Goal: Task Accomplishment & Management: Manage account settings

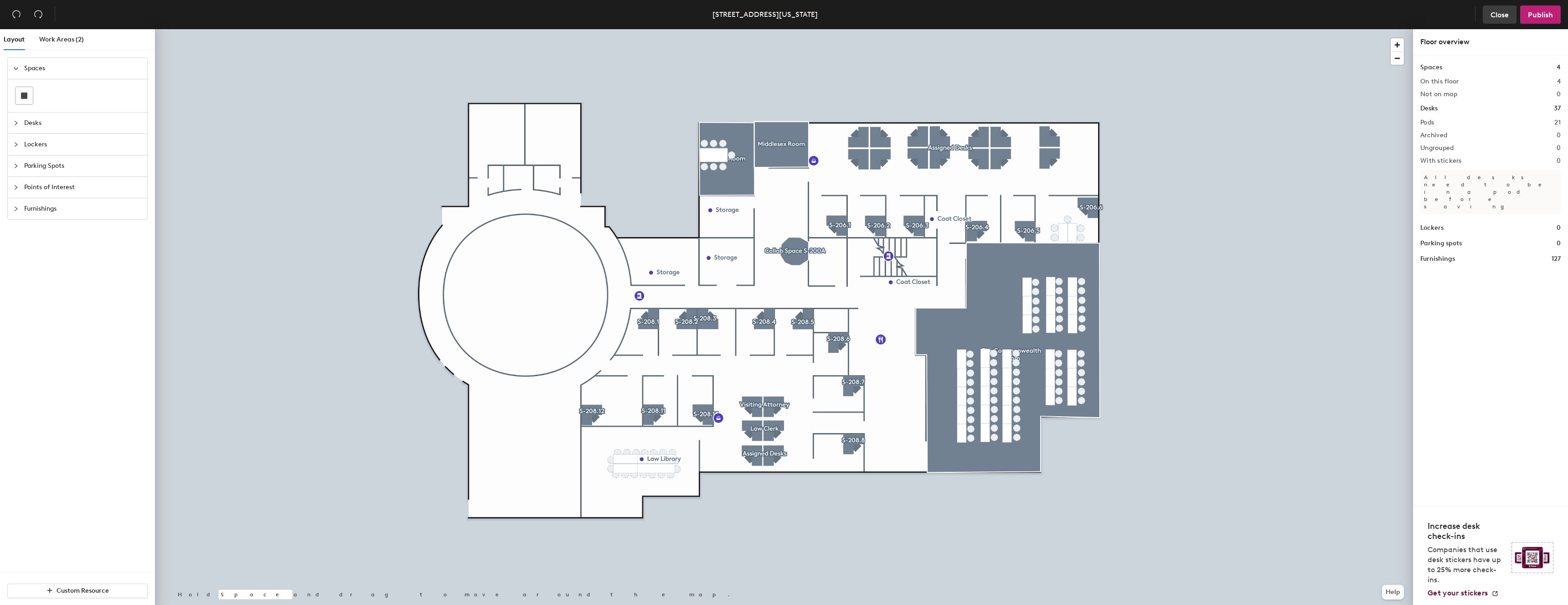
click at [1503, 17] on span "Close" at bounding box center [1500, 14] width 18 height 8
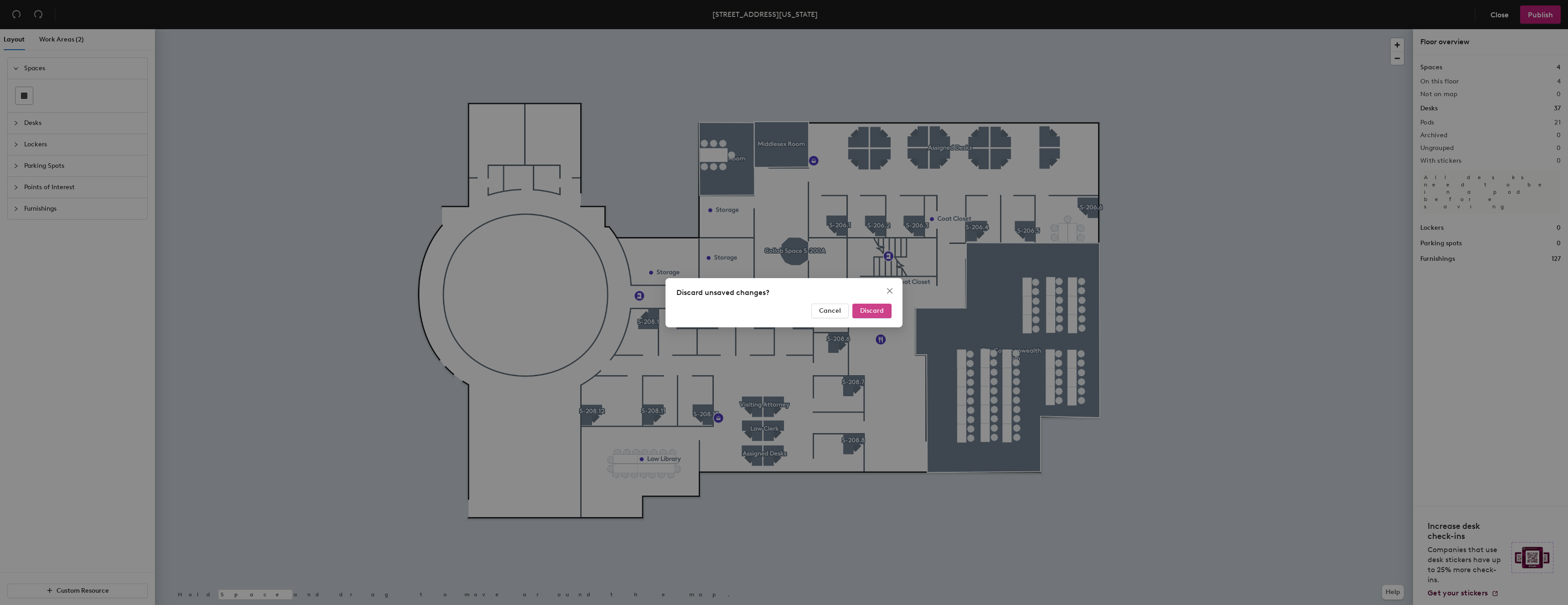
click at [878, 308] on span "Discard" at bounding box center [871, 310] width 24 height 8
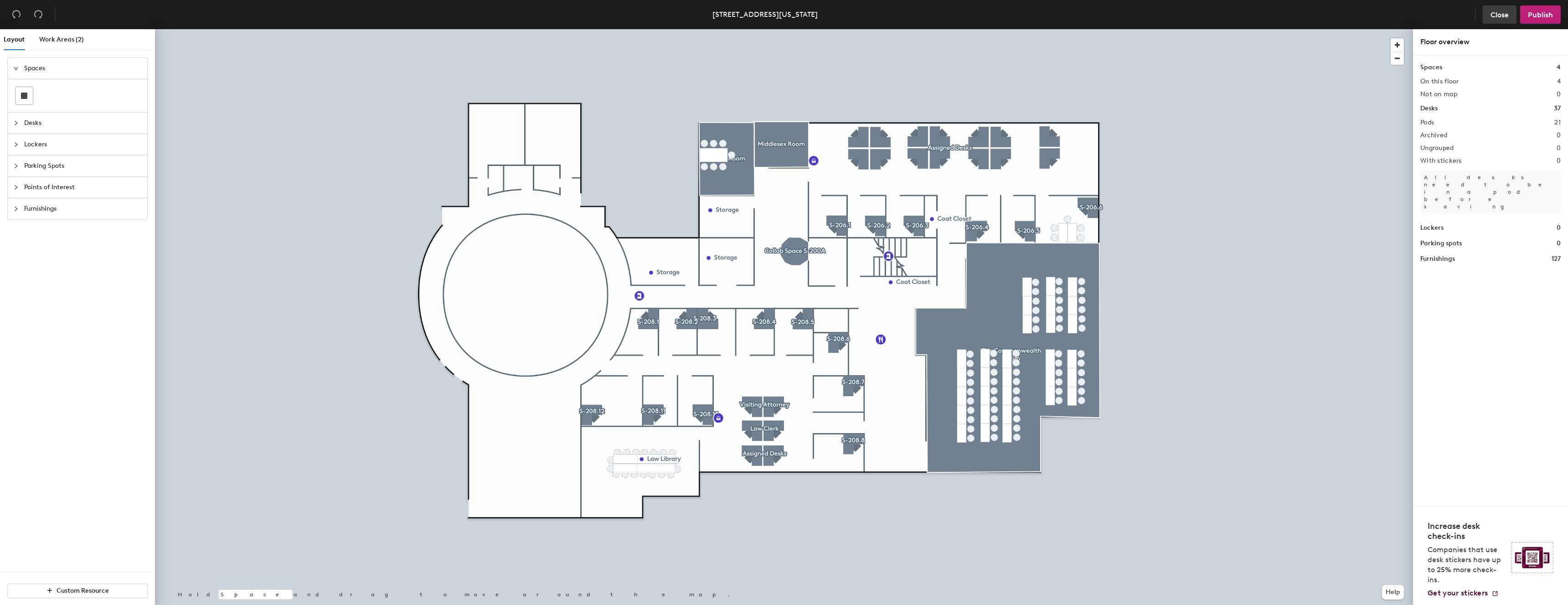
click at [1505, 8] on button "Close" at bounding box center [1500, 14] width 33 height 18
click at [1501, 13] on div "Discard unsaved changes? Cancel Discard" at bounding box center [784, 302] width 1568 height 605
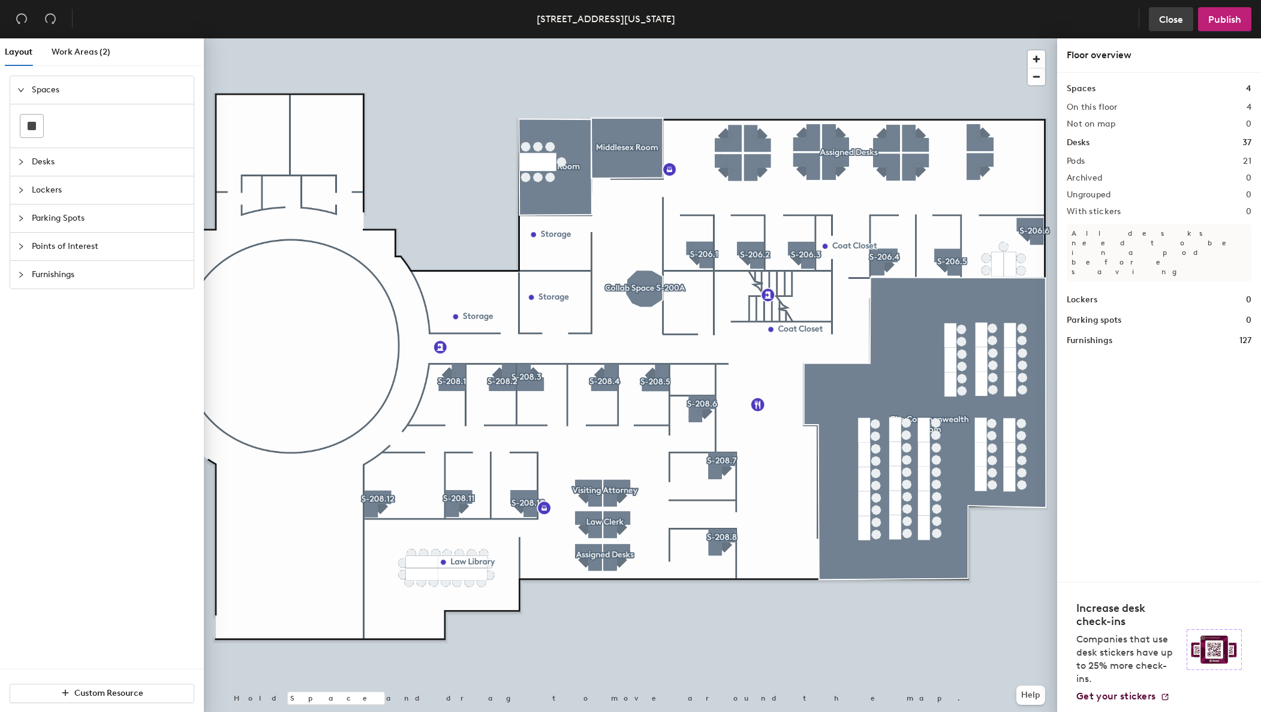
click at [1171, 13] on button "Close" at bounding box center [1171, 19] width 44 height 24
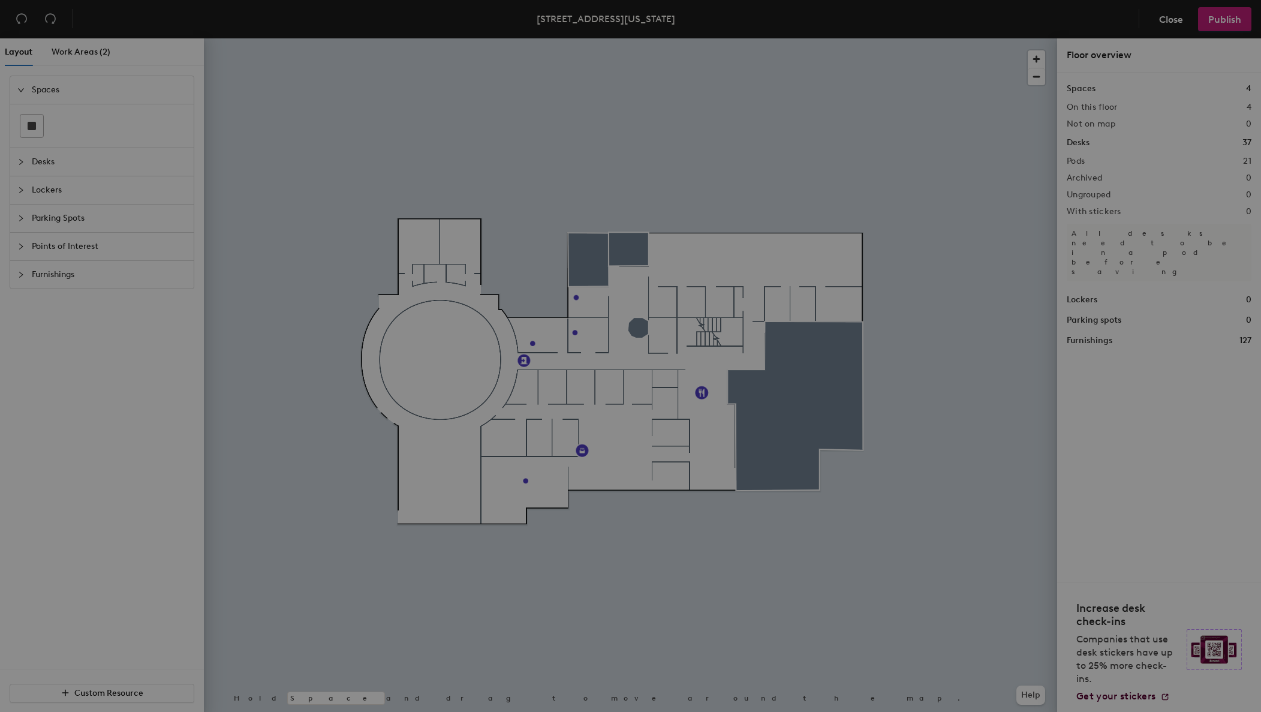
click at [1176, 20] on div "Recover unsaved changes? You have unsaved changes. Would you like to discard th…" at bounding box center [630, 356] width 1261 height 712
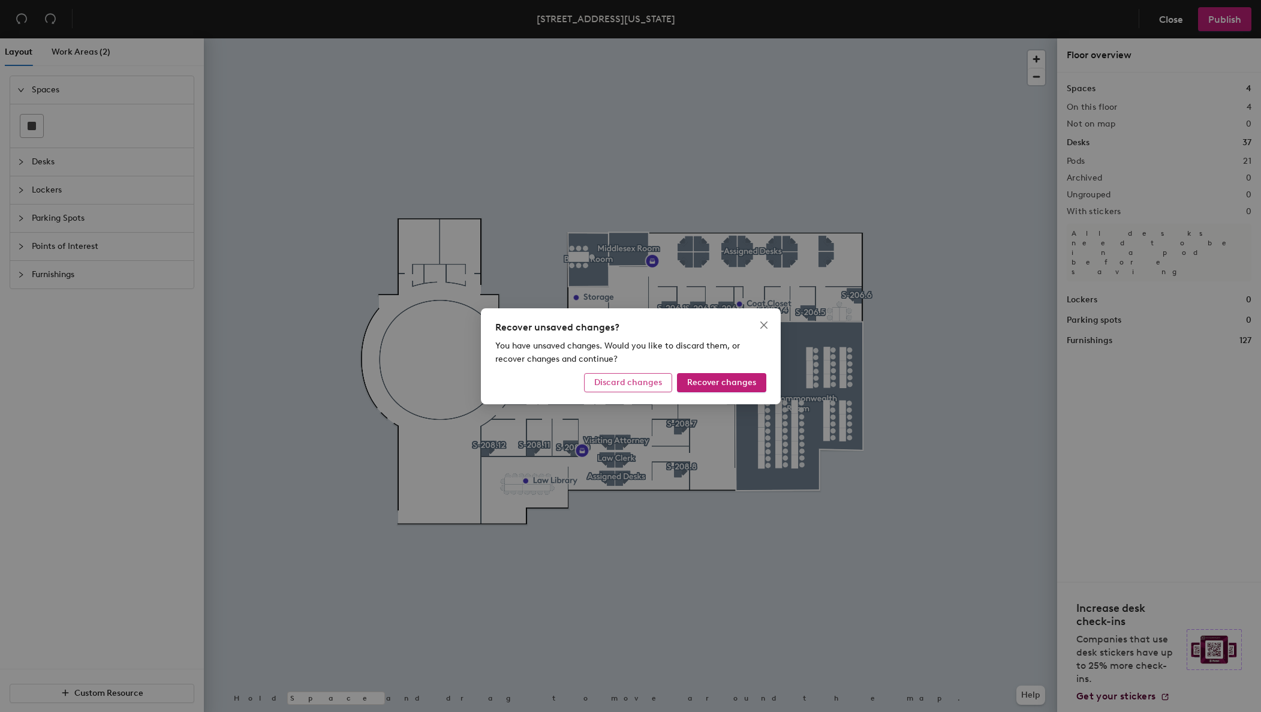
click at [627, 382] on span "Discard changes" at bounding box center [628, 382] width 68 height 10
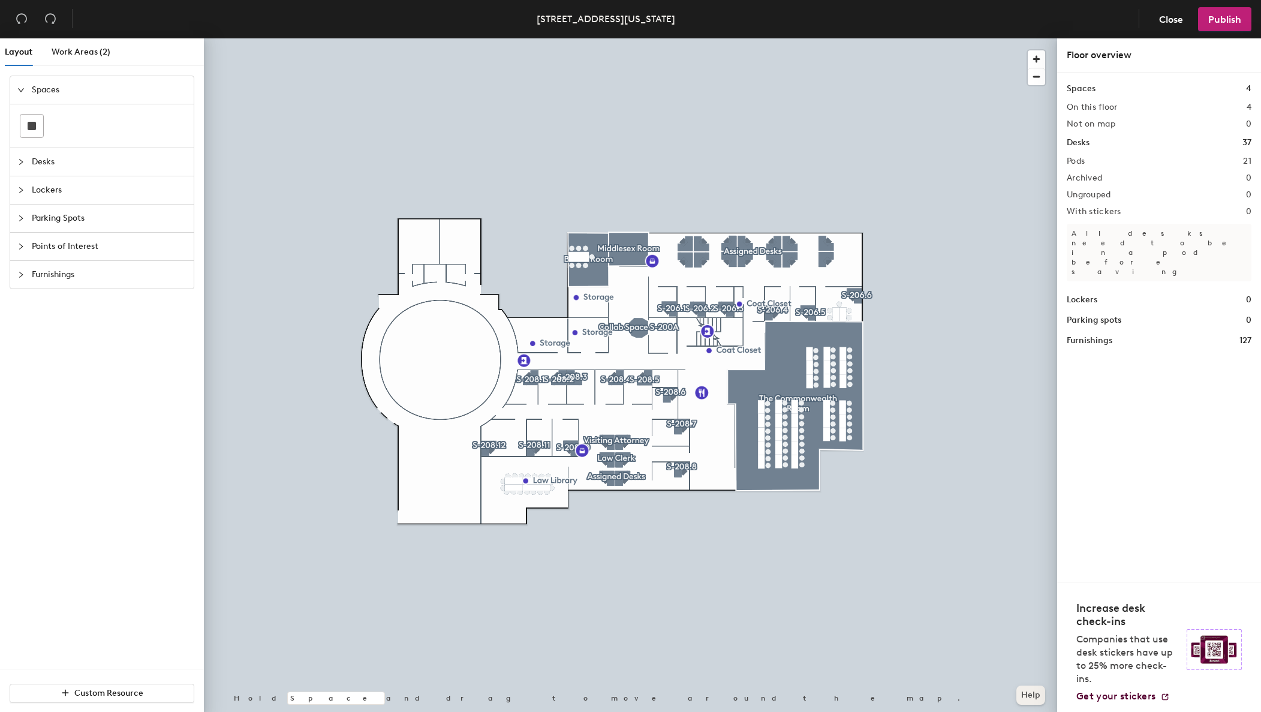
click at [1032, 693] on button "Help" at bounding box center [1030, 694] width 29 height 19
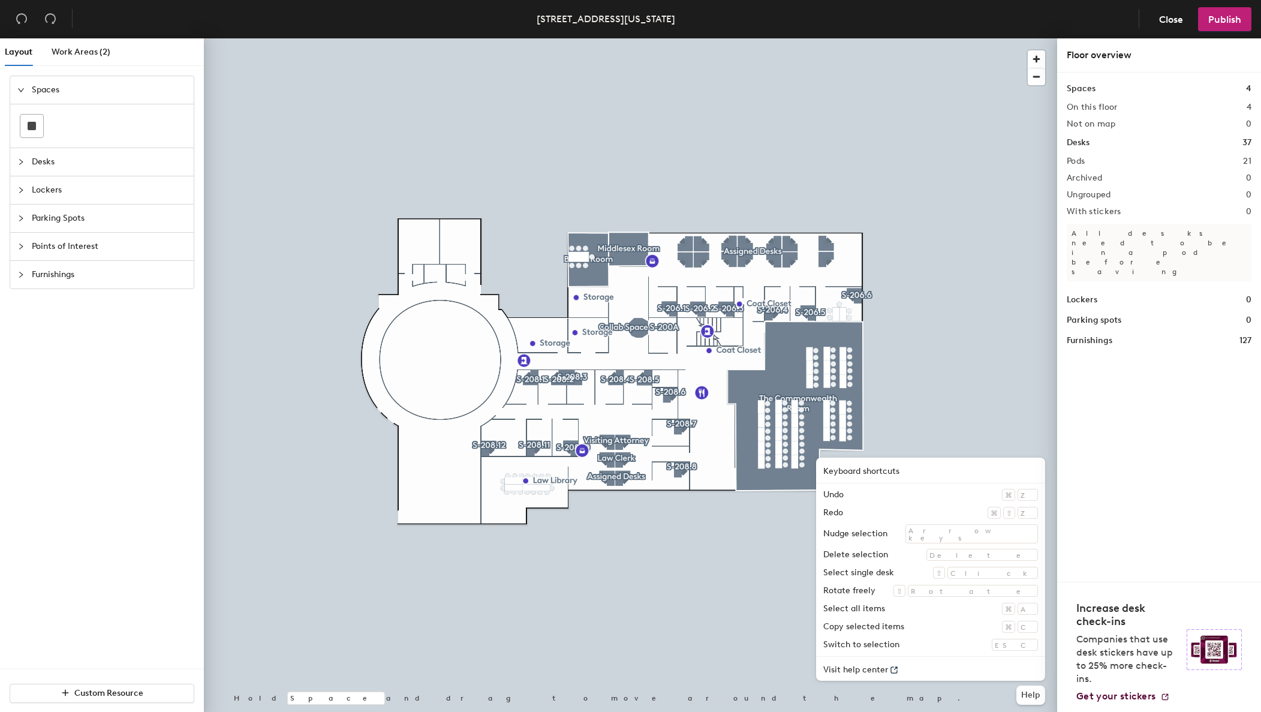
click at [950, 38] on div at bounding box center [630, 38] width 853 height 0
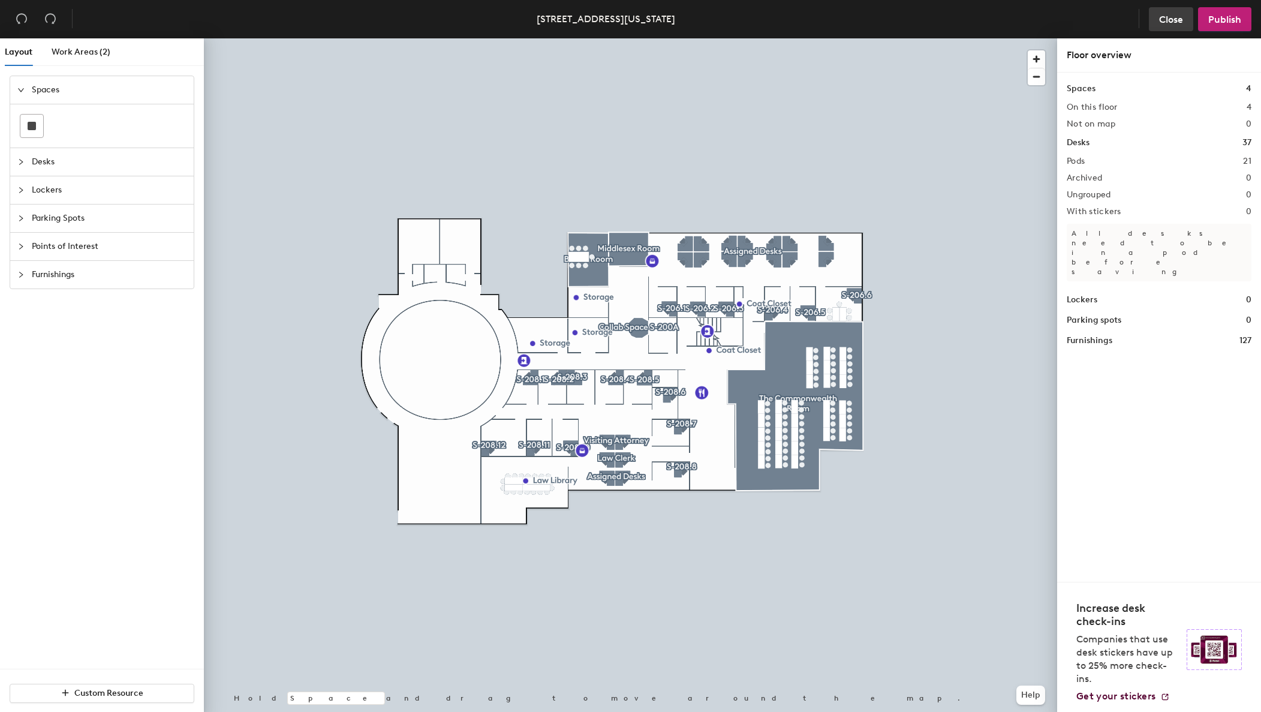
click at [1173, 26] on button "Close" at bounding box center [1171, 19] width 44 height 24
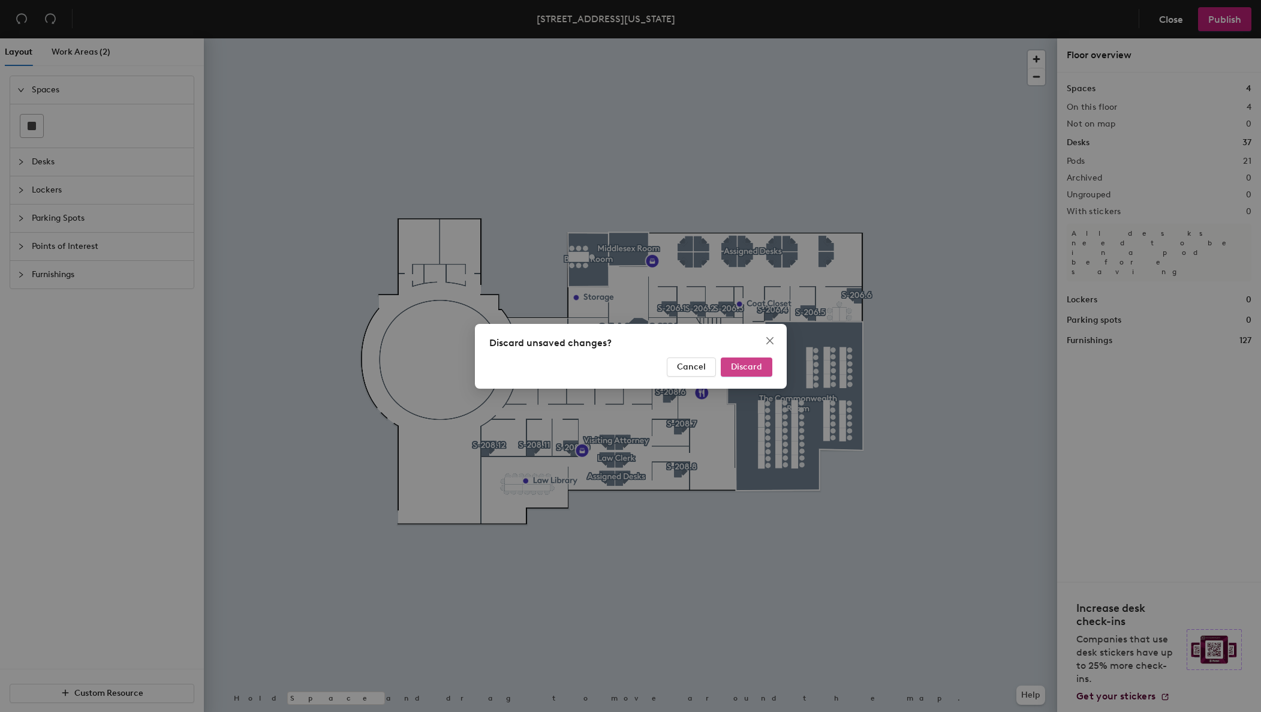
click at [744, 365] on span "Discard" at bounding box center [746, 367] width 31 height 10
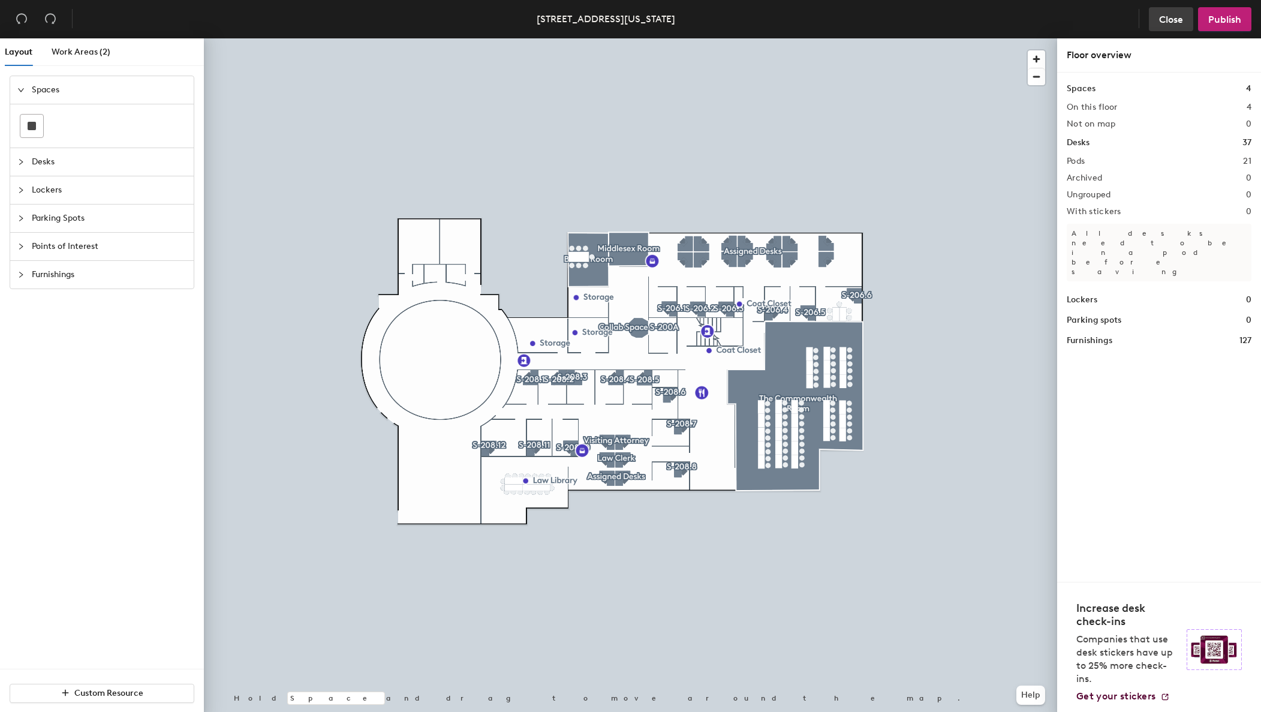
click at [1169, 17] on span "Close" at bounding box center [1171, 19] width 24 height 11
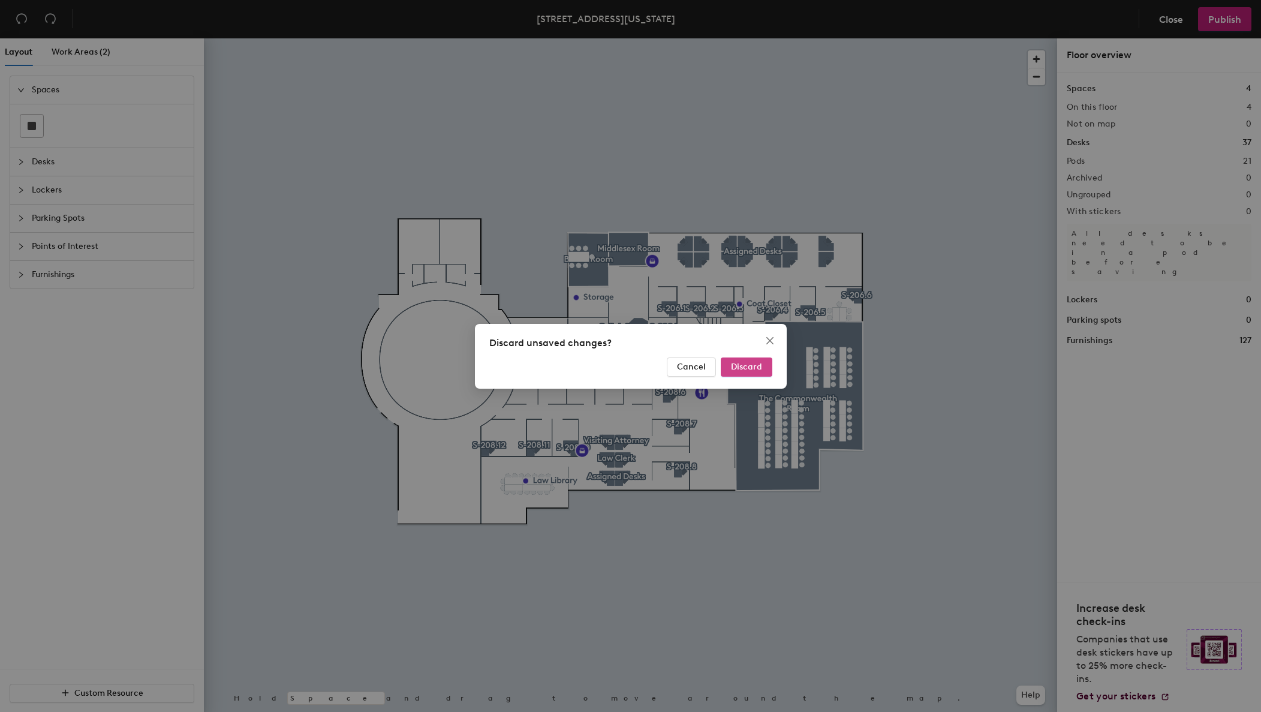
click at [745, 371] on span "Discard" at bounding box center [746, 367] width 31 height 10
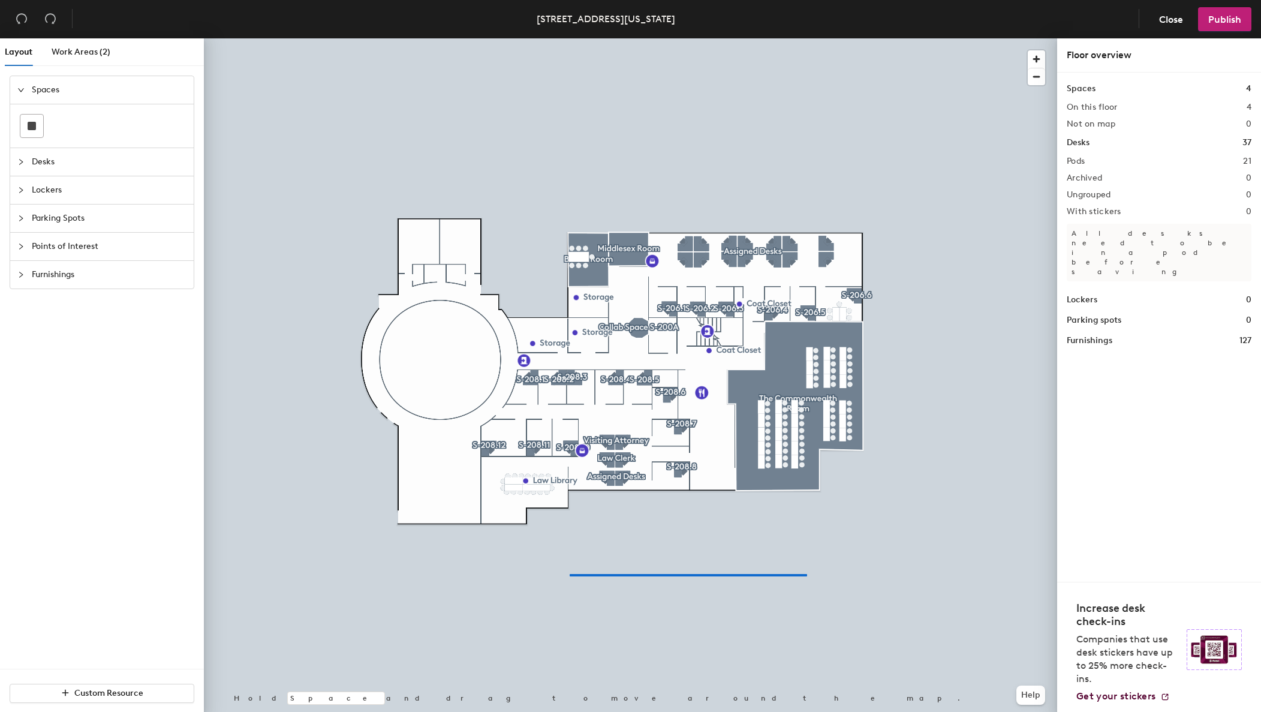
click at [570, 38] on div at bounding box center [630, 38] width 853 height 0
click at [1224, 28] on button "Publish" at bounding box center [1224, 19] width 53 height 24
click at [1225, 20] on div "Publish changes Once published, changes go live immediately Cancel Publish" at bounding box center [630, 356] width 1261 height 712
click at [1224, 23] on span "Publish" at bounding box center [1224, 19] width 33 height 11
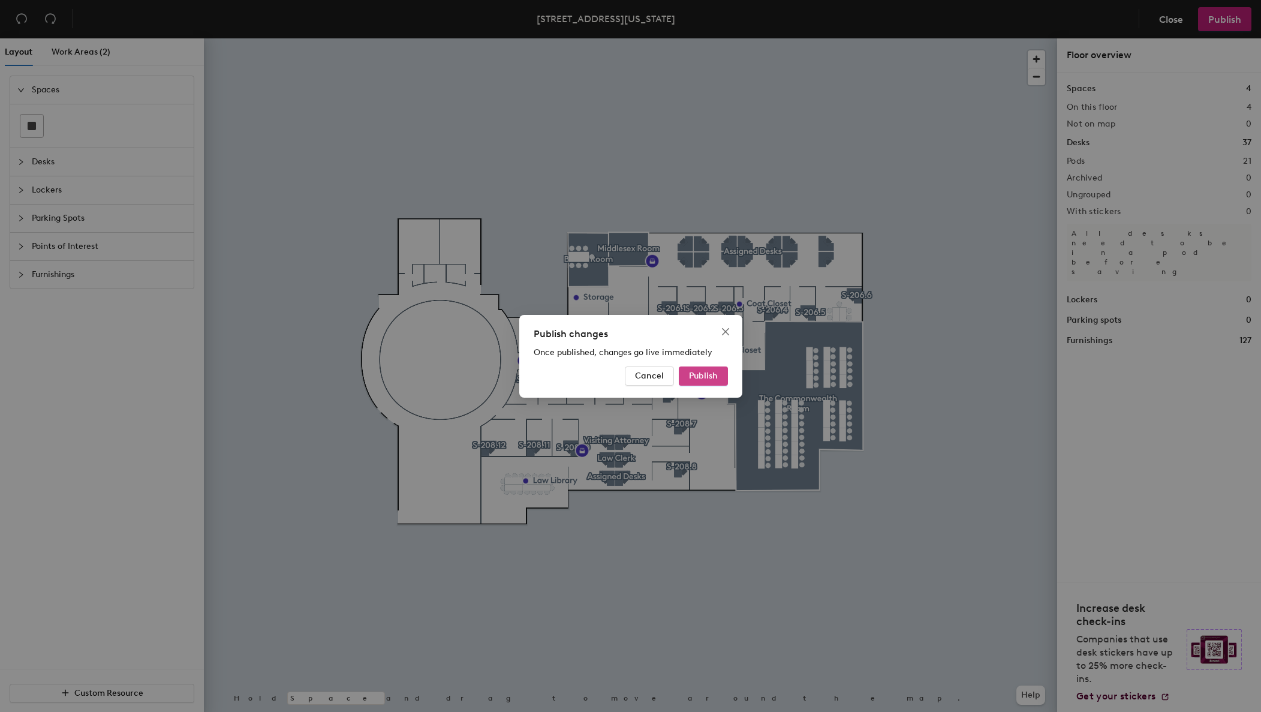
drag, startPoint x: 710, startPoint y: 373, endPoint x: 721, endPoint y: 374, distance: 10.8
click at [710, 373] on span "Publish" at bounding box center [703, 376] width 29 height 10
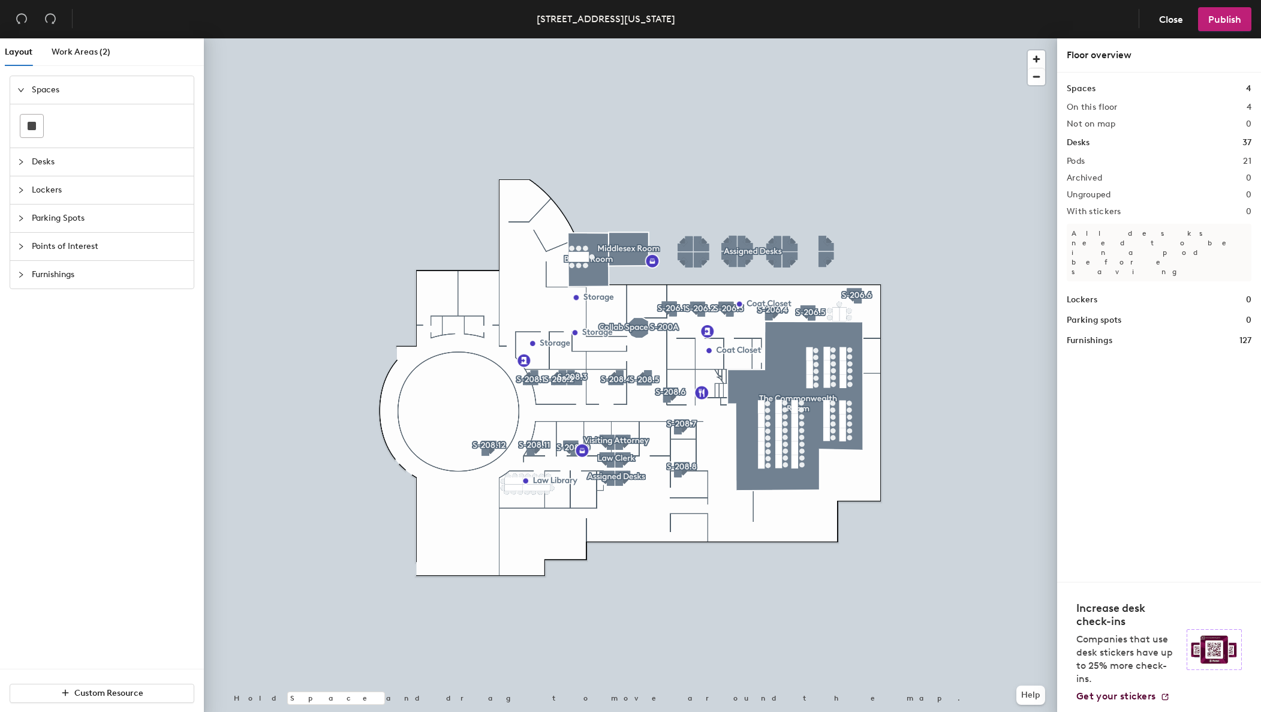
click at [747, 38] on div at bounding box center [630, 38] width 853 height 0
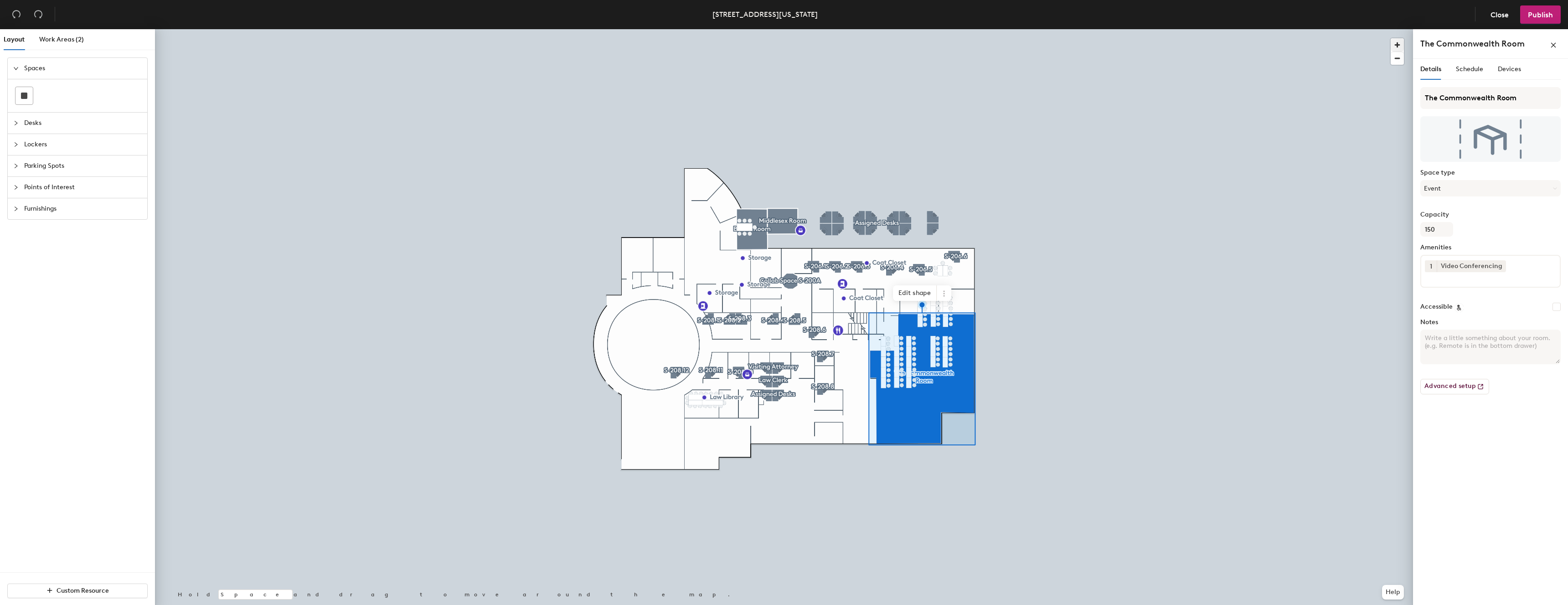
click at [958, 43] on span "button" at bounding box center [1397, 44] width 13 height 13
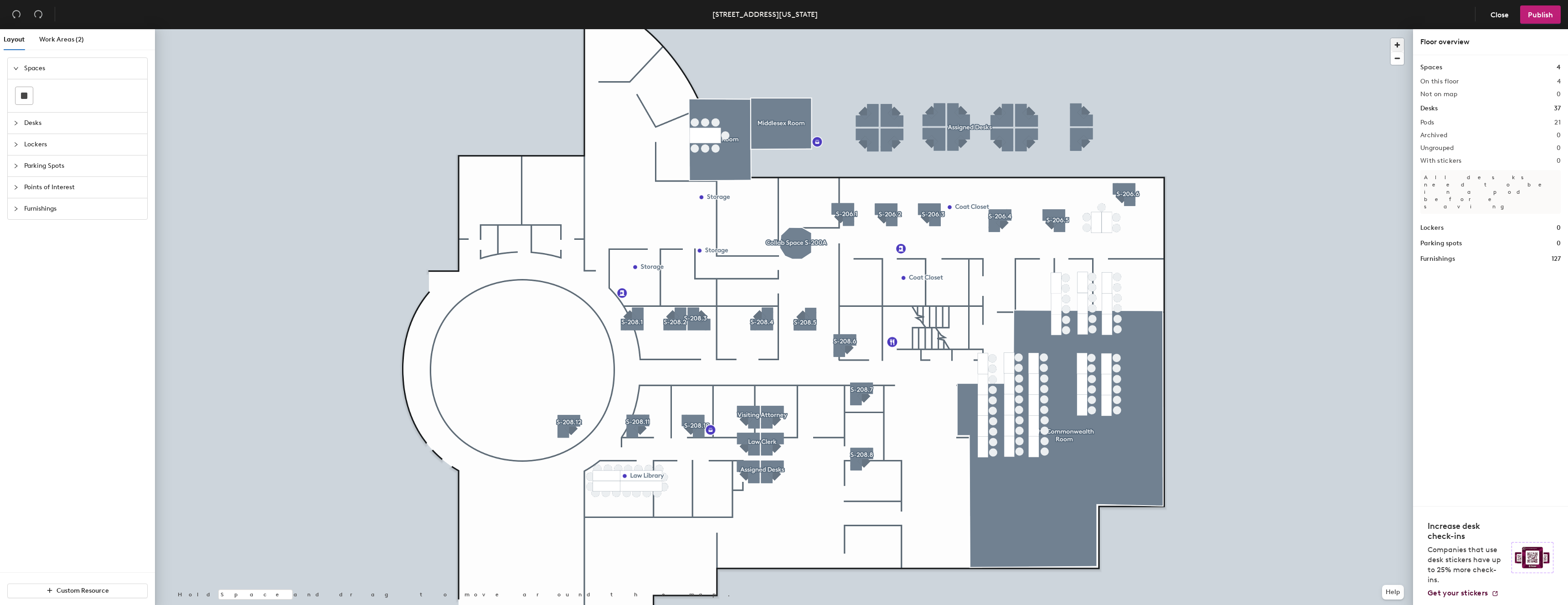
click at [958, 29] on div at bounding box center [784, 29] width 1259 height 0
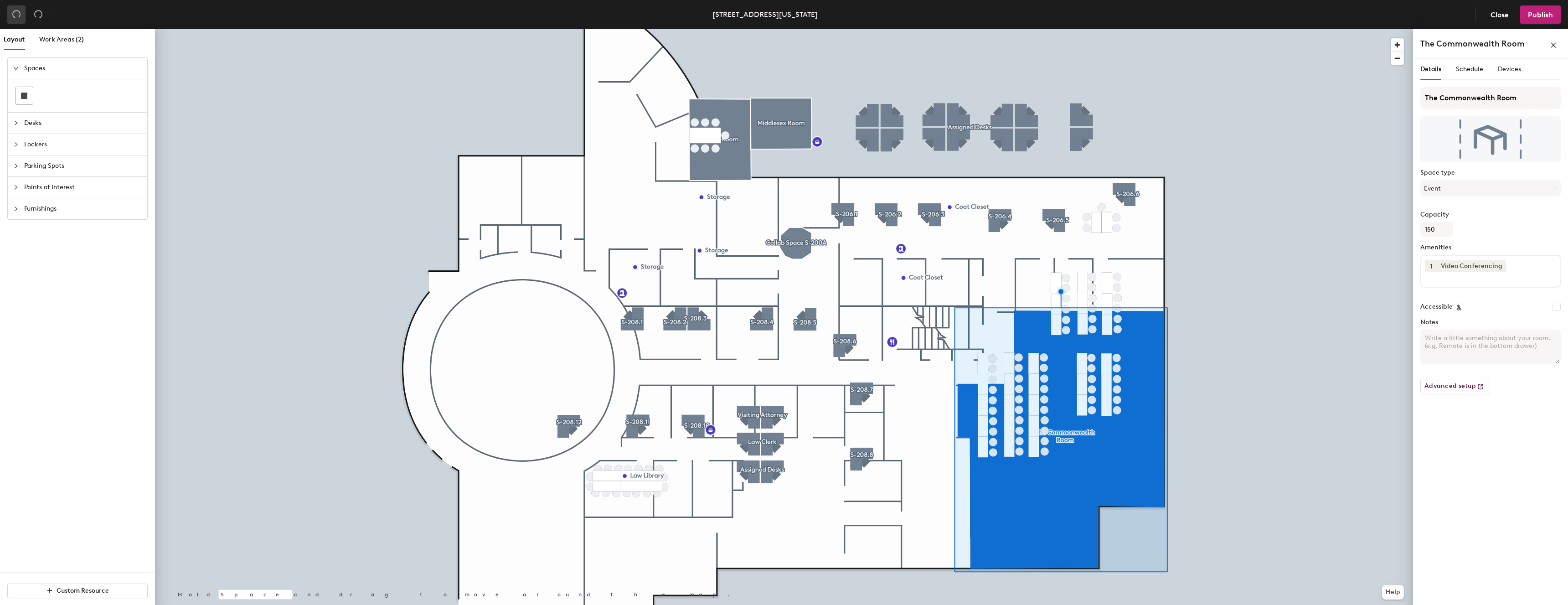
click at [11, 13] on button "button" at bounding box center [17, 14] width 18 height 18
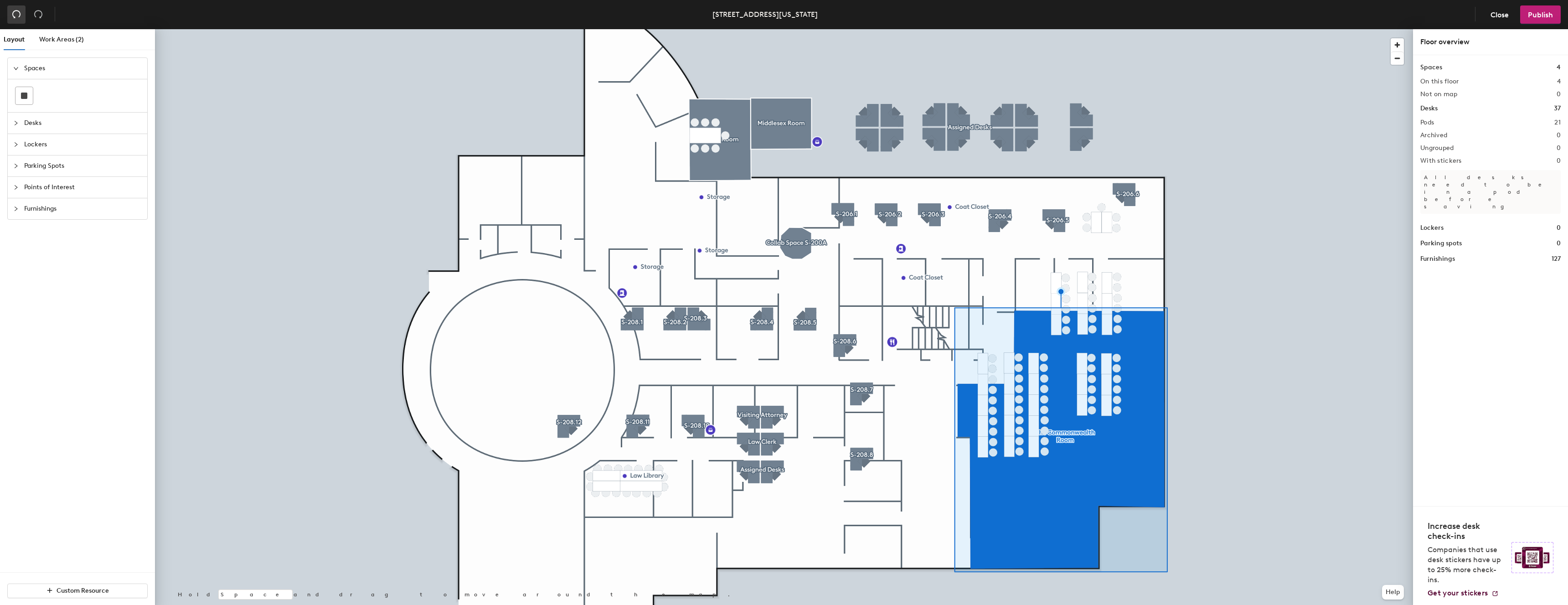
click at [12, 13] on icon "undo" at bounding box center [17, 14] width 9 height 9
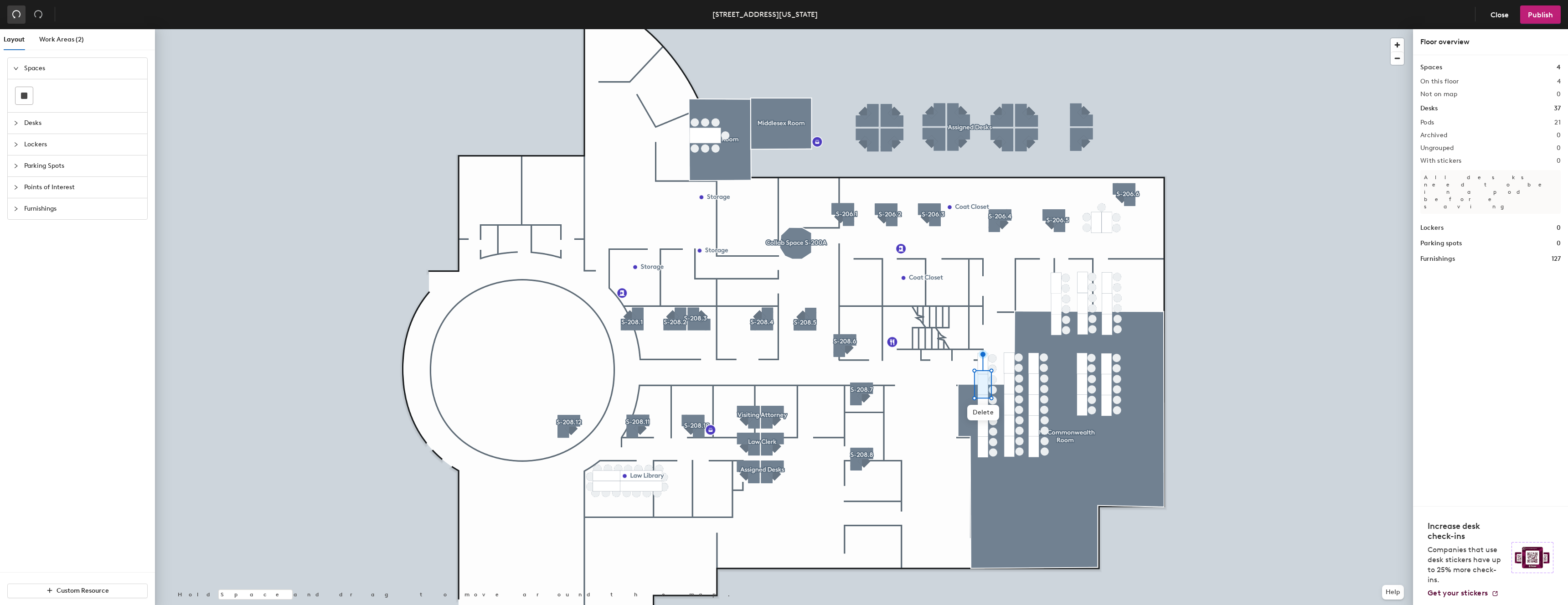
click at [12, 13] on icon "undo" at bounding box center [17, 14] width 9 height 9
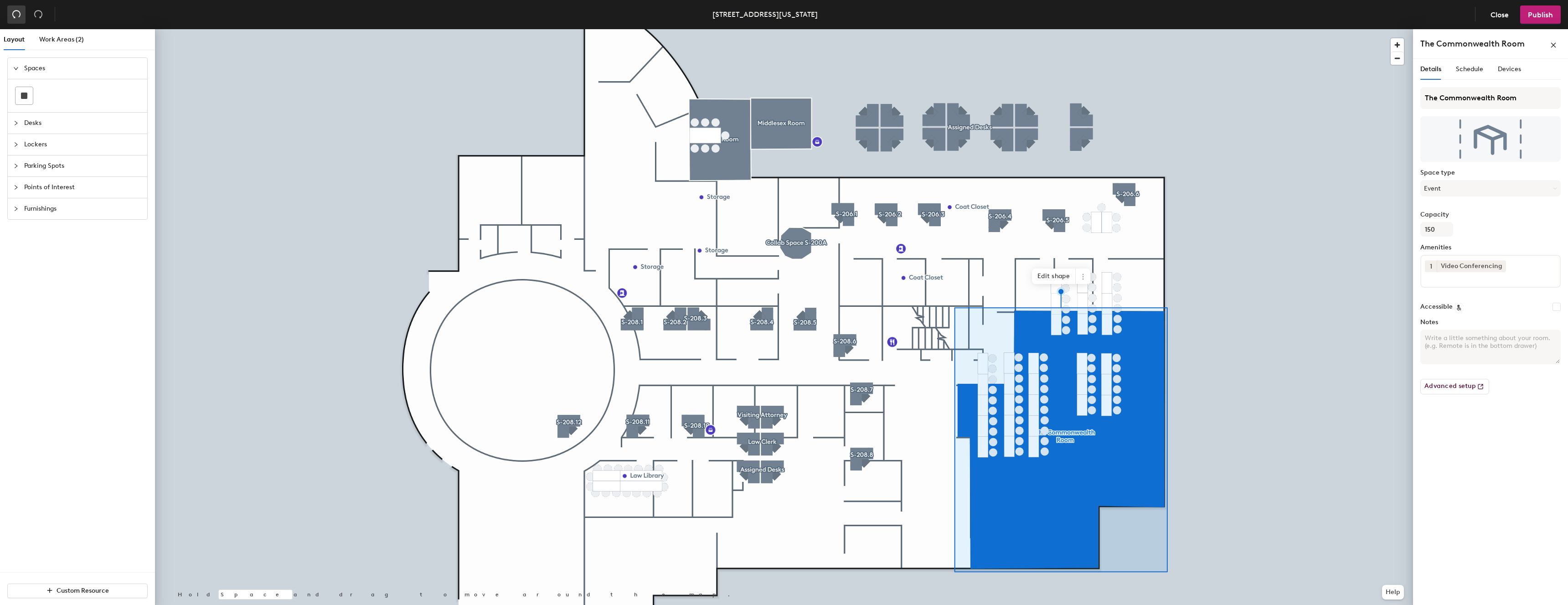
click at [12, 13] on icon "undo" at bounding box center [17, 14] width 9 height 9
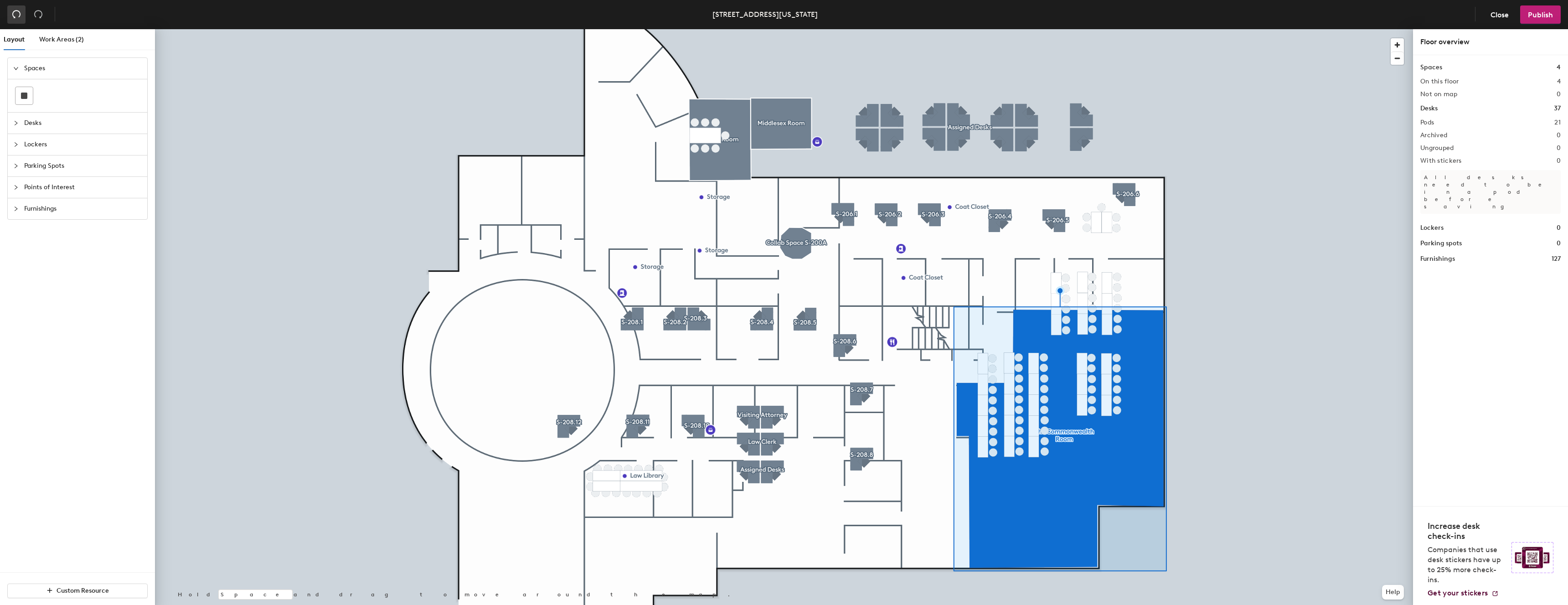
click at [12, 13] on icon "undo" at bounding box center [17, 14] width 9 height 9
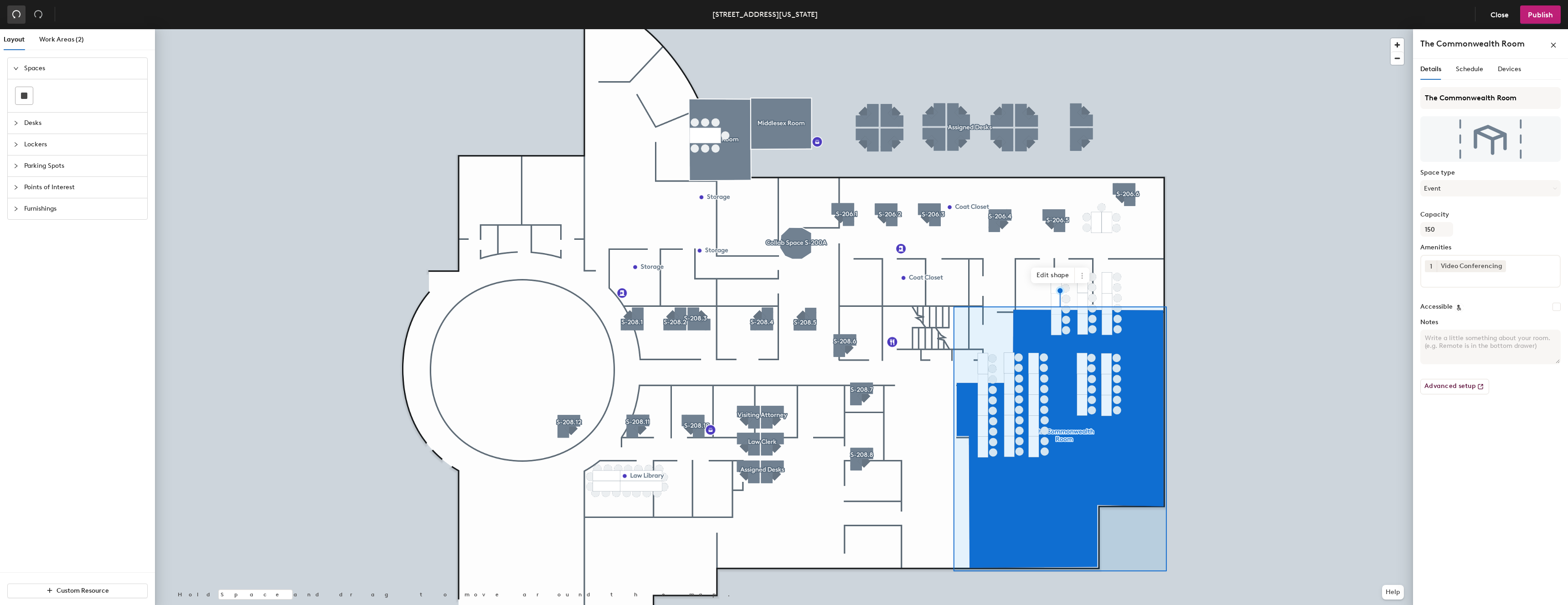
click at [12, 13] on icon "undo" at bounding box center [17, 14] width 9 height 9
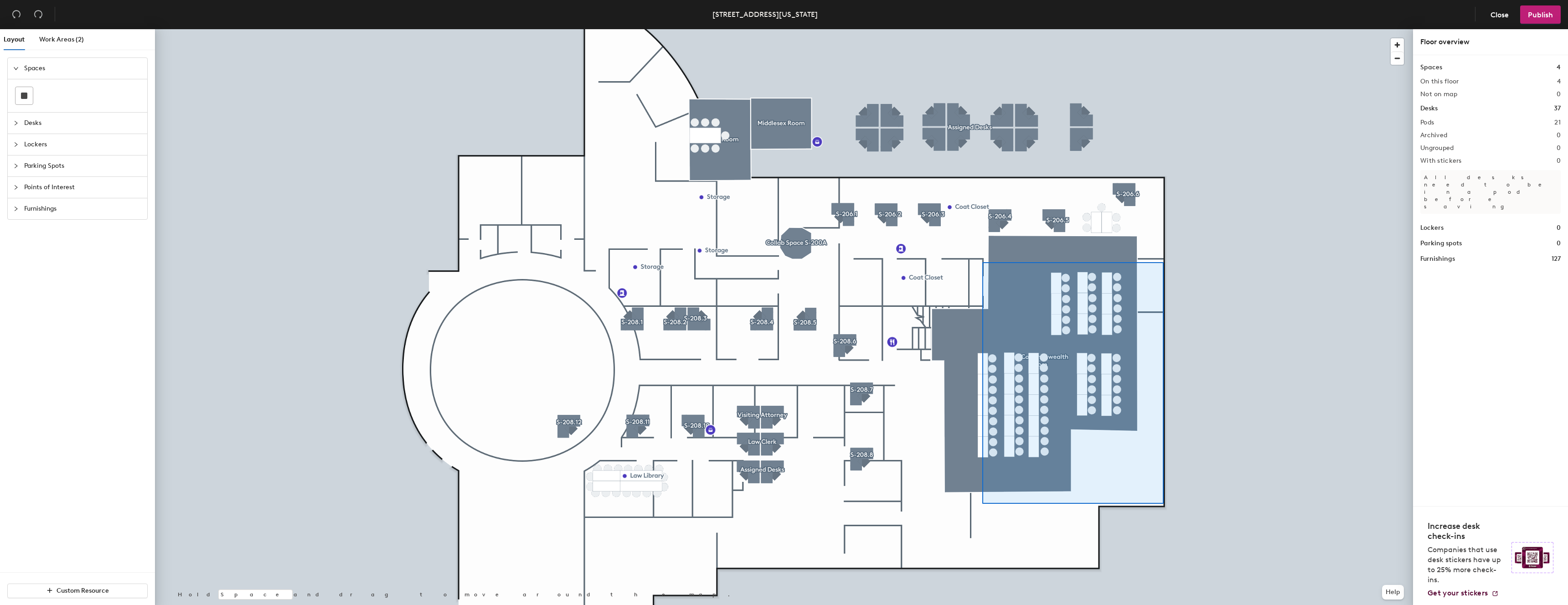
click at [958, 29] on div at bounding box center [784, 29] width 1259 height 0
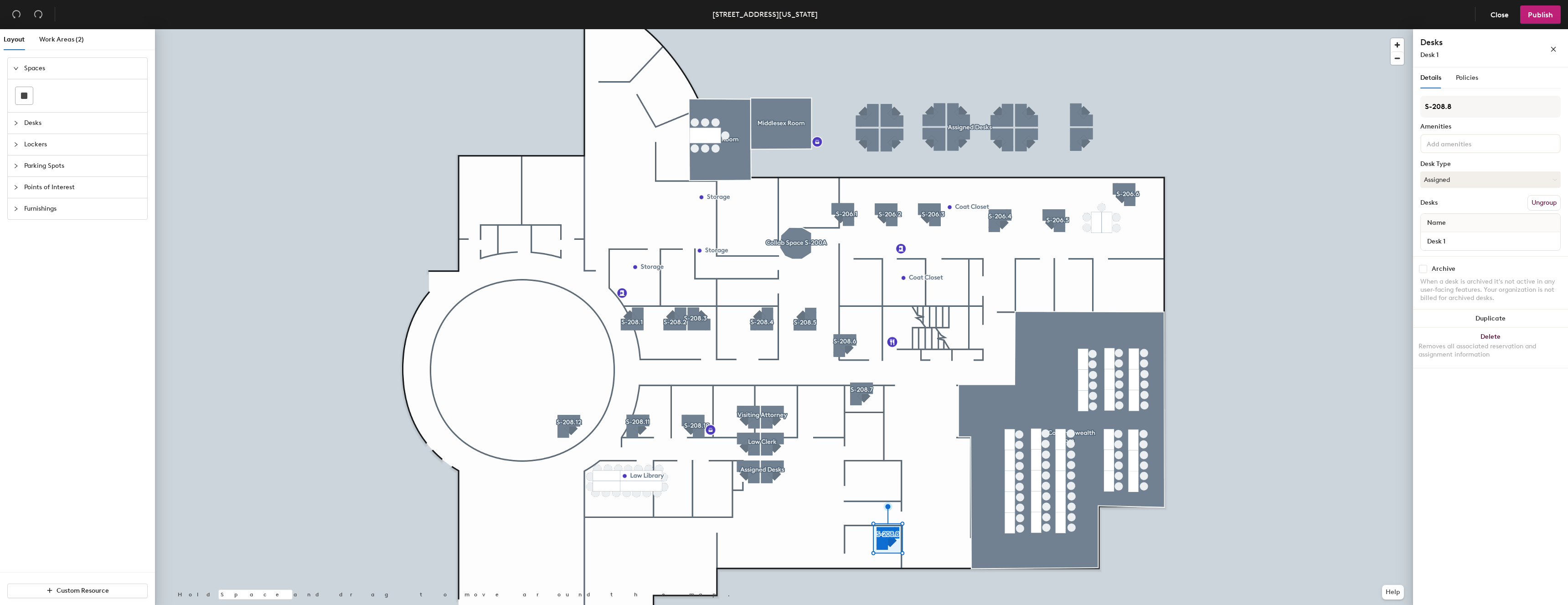
click at [914, 29] on div at bounding box center [784, 29] width 1259 height 0
click at [875, 29] on div at bounding box center [784, 29] width 1259 height 0
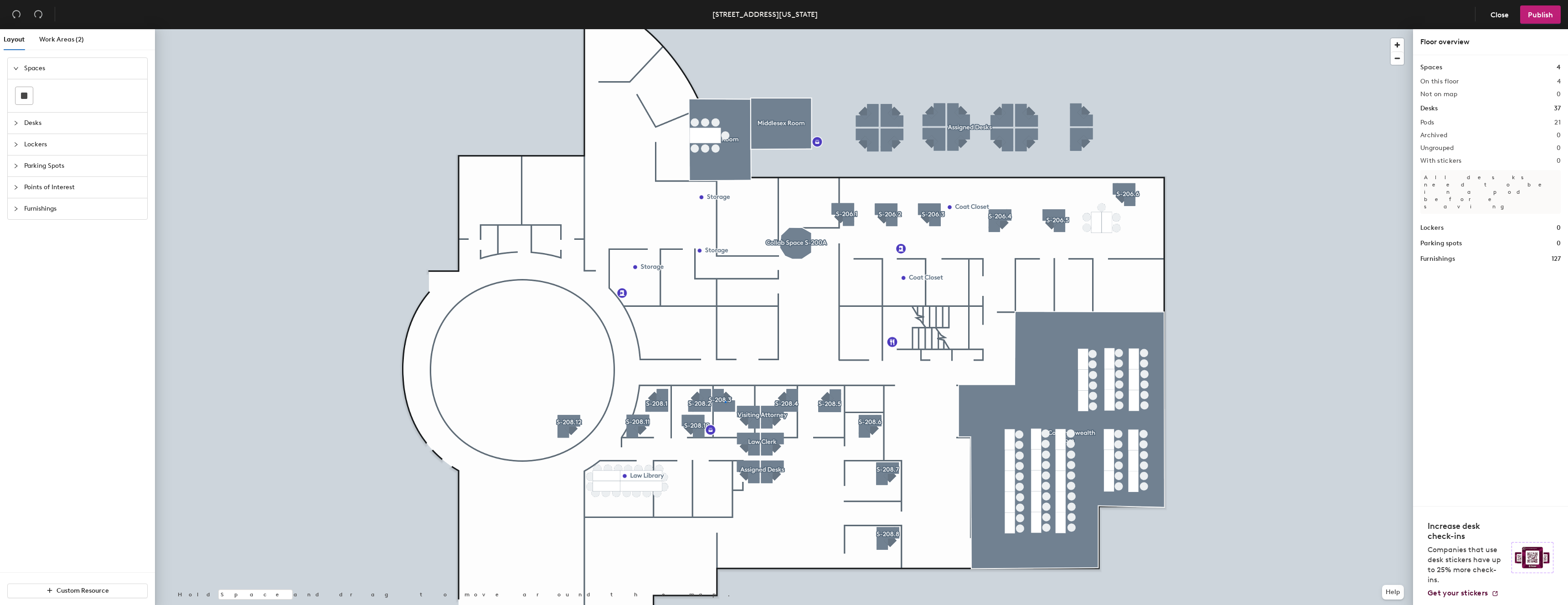
click at [725, 29] on div at bounding box center [784, 29] width 1259 height 0
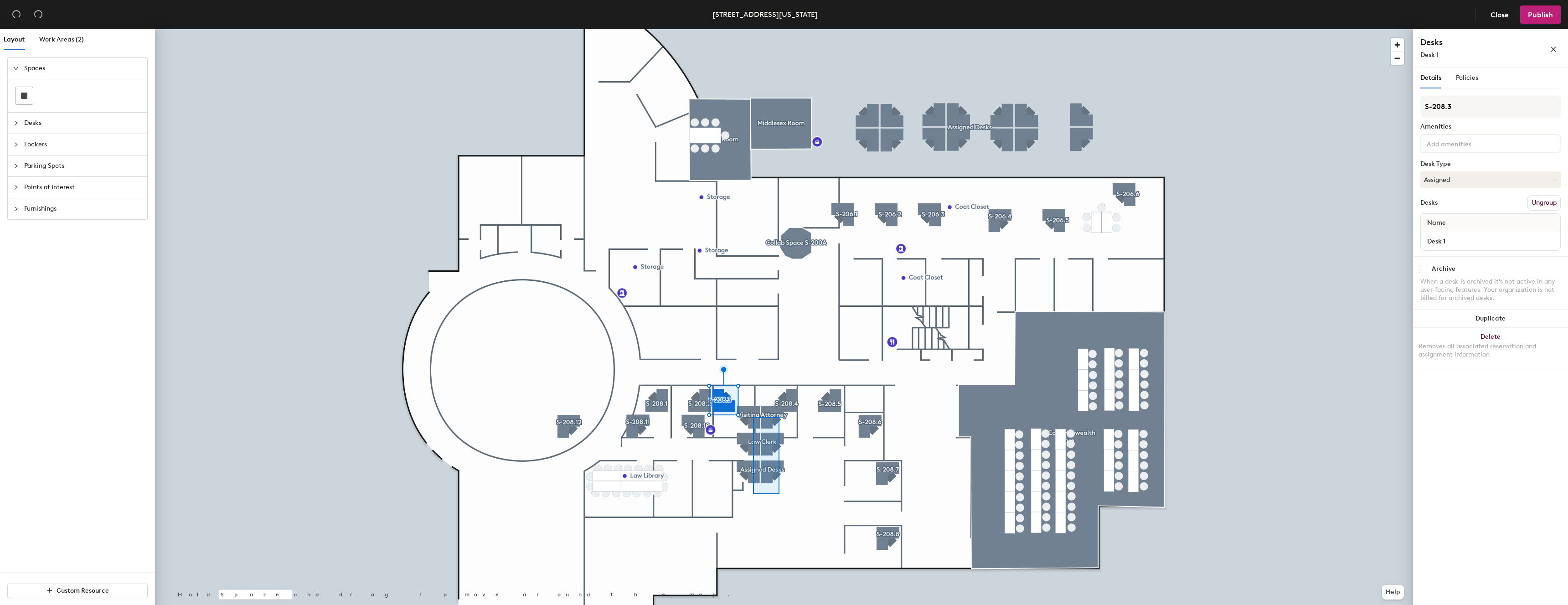
click at [753, 29] on div at bounding box center [784, 29] width 1259 height 0
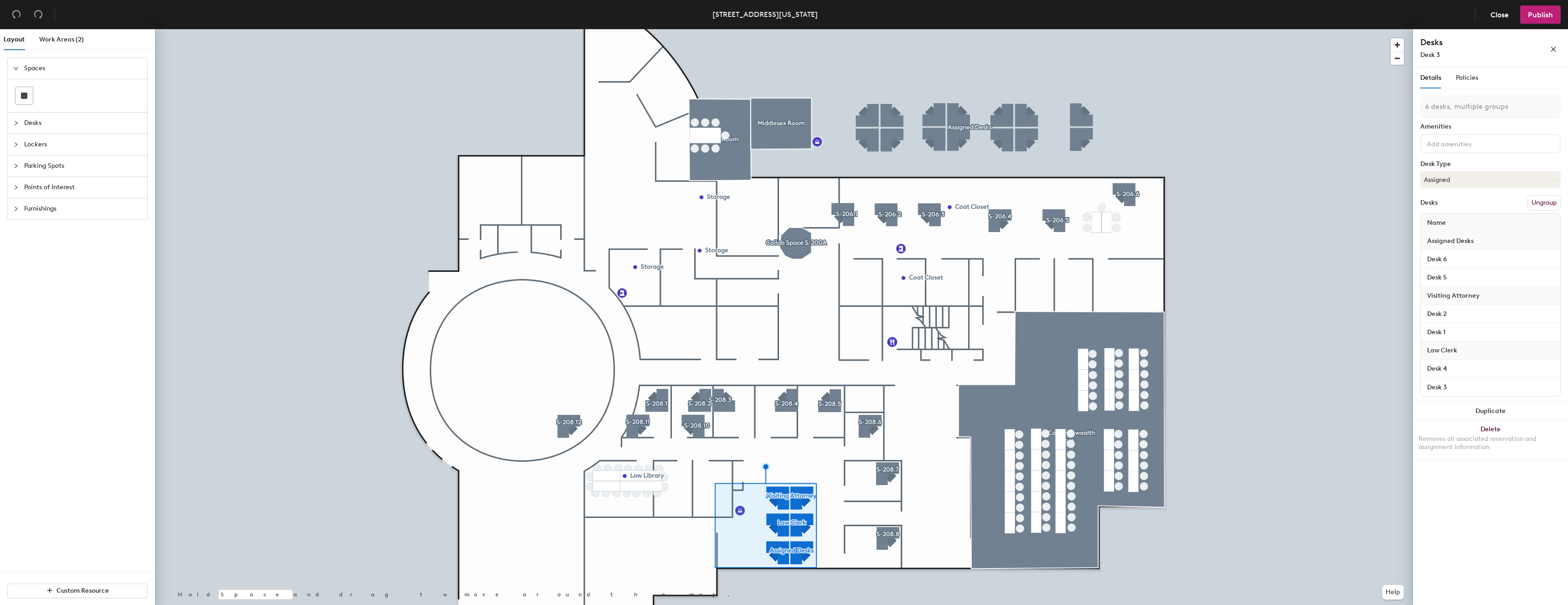
click at [783, 29] on div at bounding box center [784, 29] width 1259 height 0
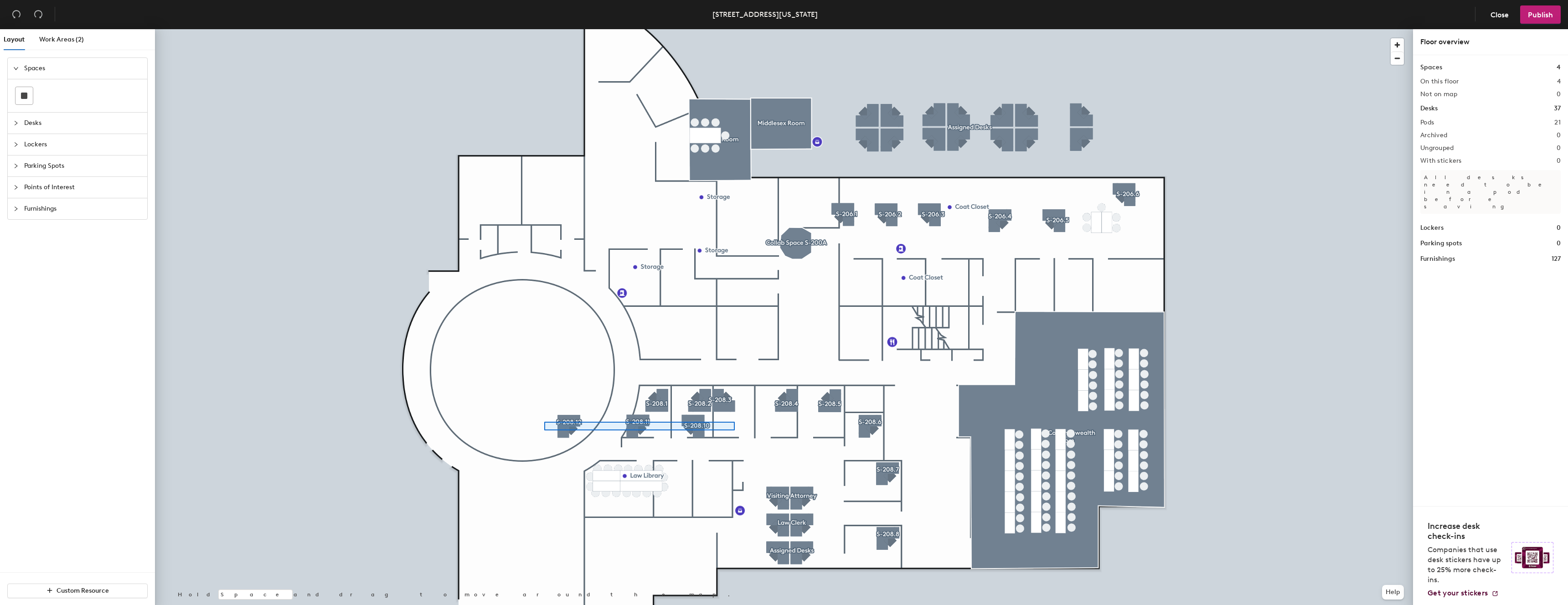
click at [544, 29] on div at bounding box center [784, 29] width 1259 height 0
click at [605, 29] on div at bounding box center [784, 29] width 1259 height 0
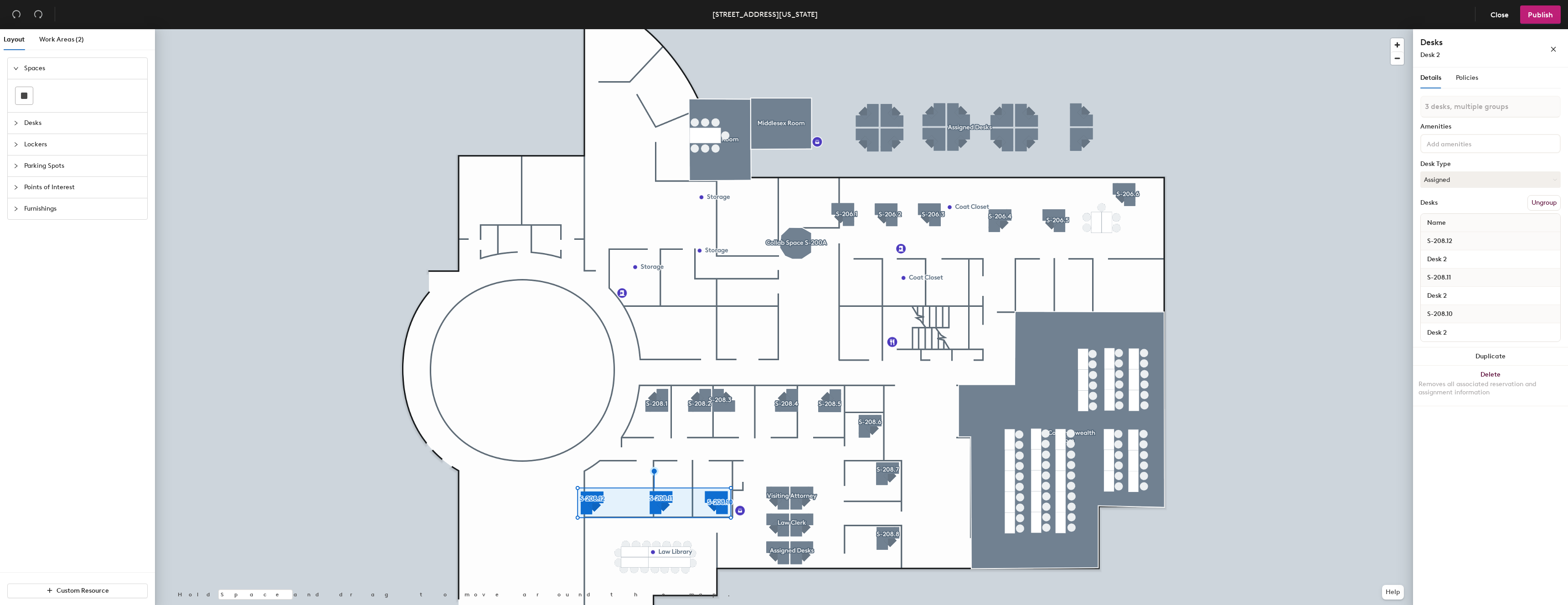
click at [541, 29] on div at bounding box center [784, 29] width 1259 height 0
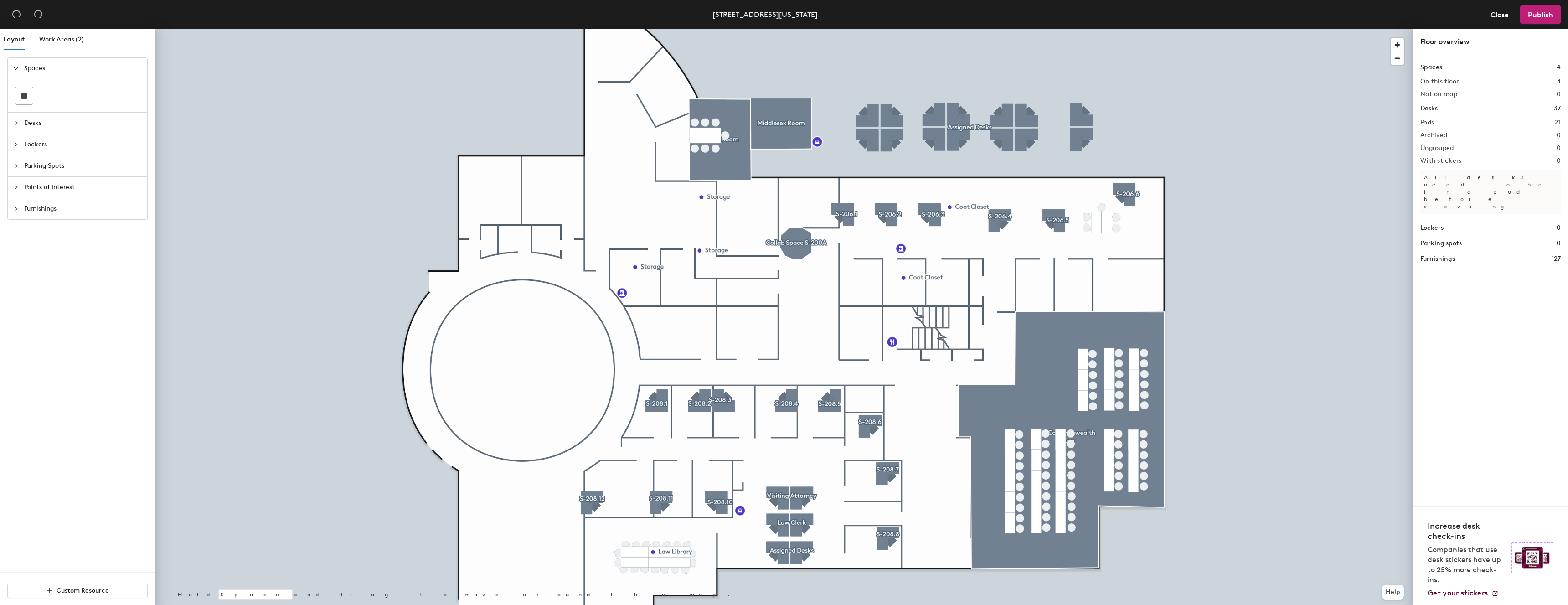
click at [585, 29] on div at bounding box center [784, 29] width 1259 height 0
click at [735, 217] on span "Delete" at bounding box center [733, 217] width 32 height 15
click at [797, 29] on div at bounding box center [784, 29] width 1259 height 0
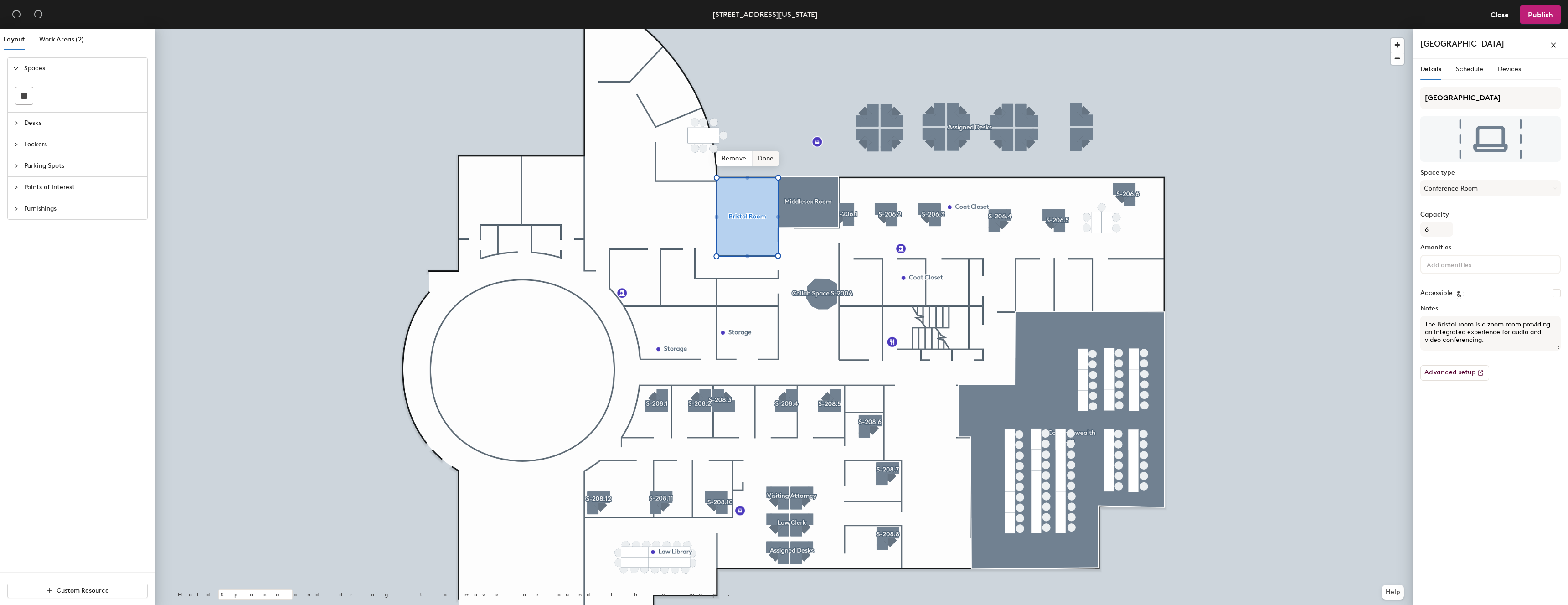
click at [765, 161] on span "Done" at bounding box center [765, 158] width 27 height 15
click at [821, 29] on div at bounding box center [784, 29] width 1259 height 0
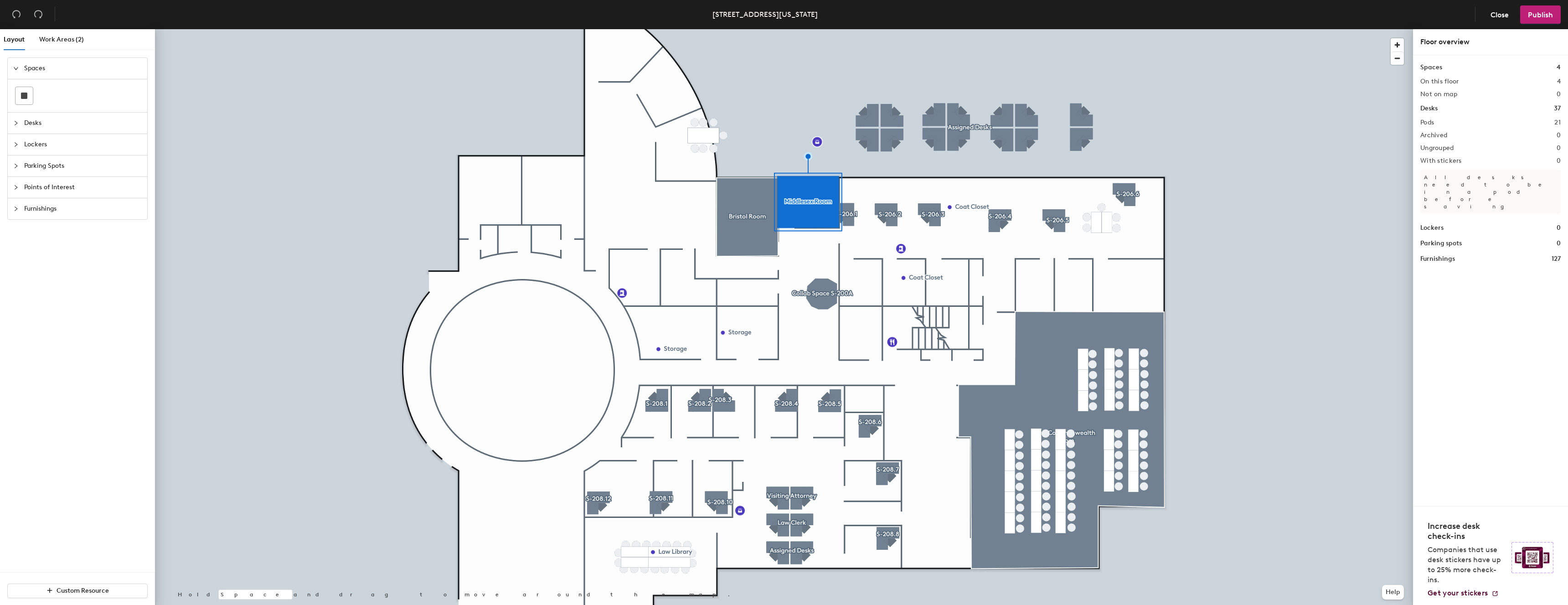
click at [813, 29] on div at bounding box center [784, 29] width 1259 height 0
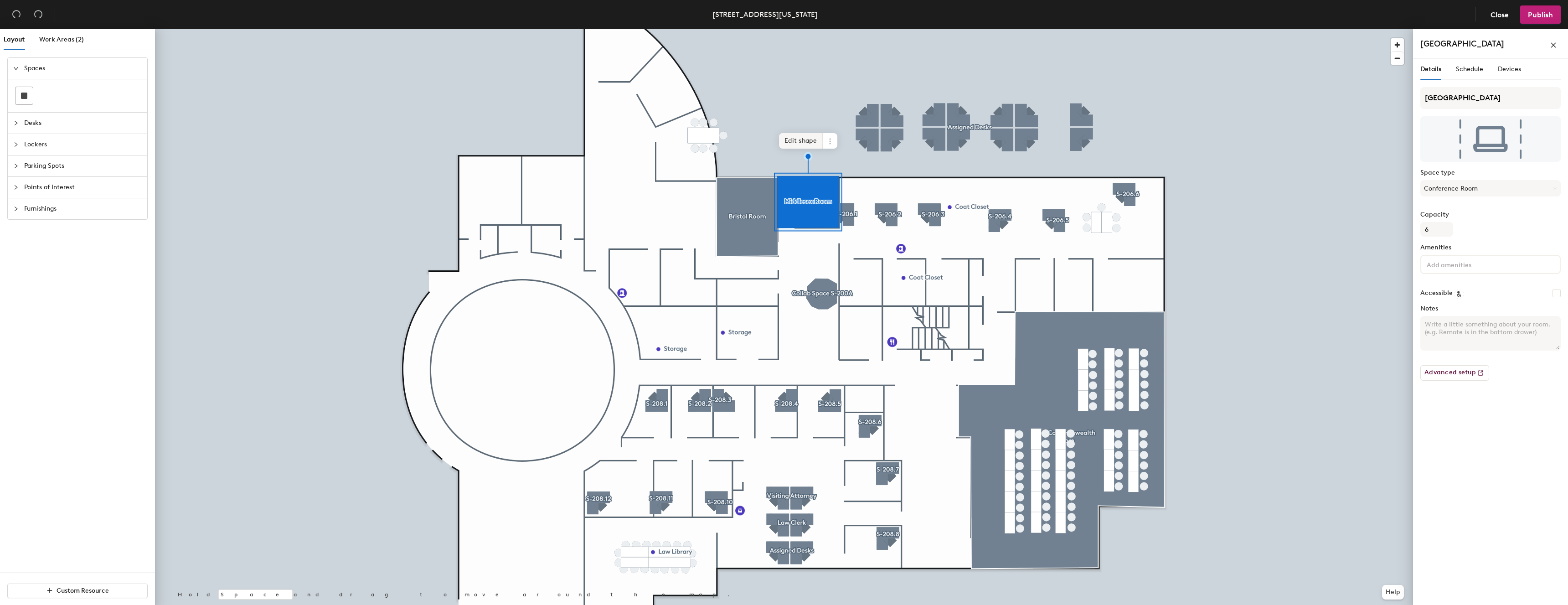
click at [793, 144] on span "Edit shape" at bounding box center [801, 141] width 44 height 15
click at [838, 163] on span "Done" at bounding box center [833, 158] width 27 height 15
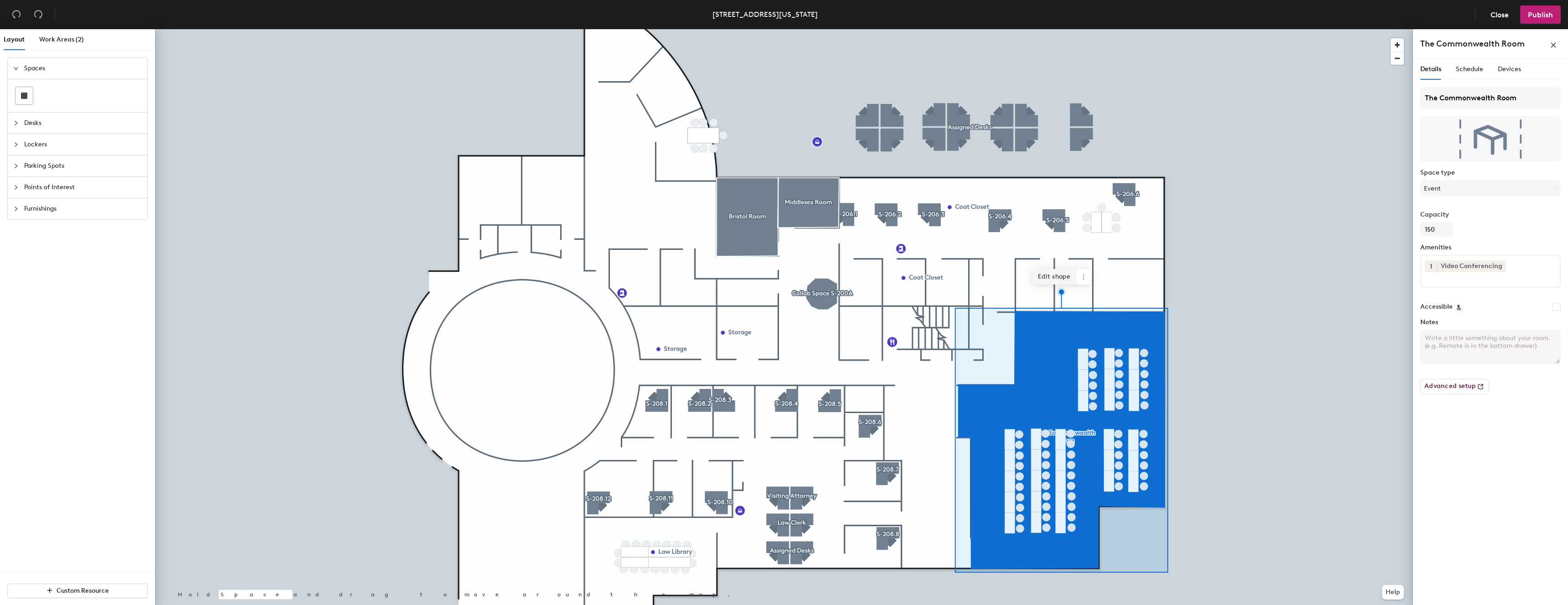
click at [1055, 280] on span "Edit shape" at bounding box center [1055, 277] width 44 height 15
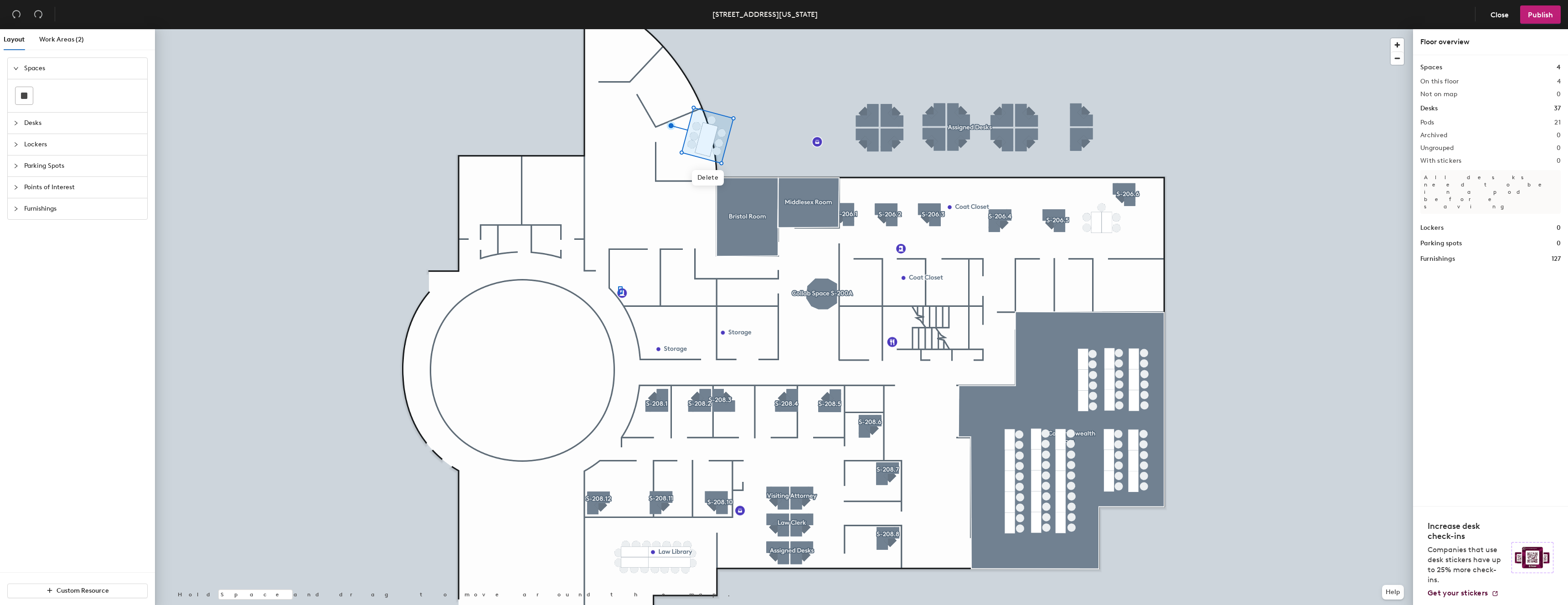
click at [618, 29] on div at bounding box center [784, 29] width 1259 height 0
click at [1090, 29] on div at bounding box center [784, 29] width 1259 height 0
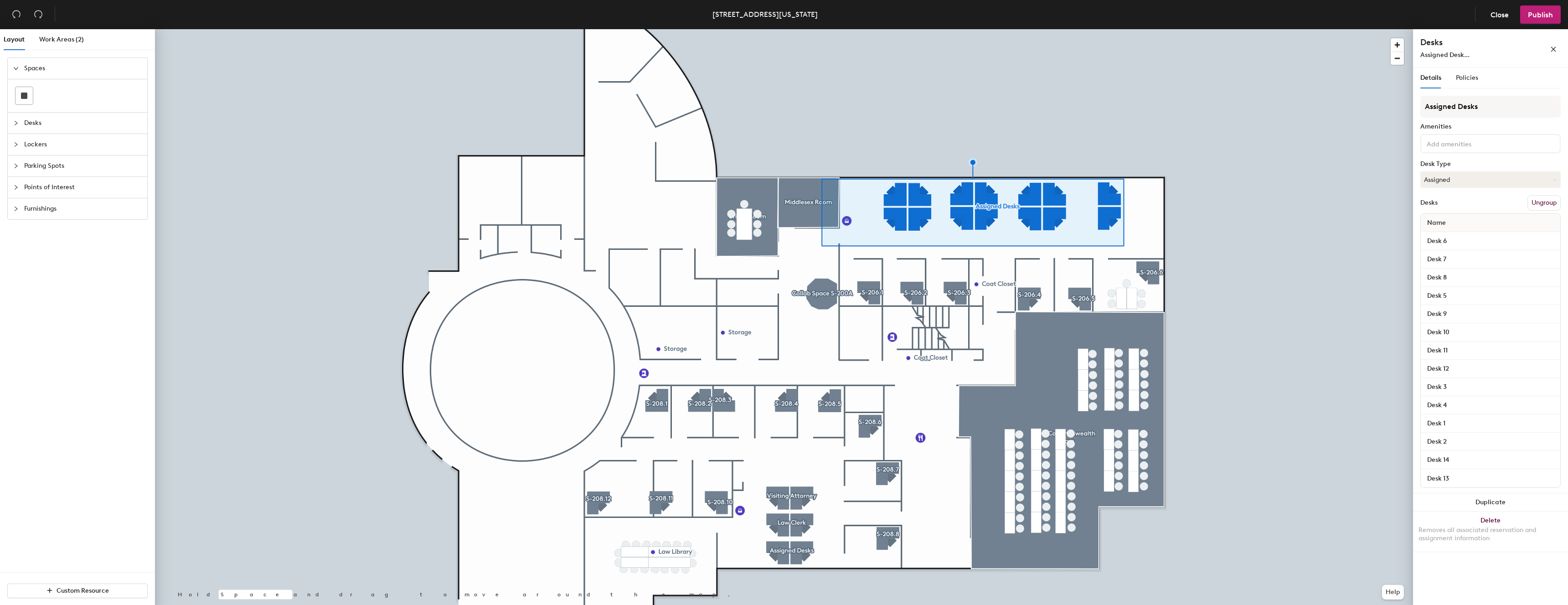
click at [750, 29] on div at bounding box center [784, 29] width 1259 height 0
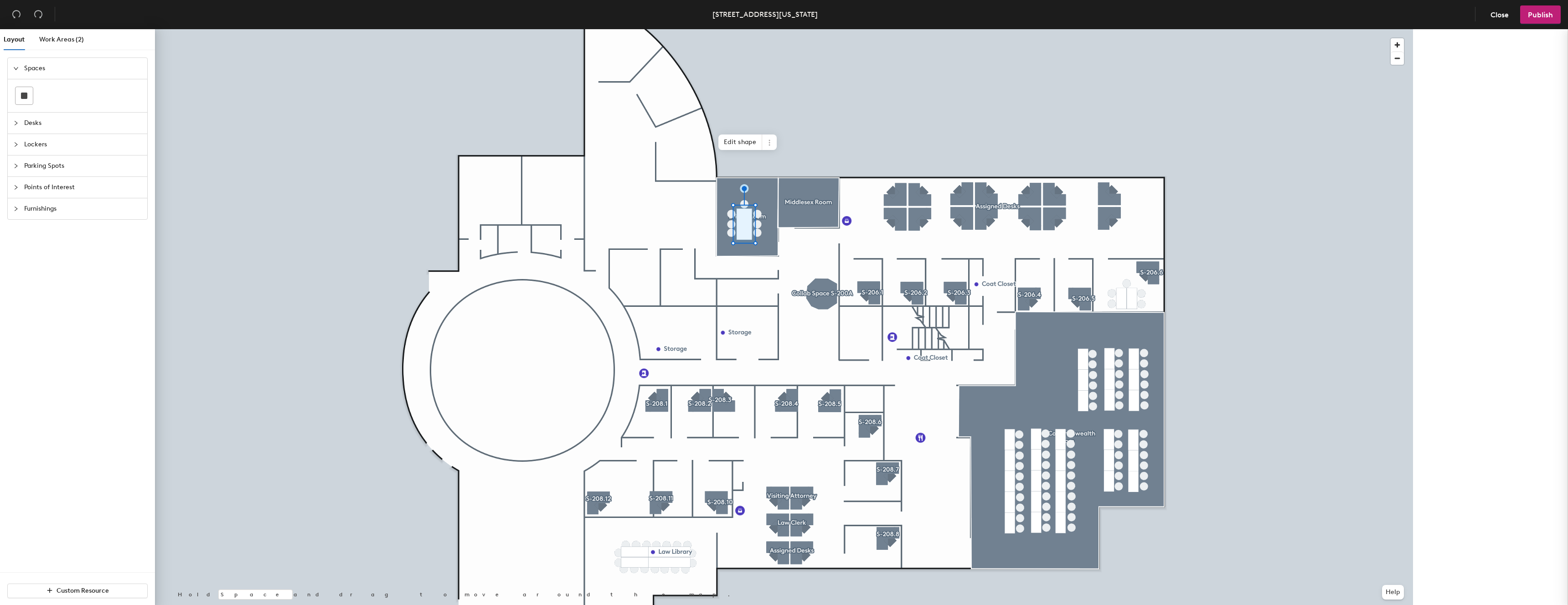
click at [770, 136] on span at bounding box center [769, 142] width 14 height 15
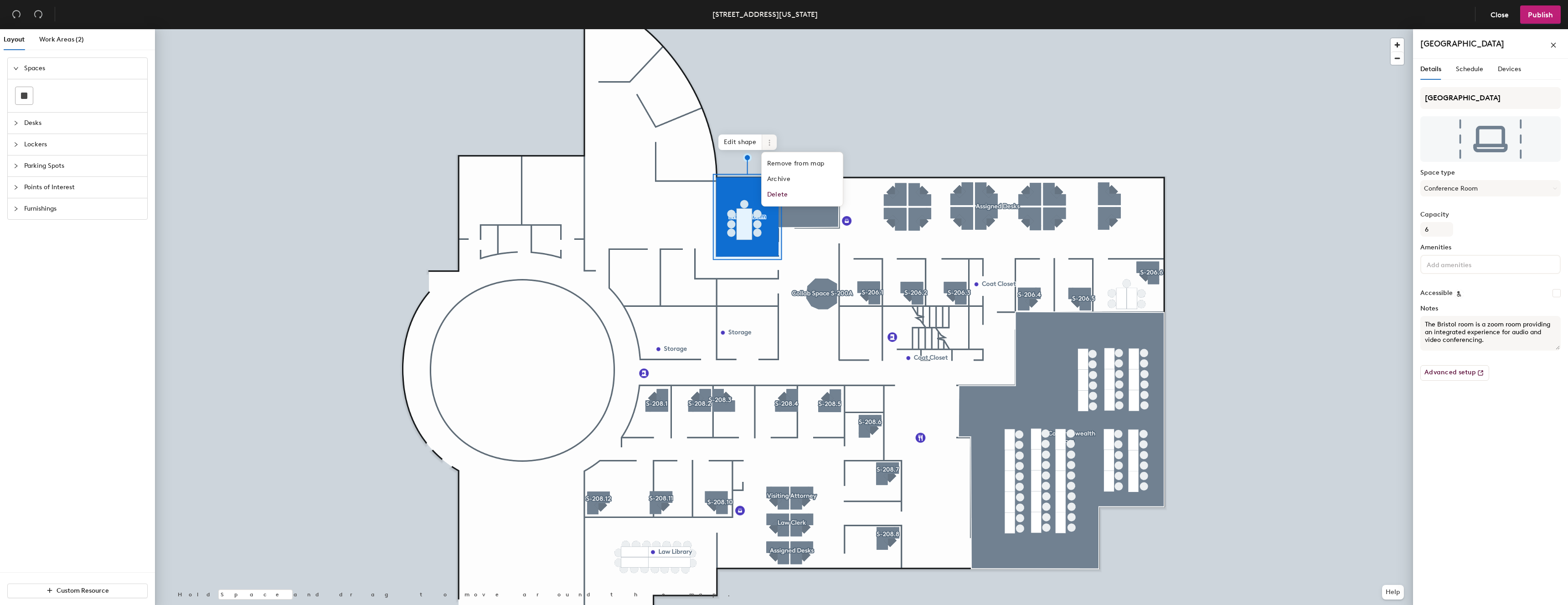
click at [864, 29] on div at bounding box center [784, 29] width 1259 height 0
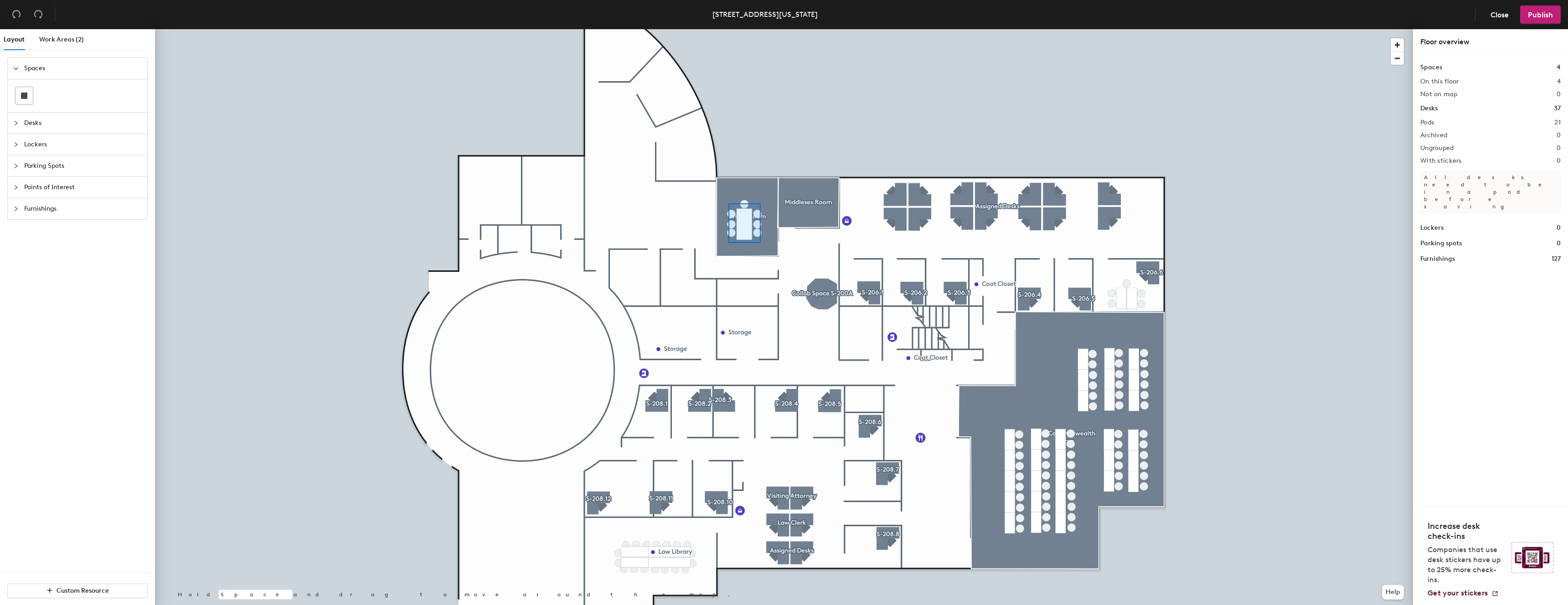
click at [728, 29] on div at bounding box center [784, 29] width 1259 height 0
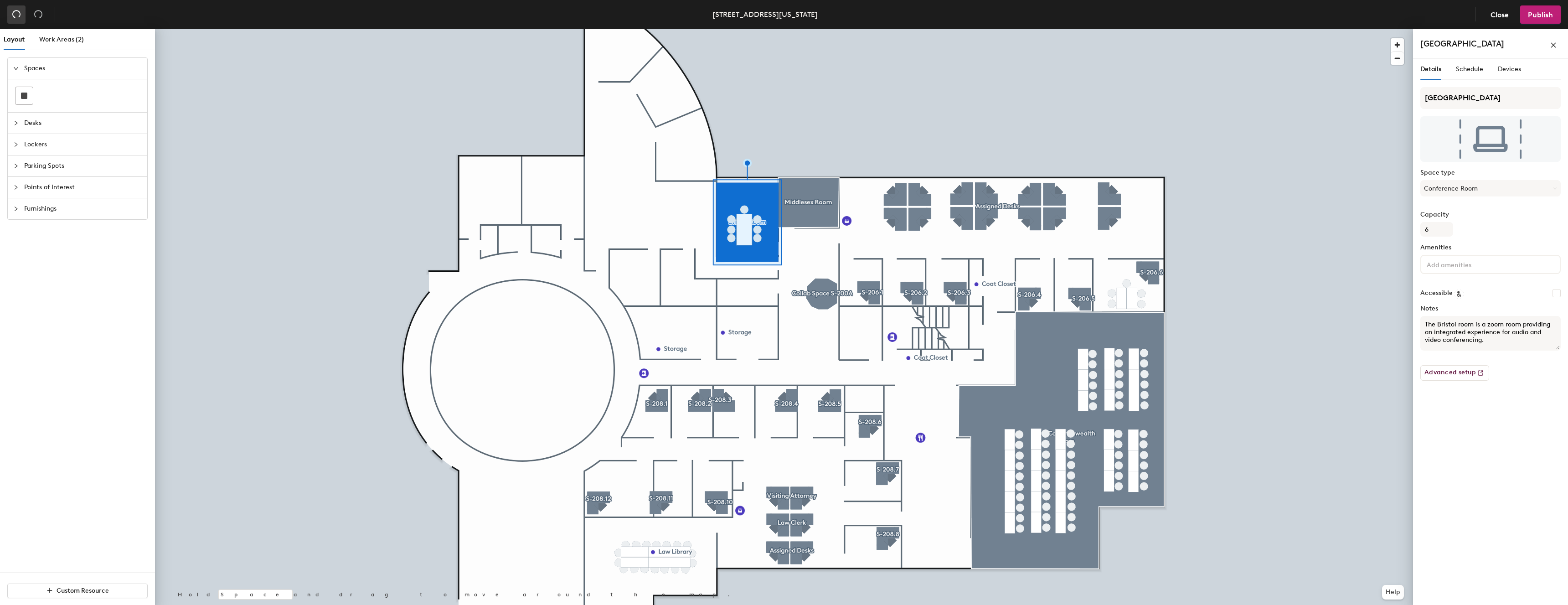
click at [20, 11] on icon "undo" at bounding box center [17, 14] width 9 height 9
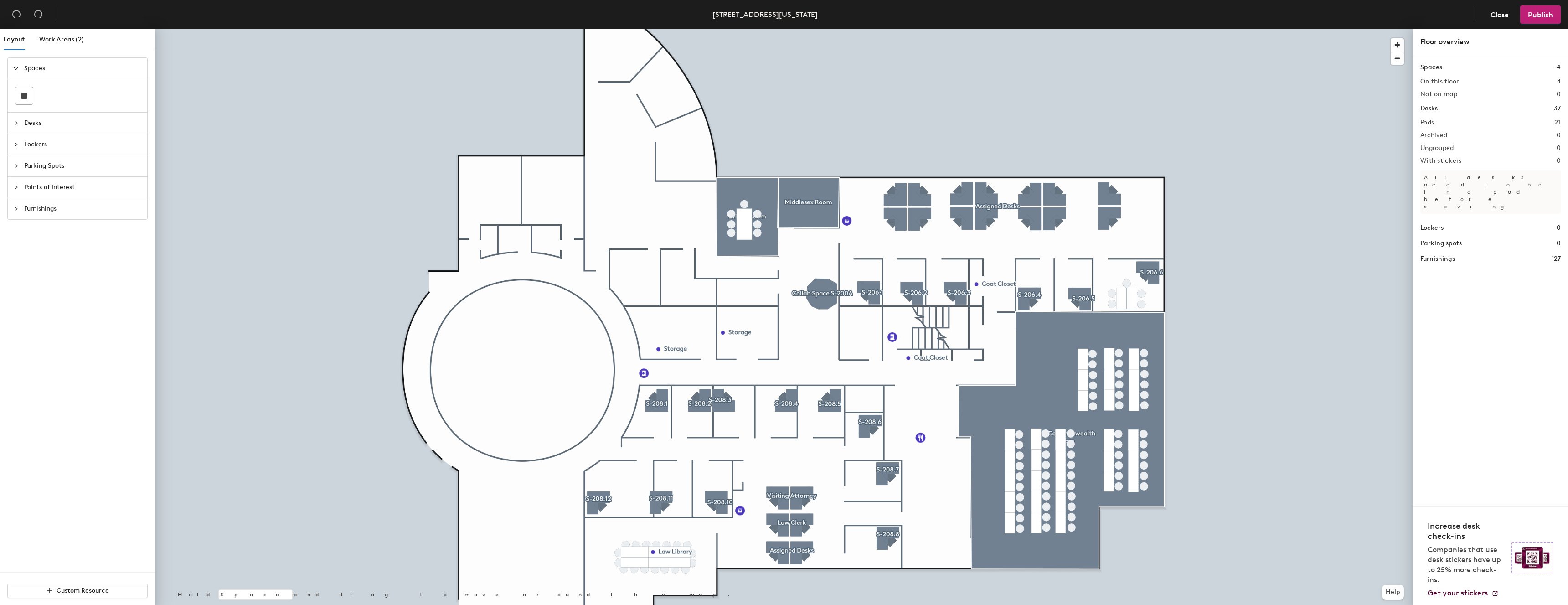
click at [764, 29] on div at bounding box center [784, 29] width 1259 height 0
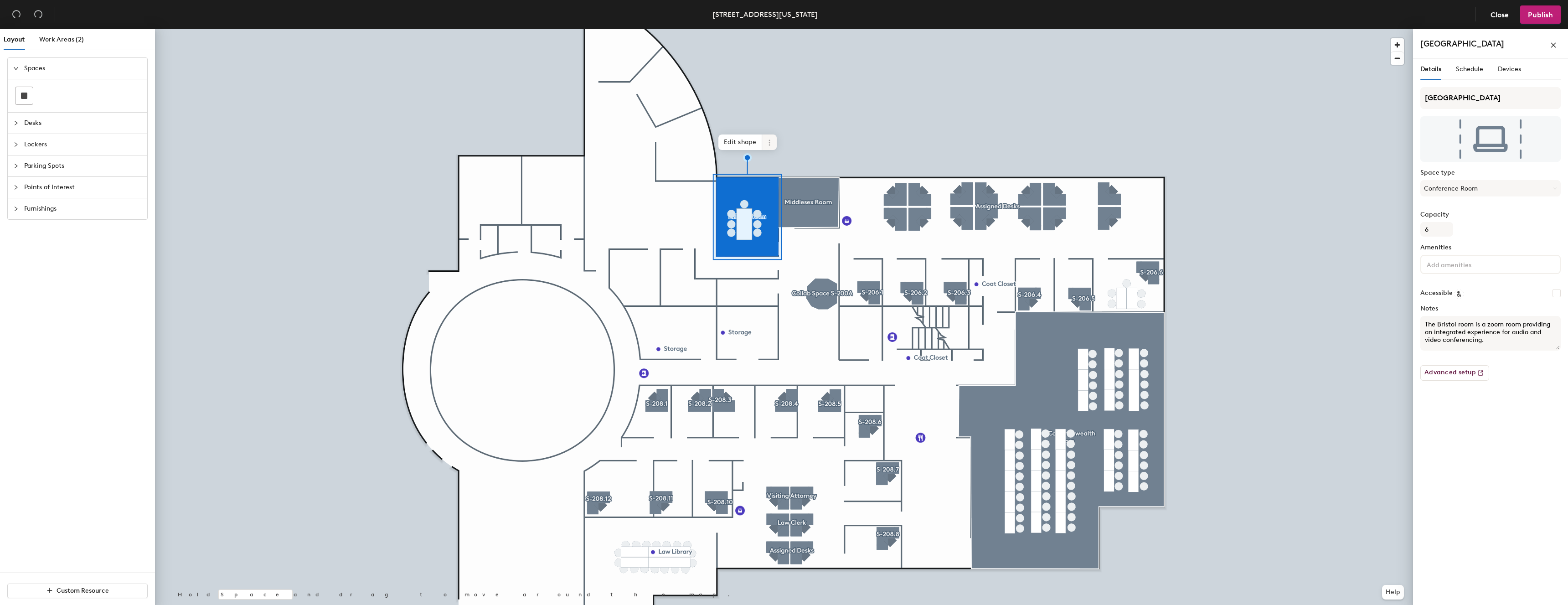
click at [773, 141] on span at bounding box center [769, 142] width 14 height 15
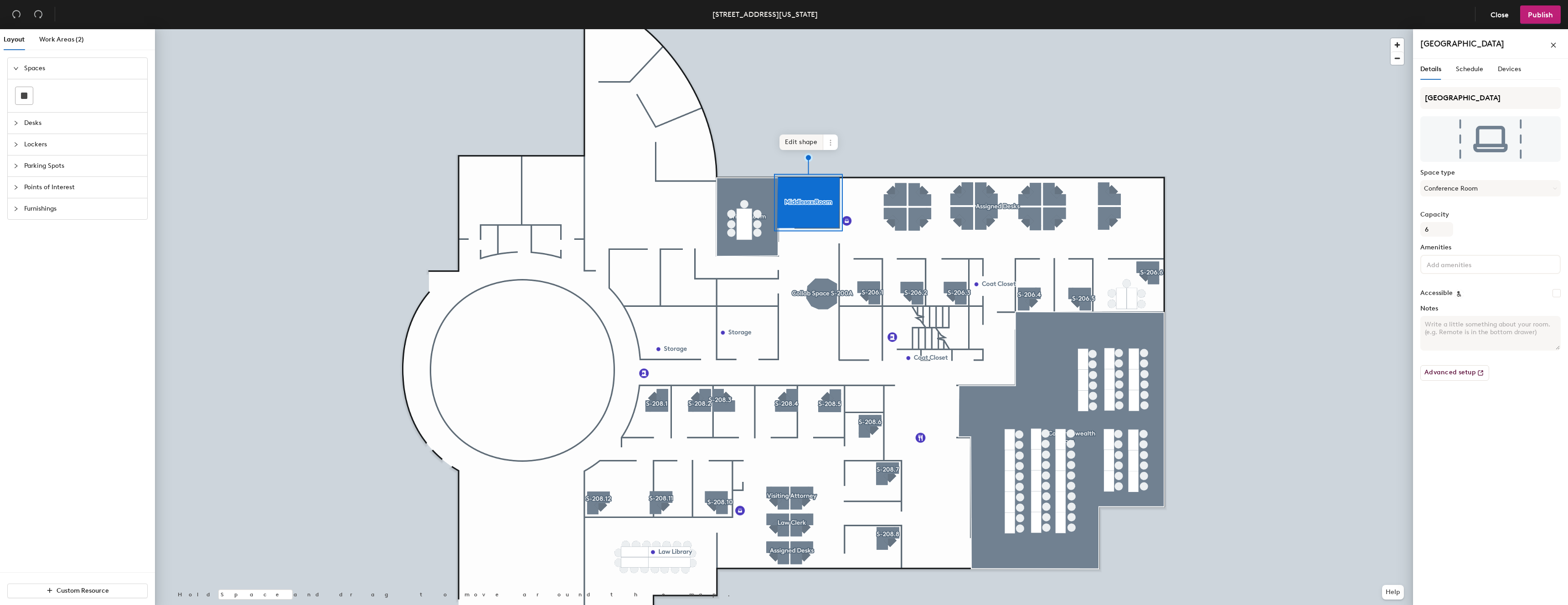
click at [796, 144] on span "Edit shape" at bounding box center [801, 142] width 44 height 15
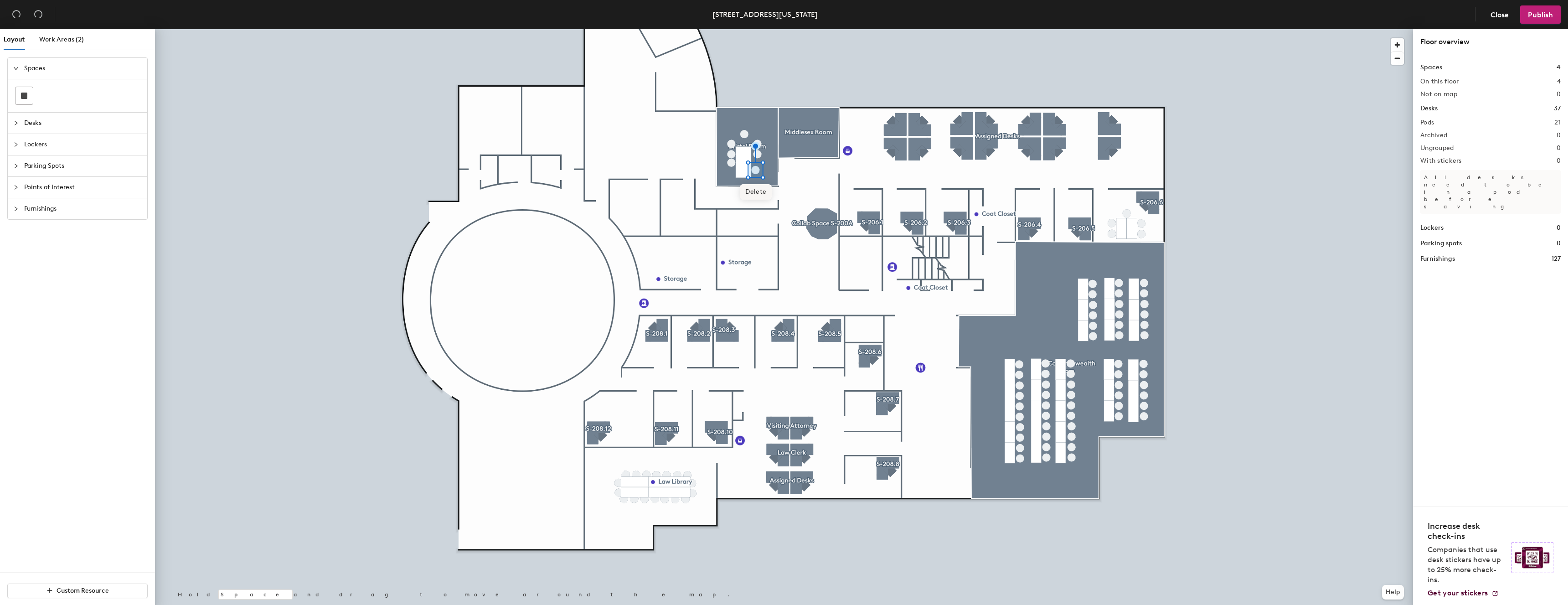
click at [757, 187] on span "Delete" at bounding box center [756, 192] width 32 height 15
click at [739, 29] on div at bounding box center [784, 29] width 1259 height 0
click at [744, 192] on span "Delete" at bounding box center [744, 195] width 32 height 15
click at [757, 29] on div at bounding box center [784, 29] width 1259 height 0
click at [752, 178] on span "Delete" at bounding box center [758, 176] width 32 height 15
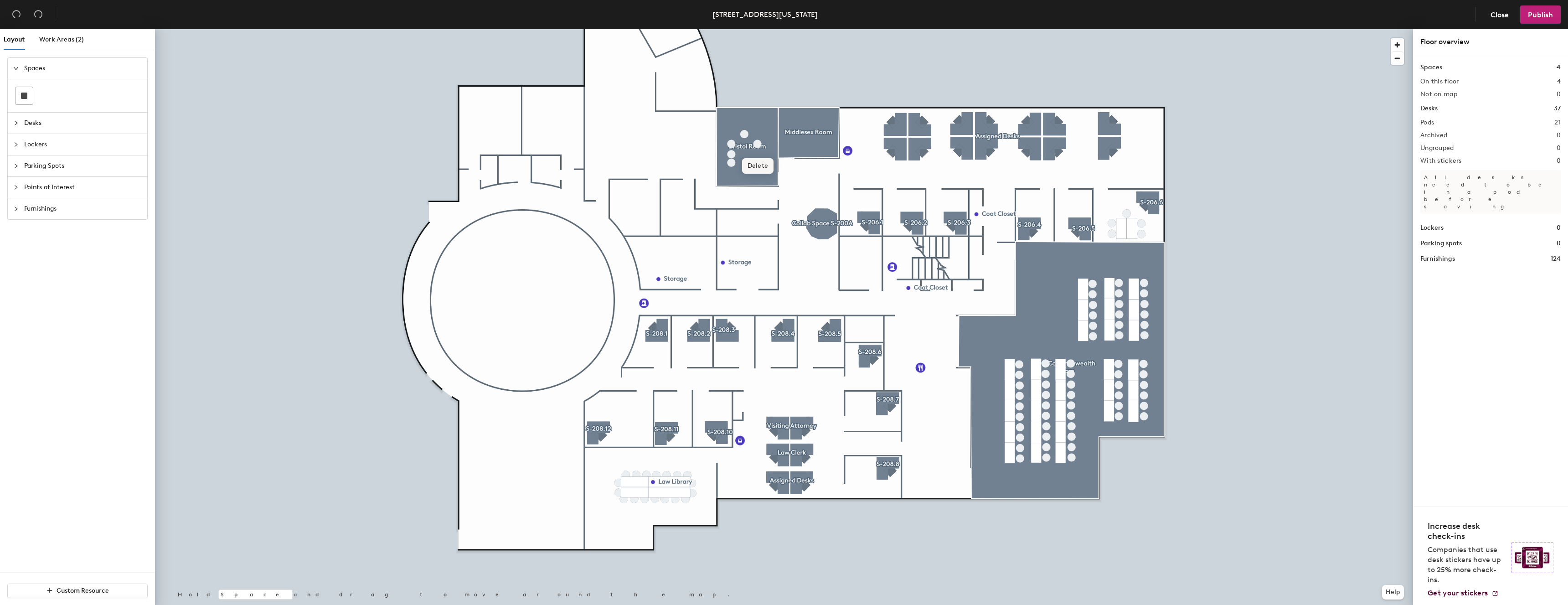
click at [768, 169] on span "Delete" at bounding box center [758, 166] width 32 height 15
click at [749, 154] on span "Delete" at bounding box center [745, 156] width 32 height 15
click at [737, 166] on span "Delete" at bounding box center [732, 166] width 32 height 15
click at [732, 170] on span "Delete" at bounding box center [732, 176] width 32 height 15
click at [735, 185] on span "Delete" at bounding box center [732, 185] width 32 height 15
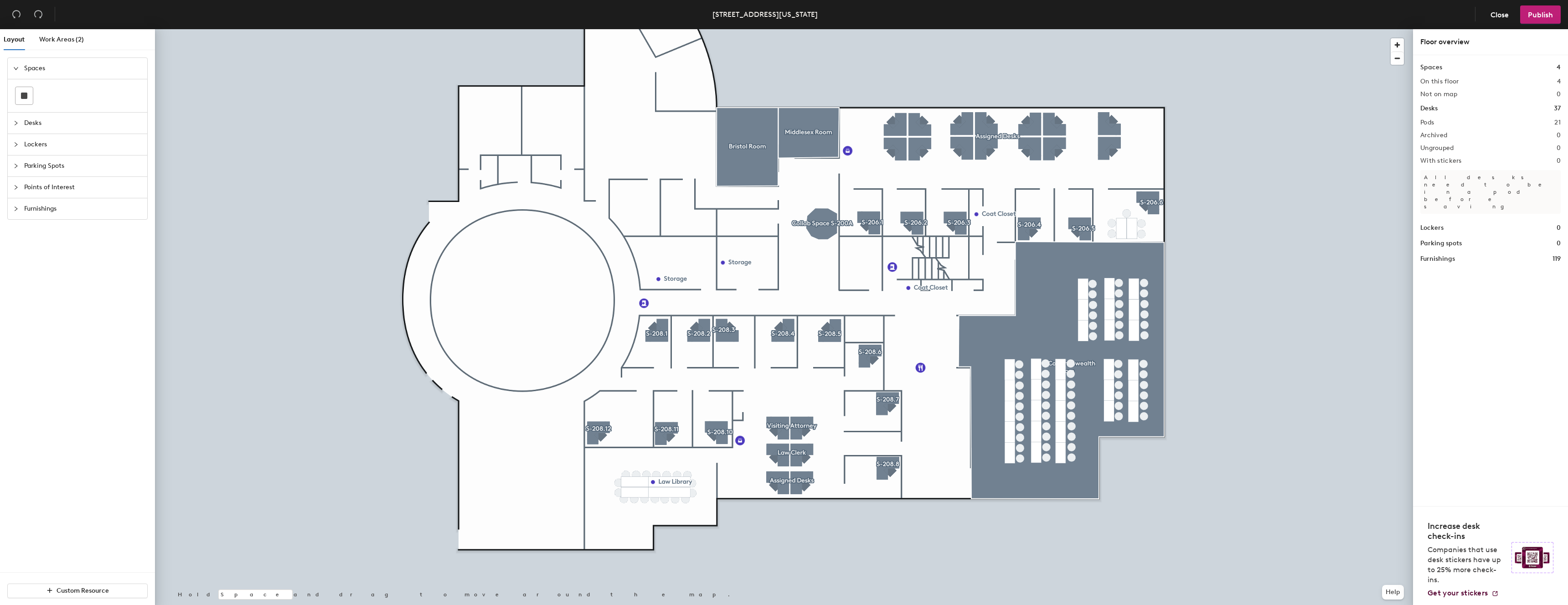
click at [15, 208] on icon "collapsed" at bounding box center [15, 208] width 5 height 5
click at [61, 226] on img at bounding box center [64, 223] width 11 height 11
click at [796, 29] on div at bounding box center [784, 29] width 1259 height 0
click at [749, 29] on div at bounding box center [784, 29] width 1259 height 0
click at [745, 29] on div at bounding box center [784, 29] width 1259 height 0
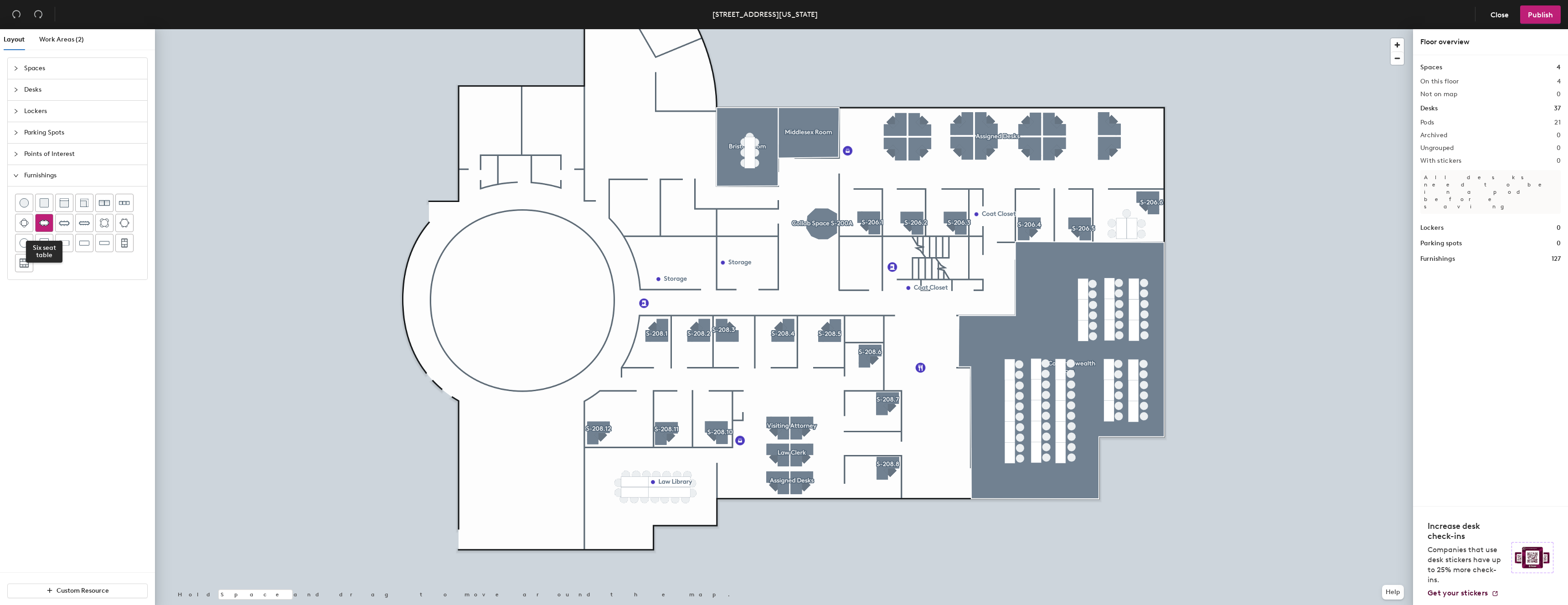
click at [45, 225] on img at bounding box center [44, 223] width 11 height 9
click at [311, 149] on span "Delete" at bounding box center [306, 151] width 32 height 15
click at [754, 29] on div at bounding box center [784, 29] width 1259 height 0
click at [88, 222] on img at bounding box center [84, 223] width 11 height 11
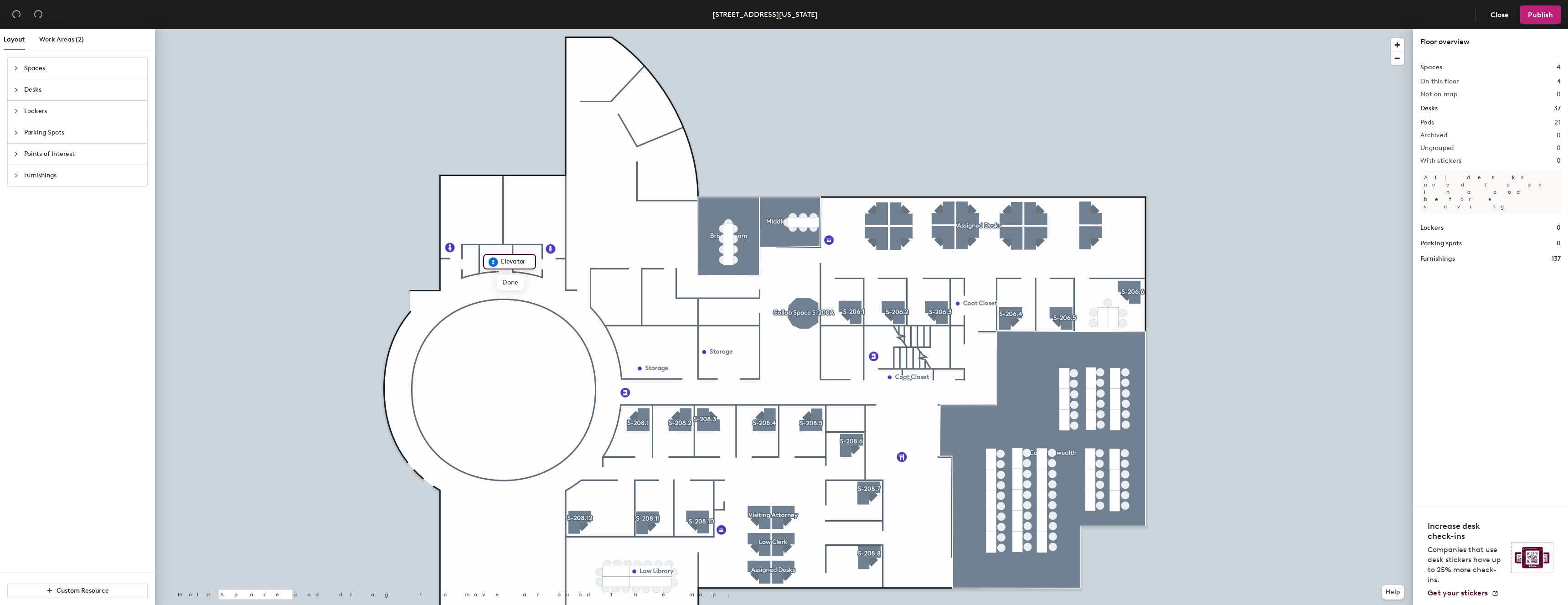
click at [17, 90] on icon "collapsed" at bounding box center [15, 90] width 5 height 5
click at [22, 155] on icon at bounding box center [24, 157] width 11 height 11
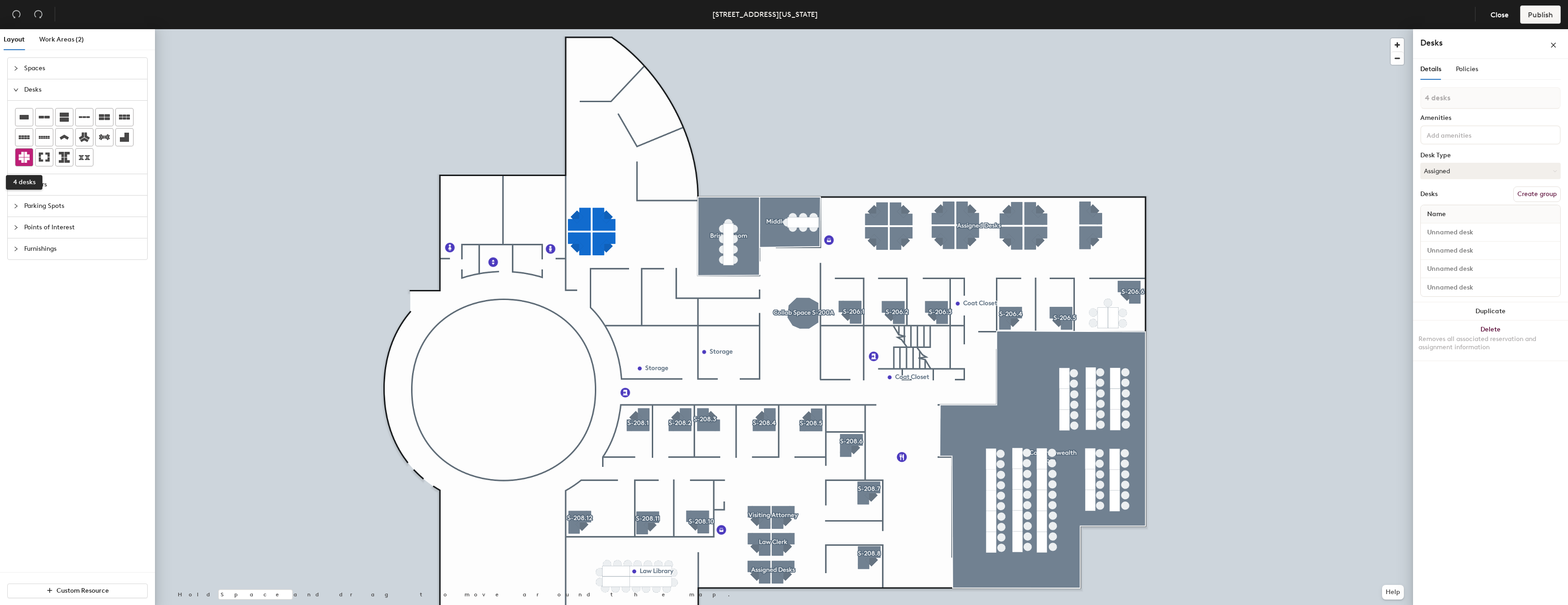
click at [26, 159] on icon at bounding box center [24, 157] width 11 height 11
click at [24, 159] on icon at bounding box center [24, 157] width 11 height 11
click at [28, 157] on icon at bounding box center [24, 157] width 11 height 11
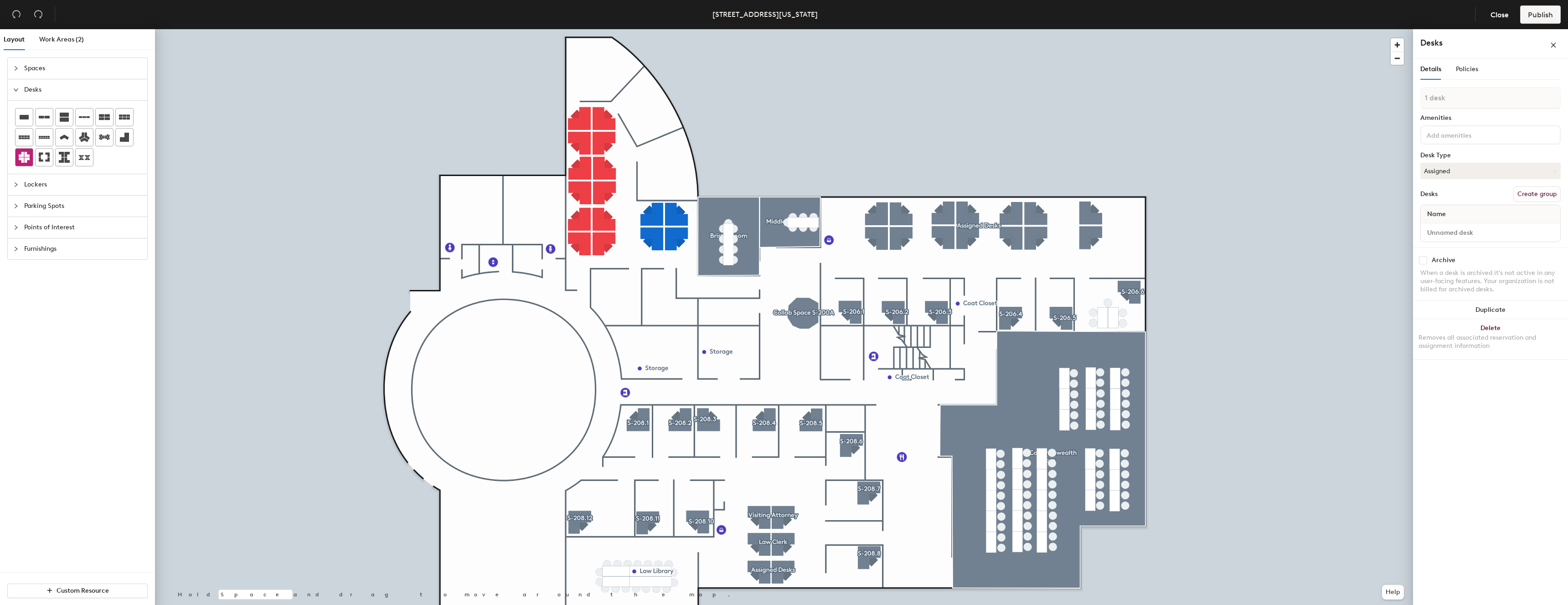
type input "1 desk"
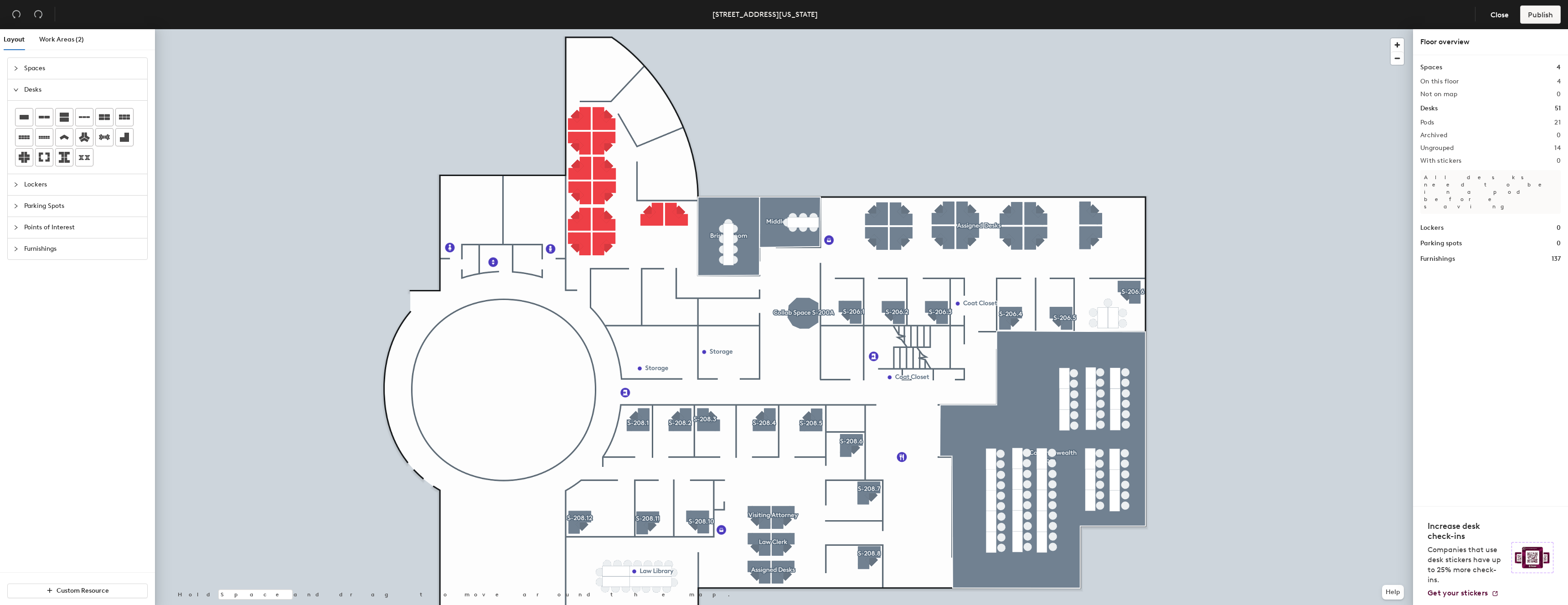
click at [17, 226] on icon "collapsed" at bounding box center [15, 227] width 5 height 5
click at [45, 225] on icon at bounding box center [44, 223] width 8 height 5
click at [17, 90] on icon "collapsed" at bounding box center [15, 90] width 5 height 5
click at [25, 157] on icon at bounding box center [24, 157] width 11 height 11
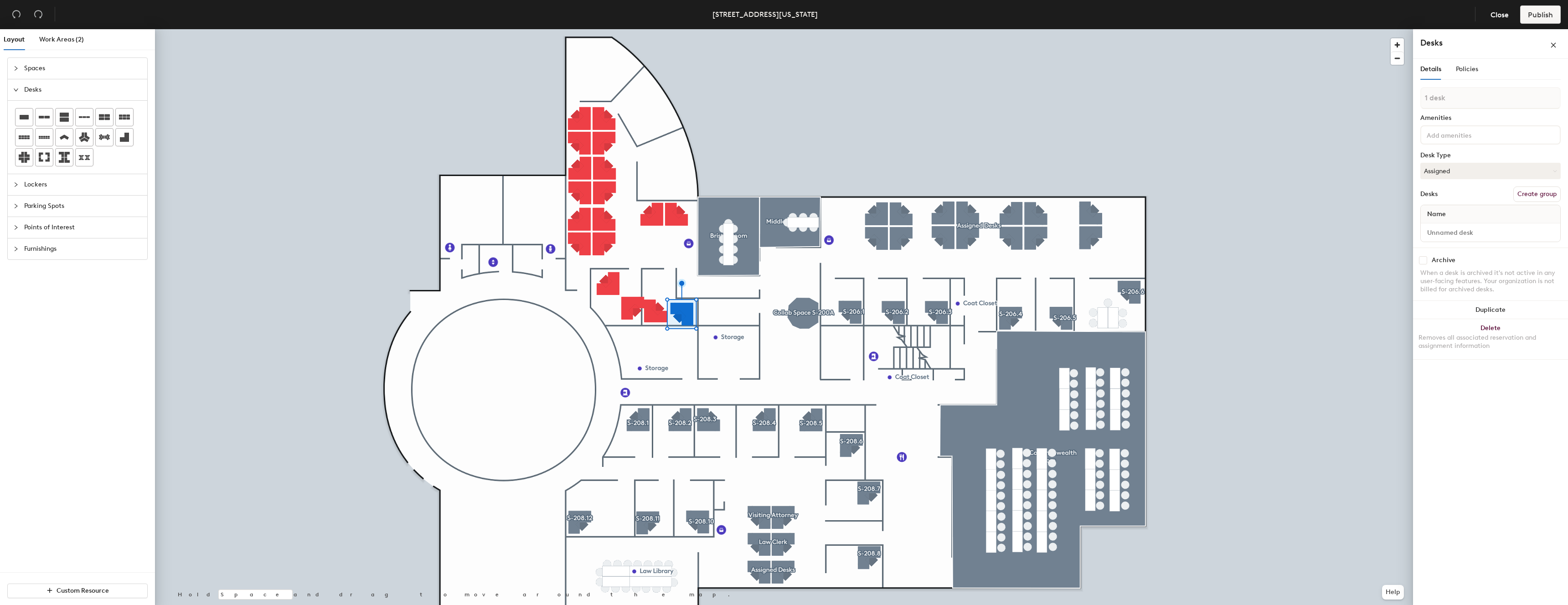
click at [631, 29] on div at bounding box center [784, 29] width 1259 height 0
click at [632, 29] on div at bounding box center [784, 29] width 1259 height 0
click at [640, 29] on div at bounding box center [784, 29] width 1259 height 0
click at [624, 29] on div at bounding box center [784, 29] width 1259 height 0
click at [653, 29] on div at bounding box center [784, 29] width 1259 height 0
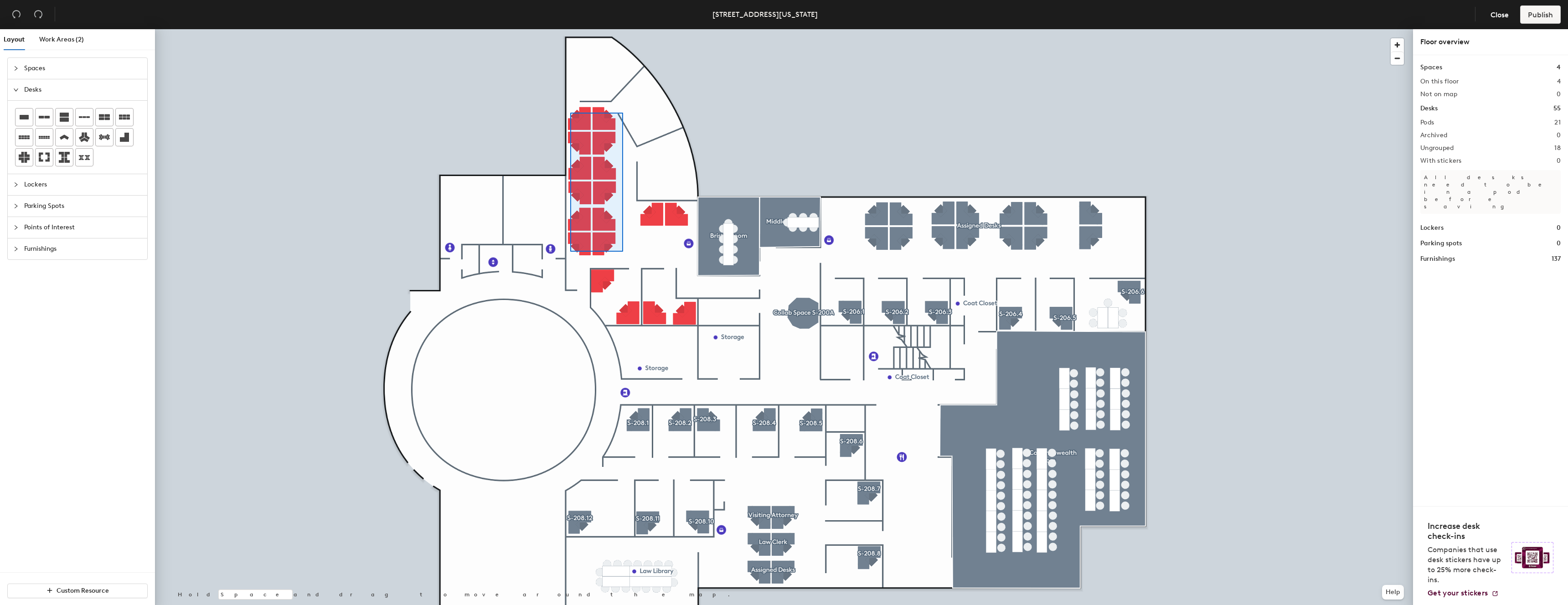
click at [570, 29] on div at bounding box center [784, 29] width 1259 height 0
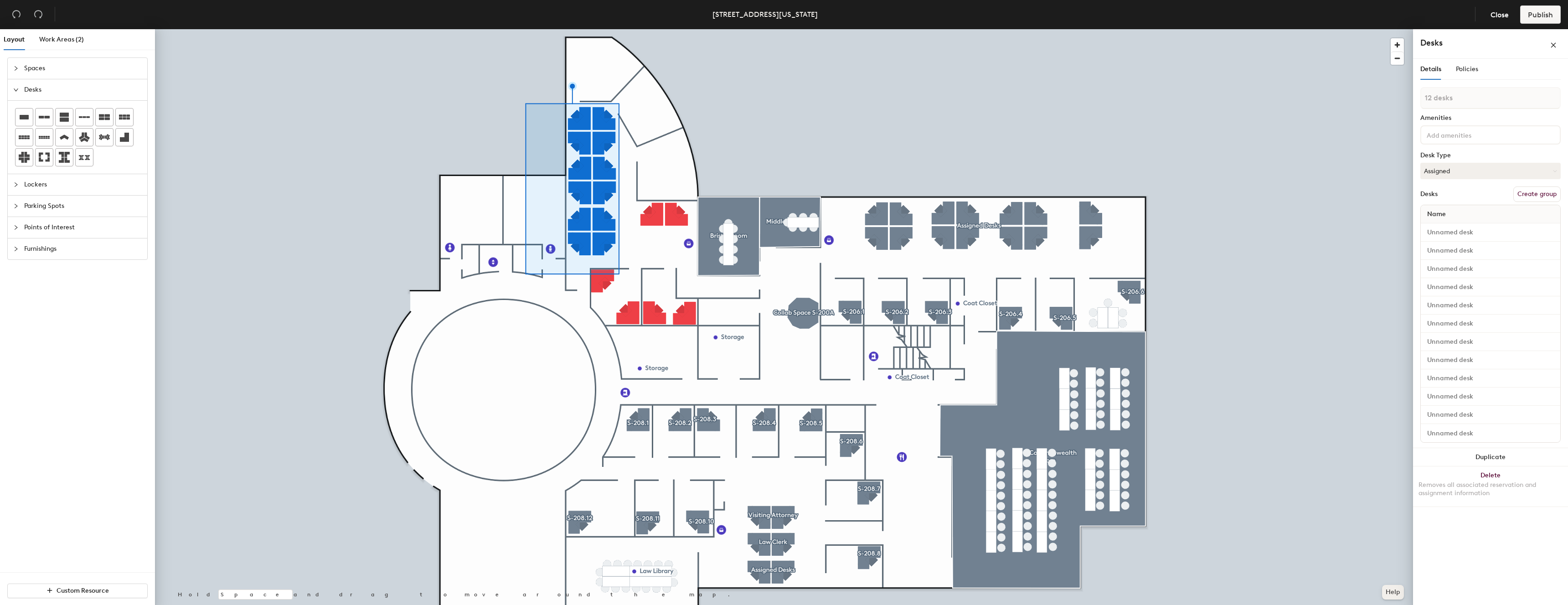
click at [1396, 590] on button "Help" at bounding box center [1393, 591] width 22 height 14
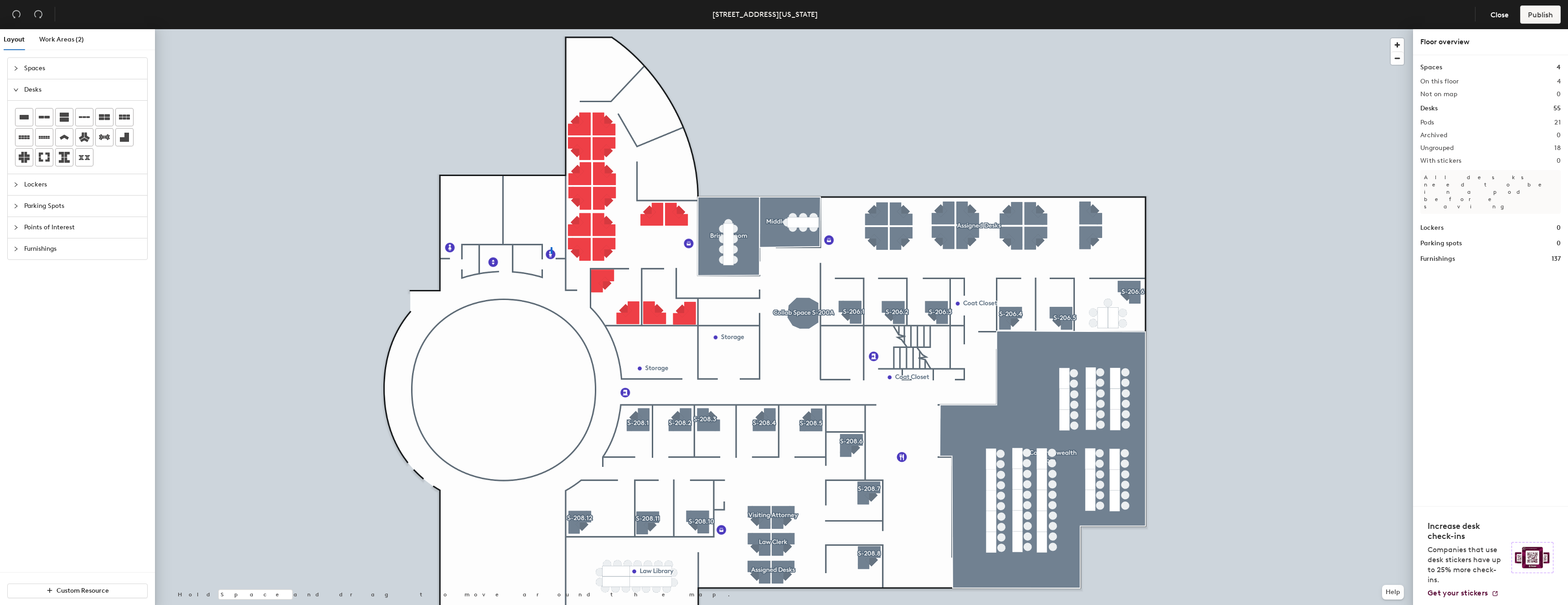
click at [551, 29] on div at bounding box center [784, 29] width 1259 height 0
click at [15, 251] on icon "collapsed" at bounding box center [15, 249] width 5 height 5
click at [63, 225] on img at bounding box center [64, 223] width 11 height 11
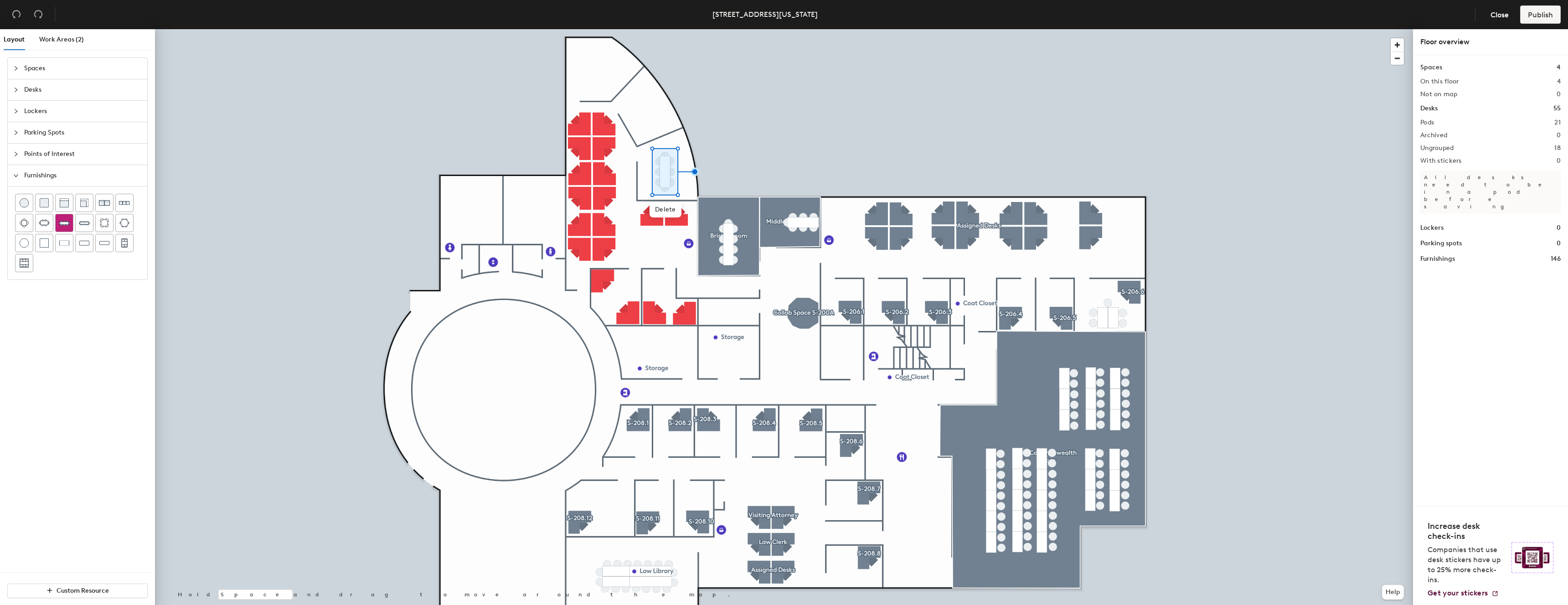
click at [69, 223] on img at bounding box center [64, 223] width 11 height 11
click at [65, 224] on img at bounding box center [64, 223] width 11 height 11
click at [746, 29] on div at bounding box center [784, 29] width 1259 height 0
click at [660, 29] on div at bounding box center [784, 29] width 1259 height 0
click at [581, 29] on div at bounding box center [784, 29] width 1259 height 0
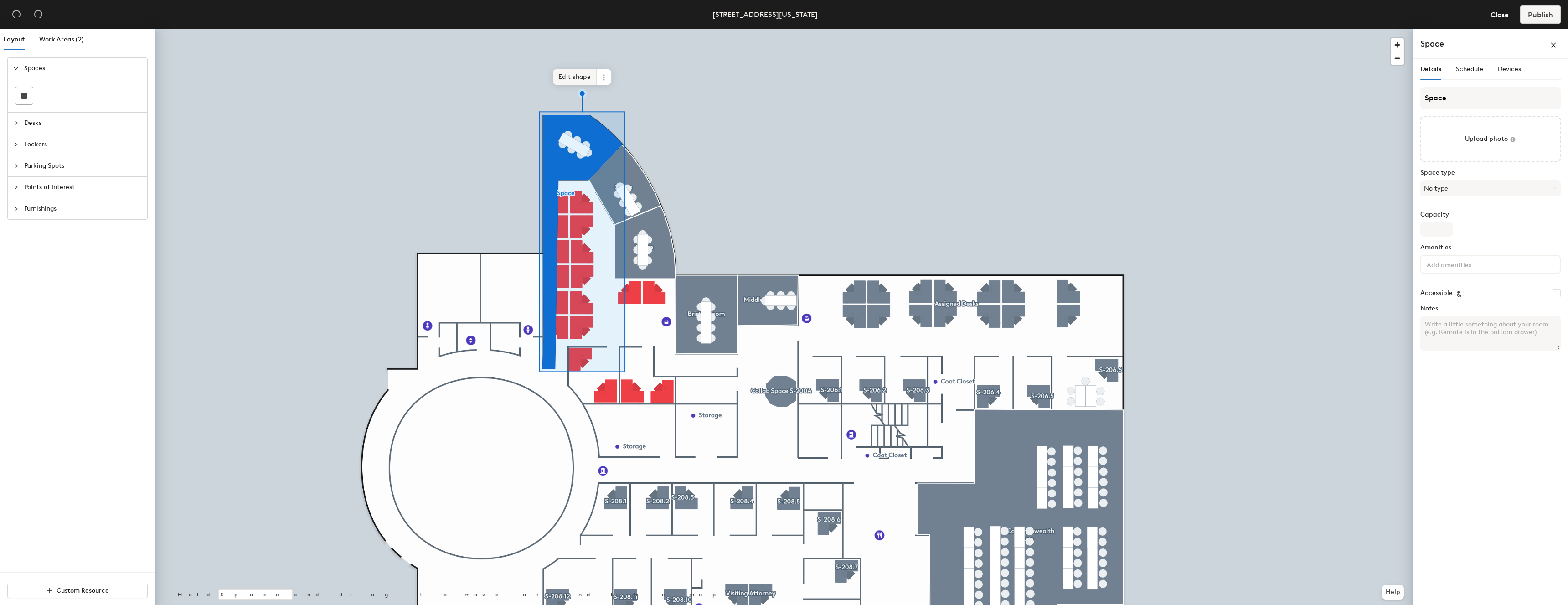
click at [572, 79] on span "Edit shape" at bounding box center [575, 77] width 44 height 15
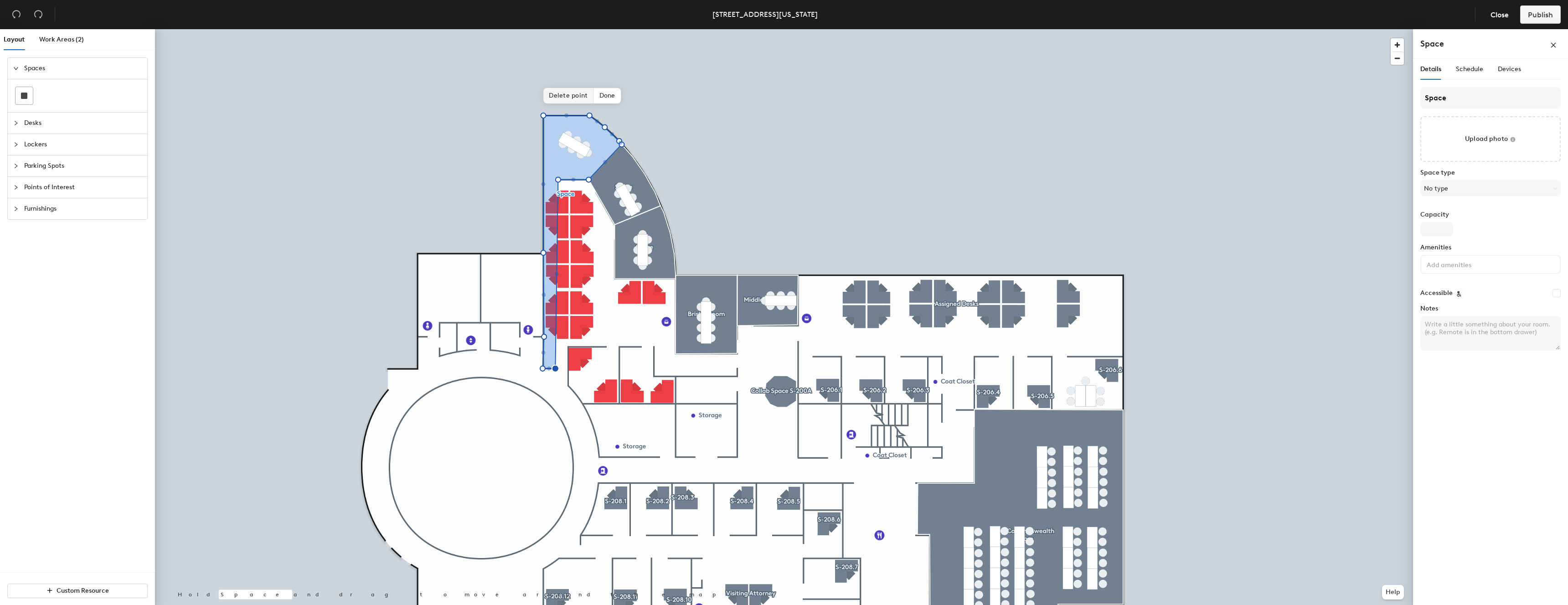
click at [571, 93] on span "Delete point" at bounding box center [569, 96] width 50 height 15
click at [569, 95] on span "Delete point" at bounding box center [569, 96] width 50 height 15
click at [575, 94] on span "Delete point" at bounding box center [569, 96] width 50 height 15
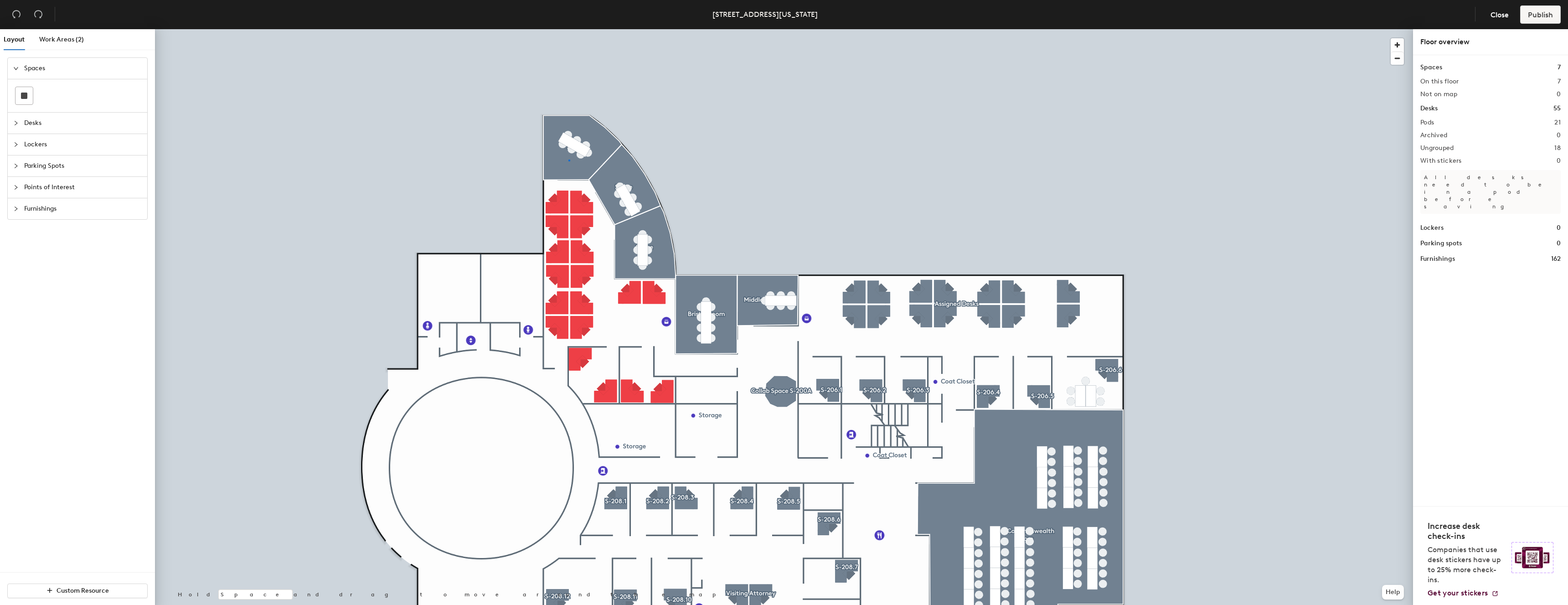
click at [570, 29] on div at bounding box center [784, 29] width 1259 height 0
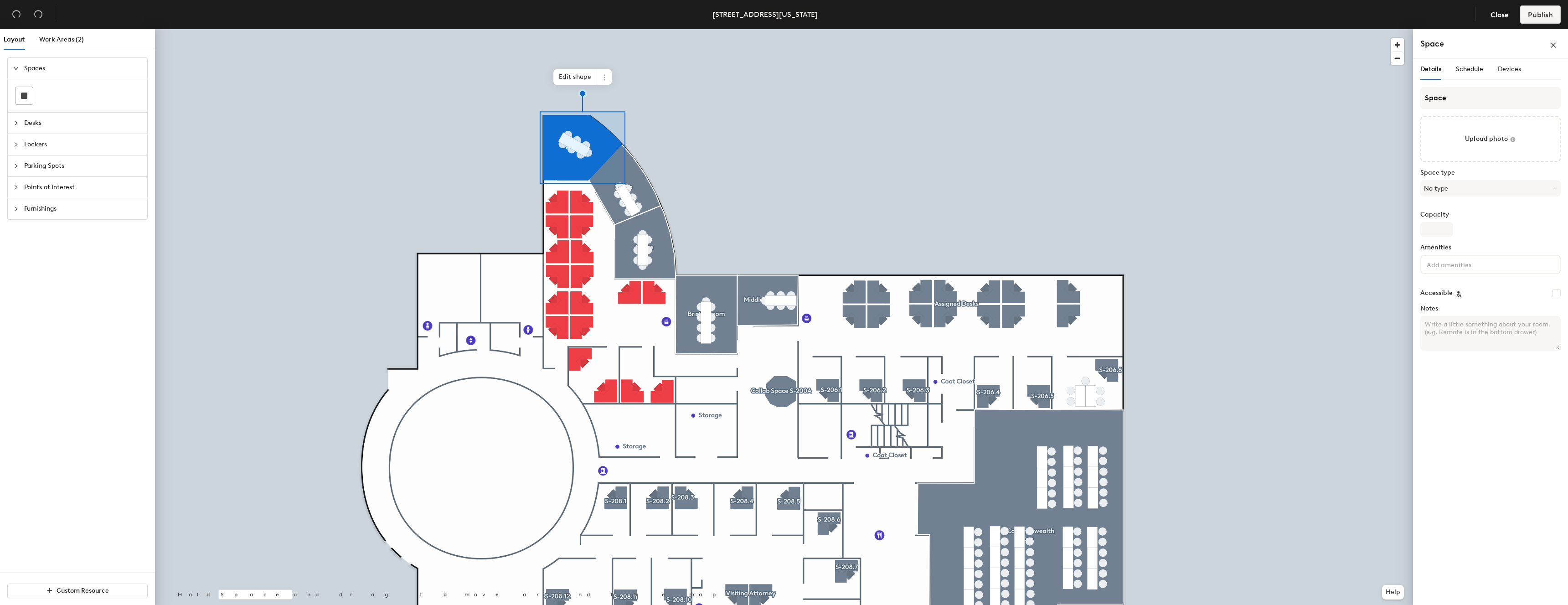
drag, startPoint x: 1480, startPoint y: 191, endPoint x: 1414, endPoint y: 72, distance: 136.1
click at [1479, 191] on button "No type" at bounding box center [1490, 188] width 141 height 17
click at [1402, 95] on div "Layout Work Areas (2) Spaces Desks Lockers Parking Spots Points of Interest Fur…" at bounding box center [784, 318] width 1568 height 579
type input "[GEOGRAPHIC_DATA]"
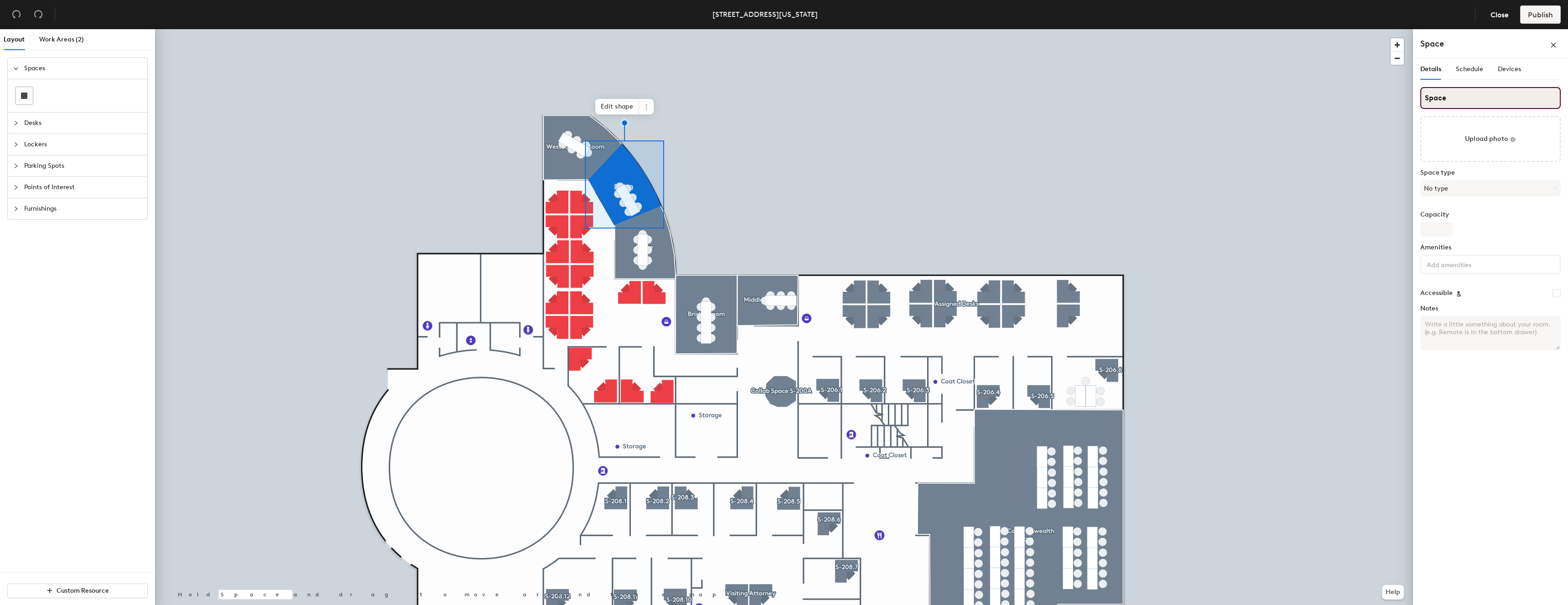
click at [1397, 90] on div "Layout Work Areas (2) Spaces Desks Lockers Parking Spots Points of Interest Fur…" at bounding box center [784, 318] width 1568 height 579
click at [1446, 100] on input "@" at bounding box center [1490, 98] width 141 height 22
drag, startPoint x: 1427, startPoint y: 100, endPoint x: 1459, endPoint y: 97, distance: 32.1
click at [1459, 97] on input "@" at bounding box center [1490, 98] width 141 height 22
type input "W-207"
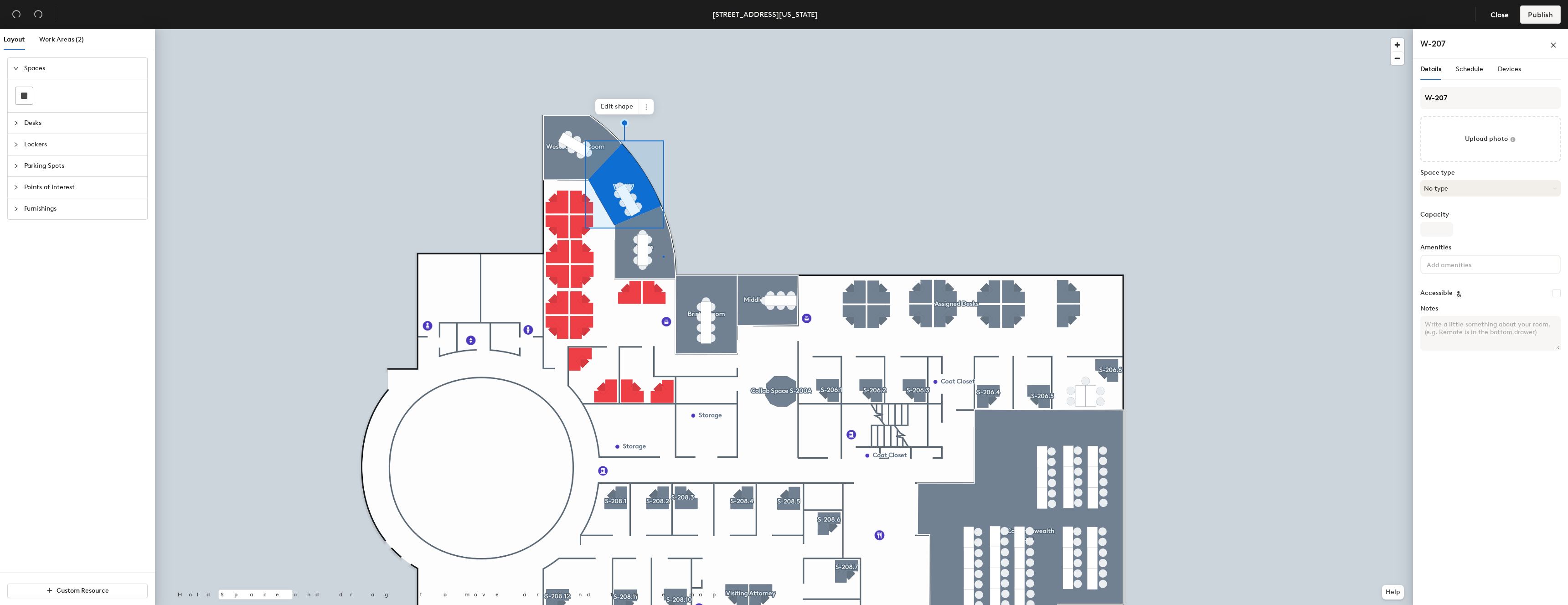
click at [663, 29] on div at bounding box center [784, 29] width 1259 height 0
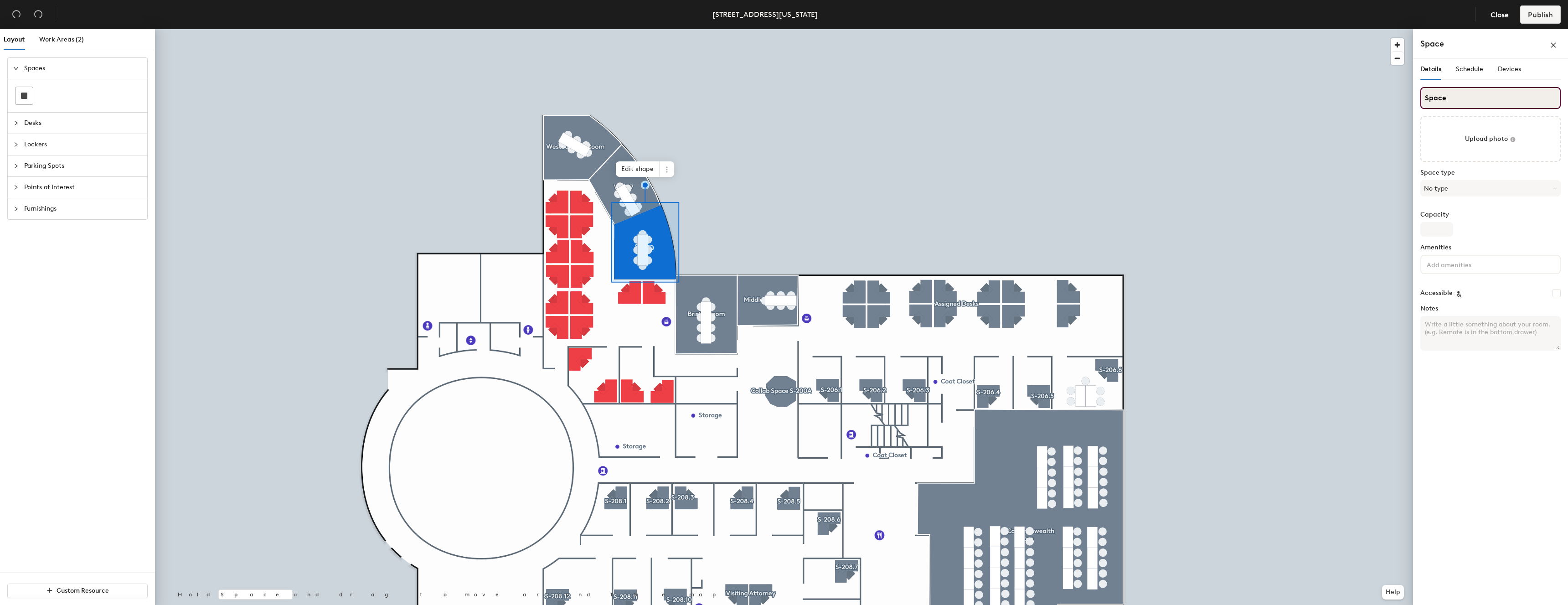
click at [1445, 99] on input "Space" at bounding box center [1490, 98] width 141 height 22
click at [1387, 93] on div "Layout Work Areas (2) Spaces Desks Lockers Parking Spots Points of Interest Fur…" at bounding box center [784, 318] width 1568 height 579
type input "W-206"
click at [1455, 192] on button "No type" at bounding box center [1490, 188] width 141 height 17
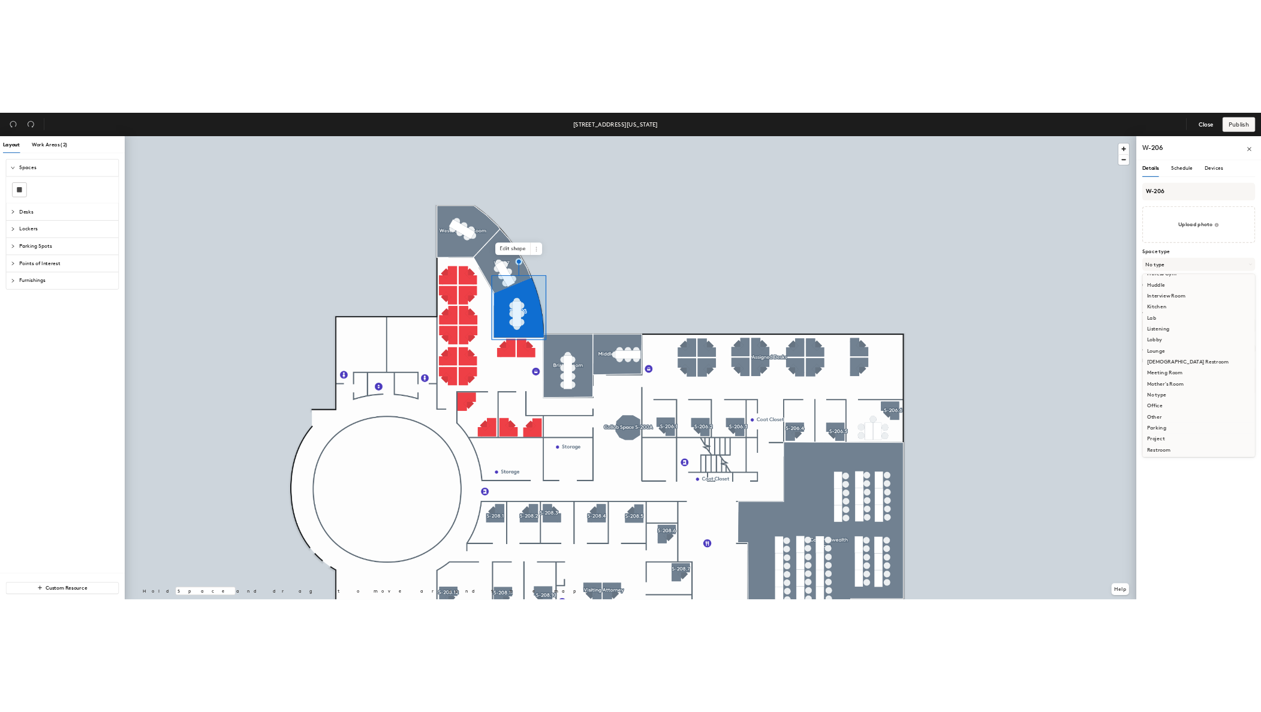
scroll to position [152, 0]
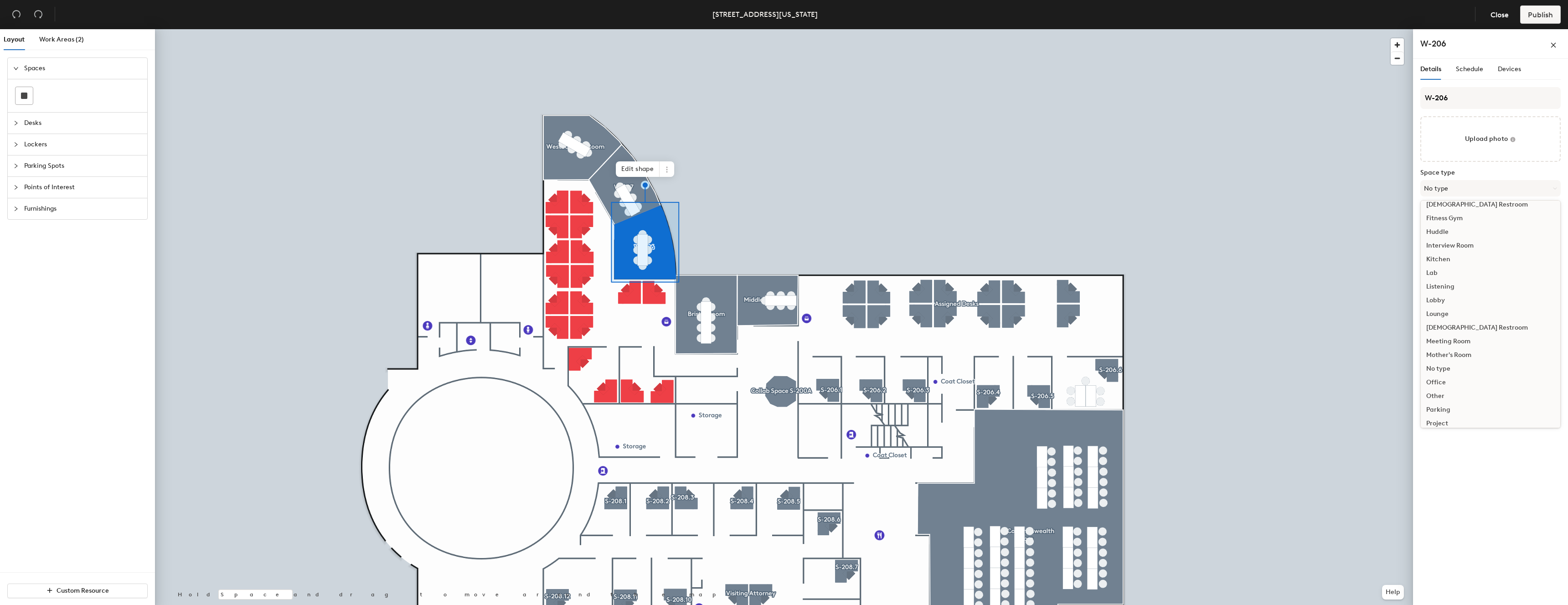
click at [1441, 232] on div "Huddle" at bounding box center [1490, 232] width 139 height 14
click at [1455, 187] on button "Huddle" at bounding box center [1490, 188] width 141 height 17
click at [790, 29] on div at bounding box center [784, 29] width 1259 height 0
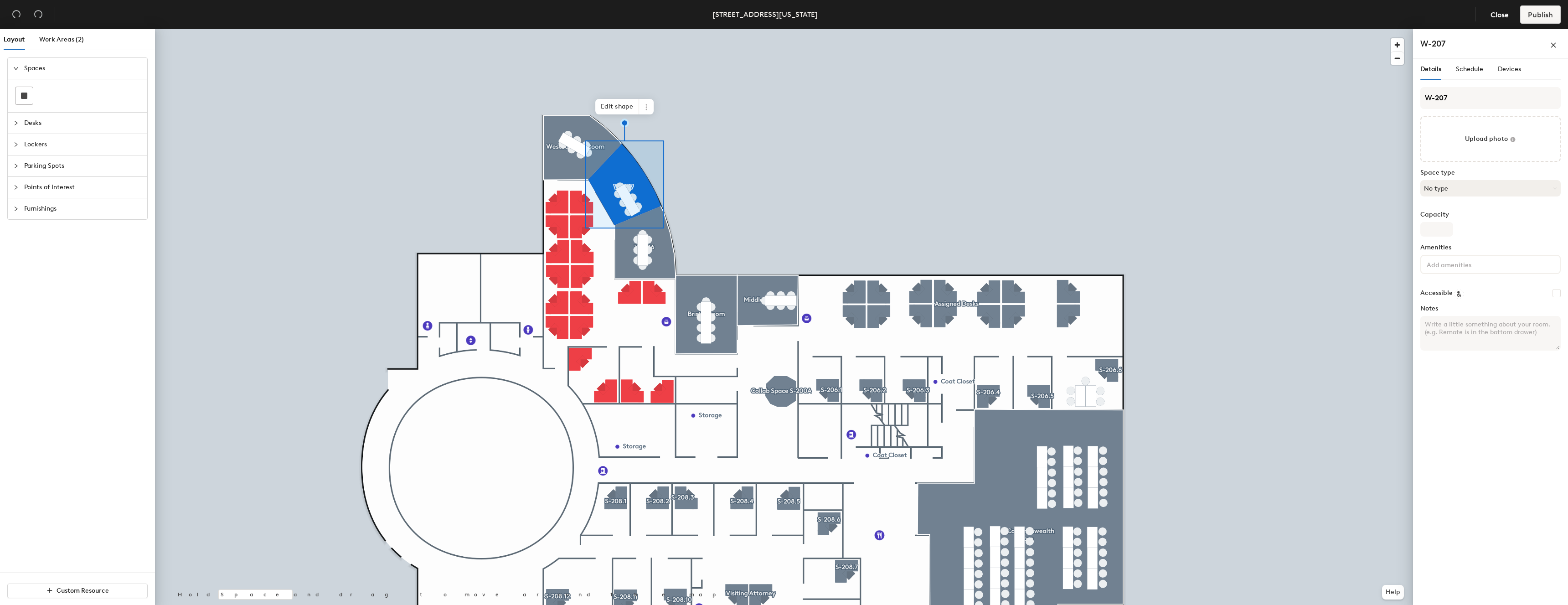
click at [1449, 185] on button "No type" at bounding box center [1490, 188] width 141 height 17
click at [1456, 348] on div "Huddle" at bounding box center [1490, 347] width 139 height 14
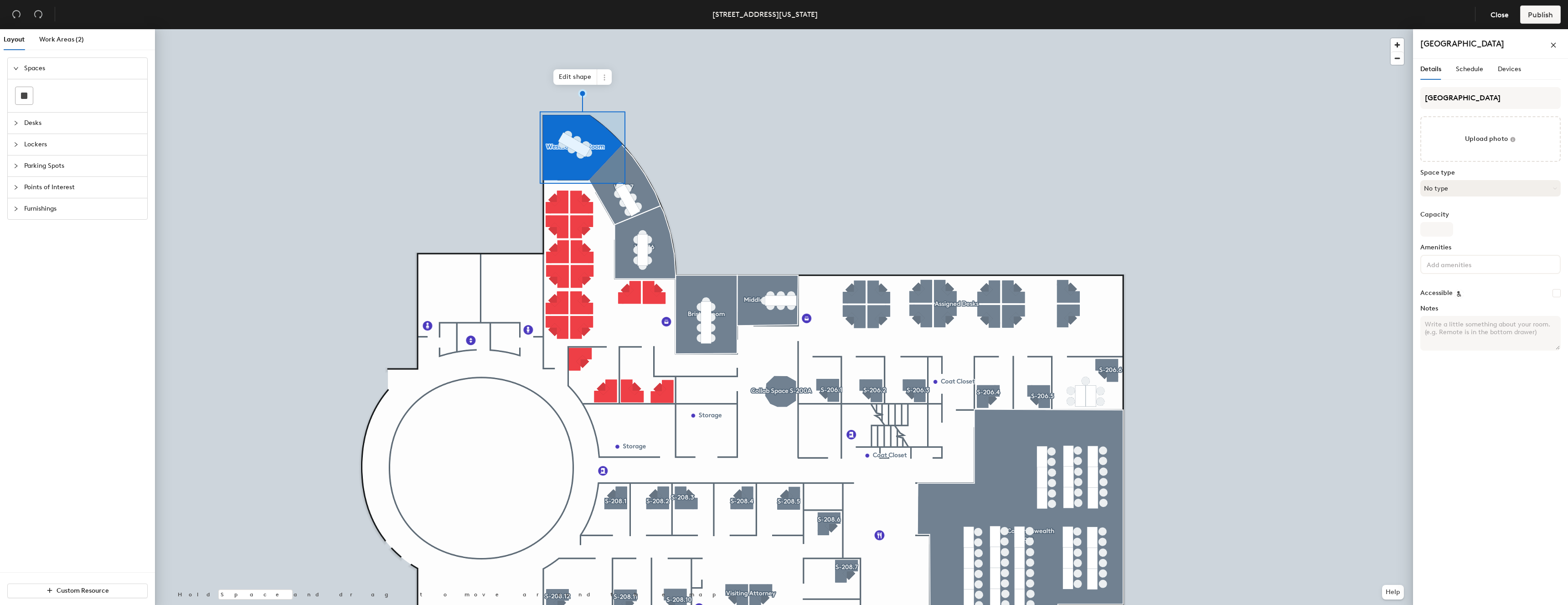
click at [1443, 186] on button "No type" at bounding box center [1490, 188] width 141 height 17
click at [1443, 293] on div "Conference Room" at bounding box center [1490, 293] width 139 height 14
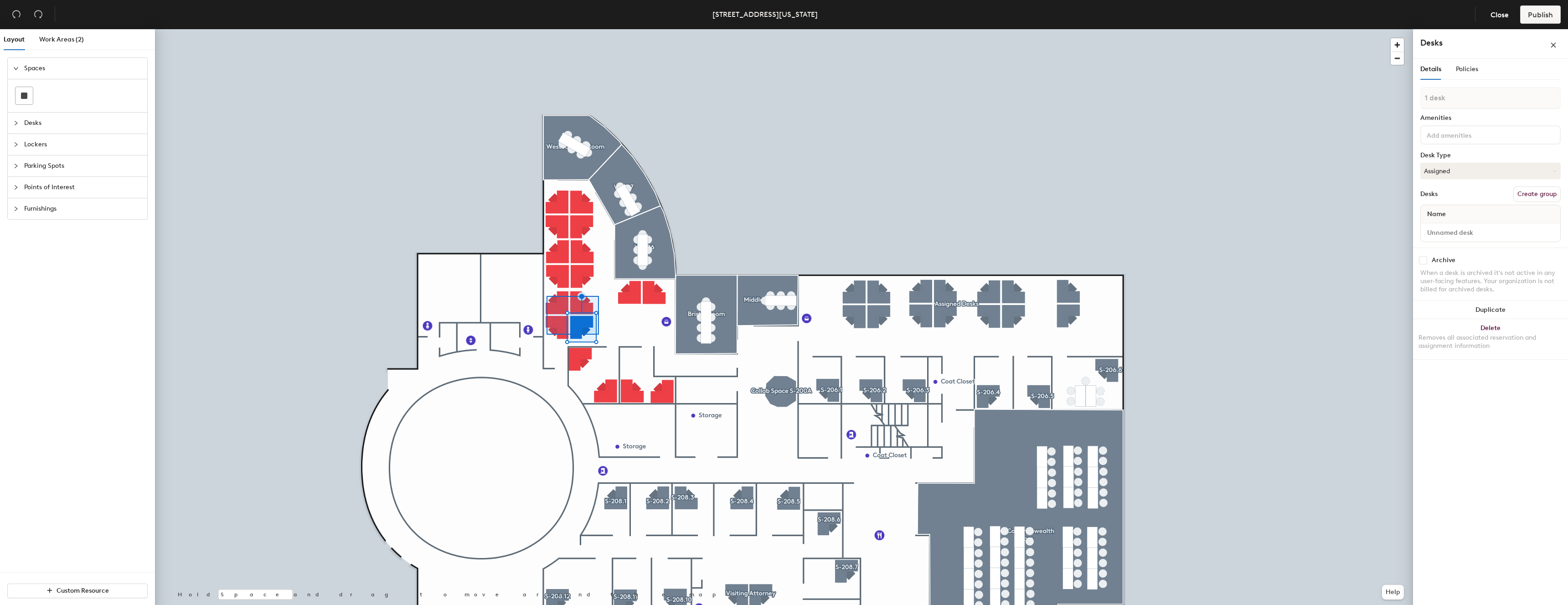
click at [547, 29] on div at bounding box center [784, 29] width 1259 height 0
type input "4 desks"
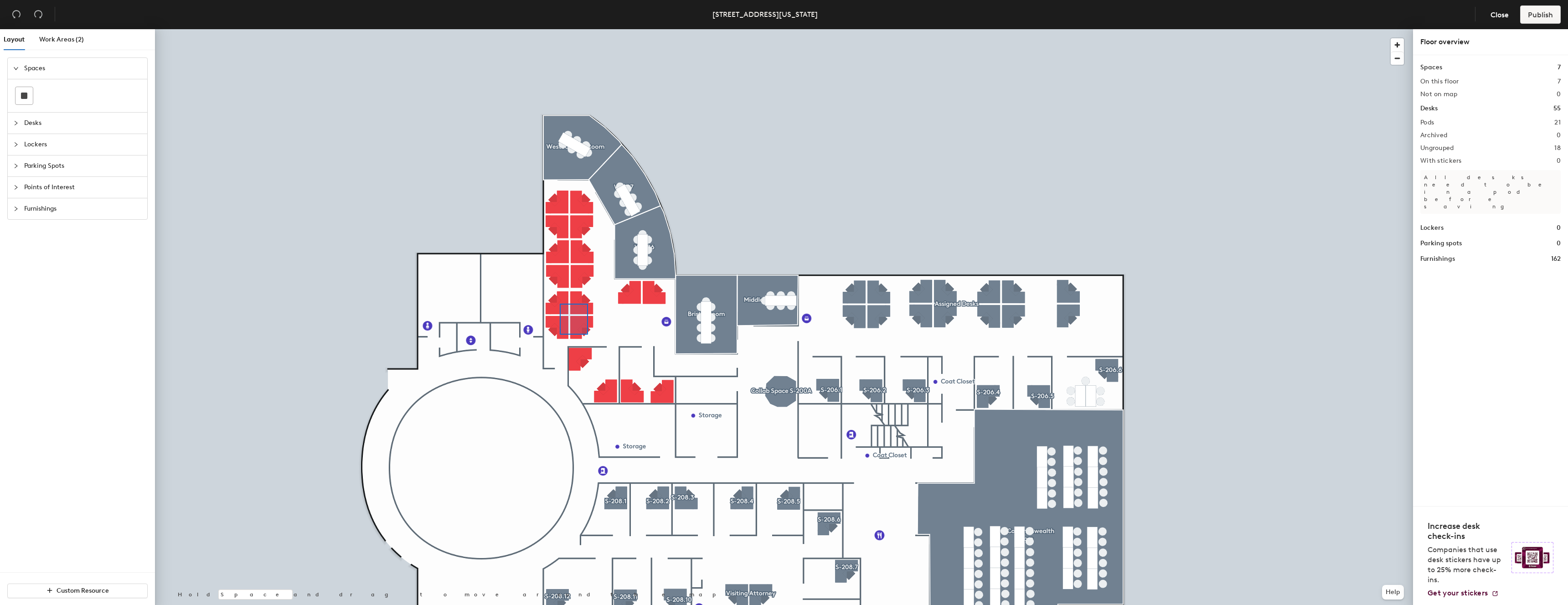
click at [560, 29] on div at bounding box center [784, 29] width 1259 height 0
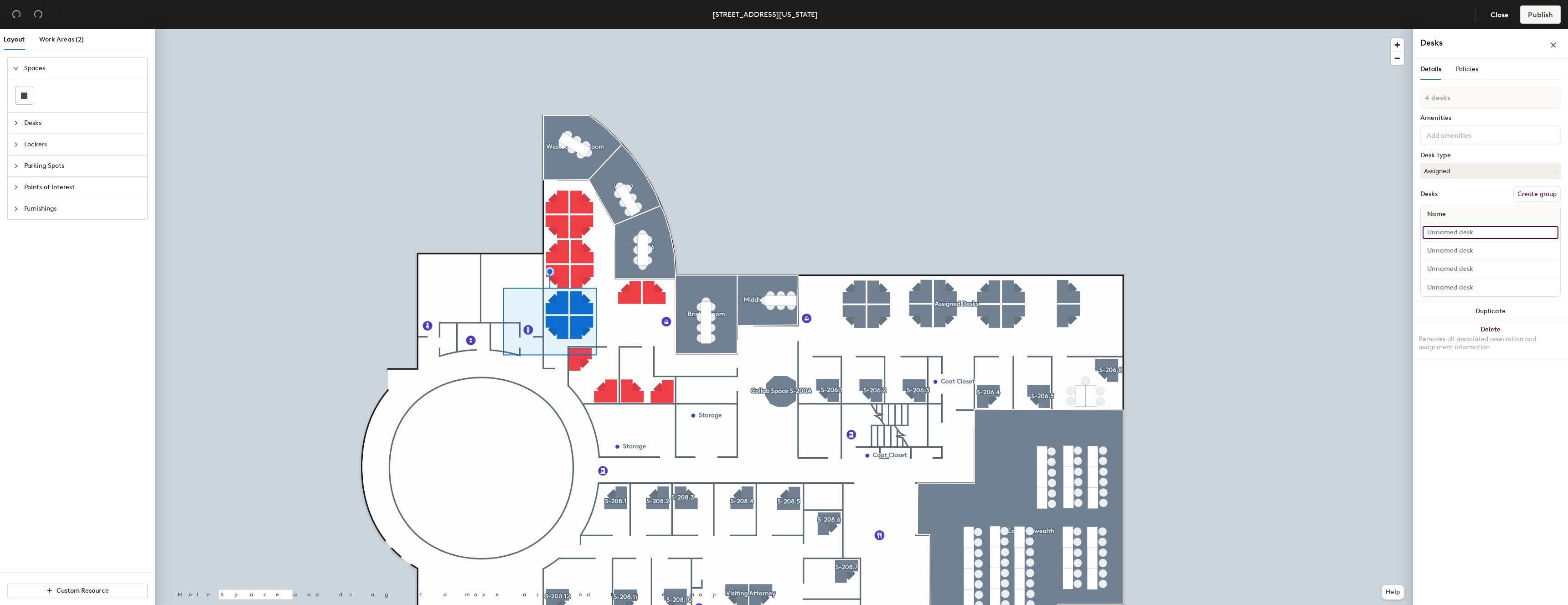
click at [1471, 230] on input at bounding box center [1490, 232] width 136 height 13
click at [1464, 285] on input at bounding box center [1490, 287] width 136 height 13
click at [1458, 264] on input at bounding box center [1490, 268] width 136 height 13
click at [1458, 255] on input at bounding box center [1490, 250] width 136 height 13
type input "W"
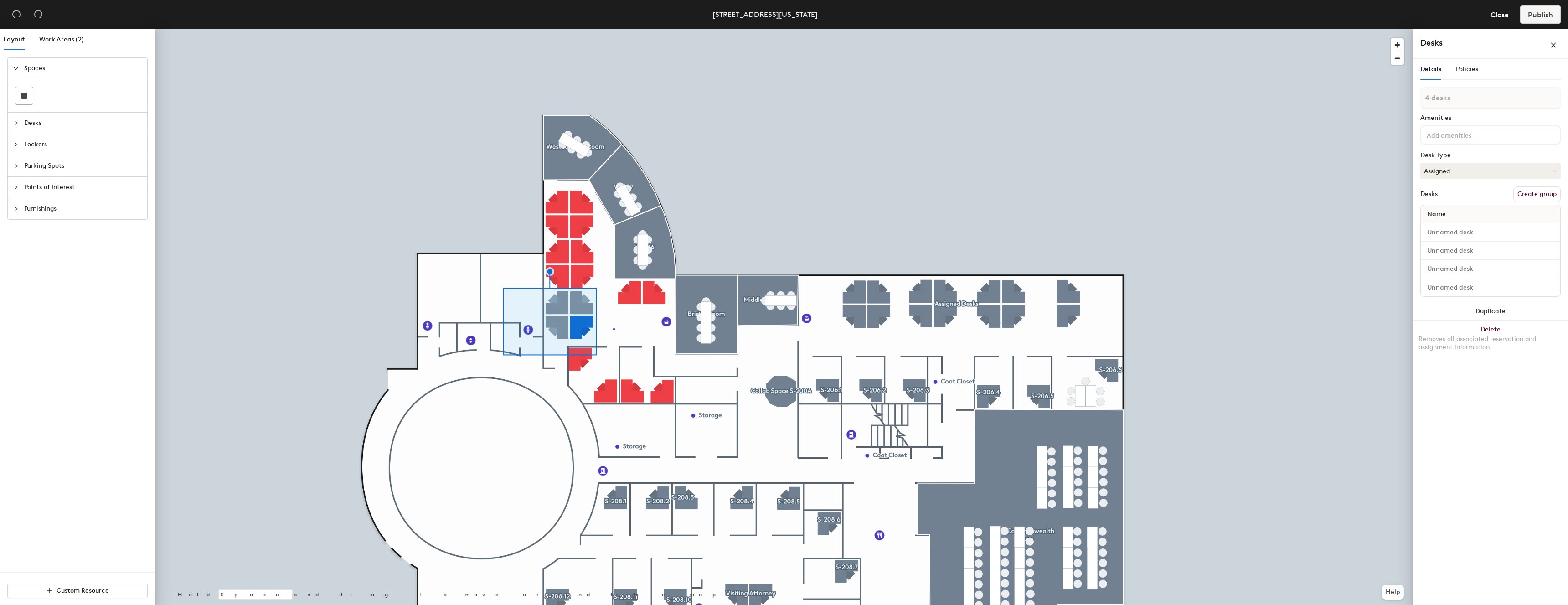
click at [613, 29] on div at bounding box center [784, 29] width 1259 height 0
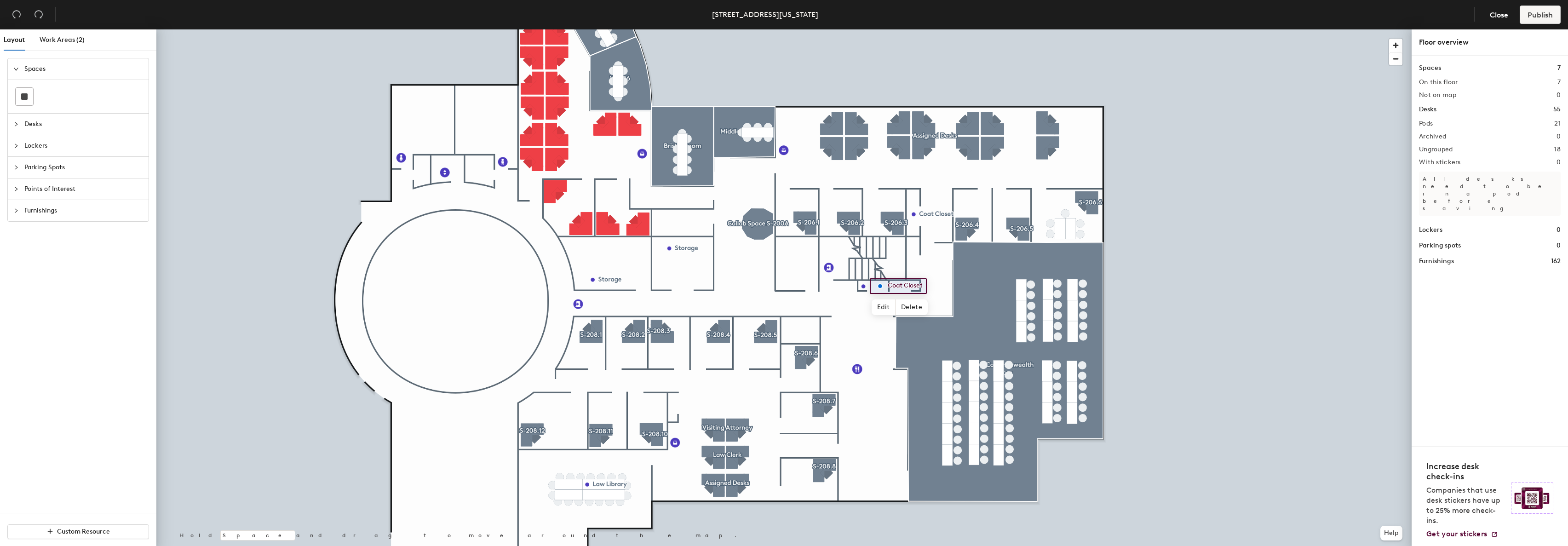
click at [942, 29] on div at bounding box center [784, 29] width 1255 height 0
click at [967, 29] on div at bounding box center [784, 29] width 1255 height 0
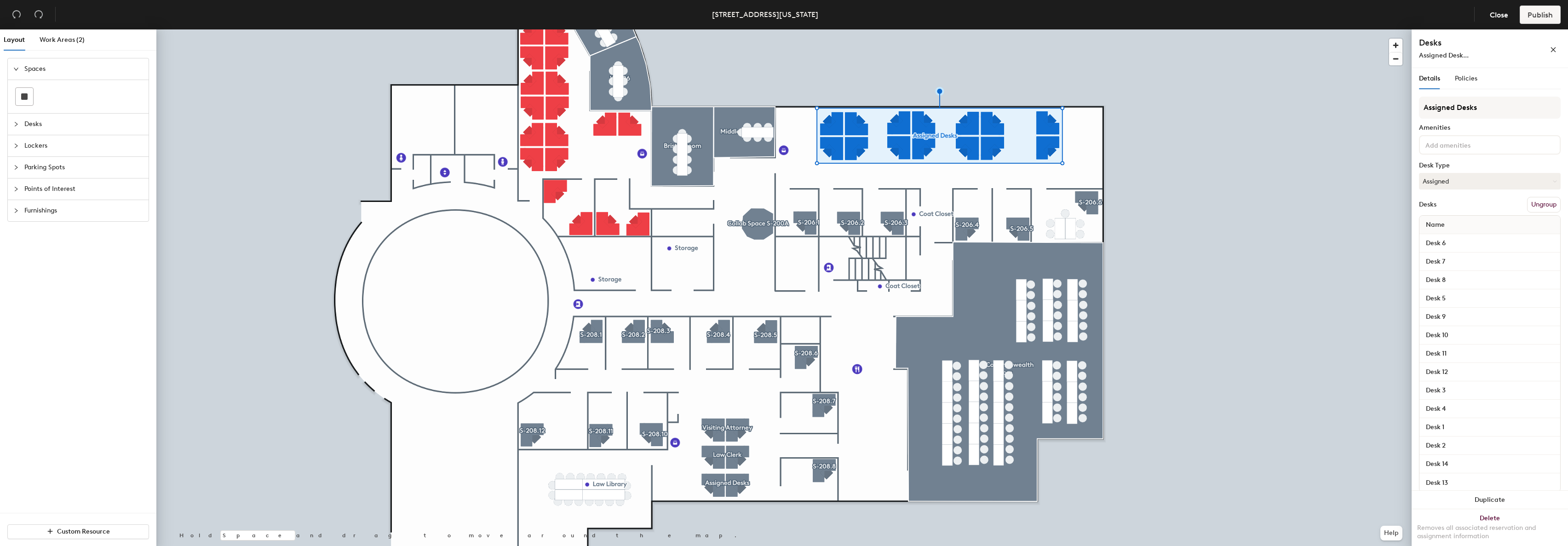
click at [967, 202] on button "Ungroup" at bounding box center [1543, 205] width 34 height 15
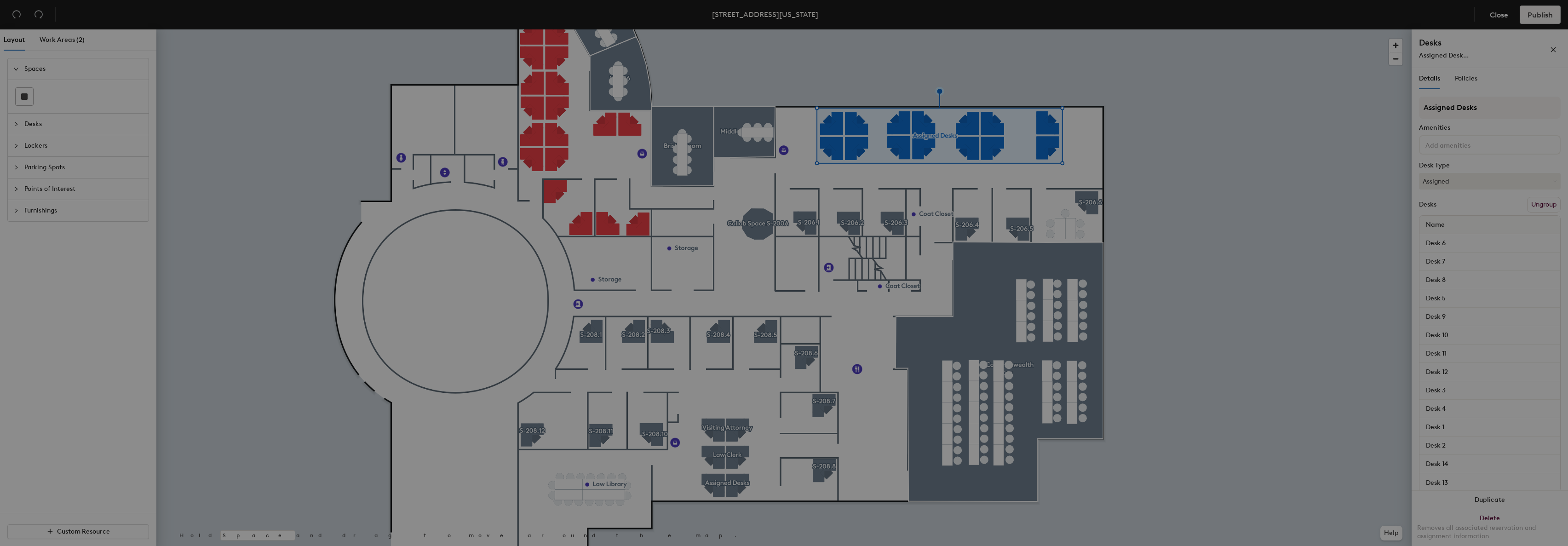
click at [967, 166] on div "Ungroup your selection? We'll keep desk names, types, amenities and reservation…" at bounding box center [784, 273] width 1568 height 546
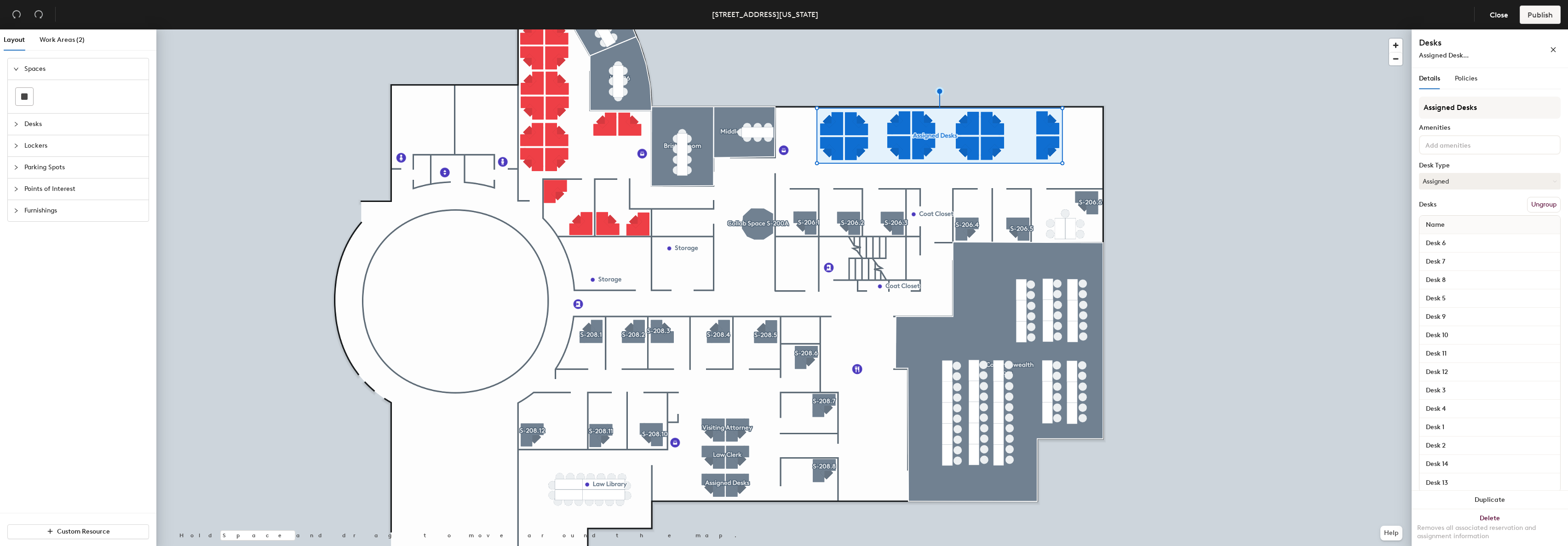
click at [967, 202] on button "Ungroup" at bounding box center [1543, 205] width 34 height 15
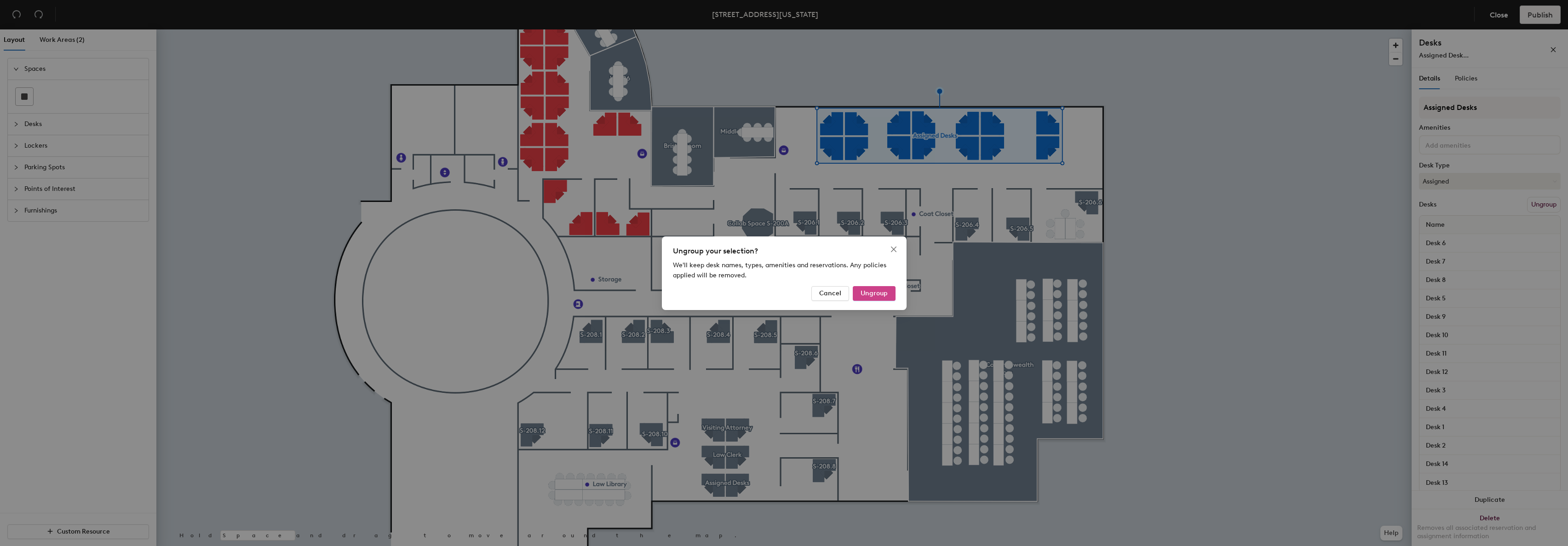
click at [871, 291] on span "Ungroup" at bounding box center [874, 293] width 27 height 8
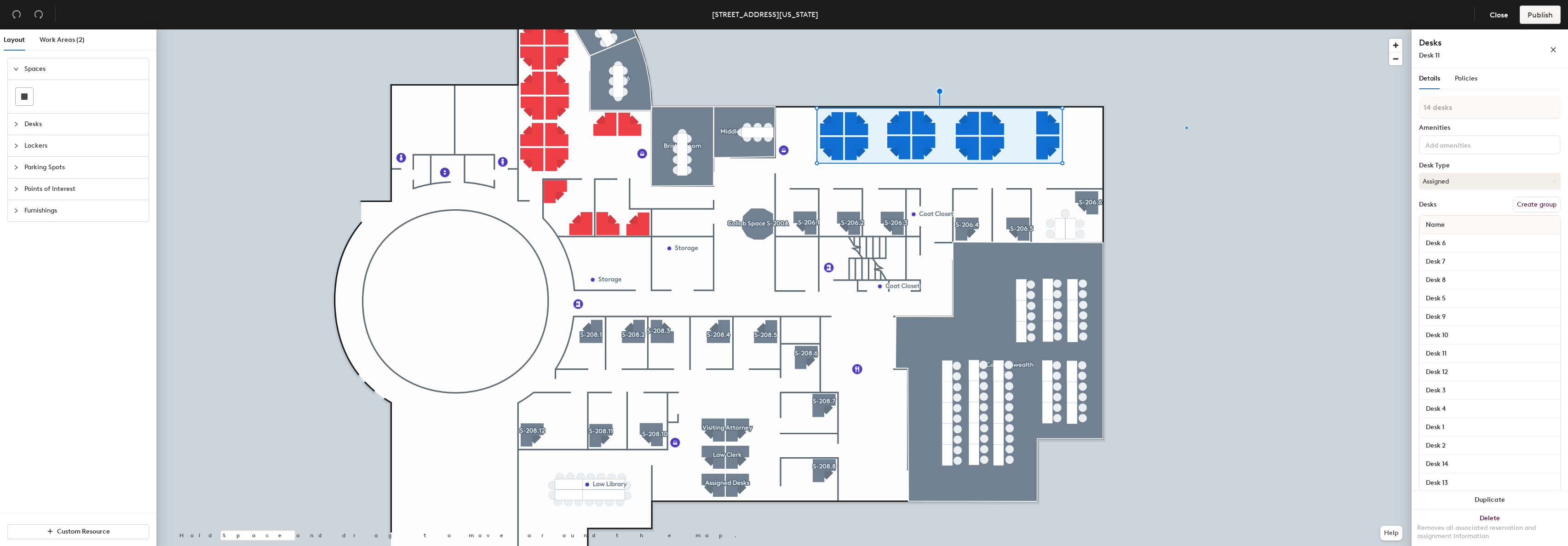
click at [967, 29] on div at bounding box center [784, 29] width 1255 height 0
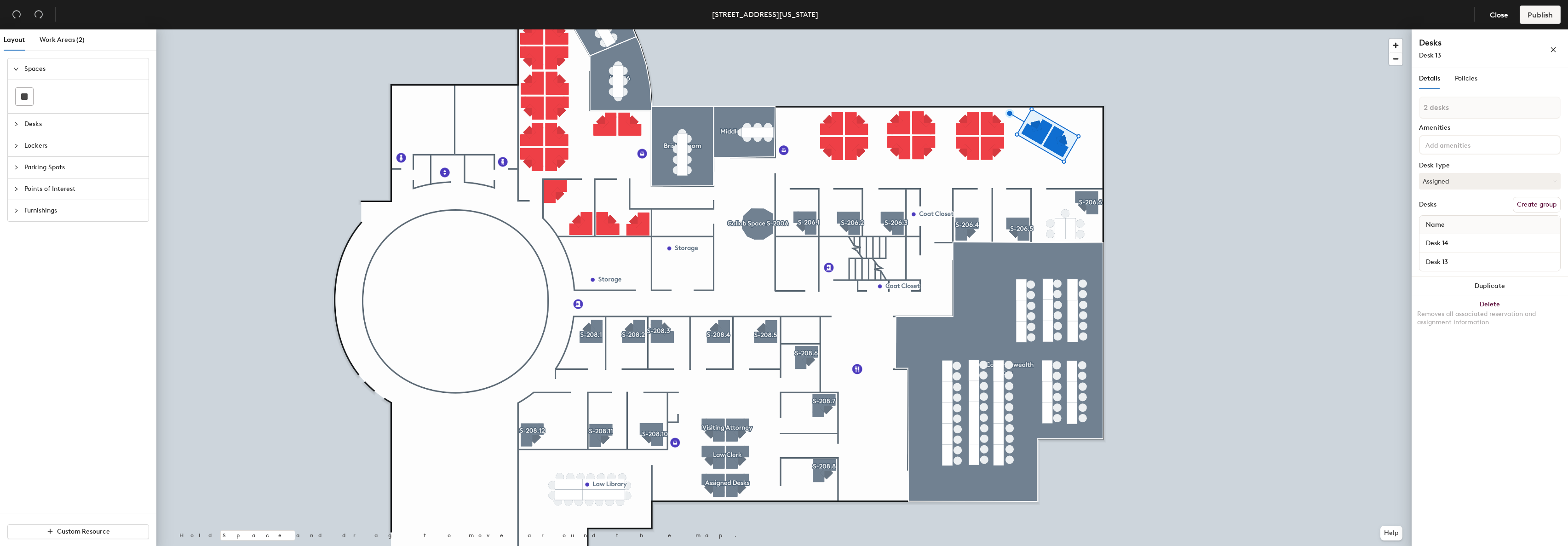
click at [967, 29] on div at bounding box center [784, 29] width 1255 height 0
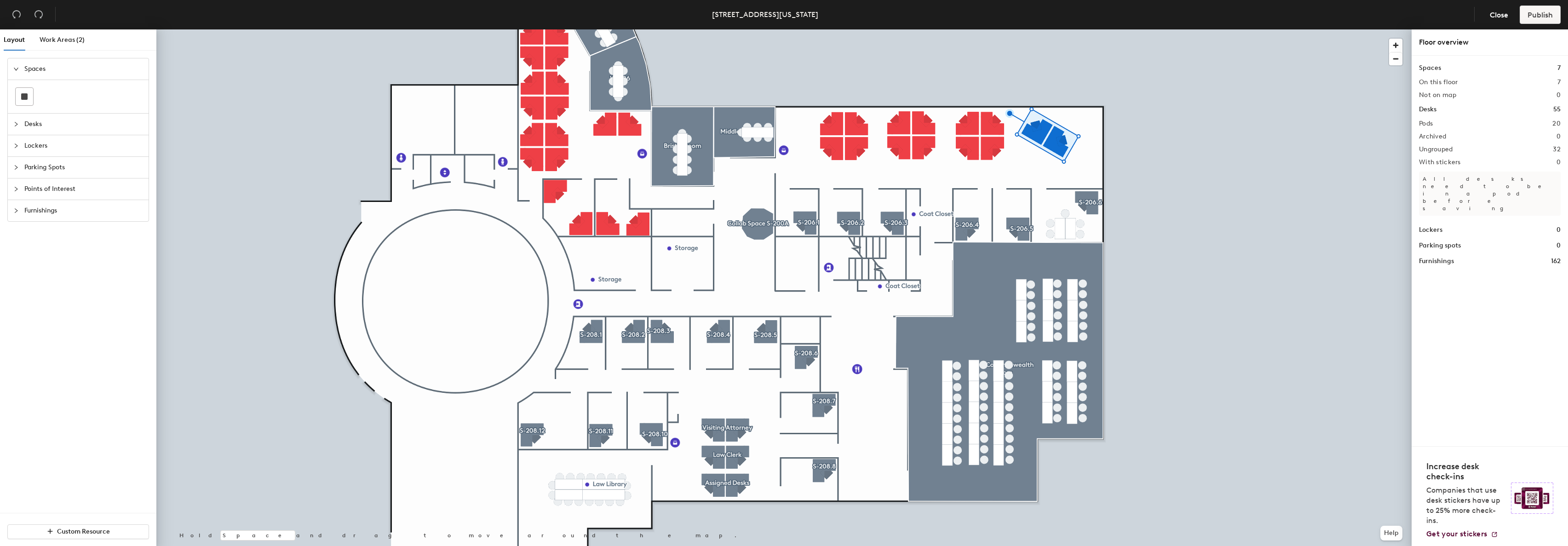
click at [819, 29] on div at bounding box center [784, 29] width 1255 height 0
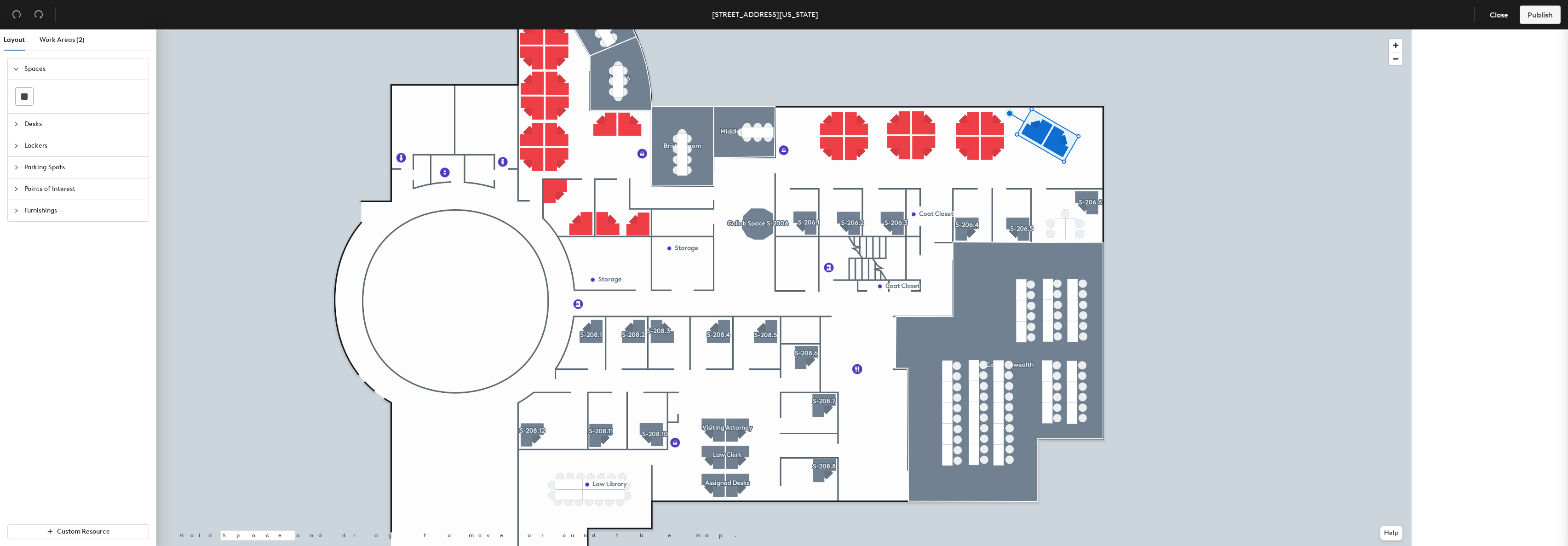
click at [819, 103] on div at bounding box center [948, 133] width 258 height 61
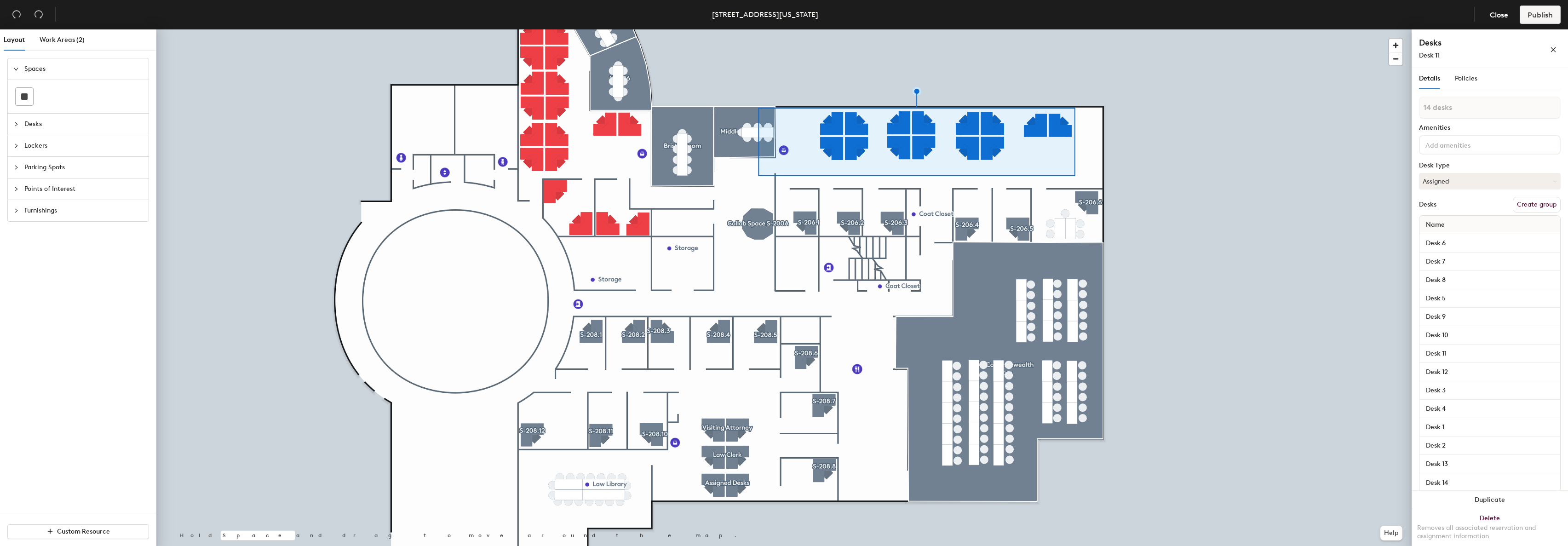
click at [967, 207] on button "Create group" at bounding box center [1537, 205] width 48 height 15
click at [967, 97] on div "Layout Work Areas (2) Spaces Desks Lockers Parking Spots Points of Interest Fur…" at bounding box center [784, 289] width 1568 height 520
type input "Assigned Desks"
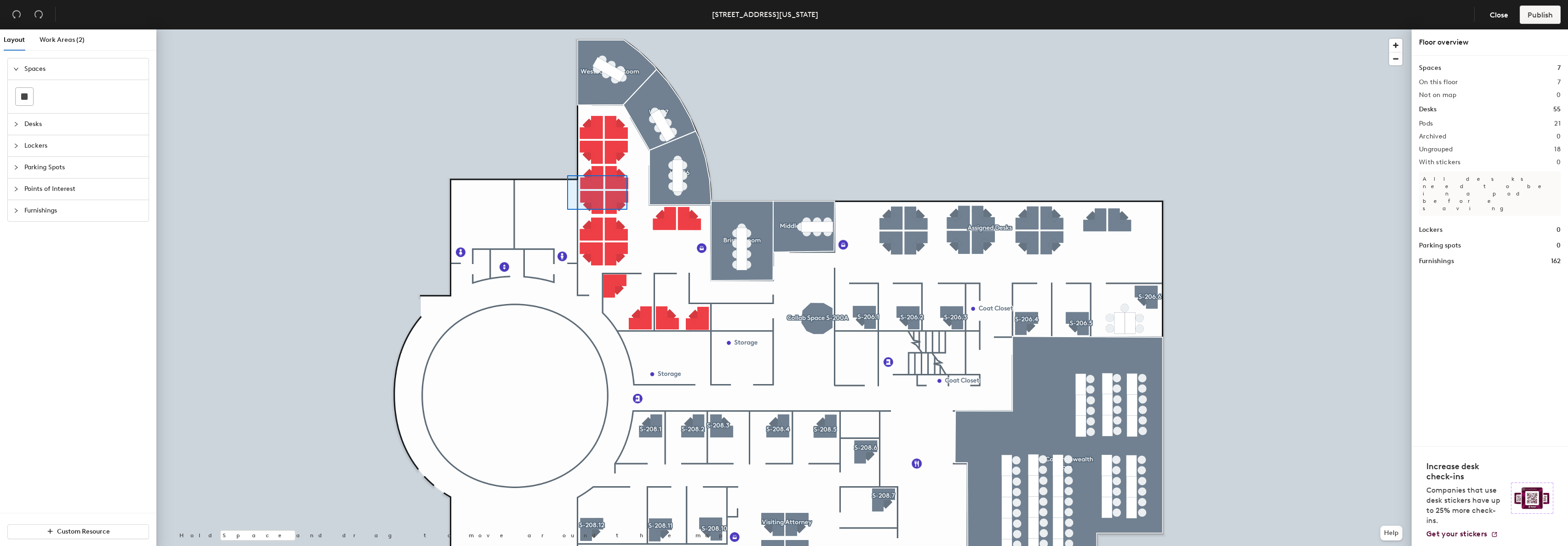
drag, startPoint x: 1424, startPoint y: 103, endPoint x: 567, endPoint y: 176, distance: 860.1
click at [567, 29] on div at bounding box center [784, 29] width 1255 height 0
click at [579, 29] on div at bounding box center [784, 29] width 1255 height 0
click at [583, 29] on div at bounding box center [784, 29] width 1255 height 0
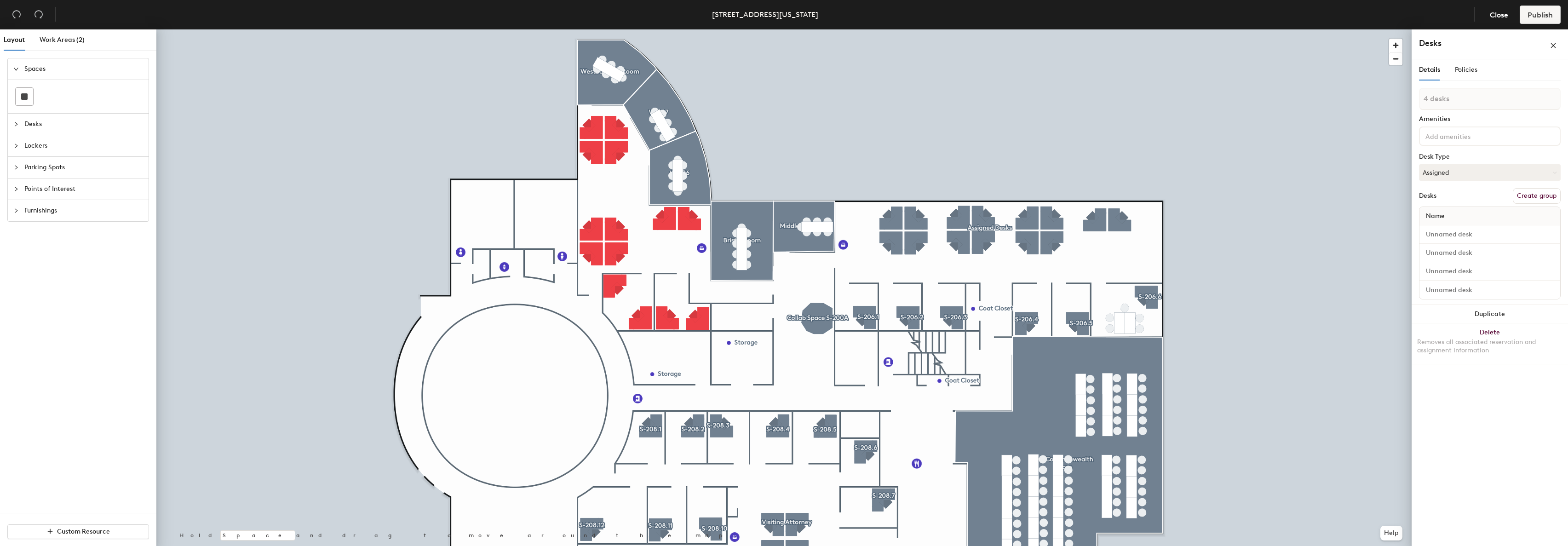
type input "2 desks"
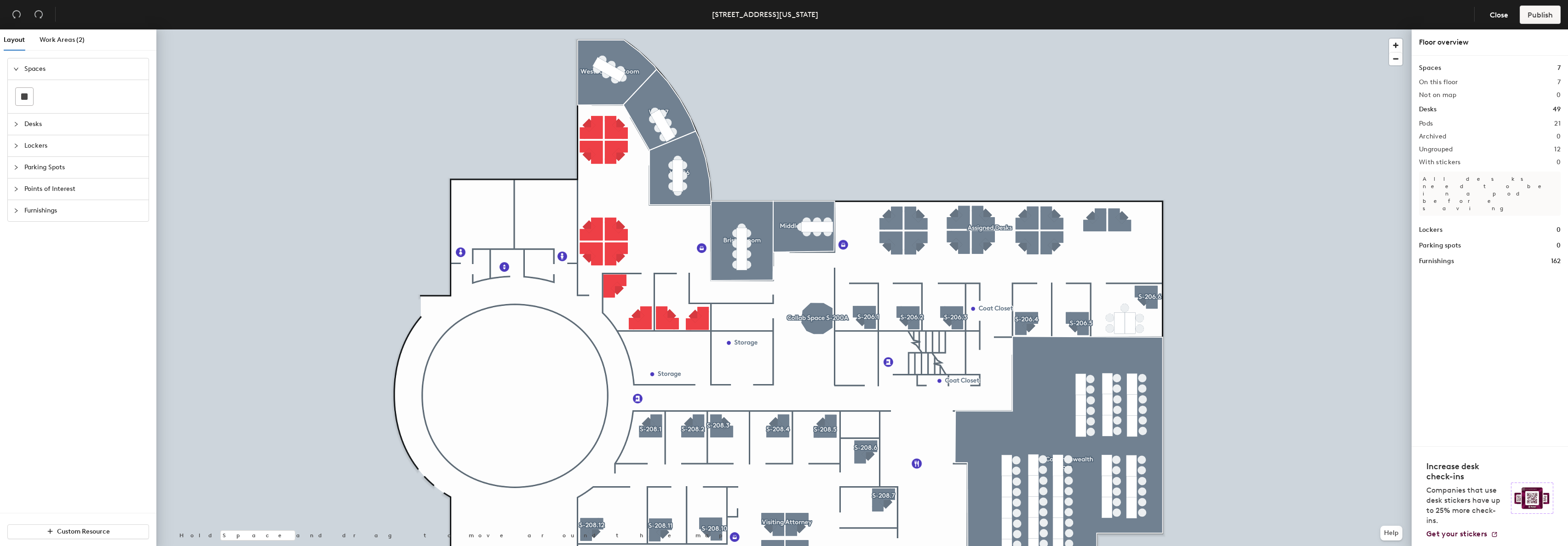
click at [15, 123] on icon "collapsed" at bounding box center [15, 123] width 5 height 5
click at [61, 119] on icon at bounding box center [65, 118] width 9 height 9
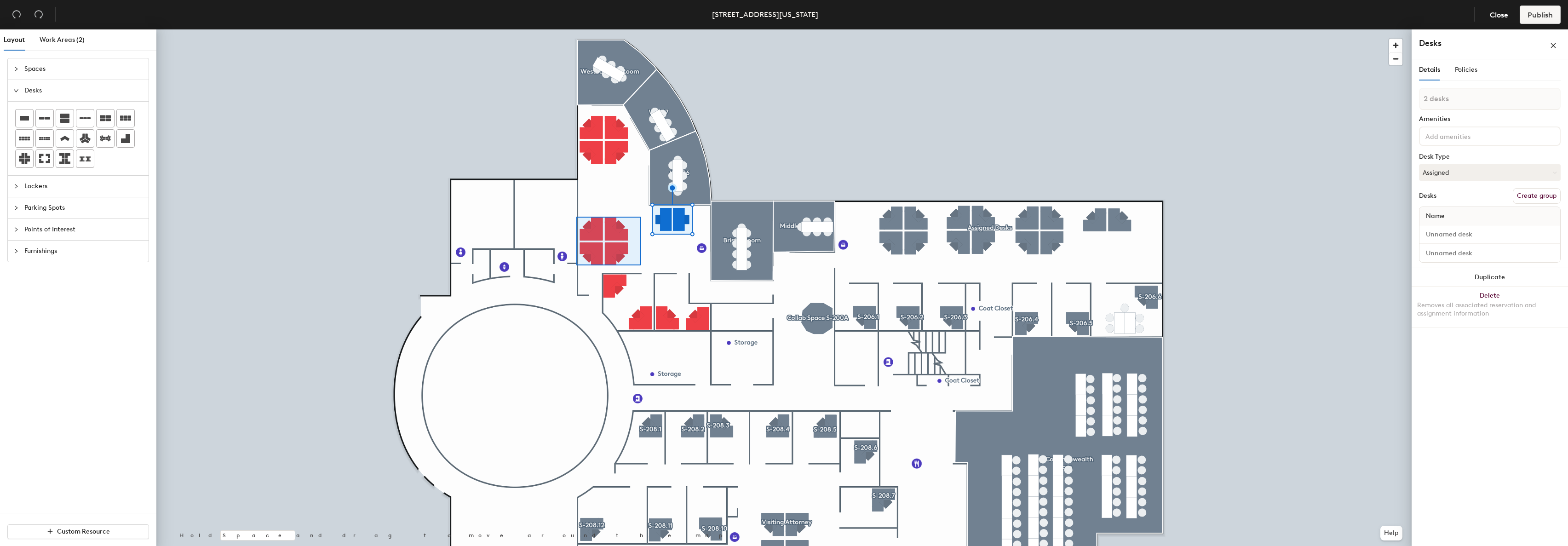
click at [577, 29] on div at bounding box center [784, 29] width 1255 height 0
type input "4 desks"
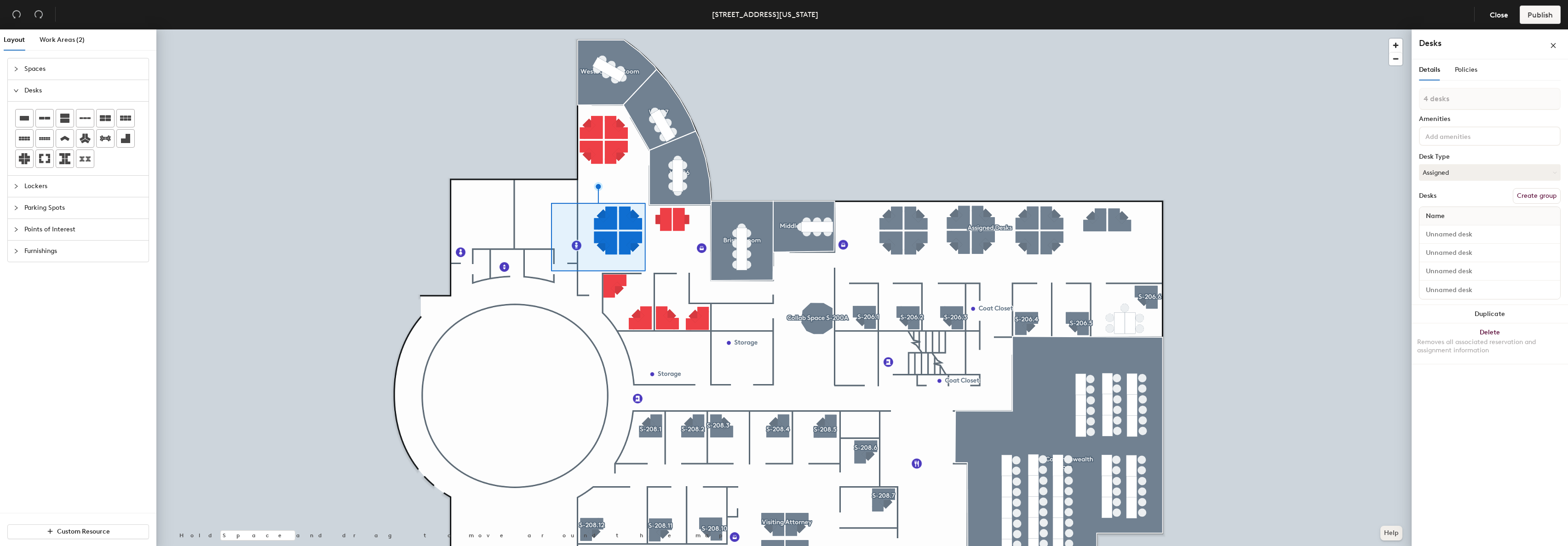
click at [1394, 530] on button "Help" at bounding box center [1391, 532] width 22 height 15
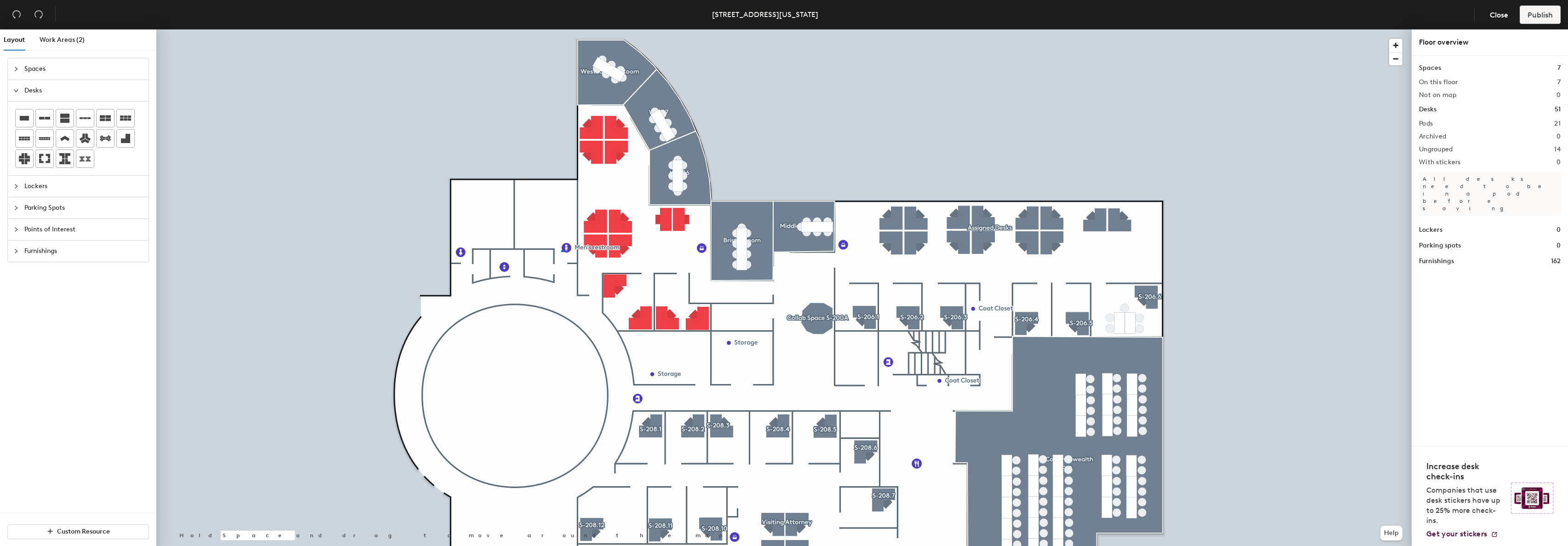
click at [561, 29] on div at bounding box center [784, 29] width 1255 height 0
click at [588, 29] on div at bounding box center [784, 29] width 1255 height 0
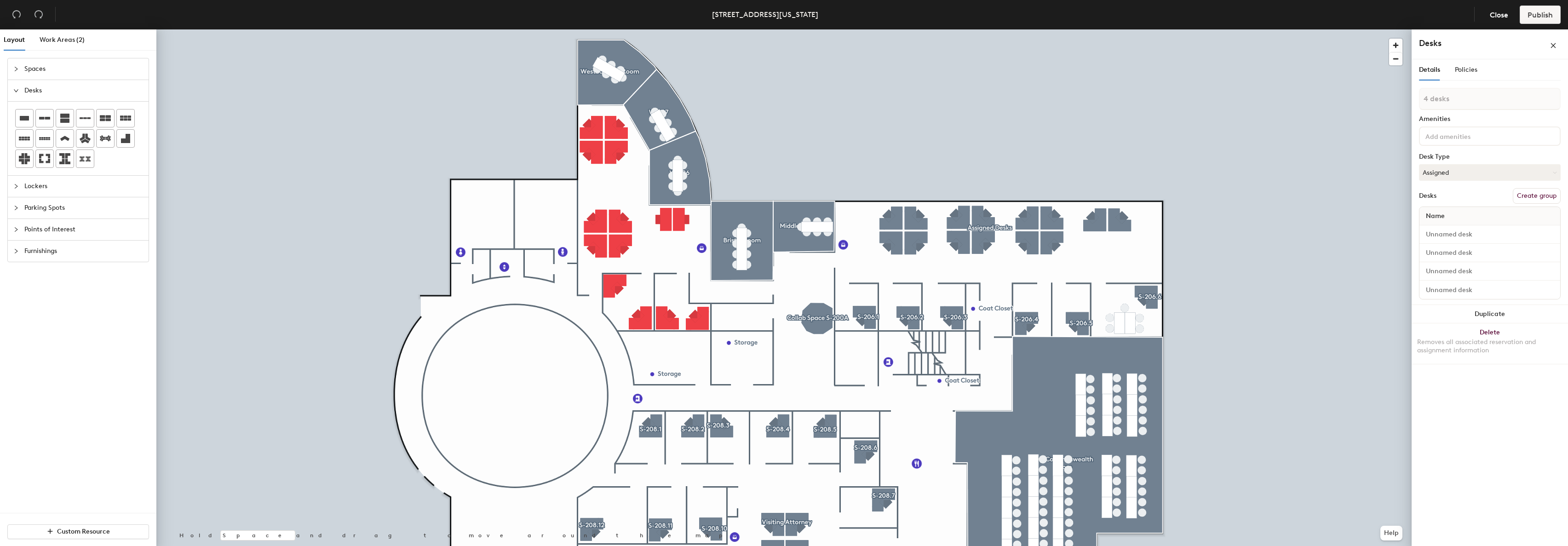
type input "2 desks"
click at [624, 29] on div at bounding box center [784, 29] width 1255 height 0
click at [592, 29] on div at bounding box center [784, 29] width 1255 height 0
click at [588, 29] on div at bounding box center [784, 29] width 1255 height 0
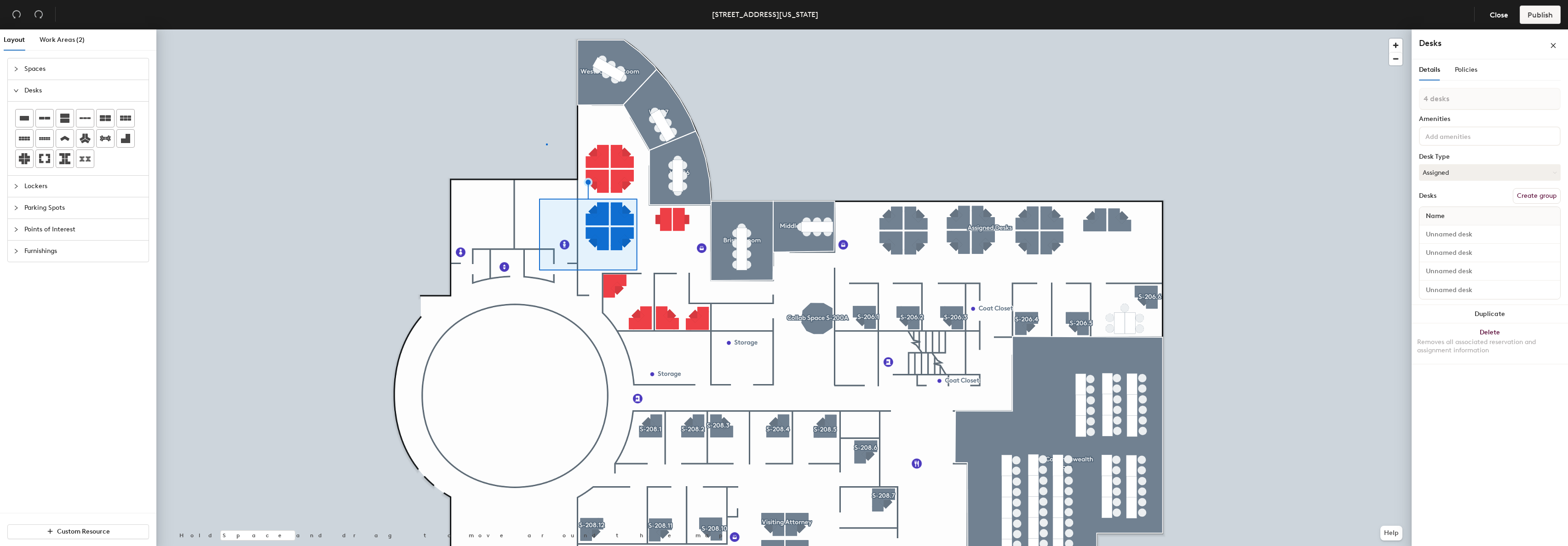
click at [546, 29] on div at bounding box center [784, 29] width 1255 height 0
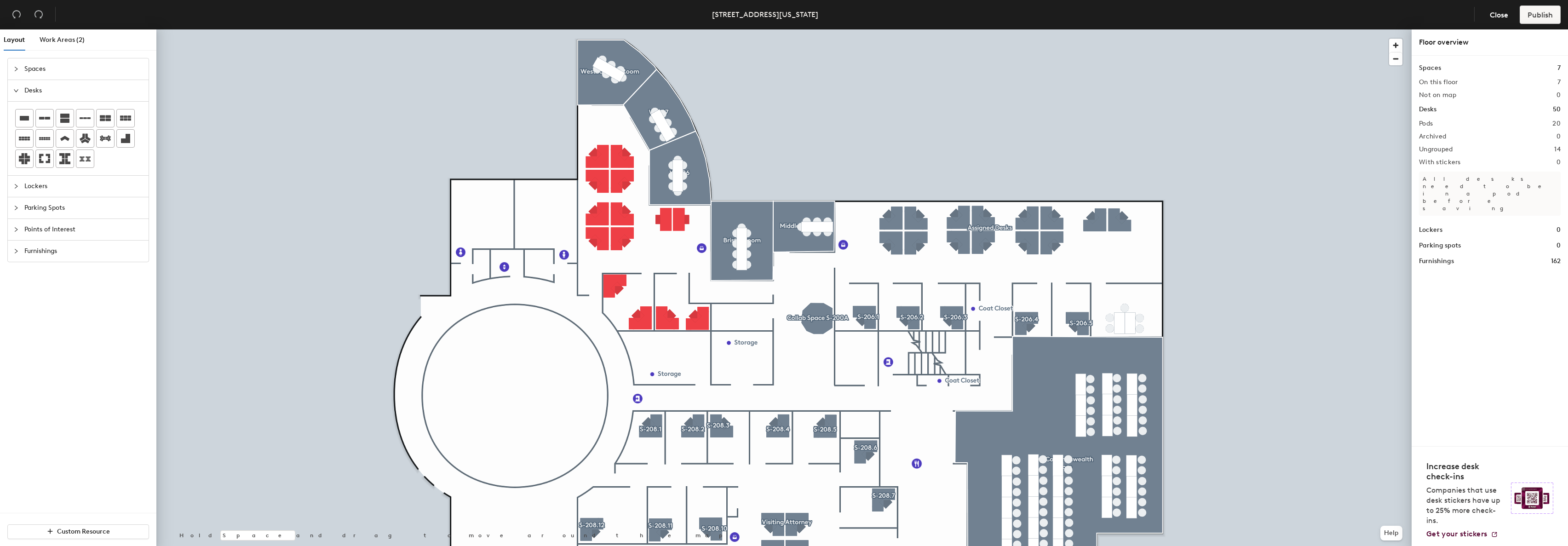
click at [944, 29] on div at bounding box center [784, 29] width 1255 height 0
click at [17, 229] on icon "collapsed" at bounding box center [15, 229] width 5 height 5
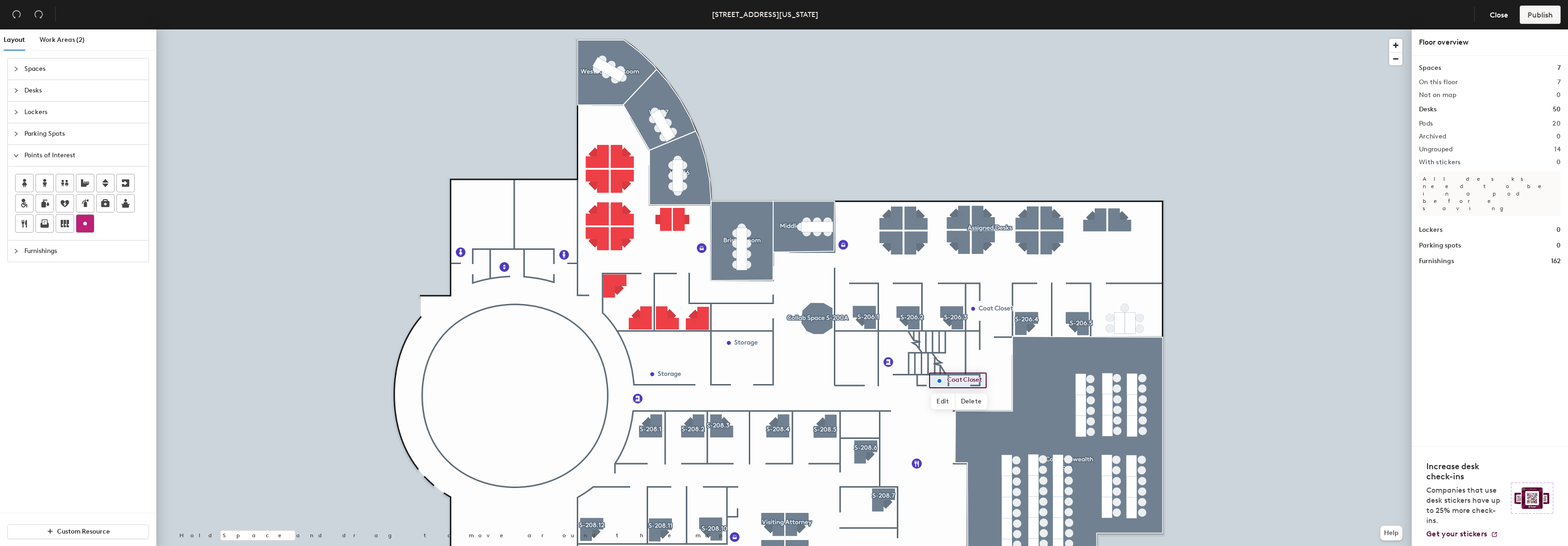
click at [84, 227] on icon at bounding box center [85, 223] width 11 height 11
type input "Coat Closet"
click at [976, 399] on span "Done" at bounding box center [987, 401] width 27 height 15
click at [928, 29] on div at bounding box center [784, 29] width 1255 height 0
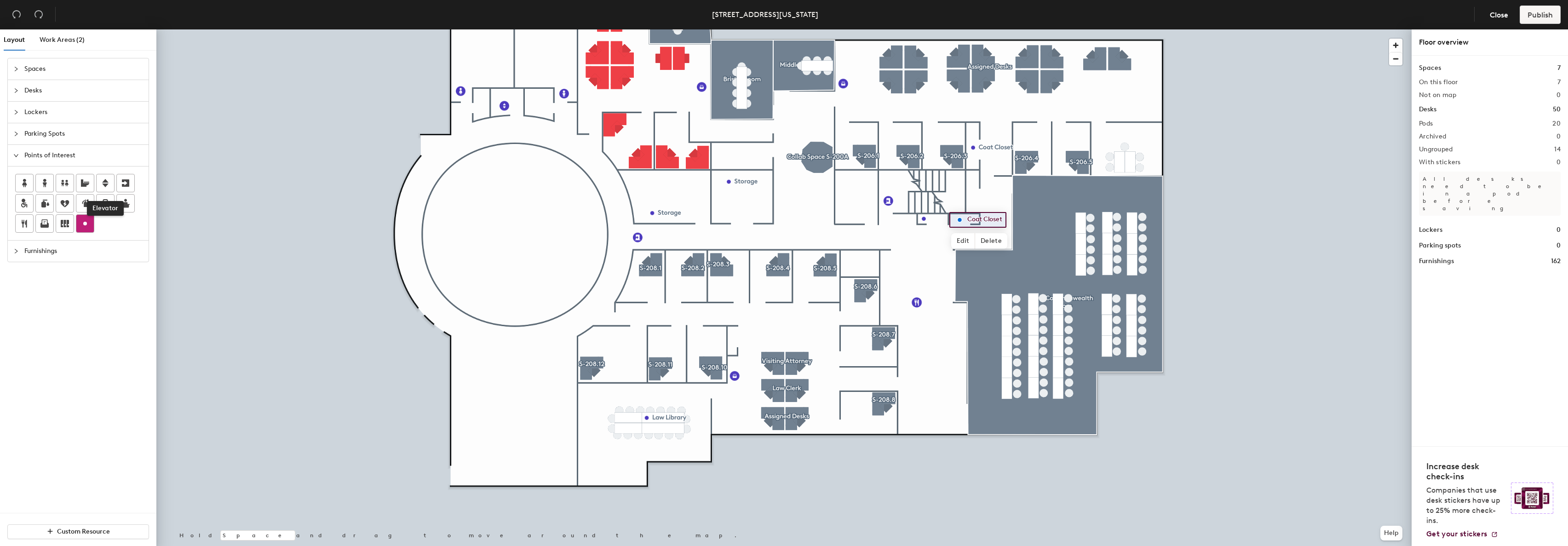
click at [84, 223] on icon at bounding box center [85, 223] width 11 height 11
type input "Coat Closet"
click at [16, 90] on icon "collapsed" at bounding box center [16, 90] width 3 height 5
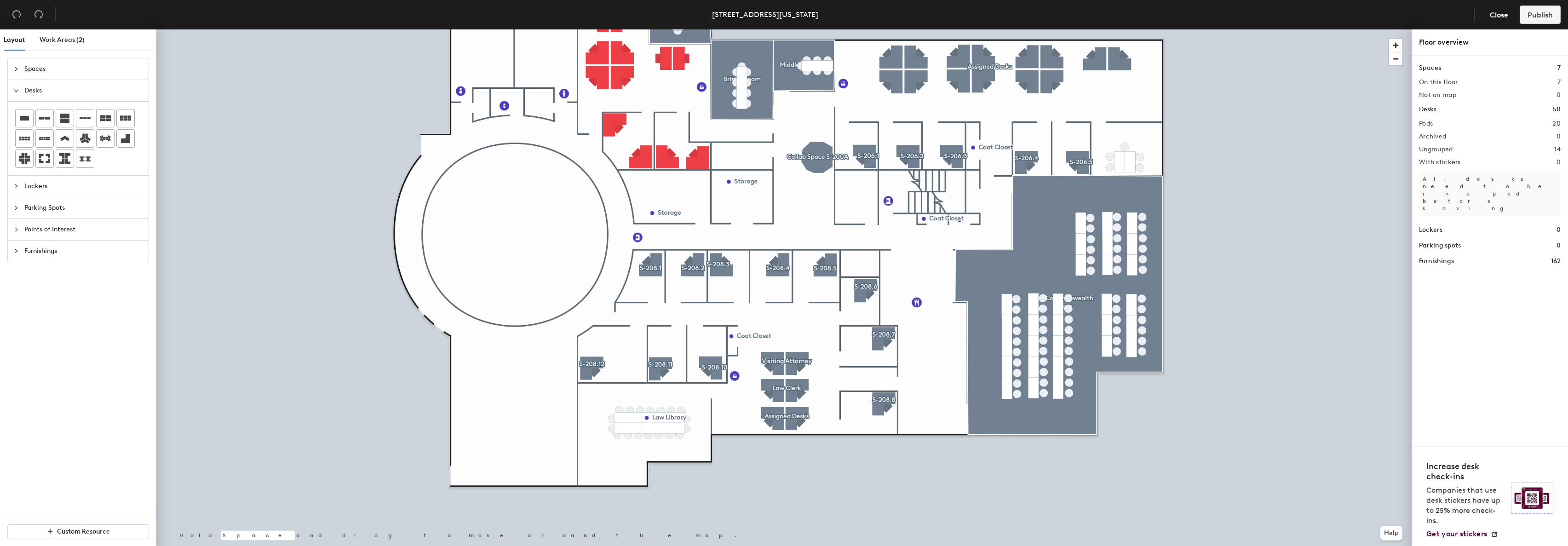
click at [15, 64] on div at bounding box center [18, 68] width 11 height 10
click at [18, 207] on div at bounding box center [18, 210] width 11 height 10
click at [103, 224] on img at bounding box center [105, 225] width 9 height 9
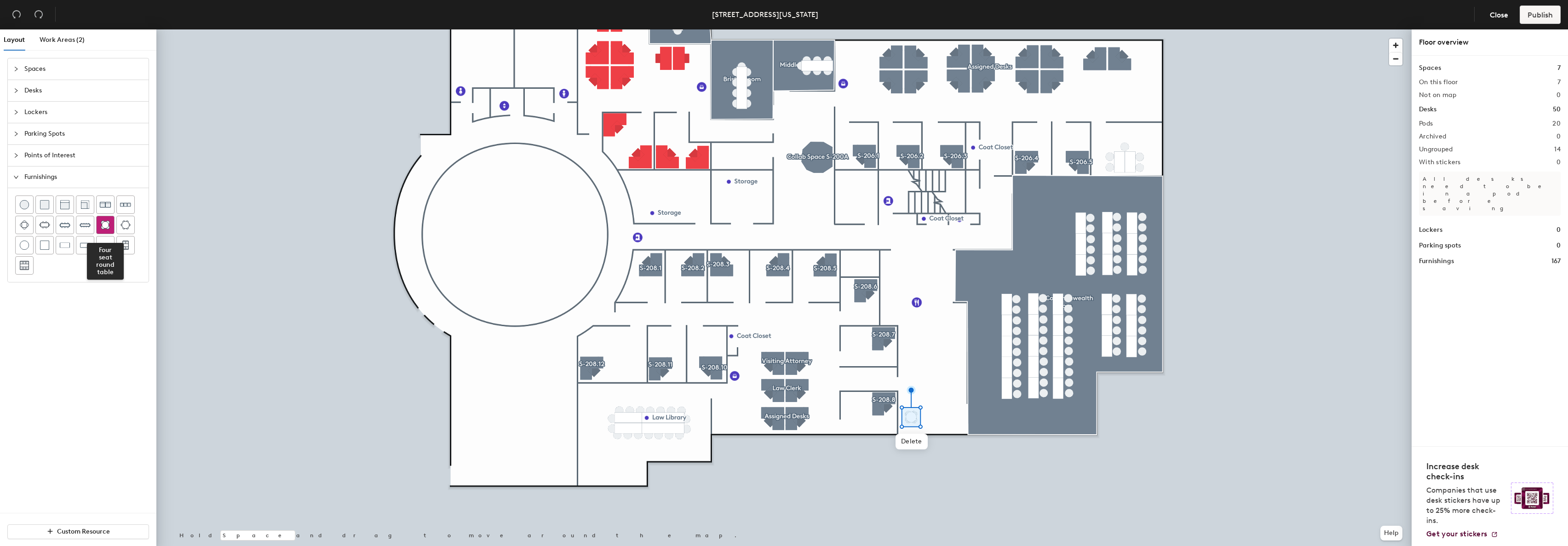
click at [109, 222] on img at bounding box center [105, 225] width 9 height 9
click at [105, 226] on img at bounding box center [105, 225] width 9 height 9
click at [911, 29] on div at bounding box center [784, 29] width 1255 height 0
click at [15, 12] on icon "undo" at bounding box center [17, 15] width 9 height 9
click at [15, 11] on icon "undo" at bounding box center [16, 15] width 8 height 8
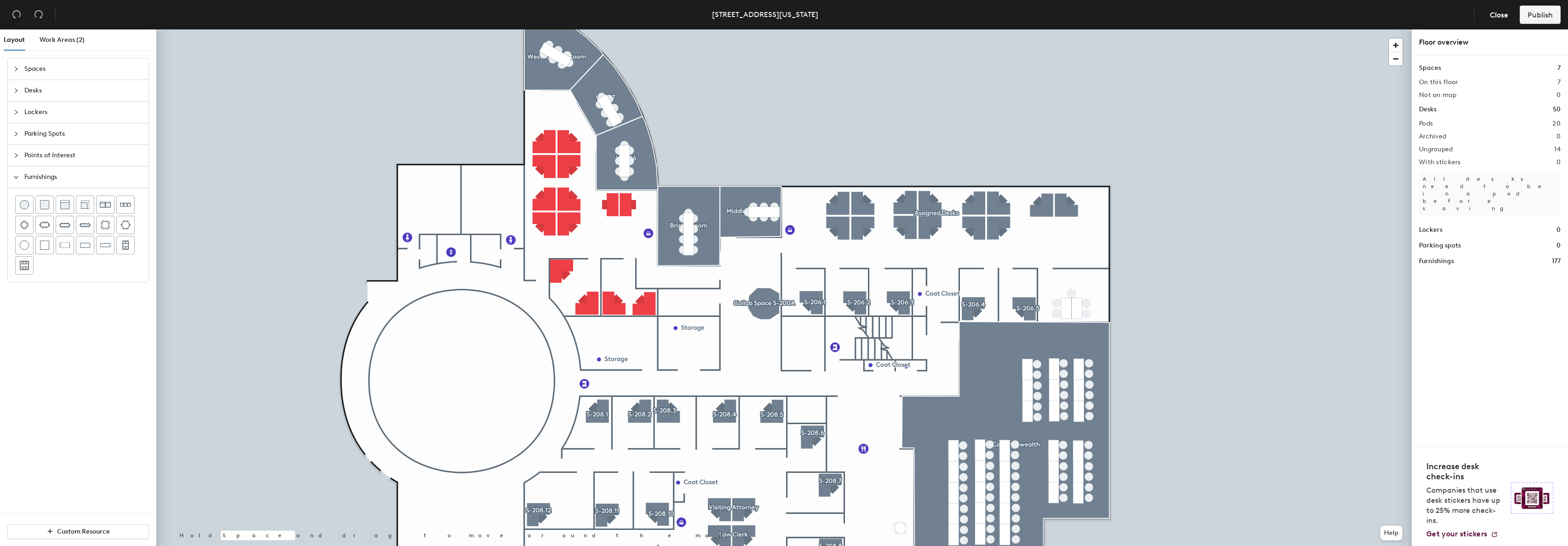
click at [17, 154] on icon "collapsed" at bounding box center [15, 155] width 5 height 5
click at [16, 67] on icon "collapsed" at bounding box center [15, 68] width 5 height 5
click at [17, 214] on div at bounding box center [18, 210] width 11 height 10
click at [13, 153] on div "Points of Interest" at bounding box center [77, 156] width 140 height 21
click at [129, 188] on icon at bounding box center [125, 183] width 11 height 11
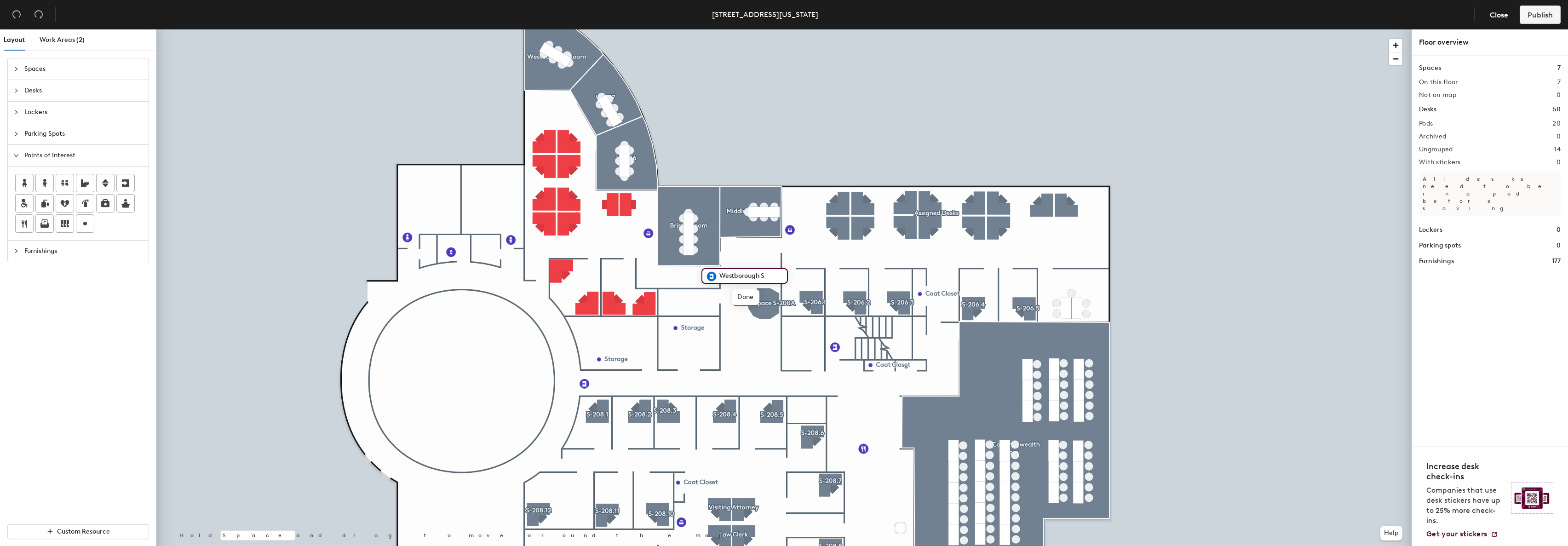
type input "Westborough"
drag, startPoint x: 762, startPoint y: 275, endPoint x: 717, endPoint y: 272, distance: 45.1
click at [717, 272] on input "Westborough" at bounding box center [742, 275] width 50 height 13
click at [739, 298] on span "Done" at bounding box center [736, 297] width 27 height 15
click at [744, 297] on span "Delete" at bounding box center [743, 297] width 32 height 15
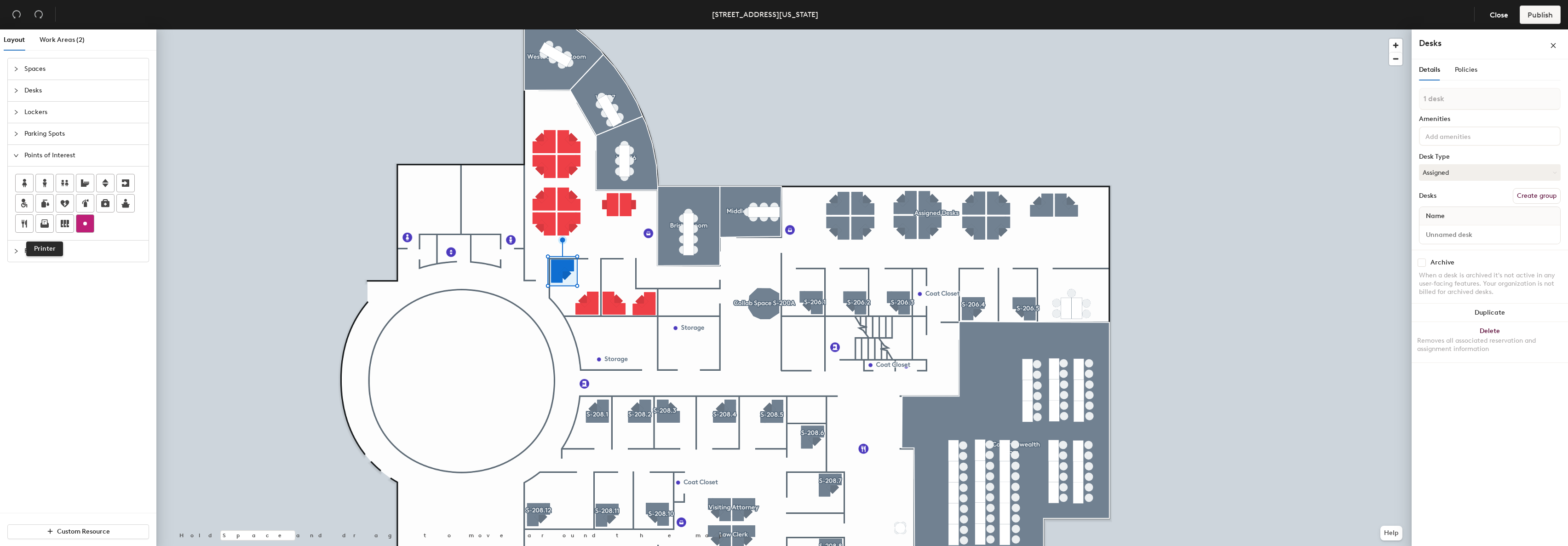
click at [84, 224] on circle at bounding box center [85, 223] width 4 height 4
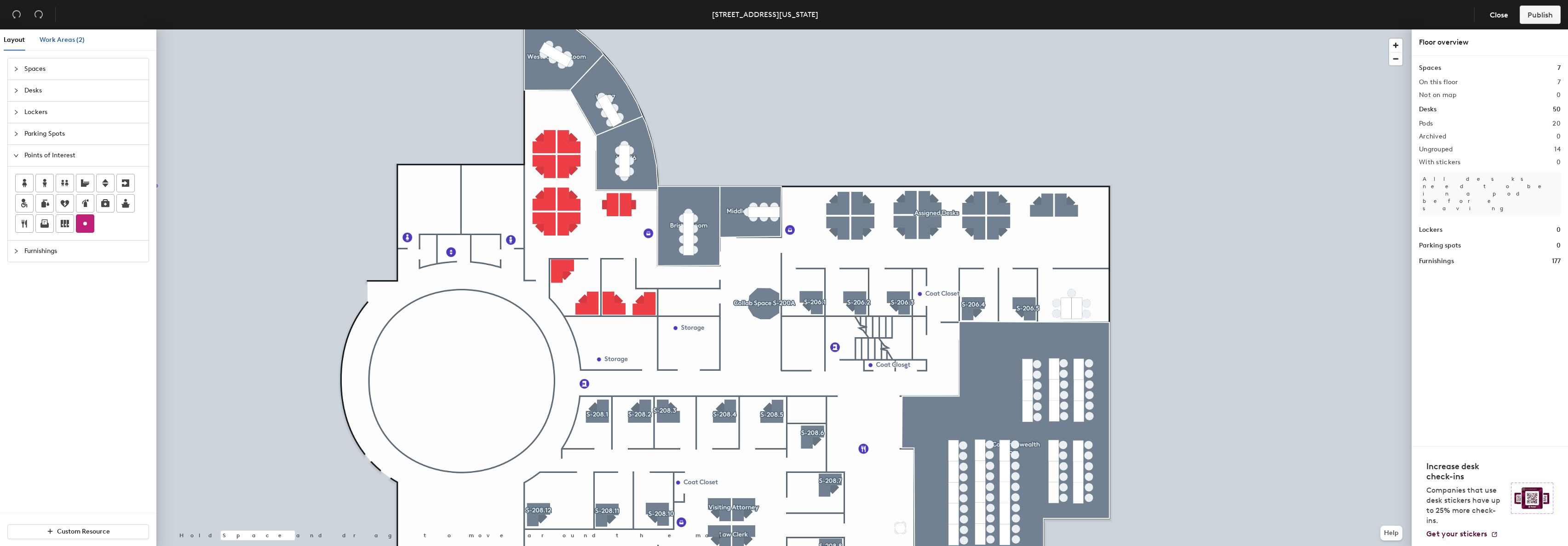
click at [69, 38] on span "Work Areas (2)" at bounding box center [62, 40] width 45 height 8
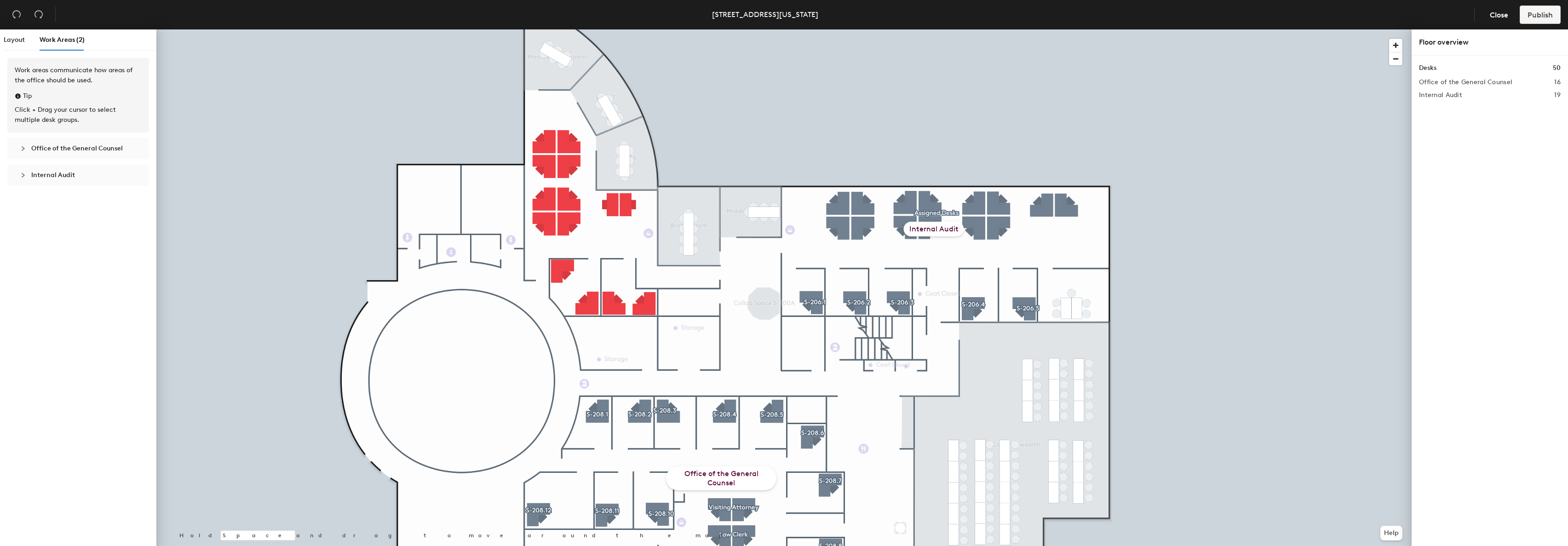
click at [22, 173] on icon "collapsed" at bounding box center [22, 175] width 5 height 5
click at [38, 175] on span "Internal Audit" at bounding box center [53, 175] width 44 height 8
click at [70, 148] on span "Office of the General Counsel" at bounding box center [77, 148] width 91 height 8
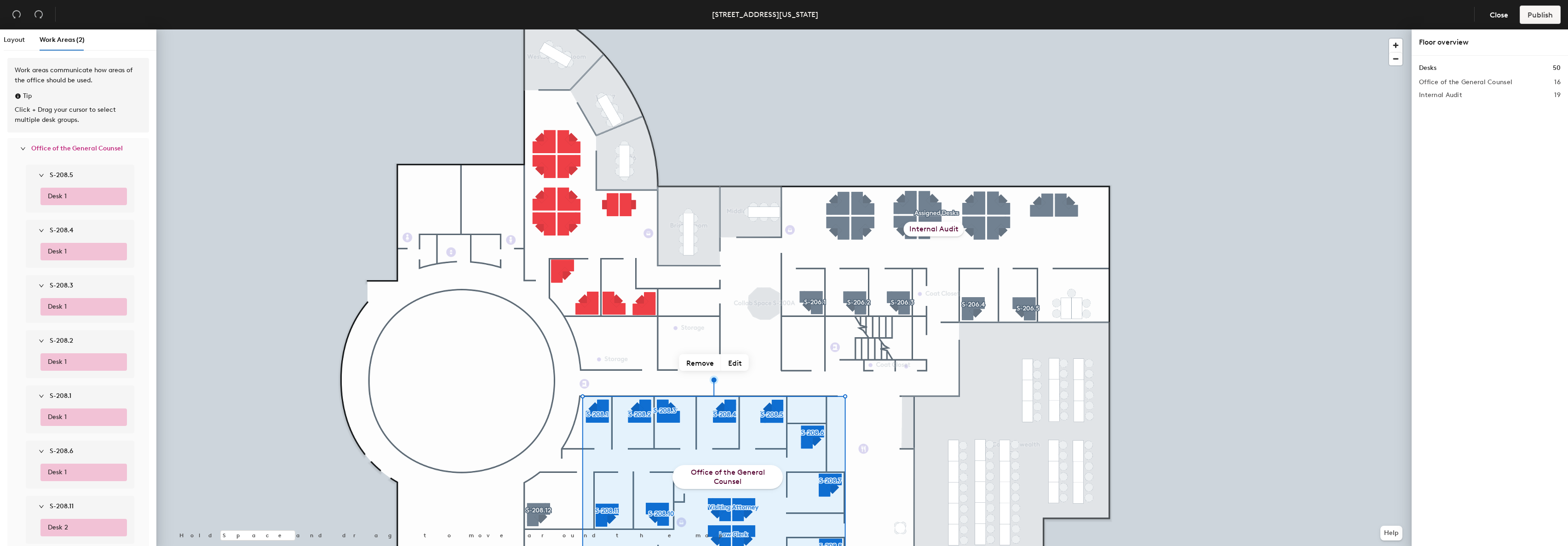
click at [24, 147] on icon "expanded" at bounding box center [22, 148] width 5 height 5
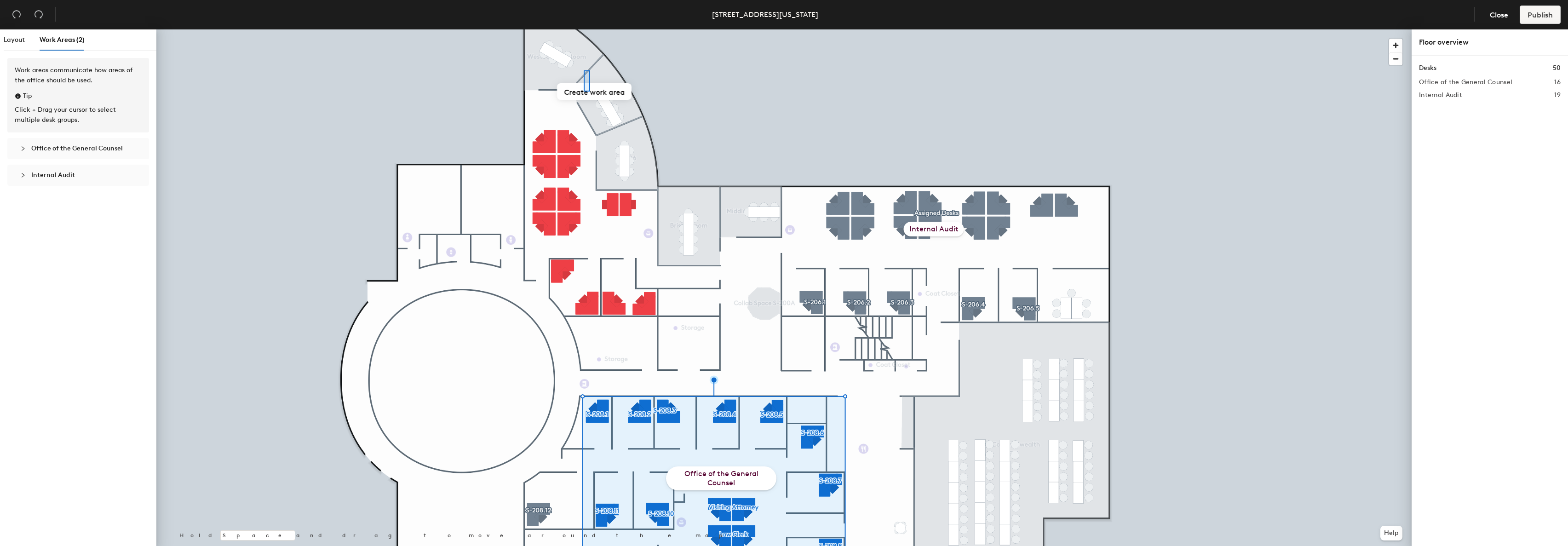
click at [584, 71] on div at bounding box center [587, 81] width 6 height 21
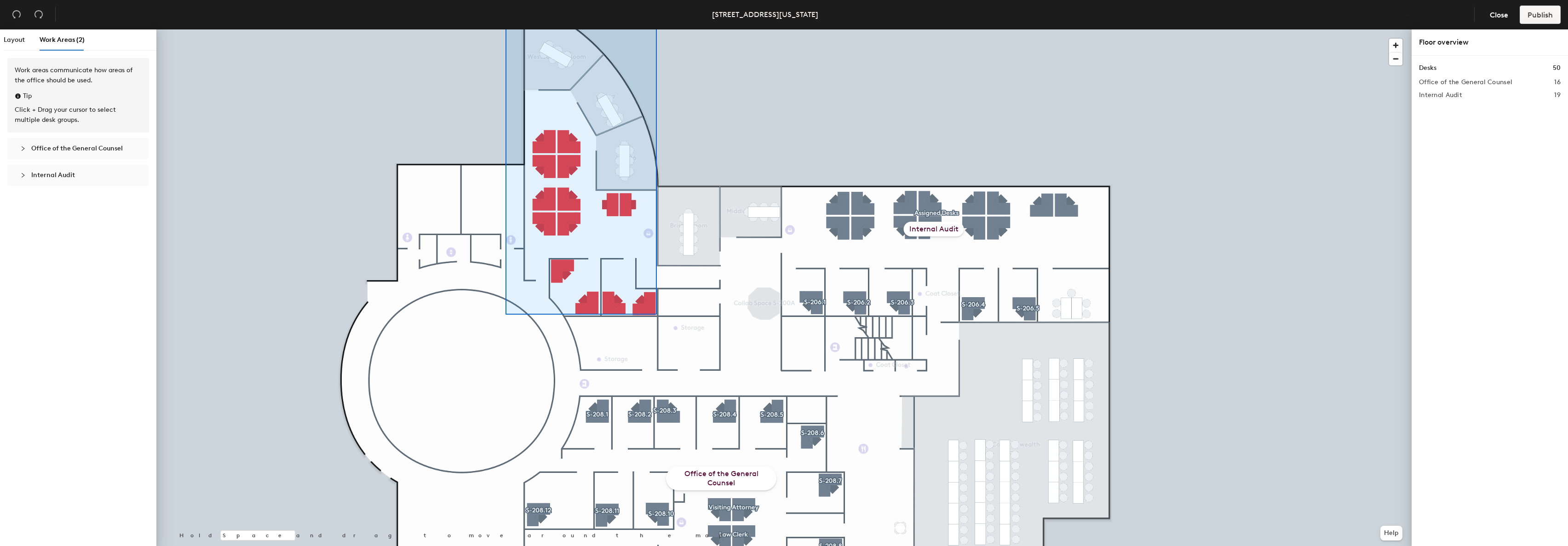
click at [506, 3] on div "50 Washington Street, Floor 2 Close Publish Layout Work Areas (2) Work areas co…" at bounding box center [784, 273] width 1568 height 546
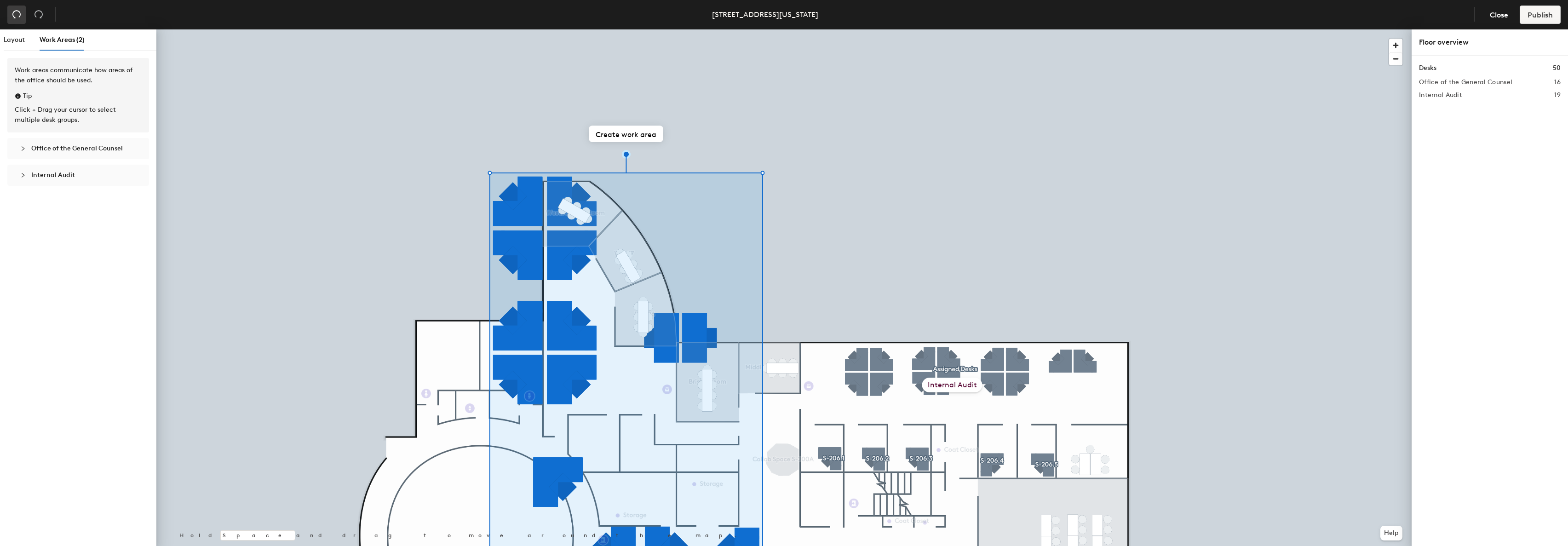
click at [14, 13] on icon "undo" at bounding box center [17, 15] width 9 height 9
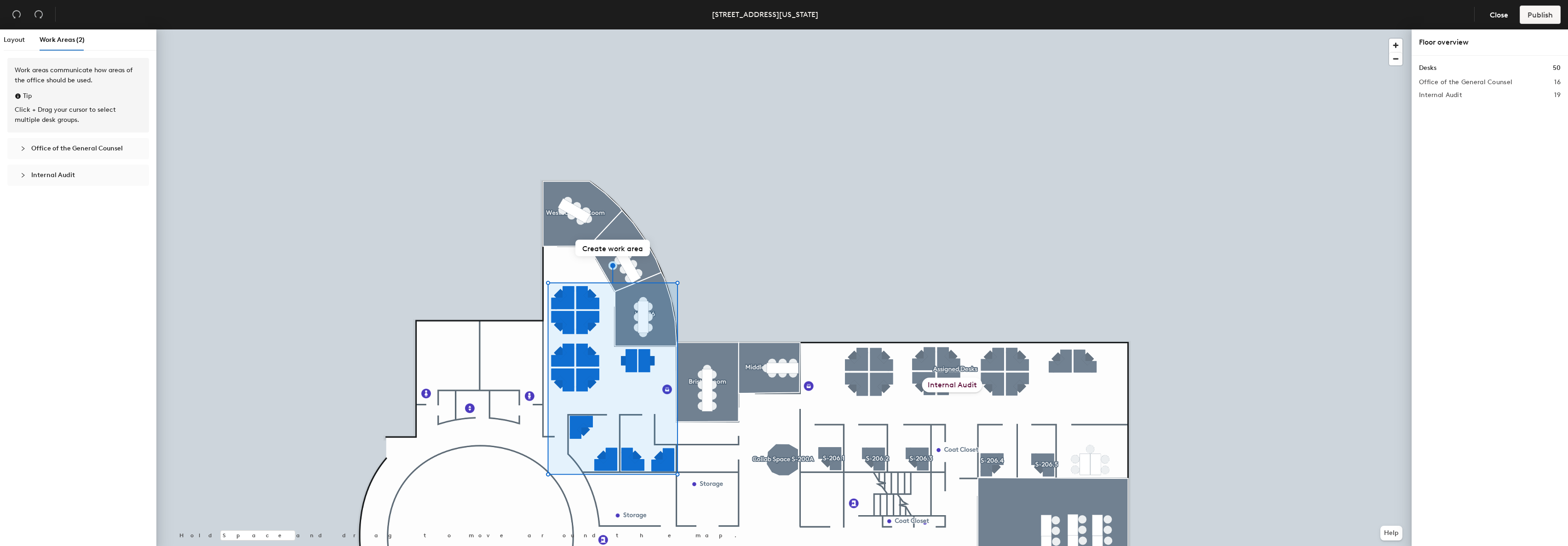
click at [751, 29] on div at bounding box center [784, 29] width 1255 height 0
click at [608, 255] on button "Create work area" at bounding box center [612, 248] width 74 height 17
click at [604, 375] on div "New work area" at bounding box center [601, 373] width 64 height 15
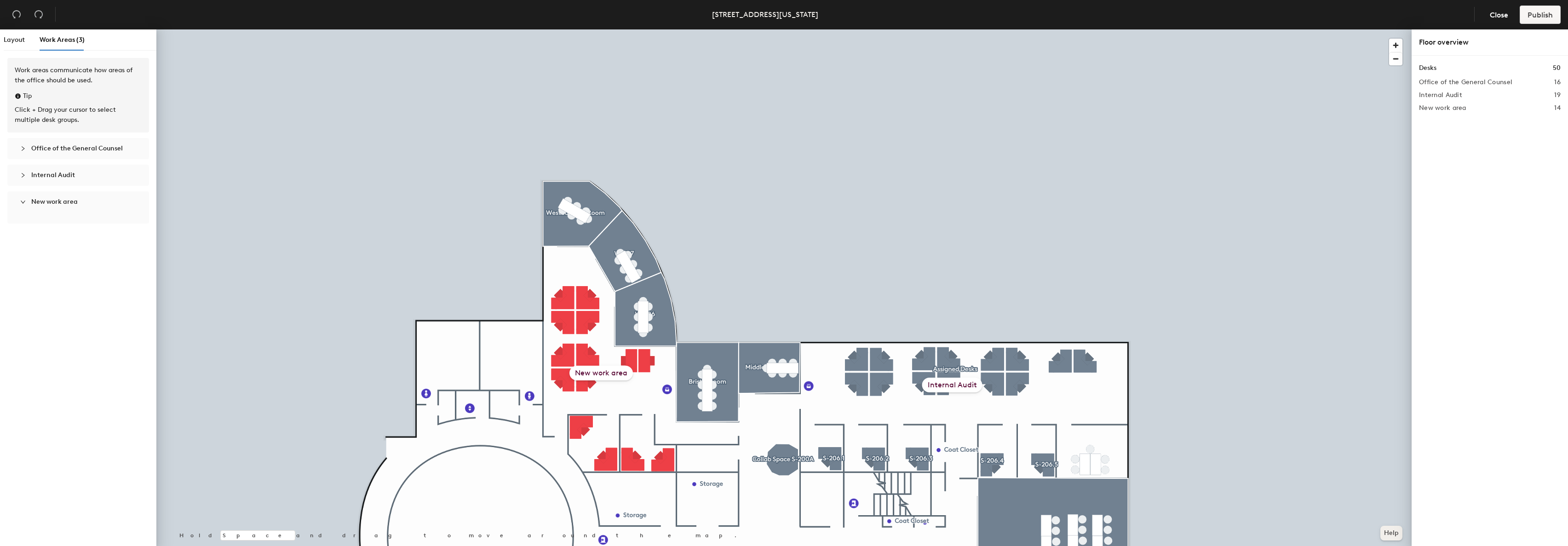
click at [489, 29] on div at bounding box center [784, 29] width 1255 height 0
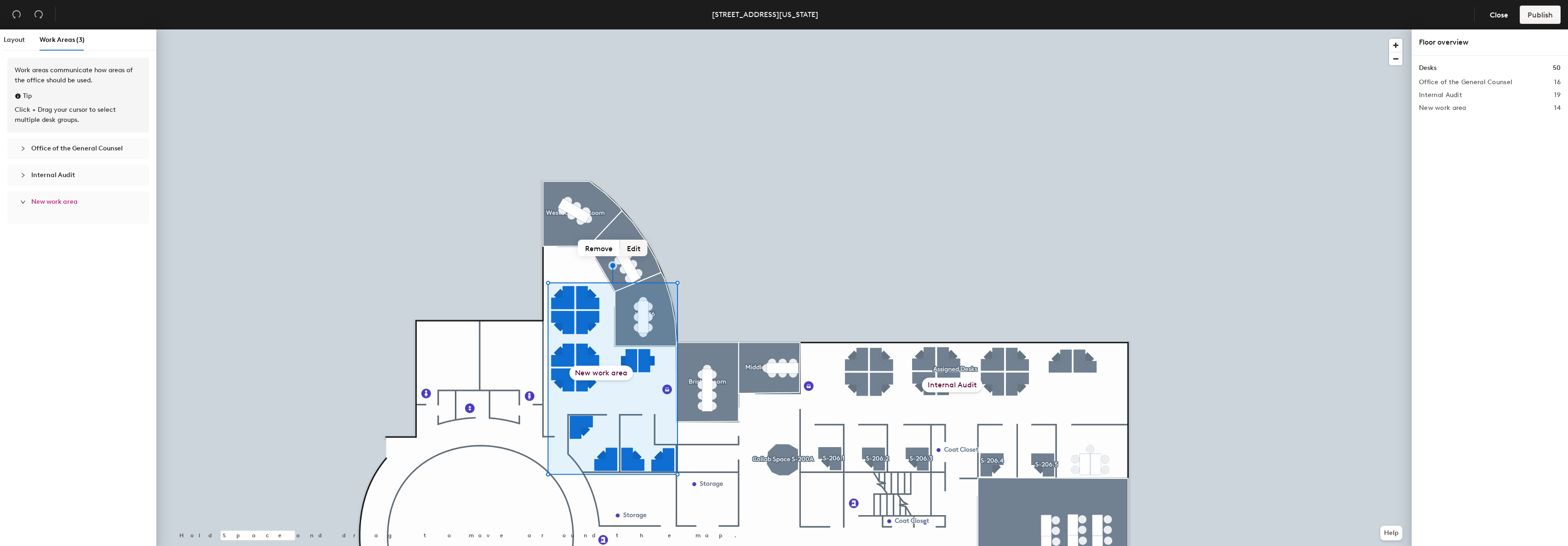
click at [642, 247] on button "Edit" at bounding box center [634, 248] width 28 height 17
type input "[GEOGRAPHIC_DATA]"
click at [629, 248] on button "Edit" at bounding box center [634, 248] width 28 height 17
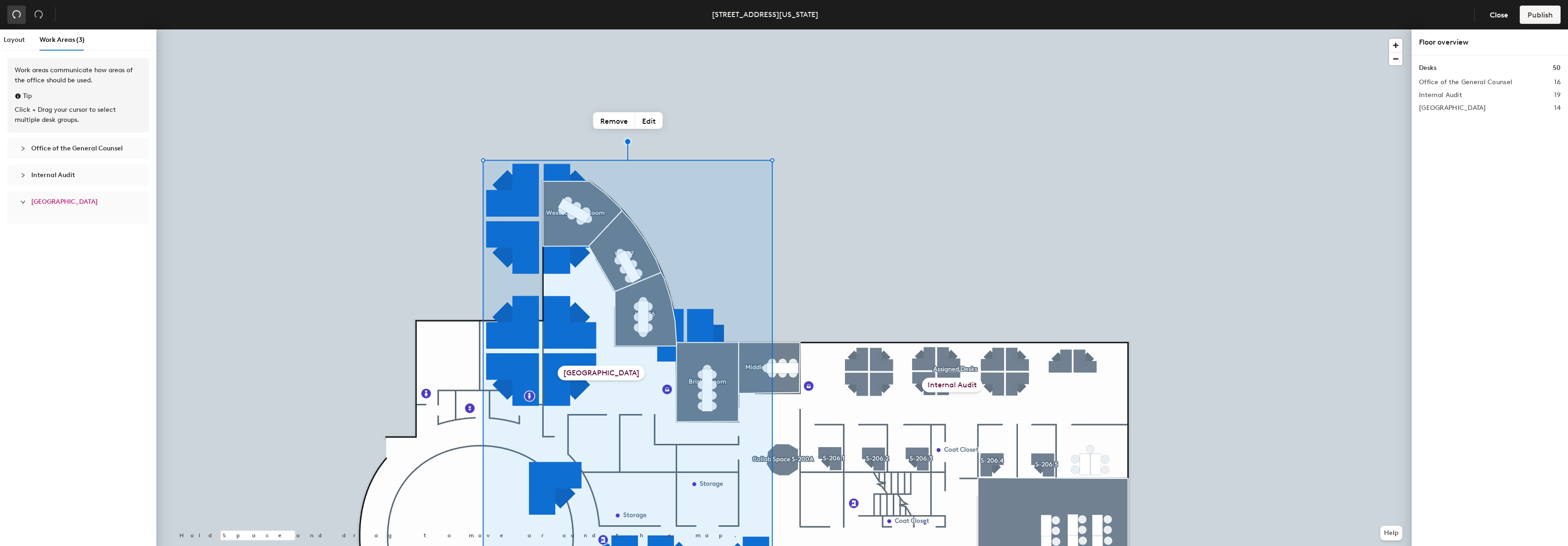
click at [19, 14] on icon "undo" at bounding box center [17, 15] width 9 height 9
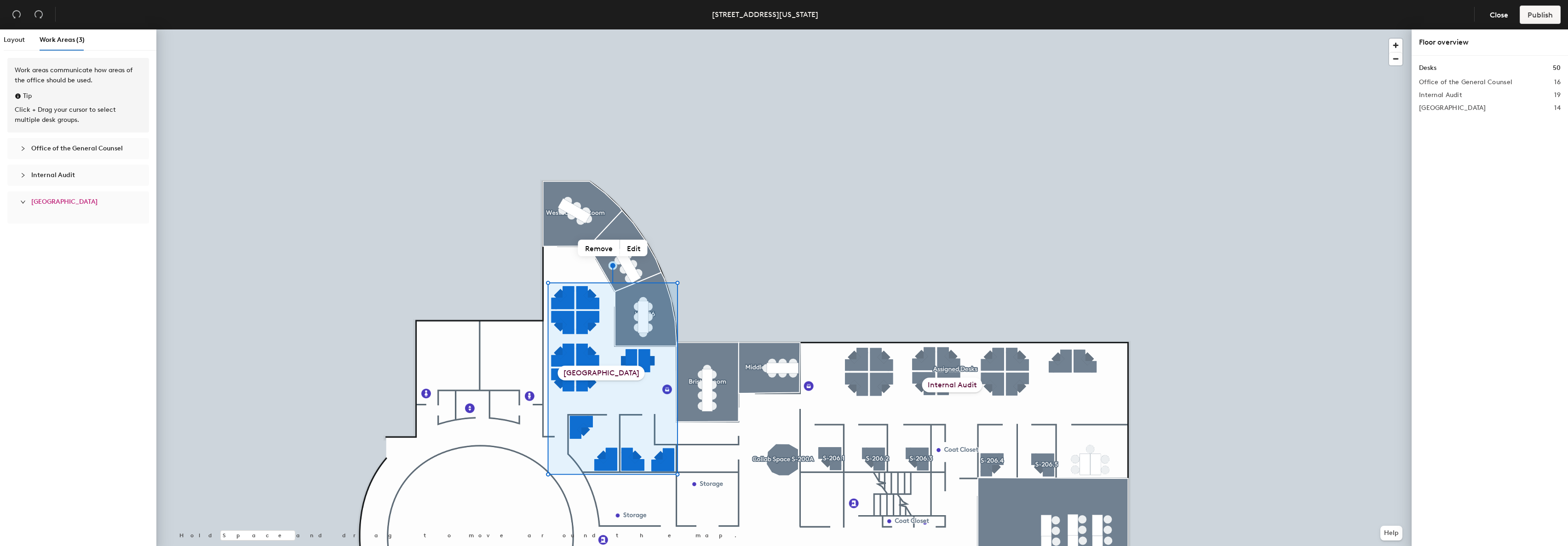
click at [20, 201] on div "Westborough Suite" at bounding box center [77, 202] width 127 height 21
click at [25, 203] on icon "collapsed" at bounding box center [22, 202] width 5 height 5
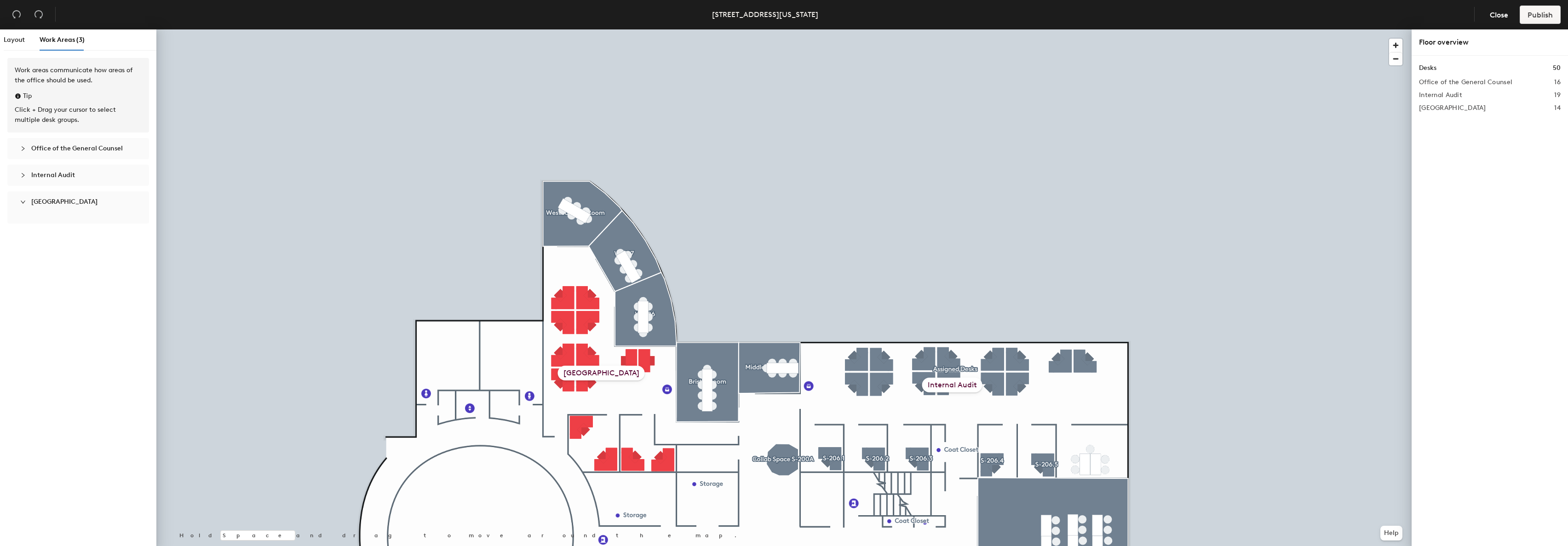
click at [25, 200] on icon "expanded" at bounding box center [22, 202] width 5 height 5
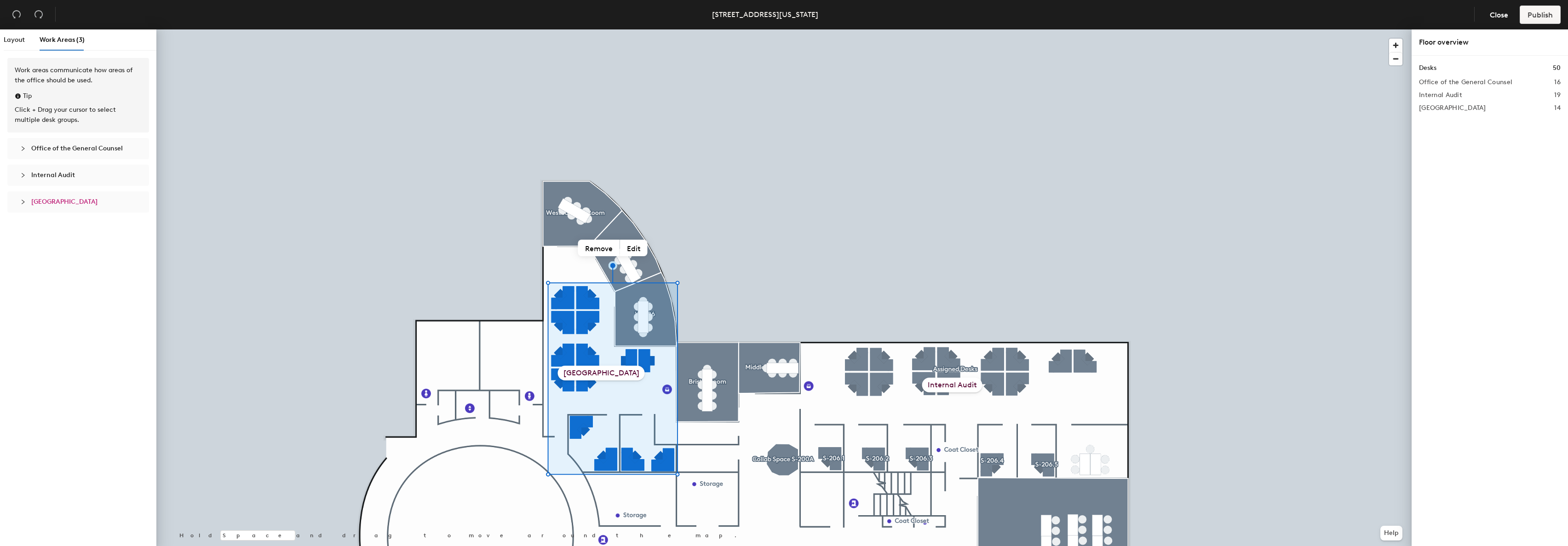
click at [20, 173] on icon "collapsed" at bounding box center [22, 175] width 5 height 5
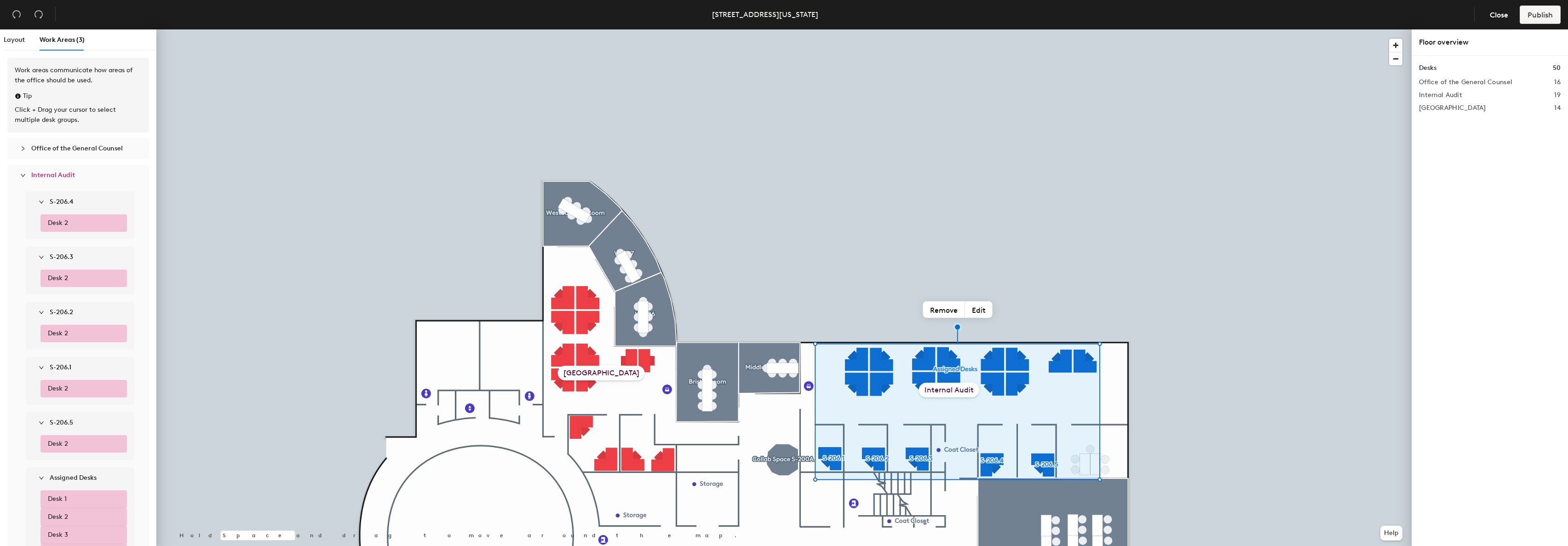
click at [20, 173] on icon "expanded" at bounding box center [22, 175] width 5 height 5
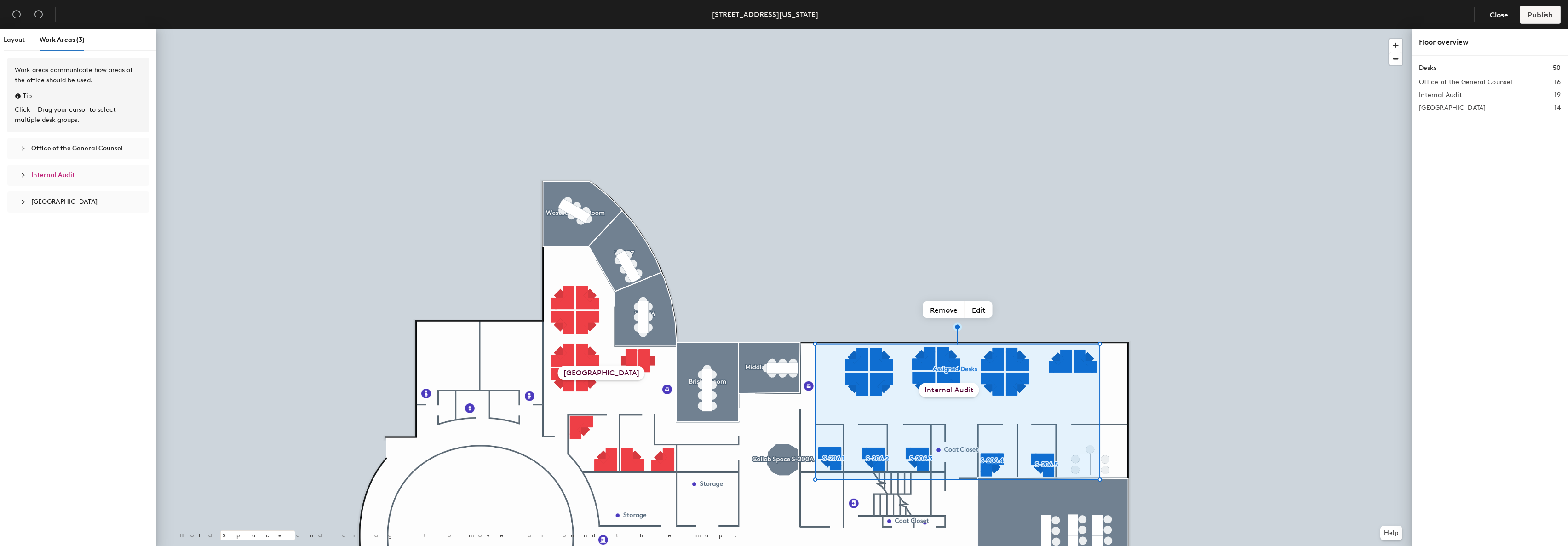
click at [24, 146] on icon "collapsed" at bounding box center [22, 148] width 5 height 5
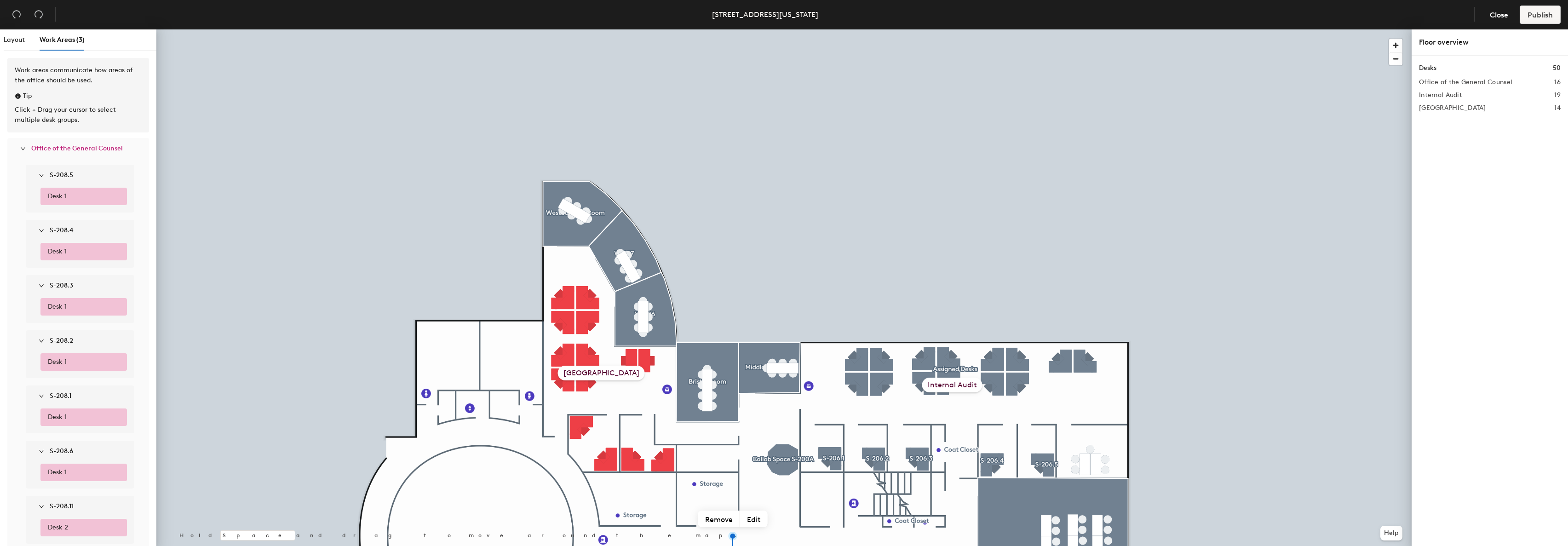
click at [24, 146] on icon "expanded" at bounding box center [22, 148] width 5 height 5
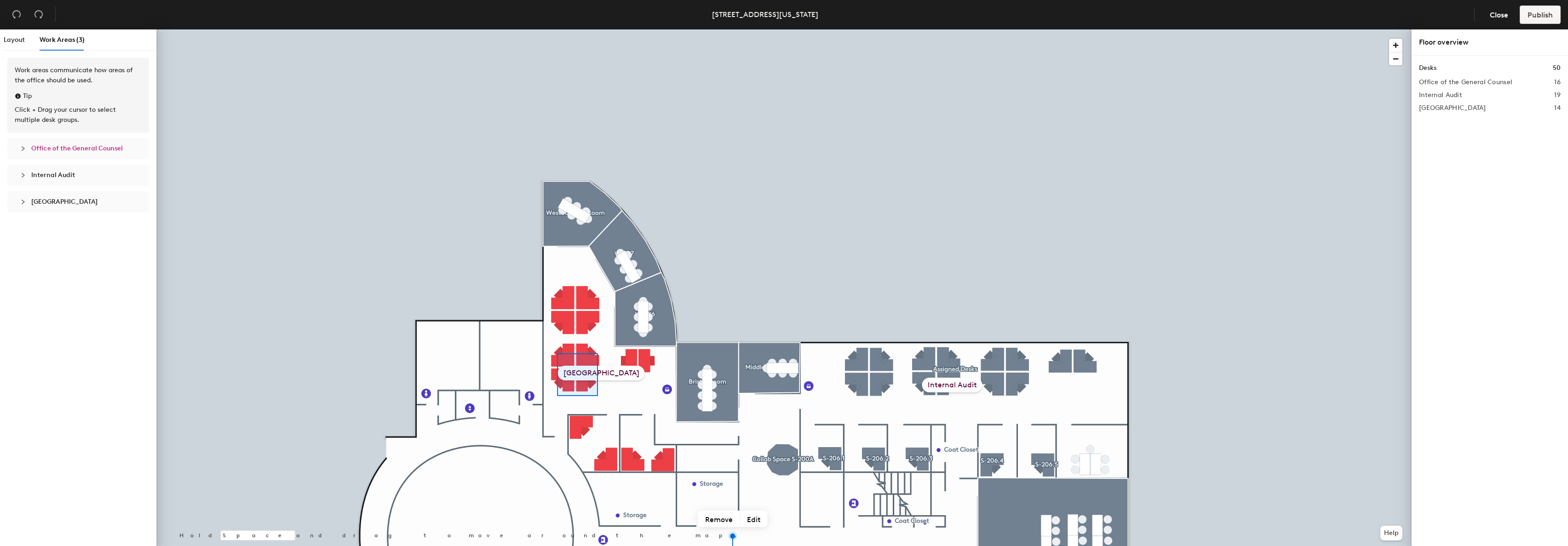
click at [557, 29] on div at bounding box center [784, 29] width 1255 height 0
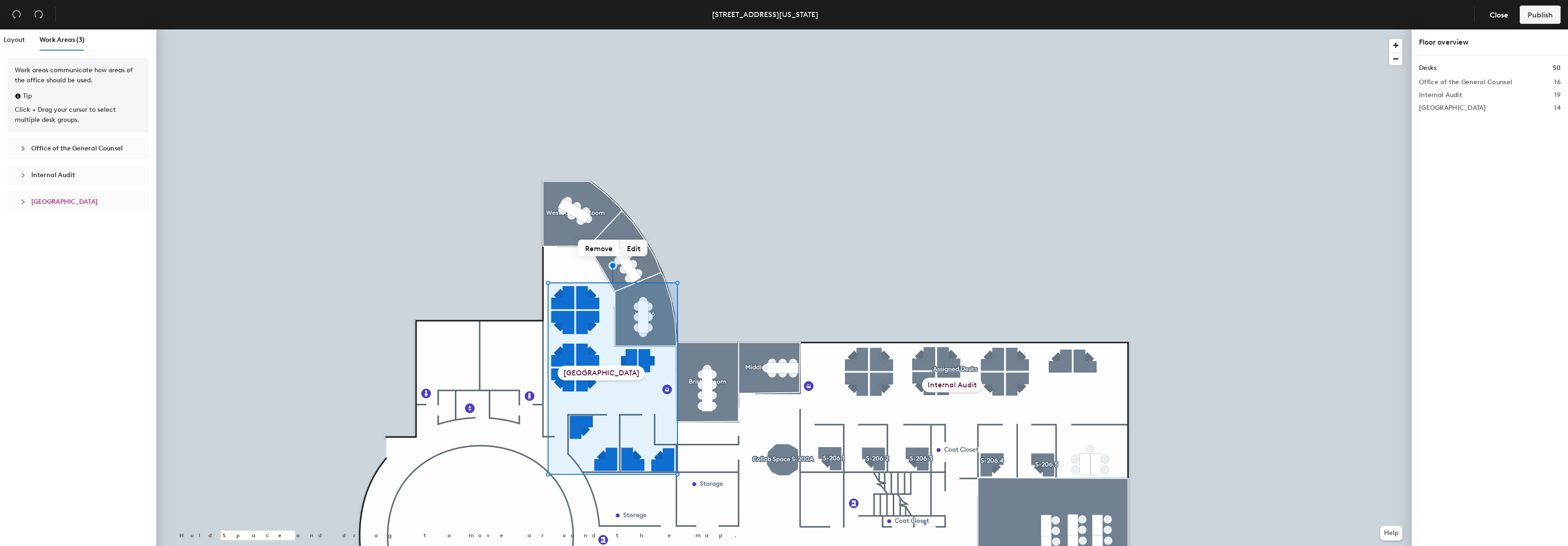
click at [632, 244] on button "Edit" at bounding box center [634, 248] width 28 height 17
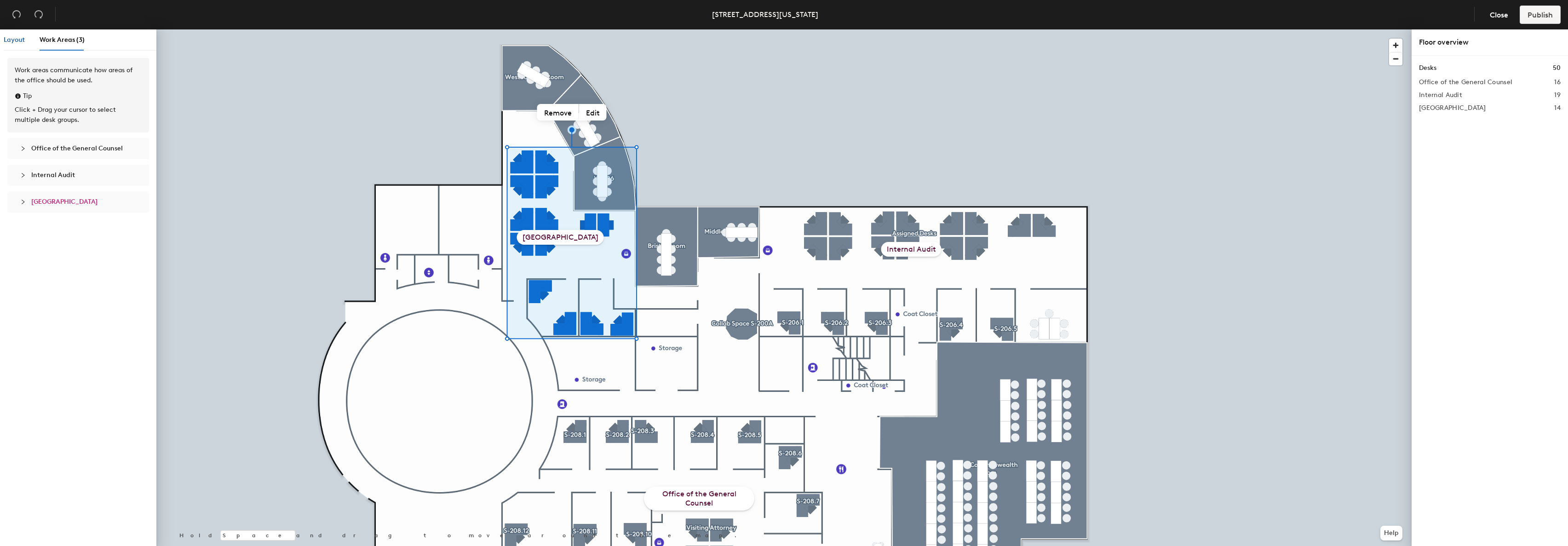
click at [20, 39] on span "Layout" at bounding box center [15, 40] width 21 height 8
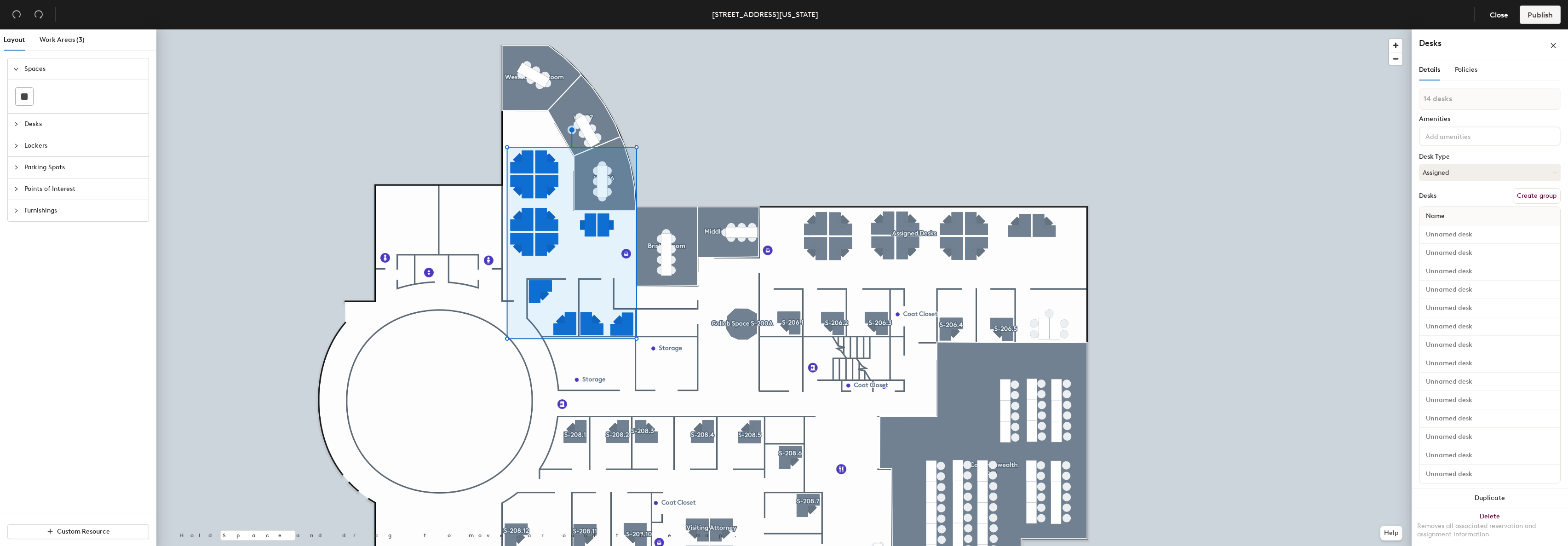
type input "1 desk"
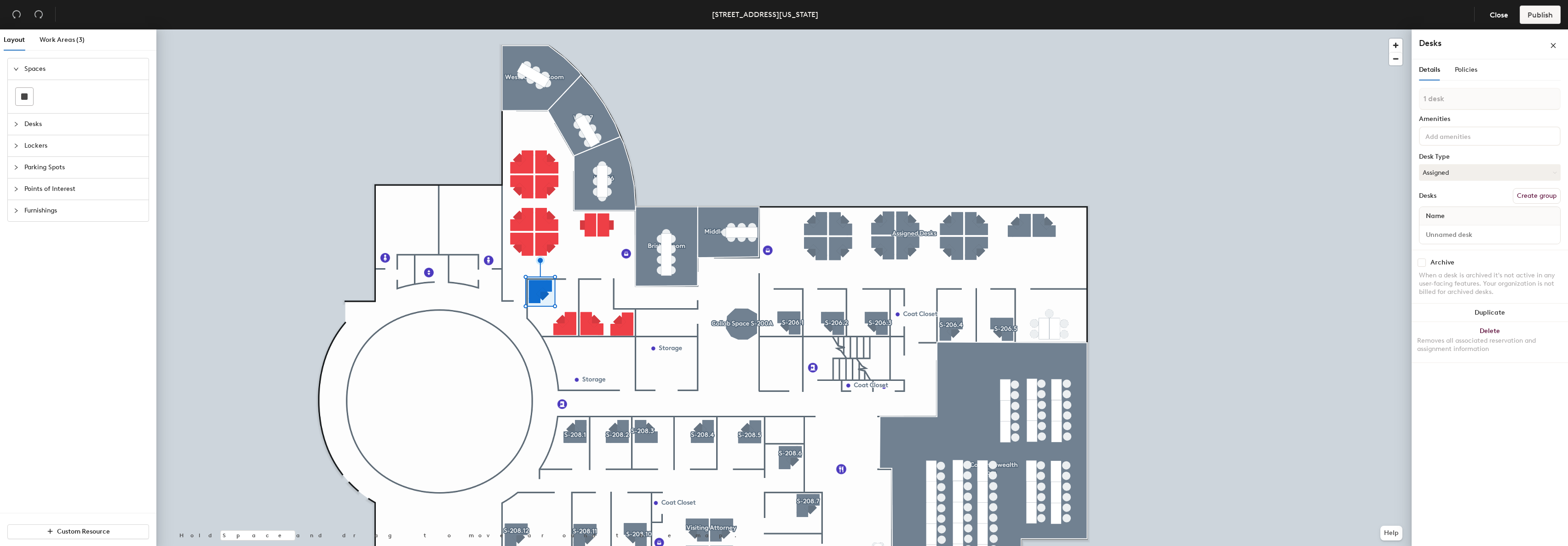
click at [558, 29] on div at bounding box center [784, 29] width 1255 height 0
click at [1552, 235] on input at bounding box center [1490, 234] width 137 height 13
type input "W-205.1"
click at [566, 29] on div at bounding box center [784, 29] width 1255 height 0
click at [1487, 236] on input at bounding box center [1490, 234] width 137 height 13
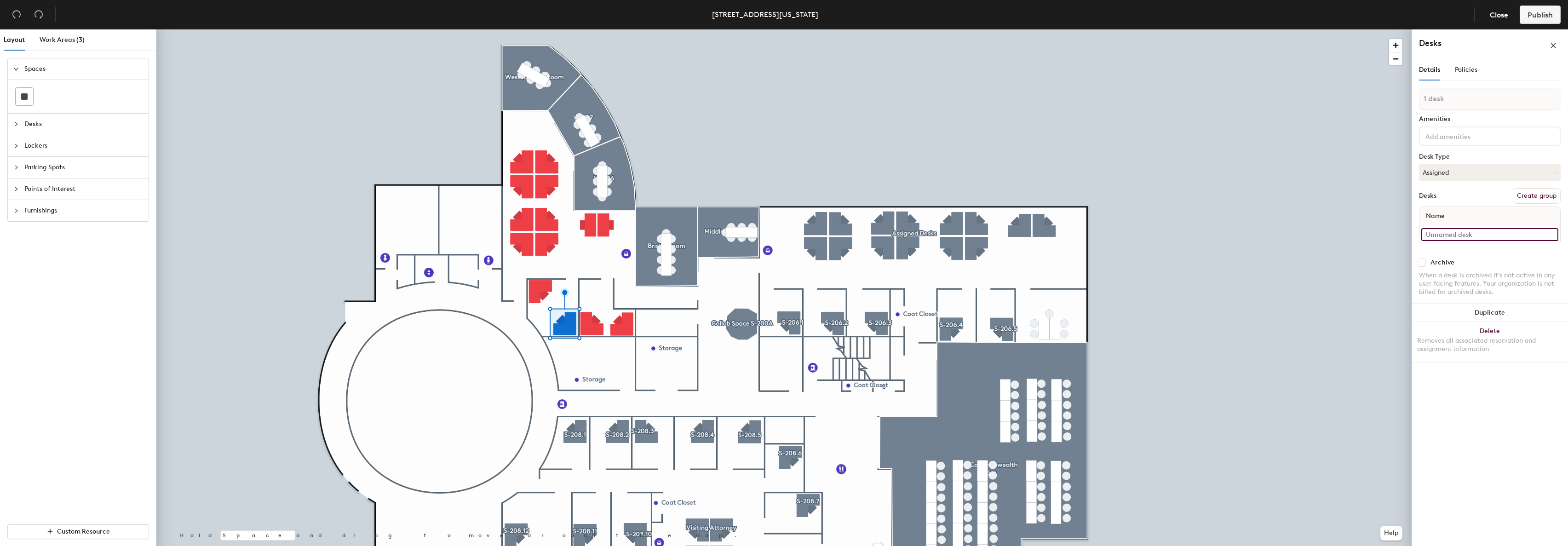
click at [1388, 235] on div "Layout Work Areas (3) Spaces Desks Lockers Parking Spots Points of Interest Fur…" at bounding box center [784, 289] width 1568 height 520
type input "W-205.2"
click at [1536, 202] on button "Create group" at bounding box center [1537, 205] width 48 height 15
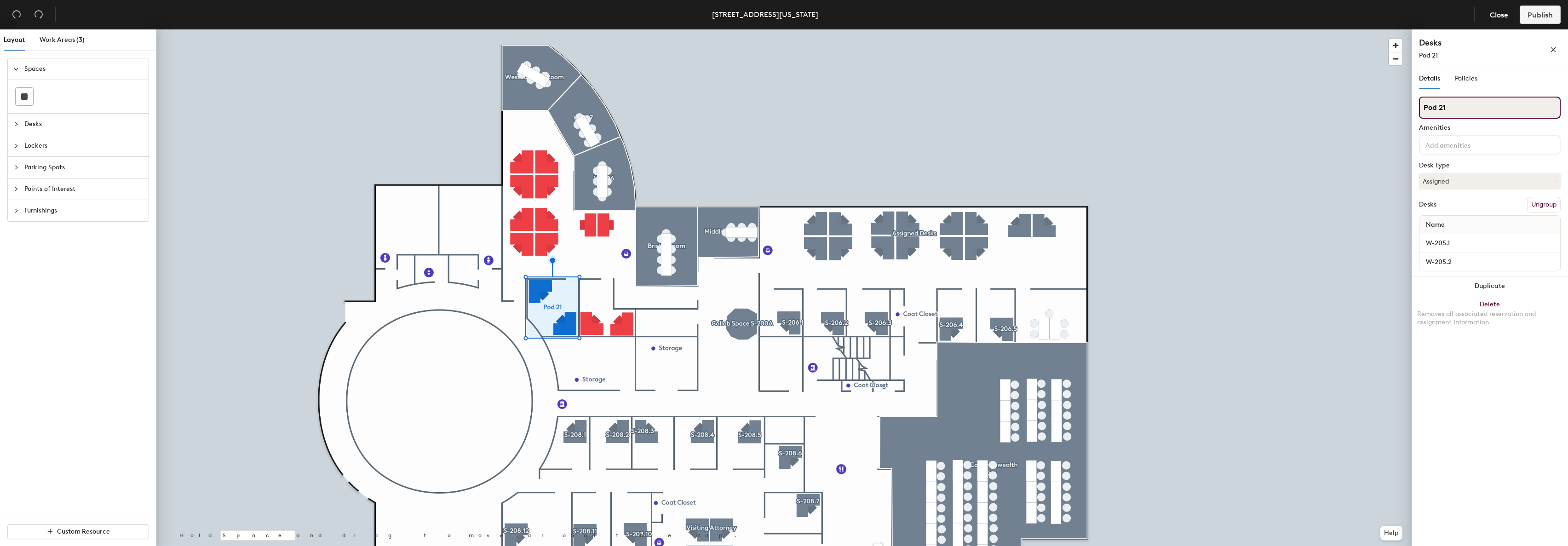
click at [1309, 97] on div "Layout Work Areas (3) Spaces Desks Lockers Parking Spots Points of Interest Fur…" at bounding box center [784, 289] width 1568 height 520
type input "W-205"
click at [1465, 80] on span "Policies" at bounding box center [1465, 78] width 22 height 8
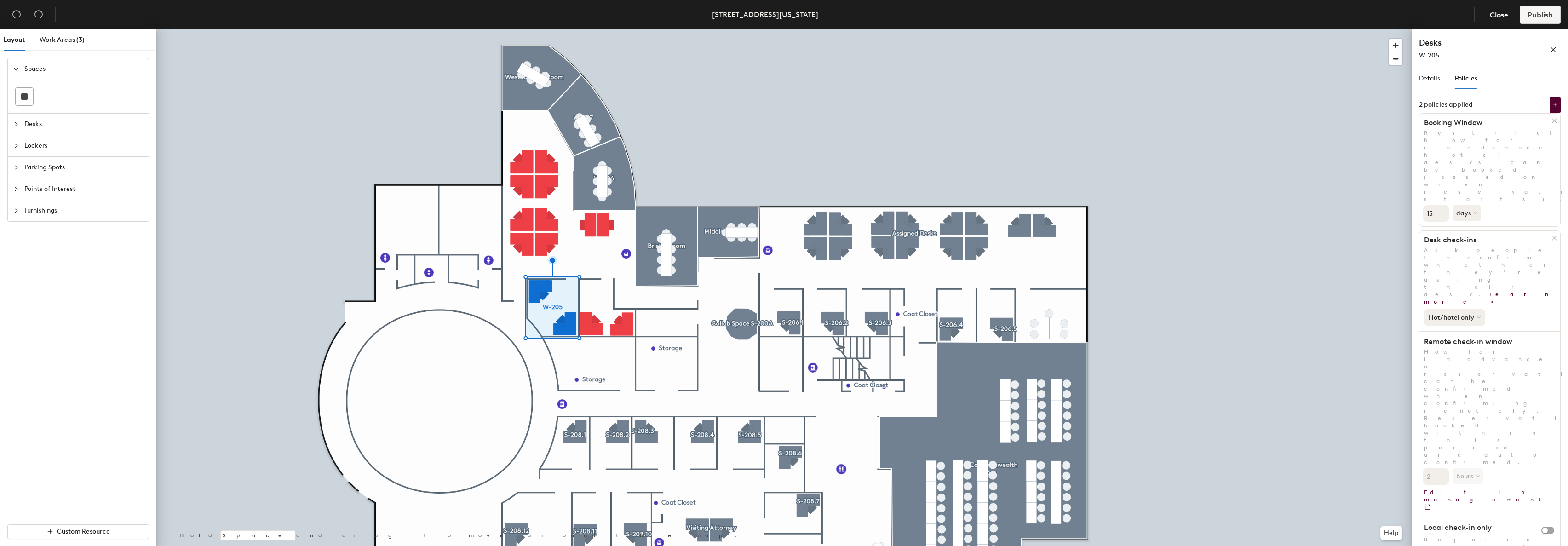
click at [1452, 309] on button "Hot/hotel only" at bounding box center [1454, 317] width 61 height 17
click at [1517, 305] on div "Hot/hotel only" at bounding box center [1489, 315] width 140 height 20
click at [1435, 83] on div "Details" at bounding box center [1430, 78] width 21 height 10
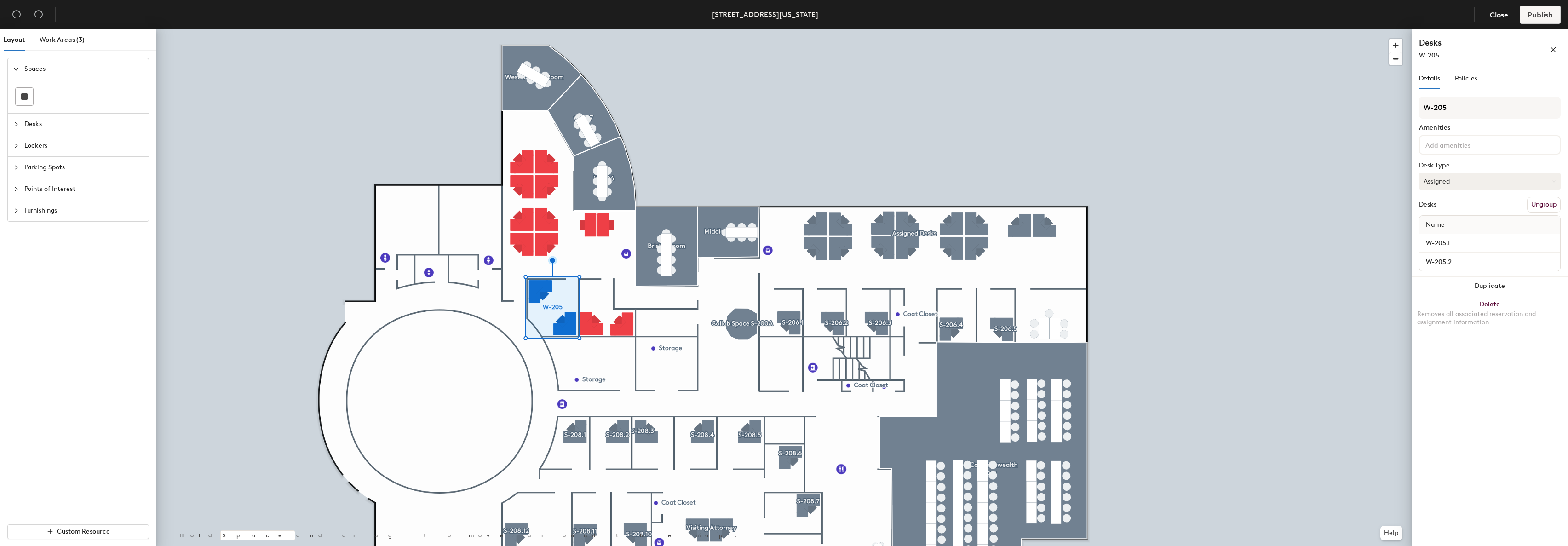
click at [1466, 176] on button "Assigned" at bounding box center [1490, 181] width 142 height 17
click at [1483, 161] on div "W-205 Amenities Desk Type Assigned Assigned Hot Hoteled Desks Ungroup Name W-20…" at bounding box center [1490, 186] width 142 height 180
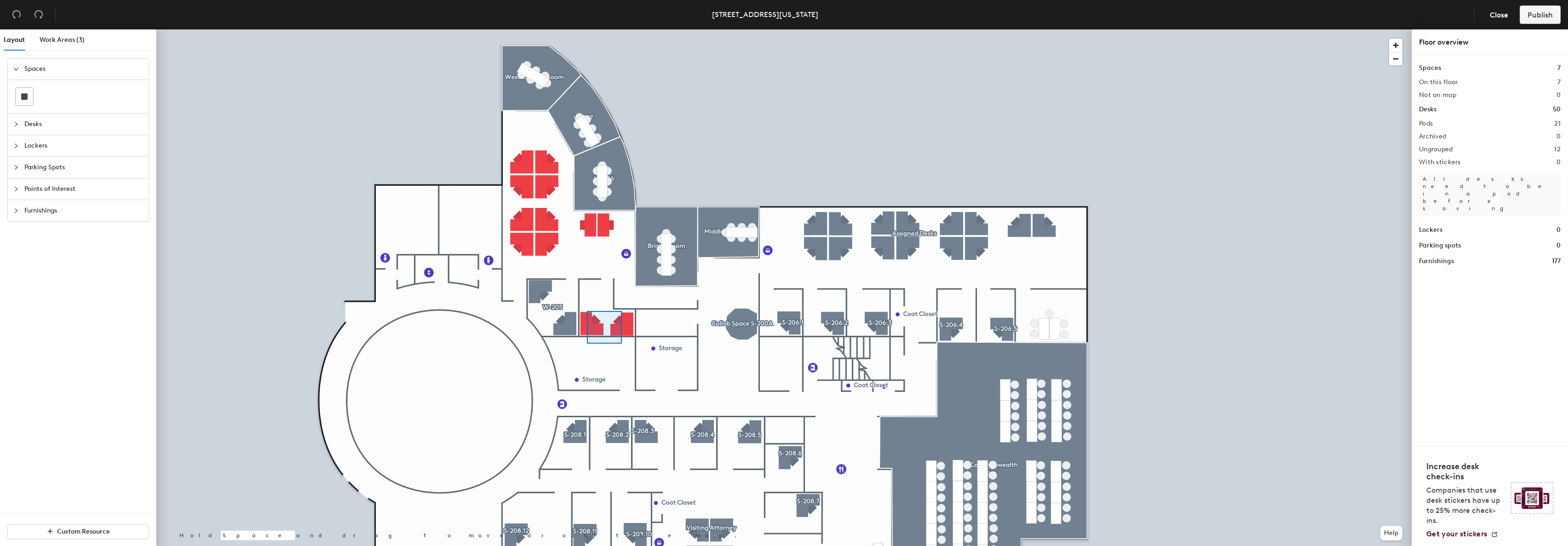
click at [587, 29] on div at bounding box center [784, 29] width 1255 height 0
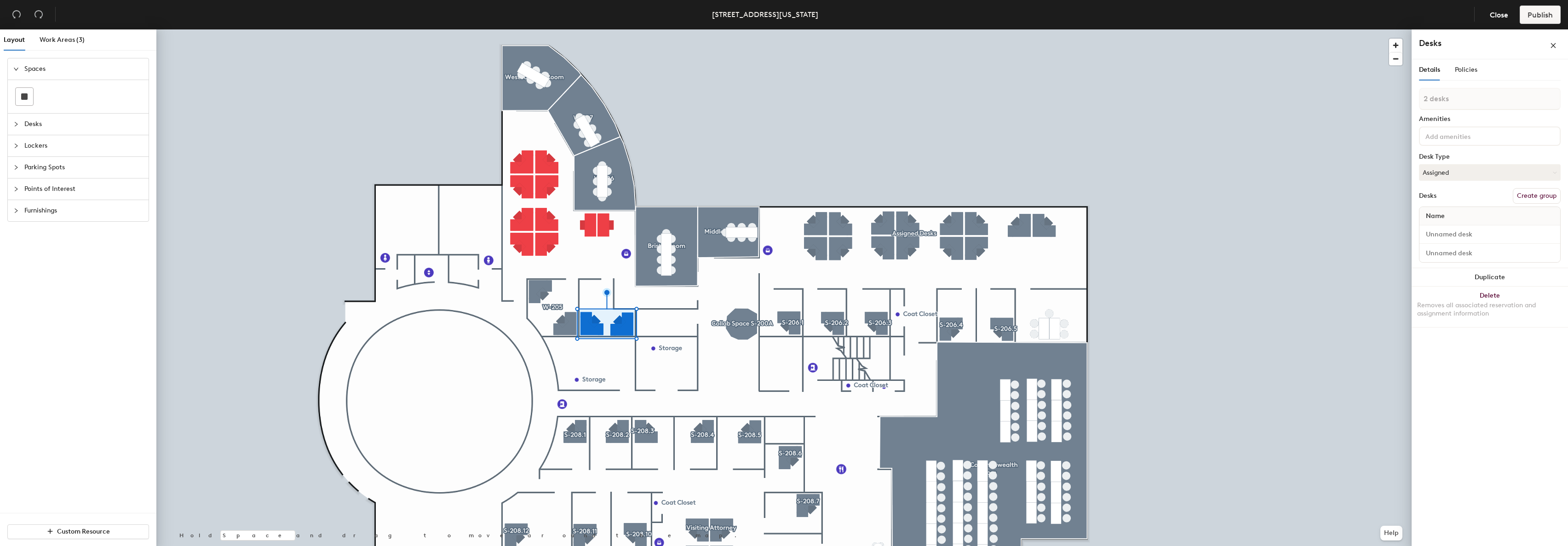
click at [1541, 197] on button "Create group" at bounding box center [1537, 196] width 48 height 15
click at [1403, 104] on div "Layout Work Areas (3) Spaces Desks Lockers Parking Spots Points of Interest Fur…" at bounding box center [784, 289] width 1568 height 520
type input "W-202"
click at [1461, 241] on input "Desk 1" at bounding box center [1490, 243] width 137 height 13
type input "W-202.1"
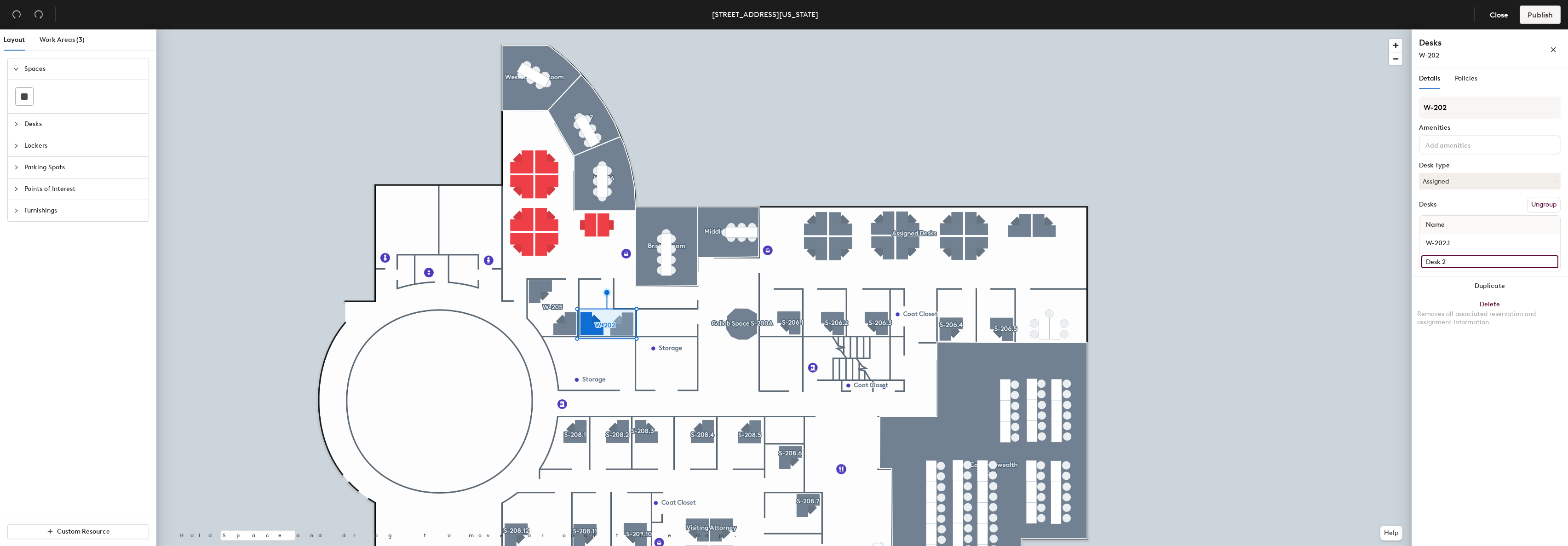
click at [1464, 262] on input "Desk 2" at bounding box center [1490, 261] width 137 height 13
type input "W-202.2"
click at [568, 29] on div at bounding box center [784, 29] width 1255 height 0
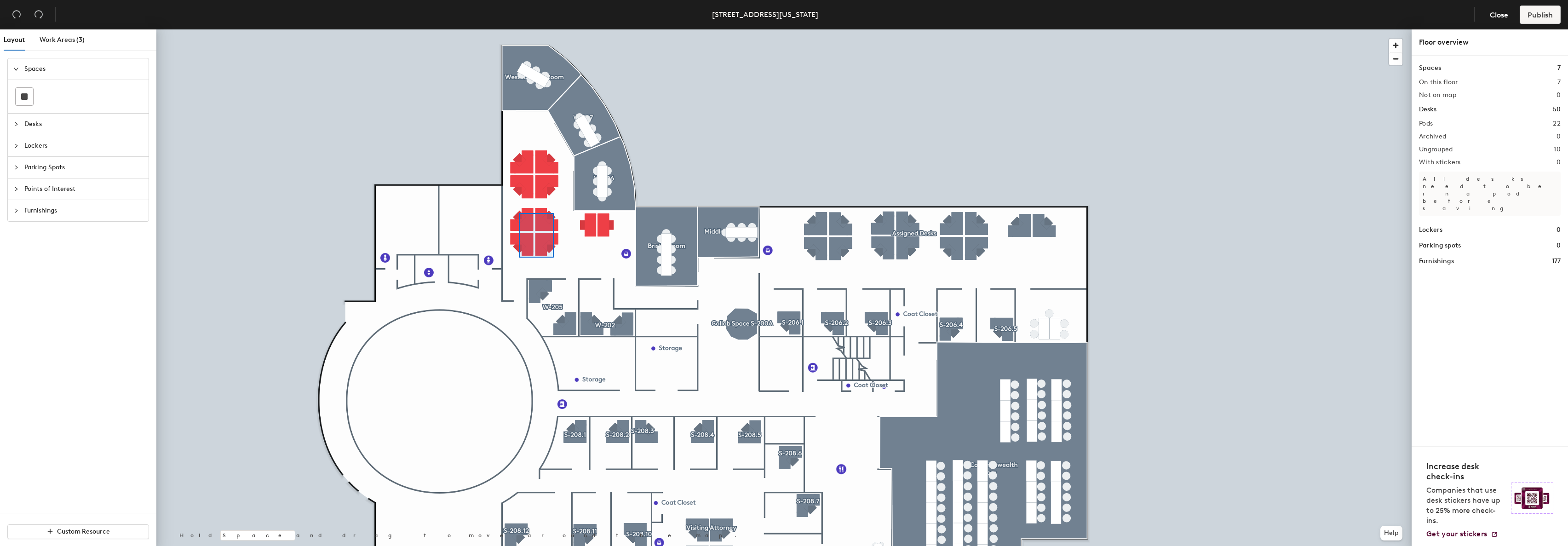
click at [519, 29] on div at bounding box center [784, 29] width 1255 height 0
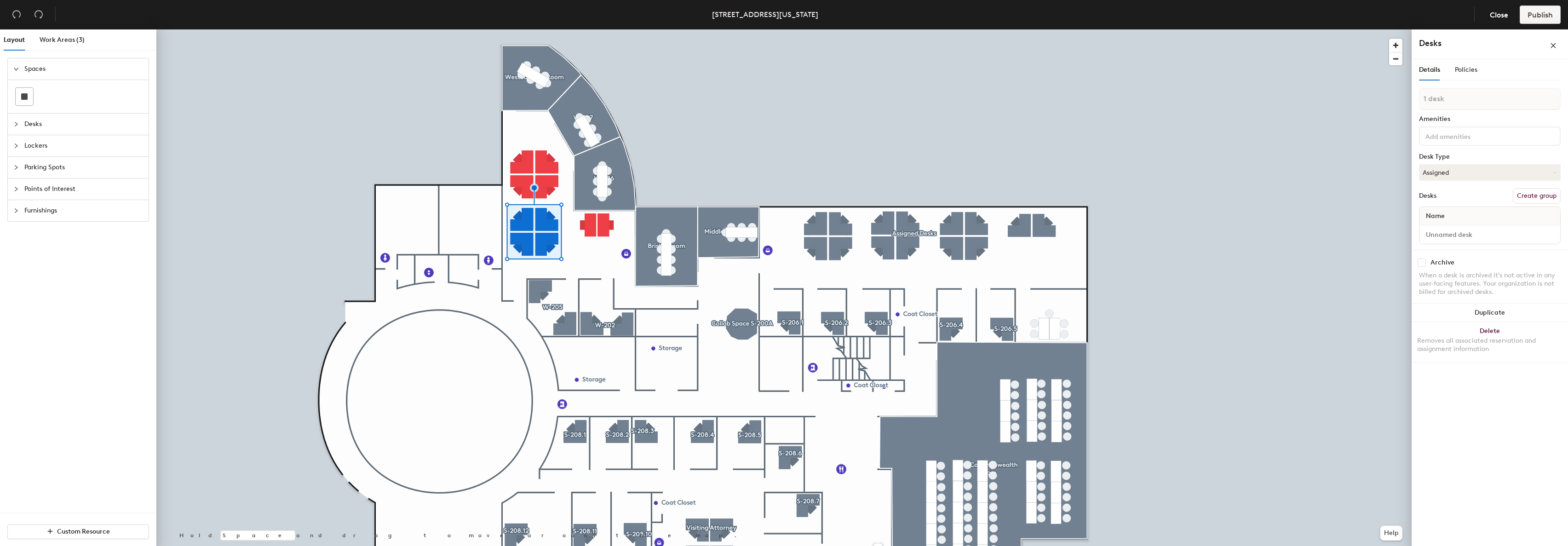
type input "1 desk"
click at [1456, 238] on input at bounding box center [1490, 234] width 137 height 13
type input "Westborough Desk 4"
click at [1369, 230] on div "Layout Work Areas (3) Spaces Desks Lockers Parking Spots Points of Interest Fur…" at bounding box center [784, 289] width 1568 height 520
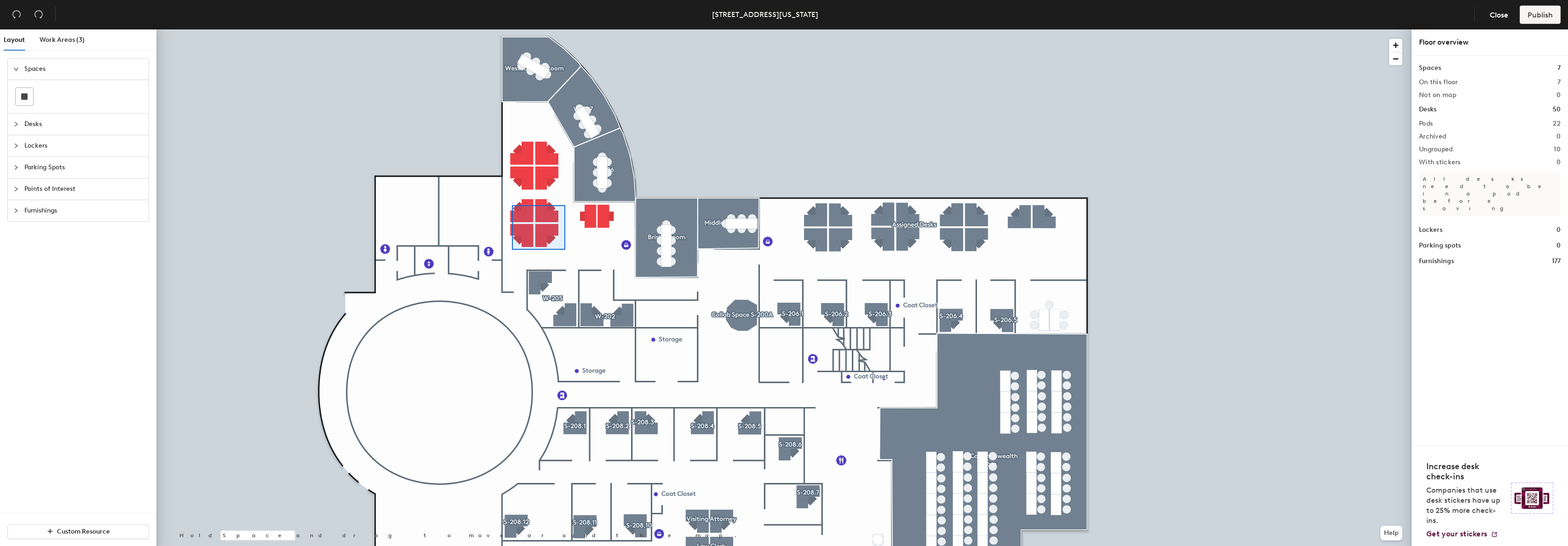
drag, startPoint x: 1500, startPoint y: 244, endPoint x: 512, endPoint y: 205, distance: 988.8
click at [512, 29] on div at bounding box center [784, 29] width 1255 height 0
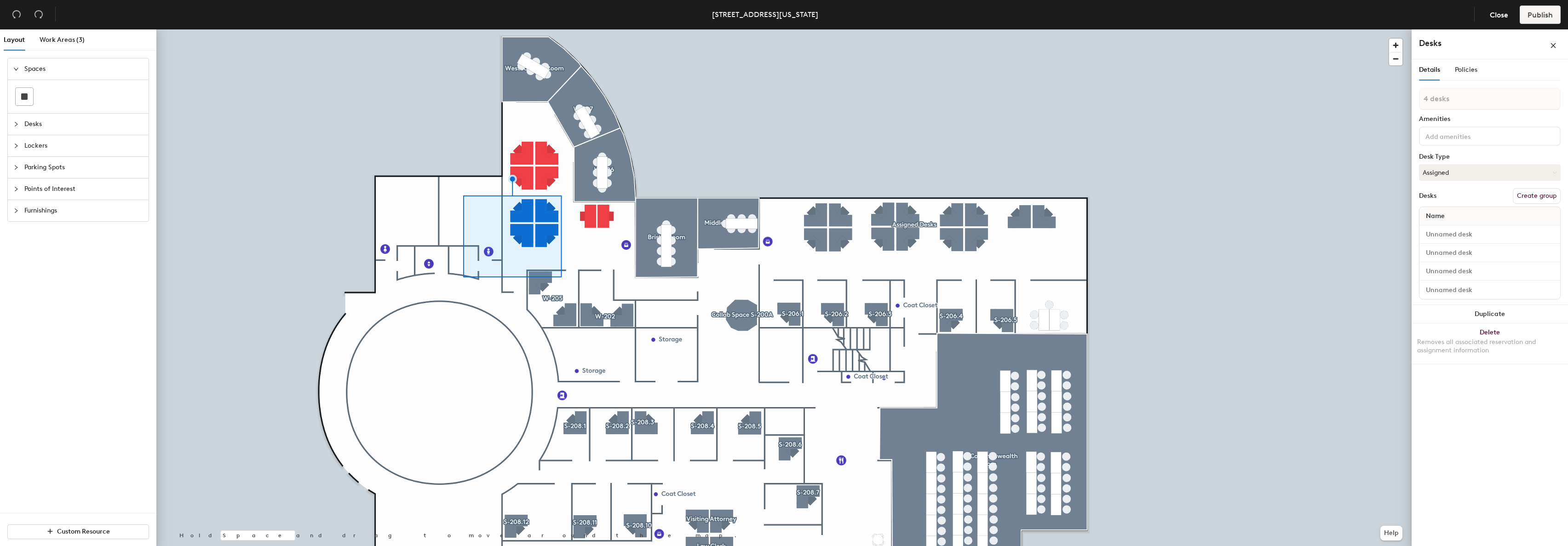
click at [759, 29] on div at bounding box center [784, 29] width 1255 height 0
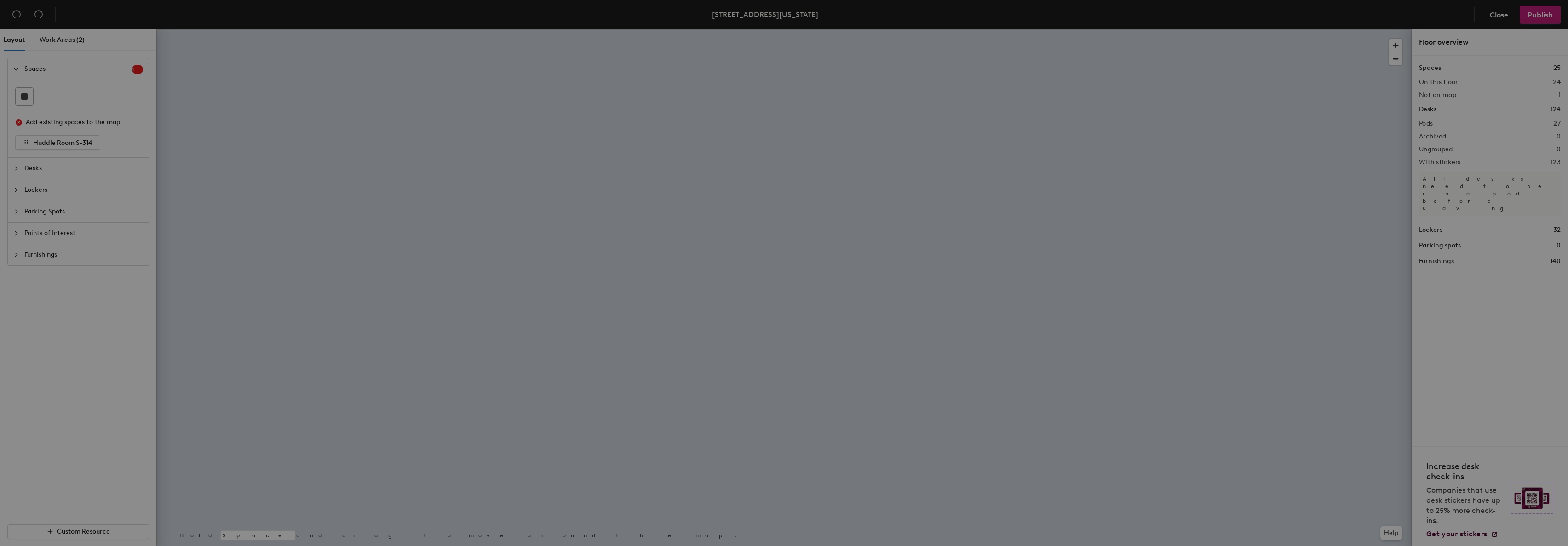
click at [60, 41] on div "Recover unsaved changes? You have unsaved changes. Would you like to discard th…" at bounding box center [784, 273] width 1568 height 546
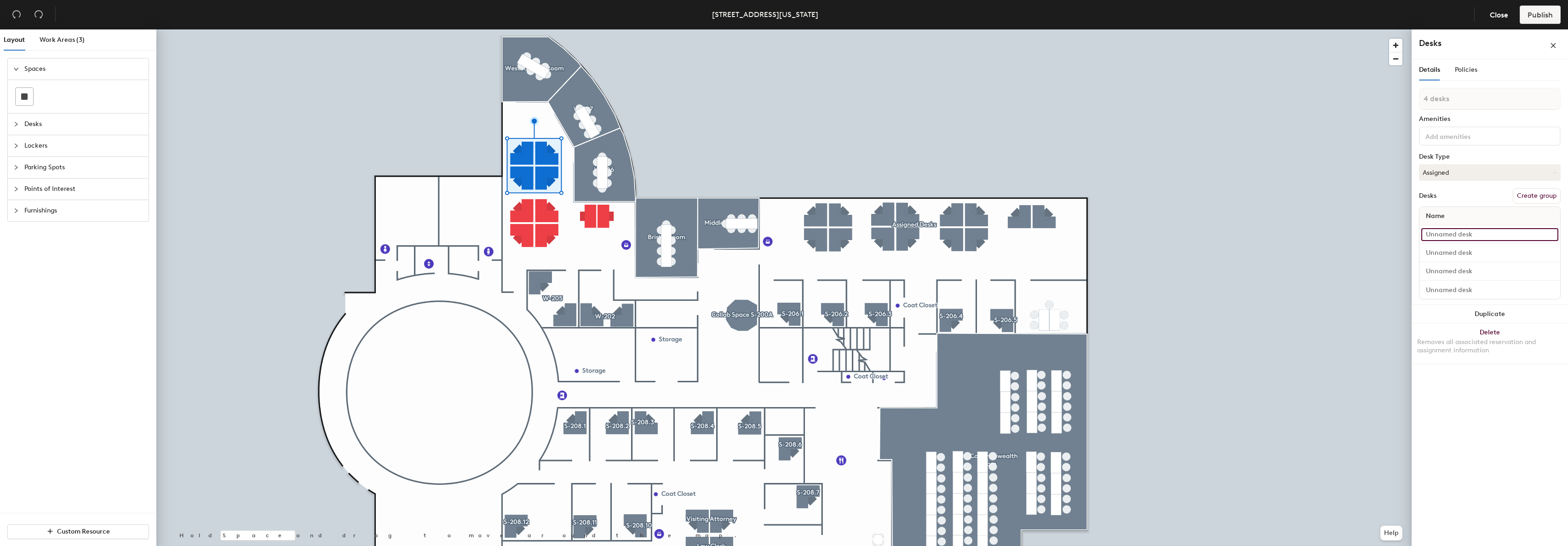
click at [1455, 235] on input at bounding box center [1490, 234] width 137 height 13
type input "Desk 7"
click at [1454, 265] on input at bounding box center [1490, 261] width 137 height 13
type input "Desk 8"
drag, startPoint x: 1451, startPoint y: 281, endPoint x: 1471, endPoint y: 278, distance: 20.2
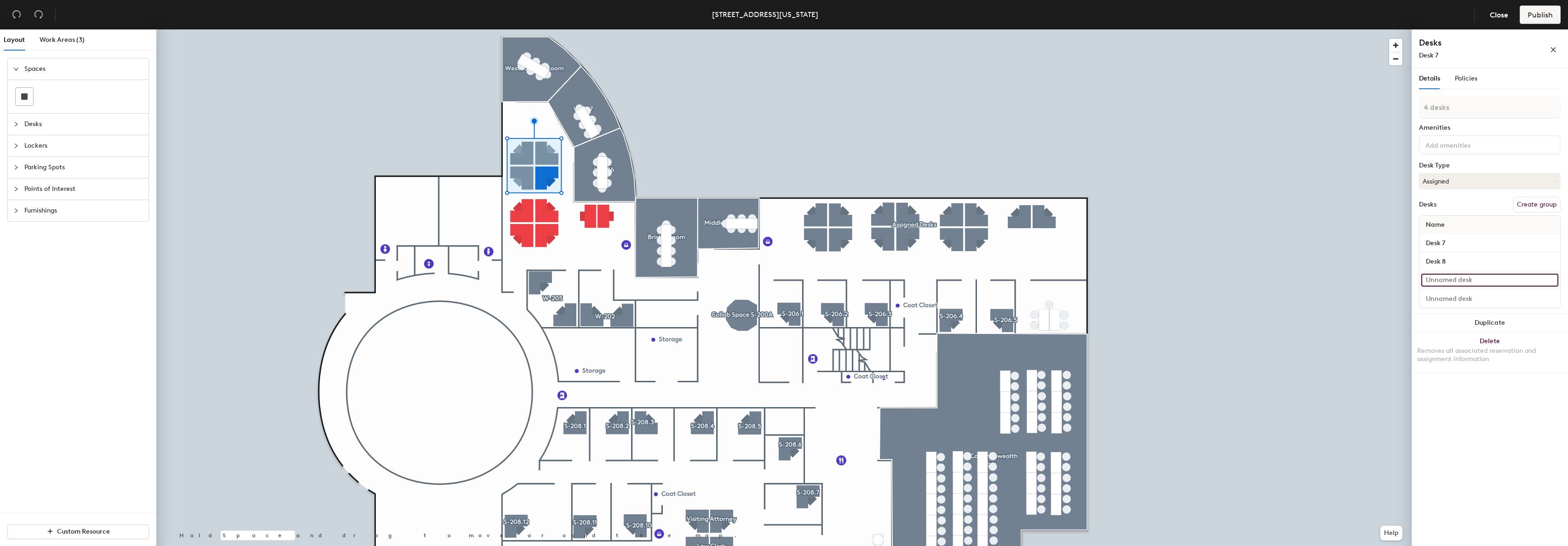
click at [1451, 281] on input at bounding box center [1490, 280] width 137 height 13
type input "Desk 5"
click at [1470, 300] on input at bounding box center [1490, 298] width 137 height 13
type input "Desk 6"
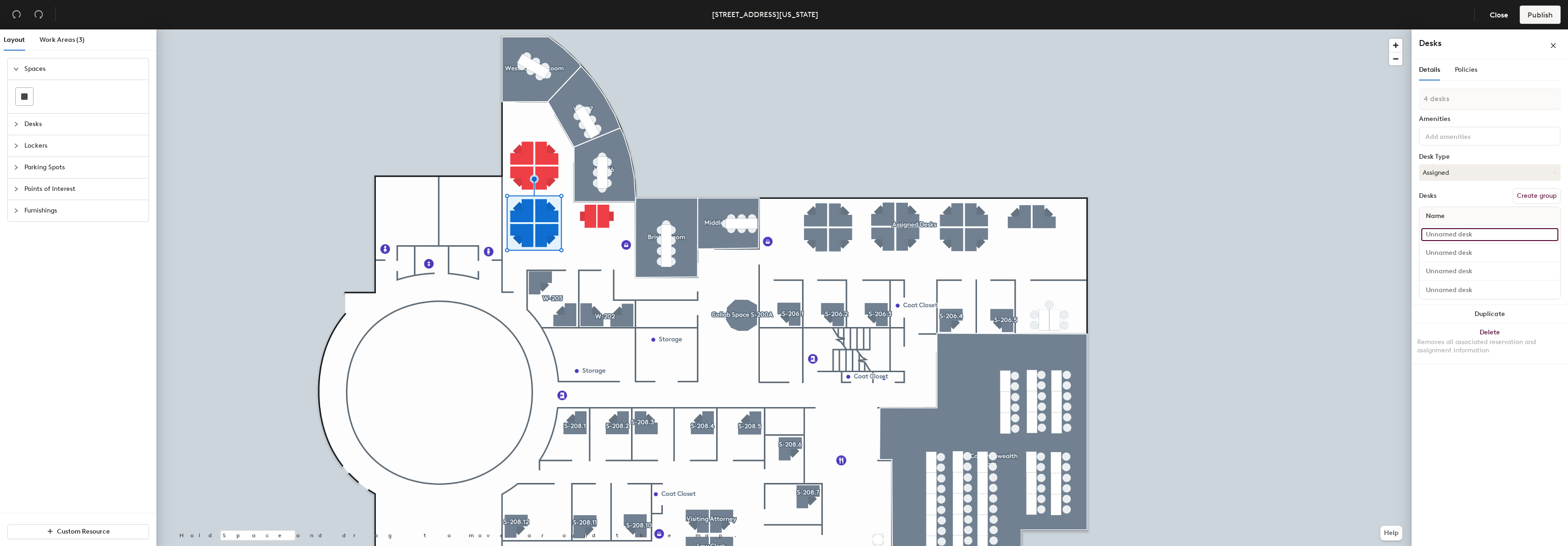
click at [1450, 232] on input at bounding box center [1490, 234] width 137 height 13
type input "Desk 3"
type input "Desk 4"
click at [1442, 271] on input at bounding box center [1490, 271] width 137 height 13
type input "Desk 1"
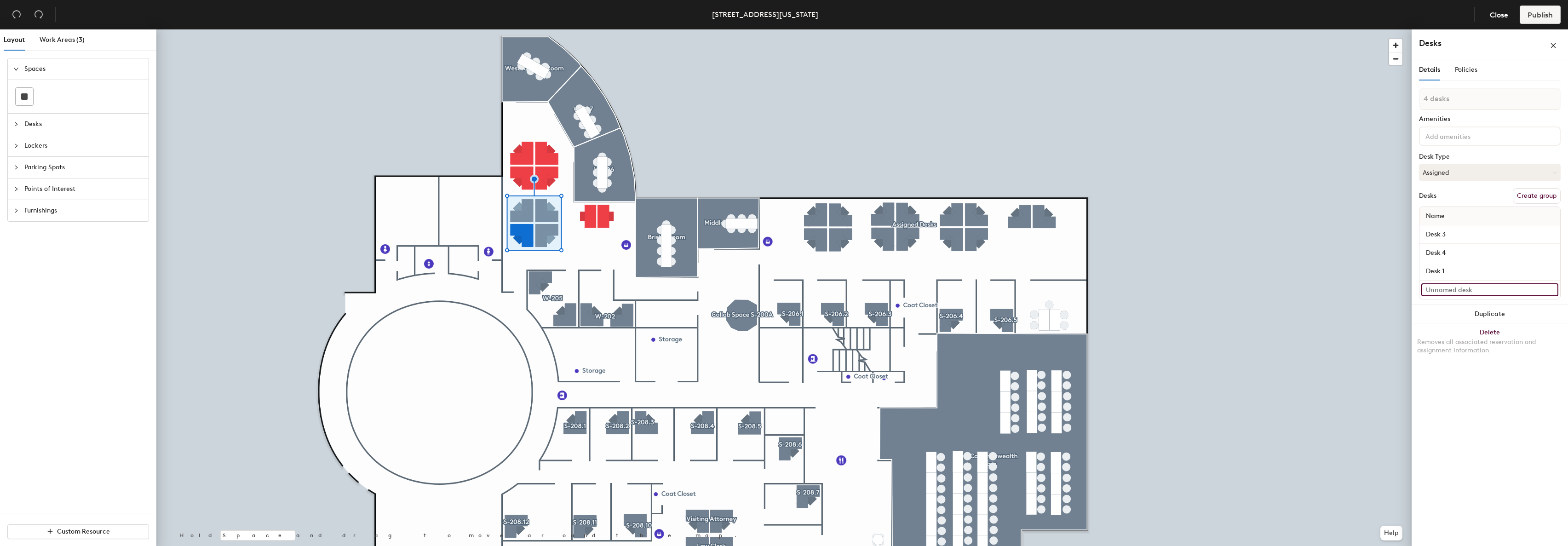
click at [1449, 290] on input at bounding box center [1490, 289] width 137 height 13
type input "Desk 2"
click at [1529, 205] on button "Create group" at bounding box center [1537, 205] width 48 height 15
click at [1408, 106] on div "Layout Work Areas (3) Spaces Desks Lockers Parking Spots Points of Interest Fur…" at bounding box center [784, 289] width 1568 height 520
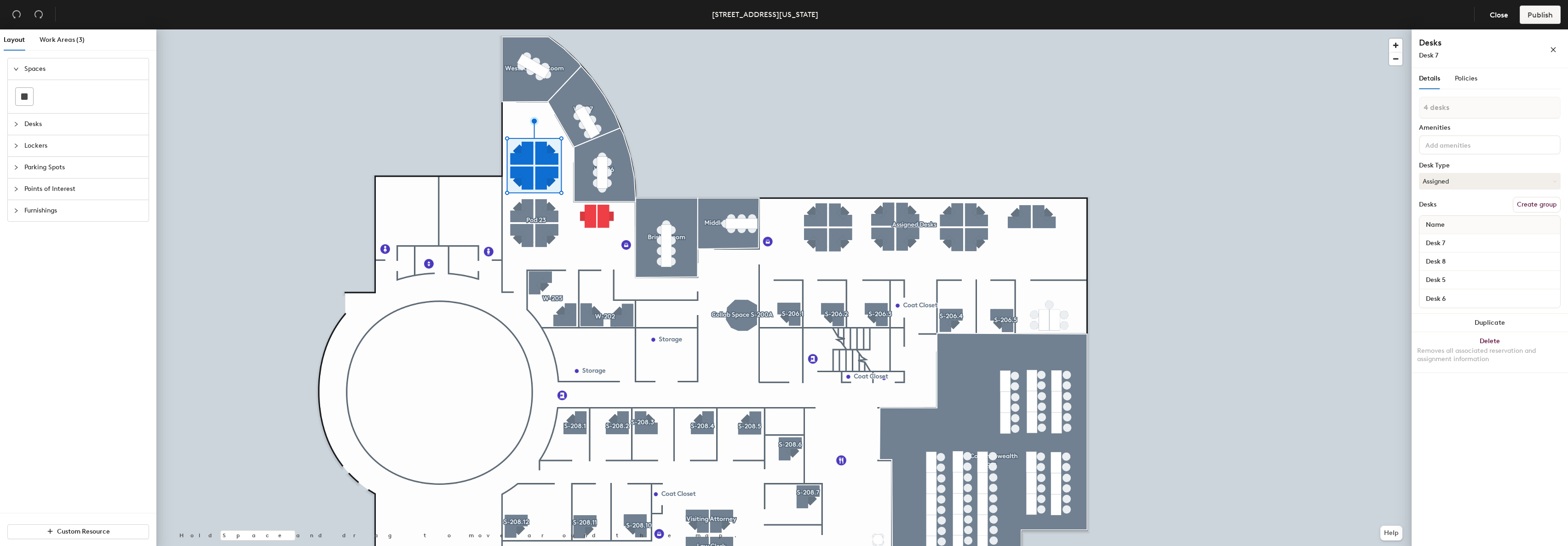
click at [1545, 206] on button "Create group" at bounding box center [1537, 205] width 48 height 15
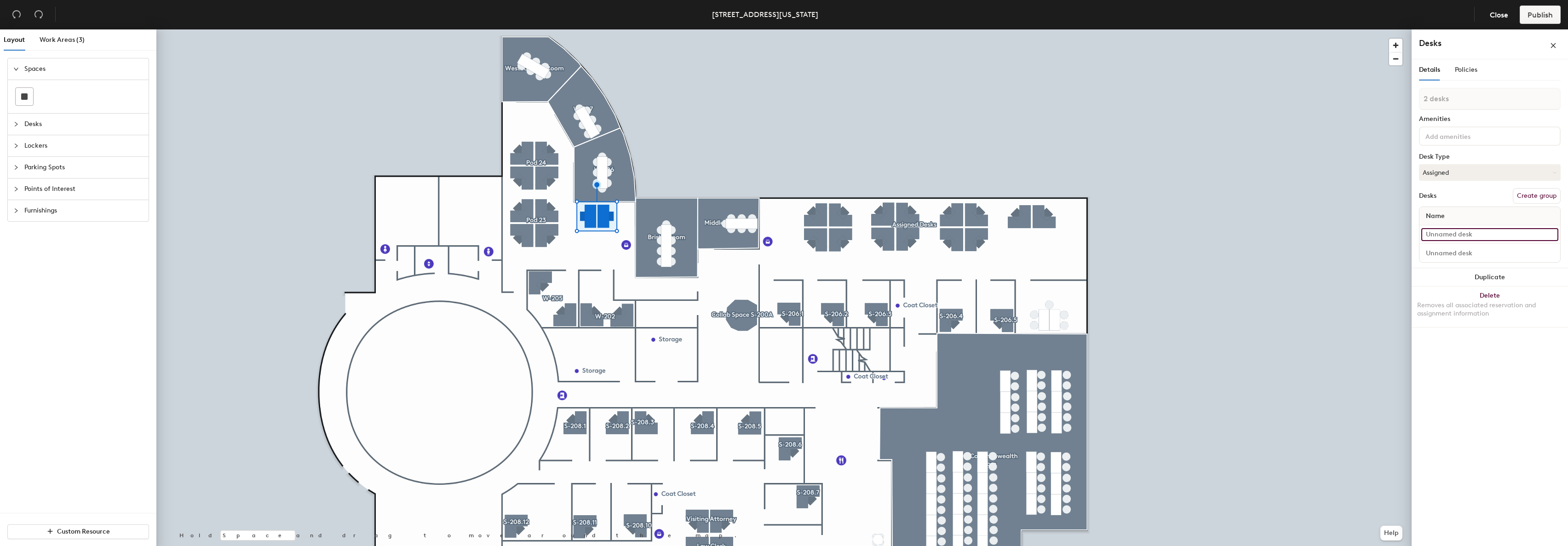
click at [1450, 235] on input at bounding box center [1490, 234] width 137 height 13
type input "Desk 10"
type input "Desk"
click at [1461, 245] on input "Desk 10" at bounding box center [1490, 243] width 137 height 13
type input "Desk 9"
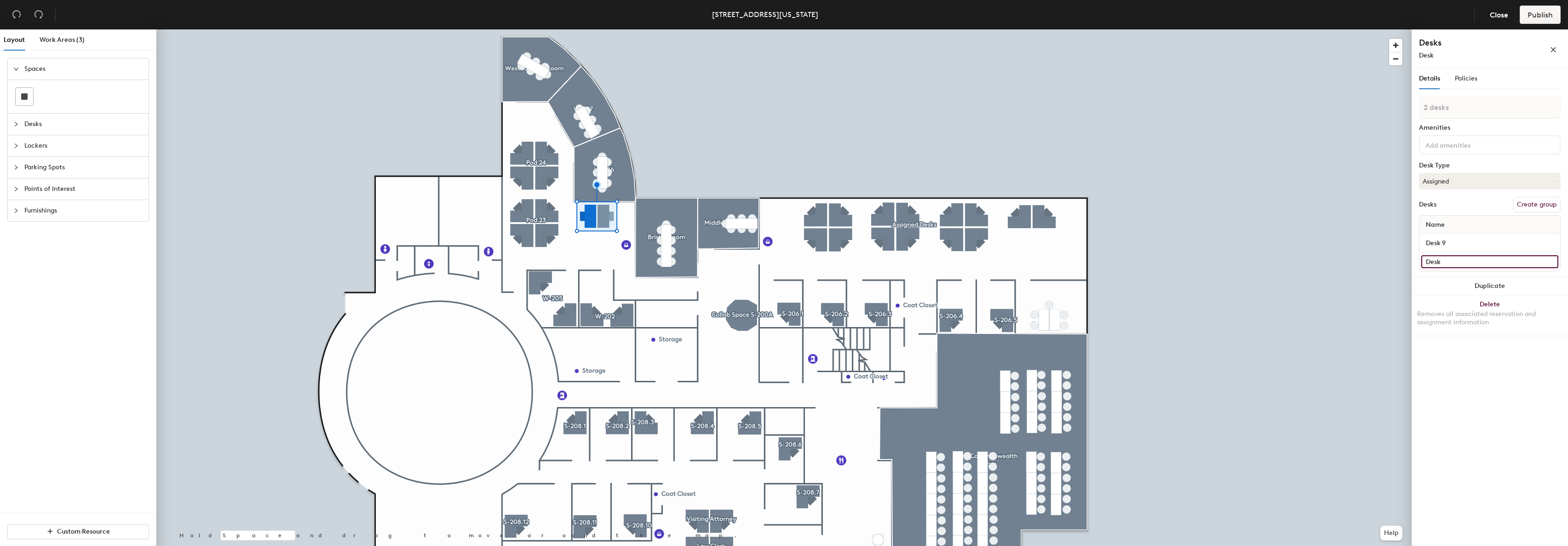
click at [1456, 258] on input "Desk" at bounding box center [1490, 261] width 137 height 13
click at [1457, 258] on input "Desk" at bounding box center [1490, 261] width 137 height 13
type input "Desk 10"
click at [1541, 204] on button "Create group" at bounding box center [1537, 205] width 48 height 15
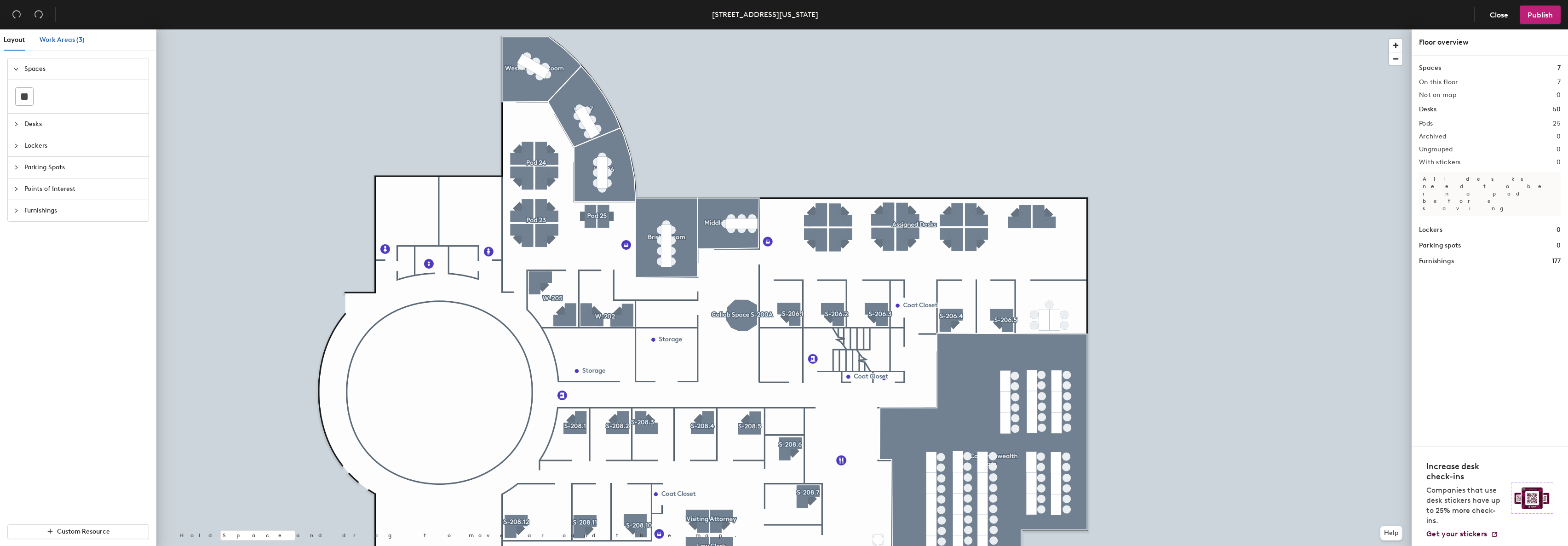
click at [58, 41] on span "Work Areas (3)" at bounding box center [62, 40] width 45 height 8
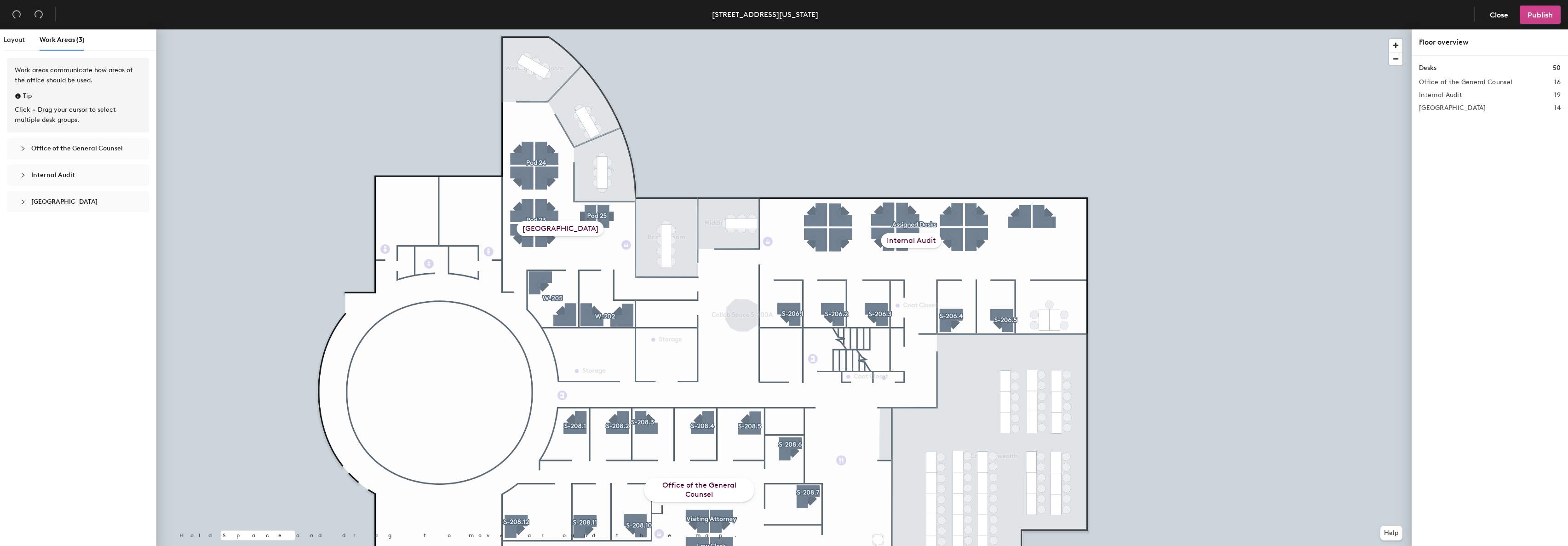
click at [1545, 15] on span "Publish" at bounding box center [1540, 15] width 25 height 8
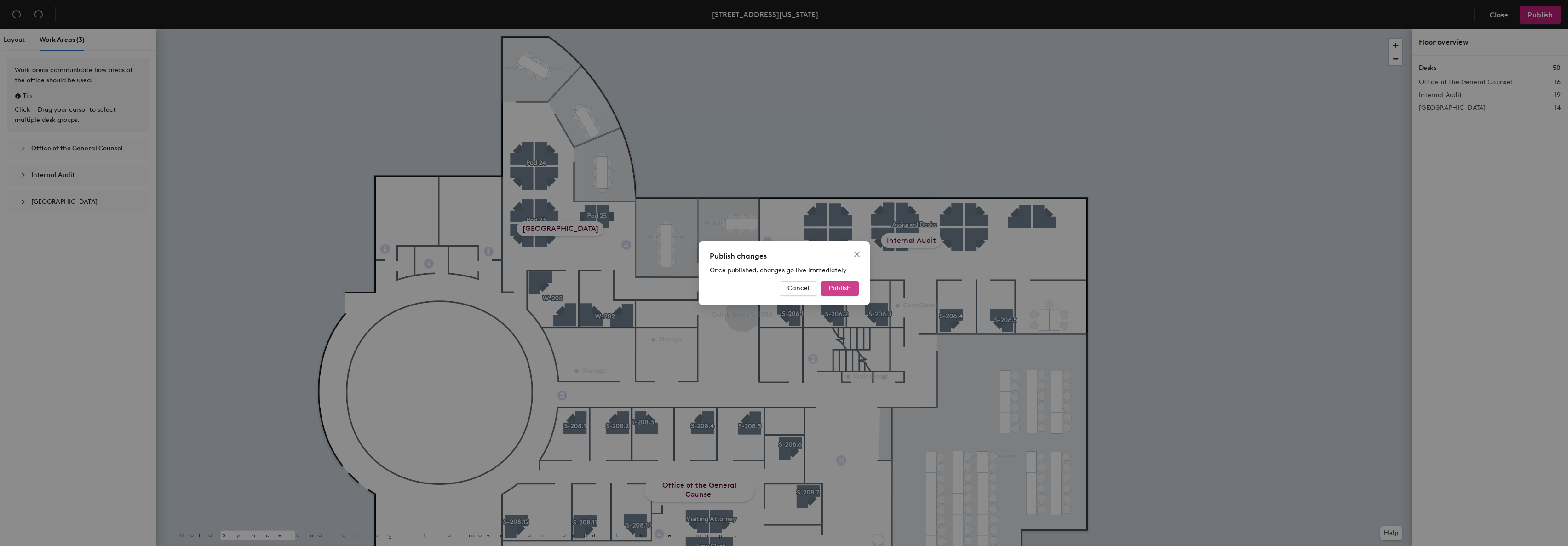
click at [844, 288] on span "Publish" at bounding box center [839, 288] width 22 height 8
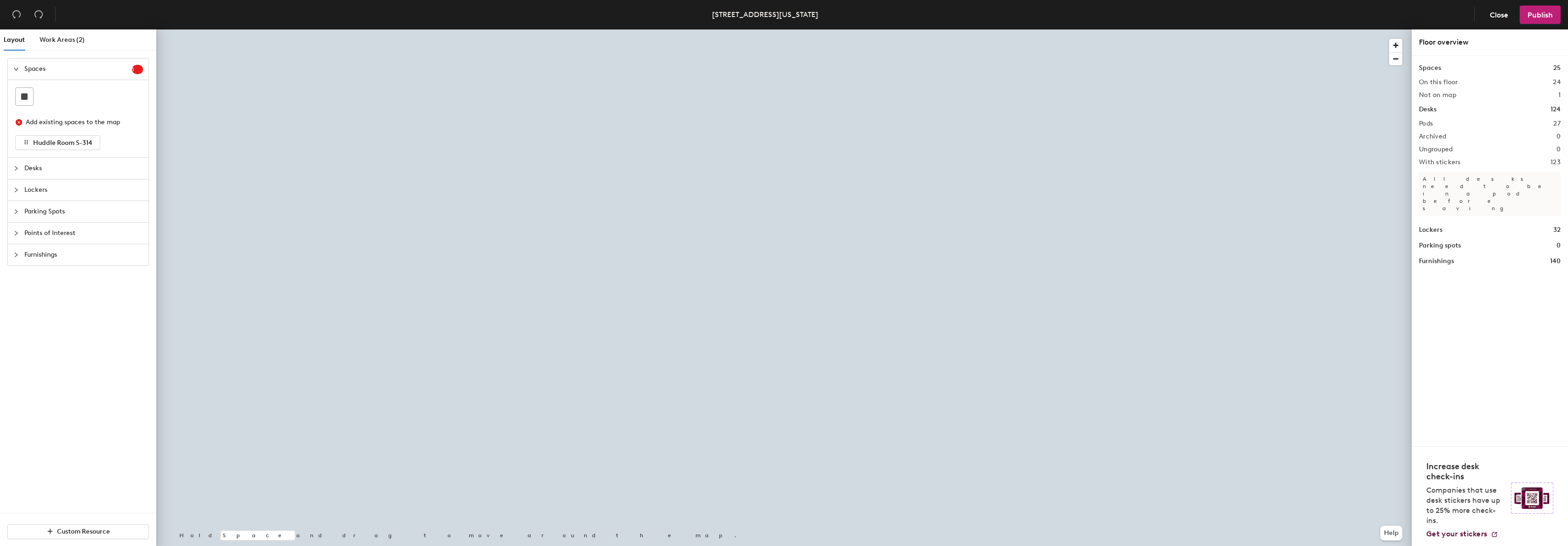
click at [976, 301] on div "Recover unsaved changes? You have unsaved changes. Would you like to discard th…" at bounding box center [784, 273] width 1568 height 546
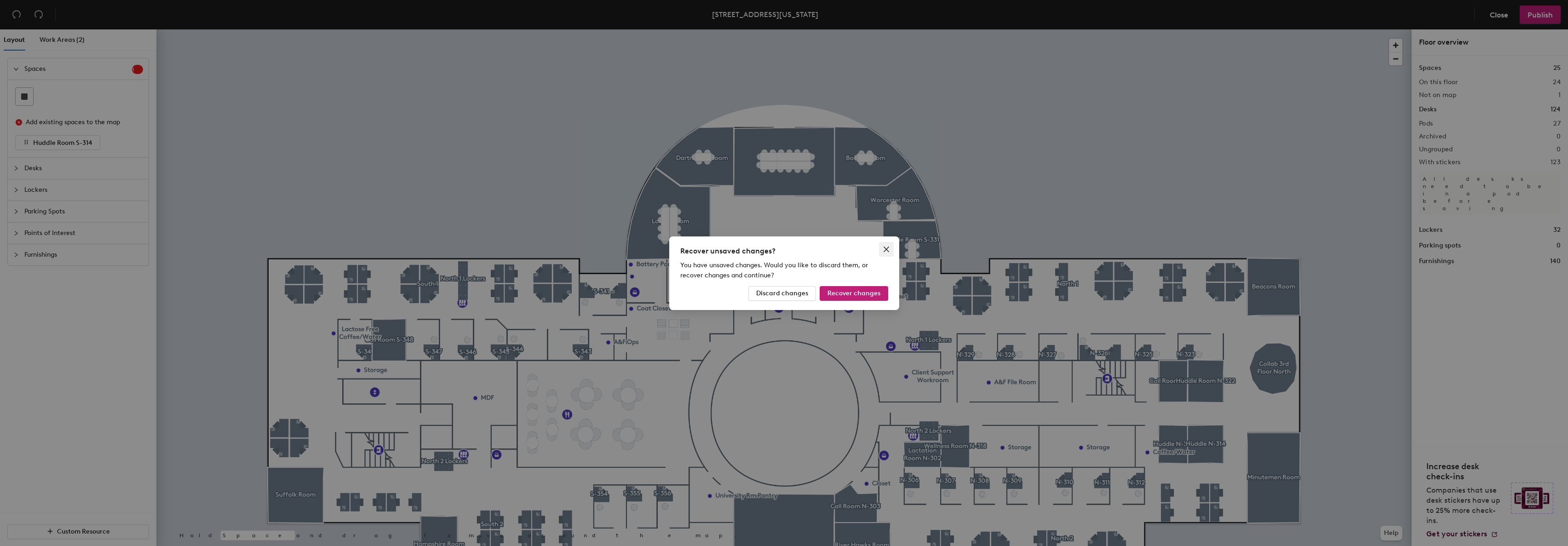
click at [888, 248] on icon "close" at bounding box center [887, 249] width 8 height 8
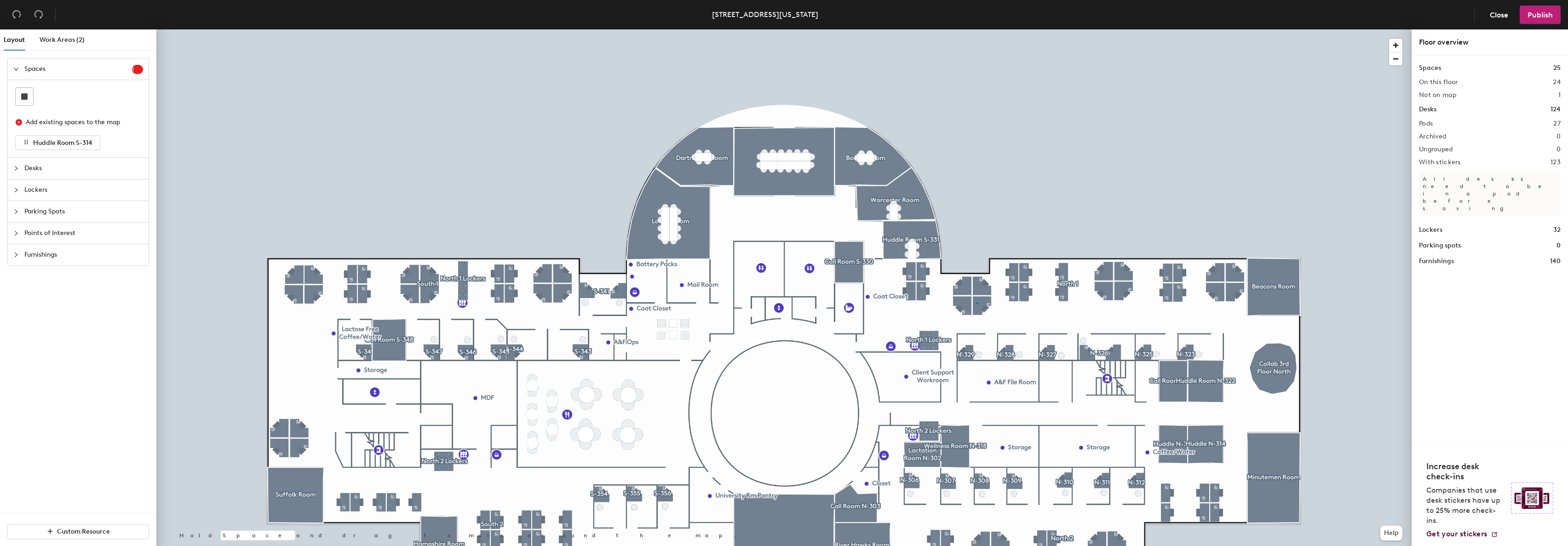
click at [977, 29] on div at bounding box center [784, 29] width 1255 height 0
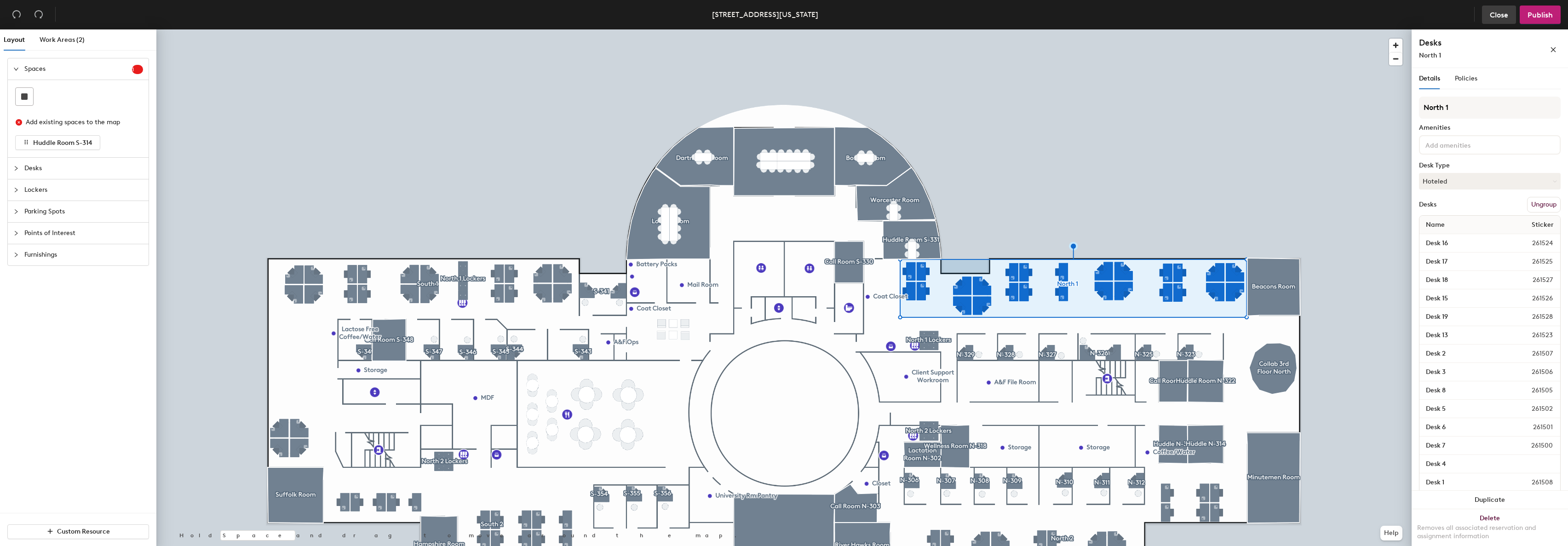
click at [1483, 16] on button "Close" at bounding box center [1499, 15] width 34 height 18
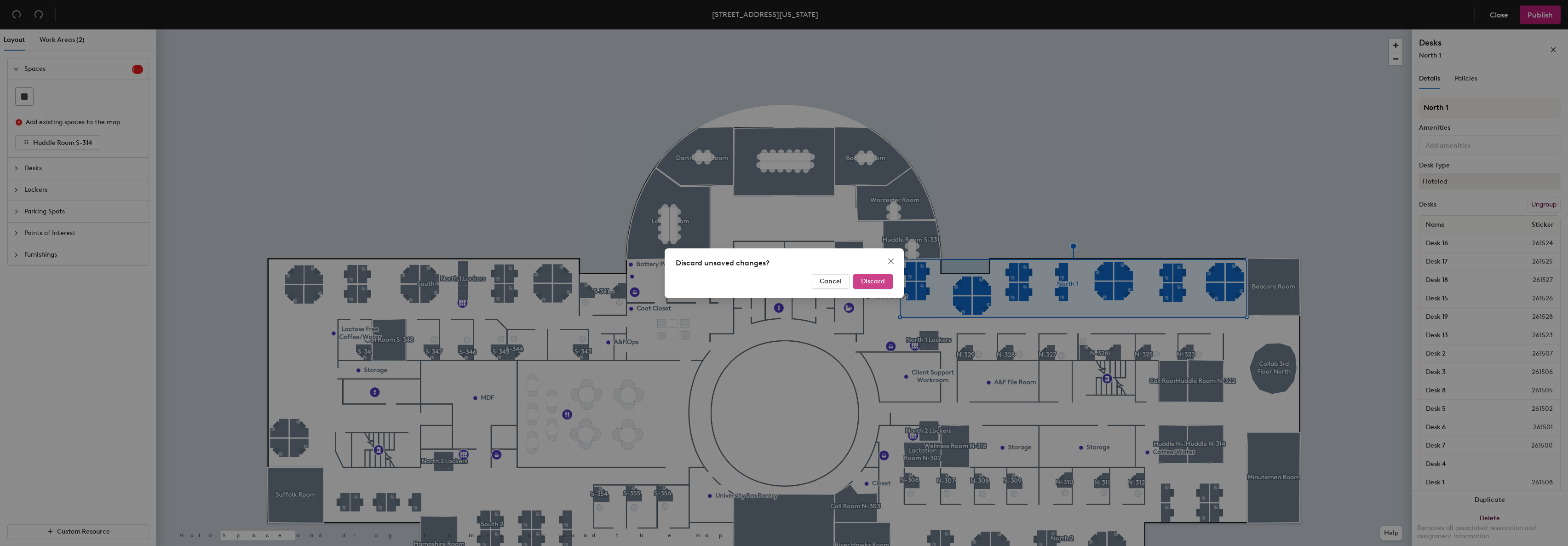
click at [868, 283] on span "Discard" at bounding box center [872, 281] width 24 height 8
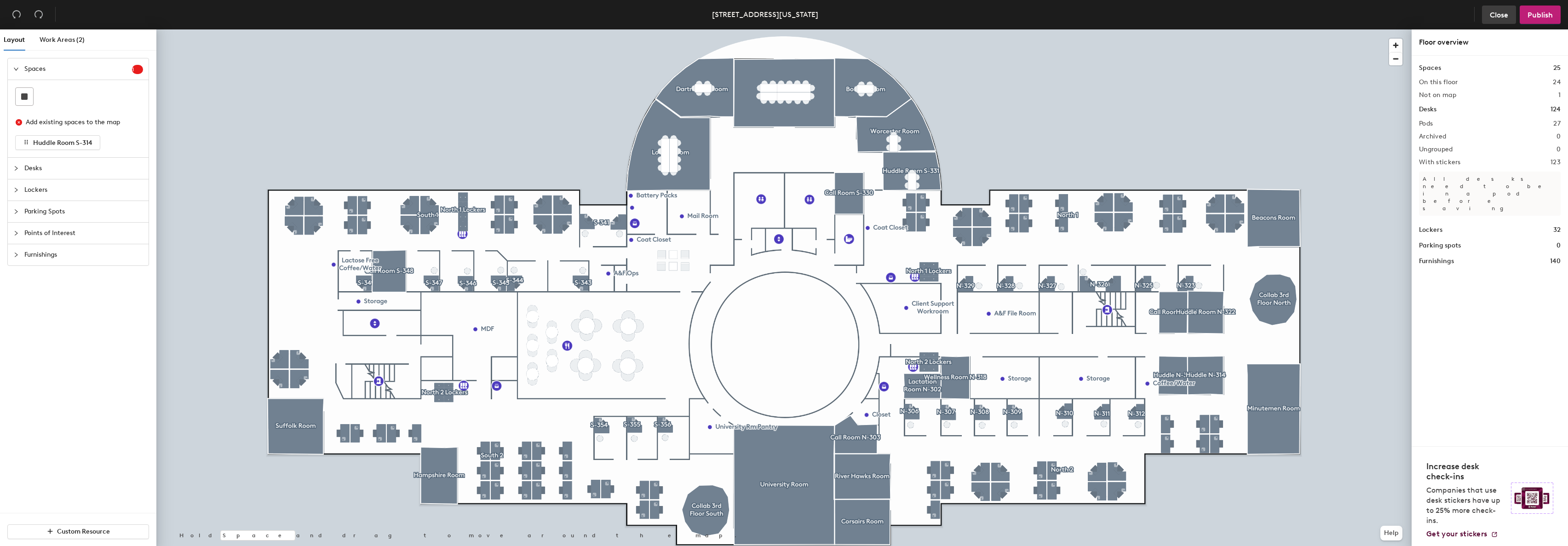
click at [1499, 13] on span "Close" at bounding box center [1499, 15] width 18 height 8
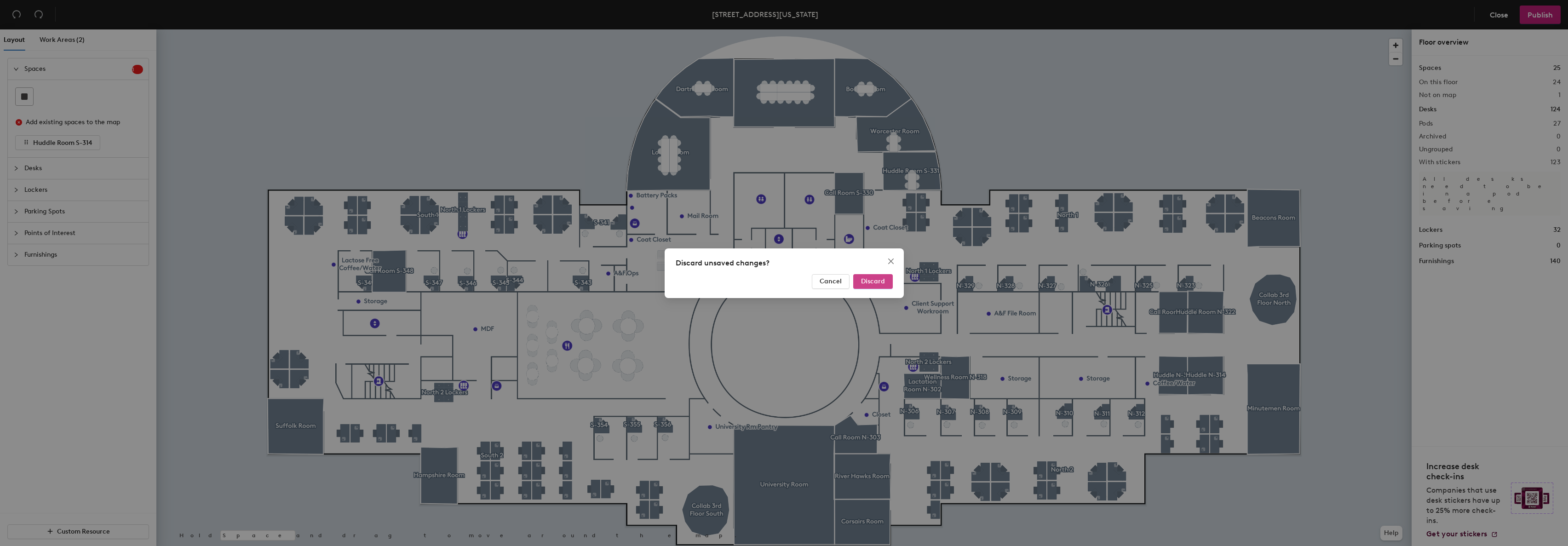
click at [880, 282] on span "Discard" at bounding box center [872, 281] width 24 height 8
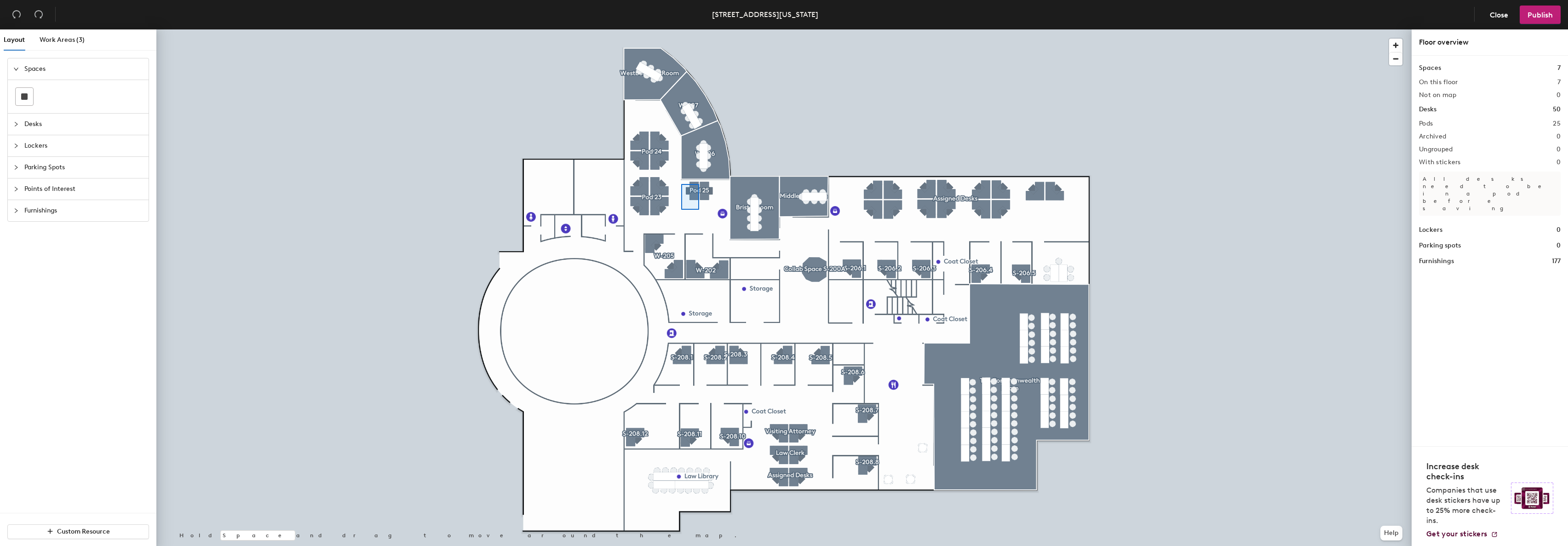
click at [683, 29] on div at bounding box center [784, 29] width 1255 height 0
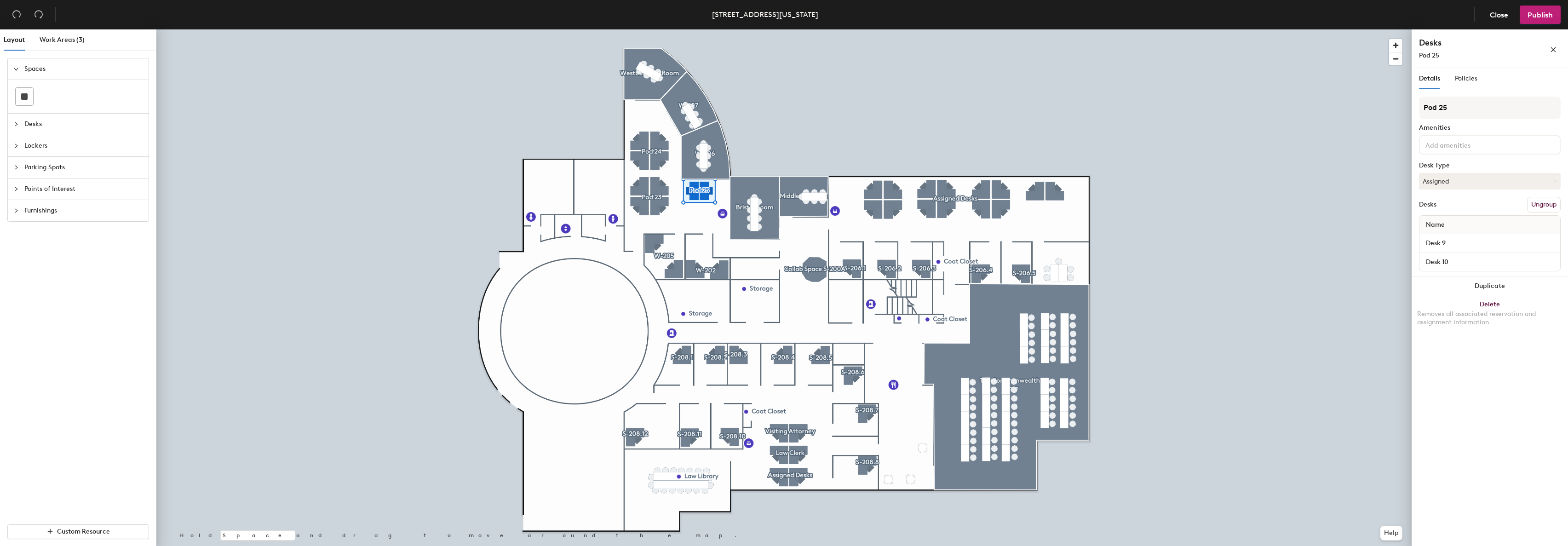
click at [1542, 203] on button "Ungroup" at bounding box center [1543, 205] width 34 height 15
click at [660, 185] on div "Ungroup your selection? We'll keep desk names, types, amenities and reservation…" at bounding box center [784, 273] width 1568 height 546
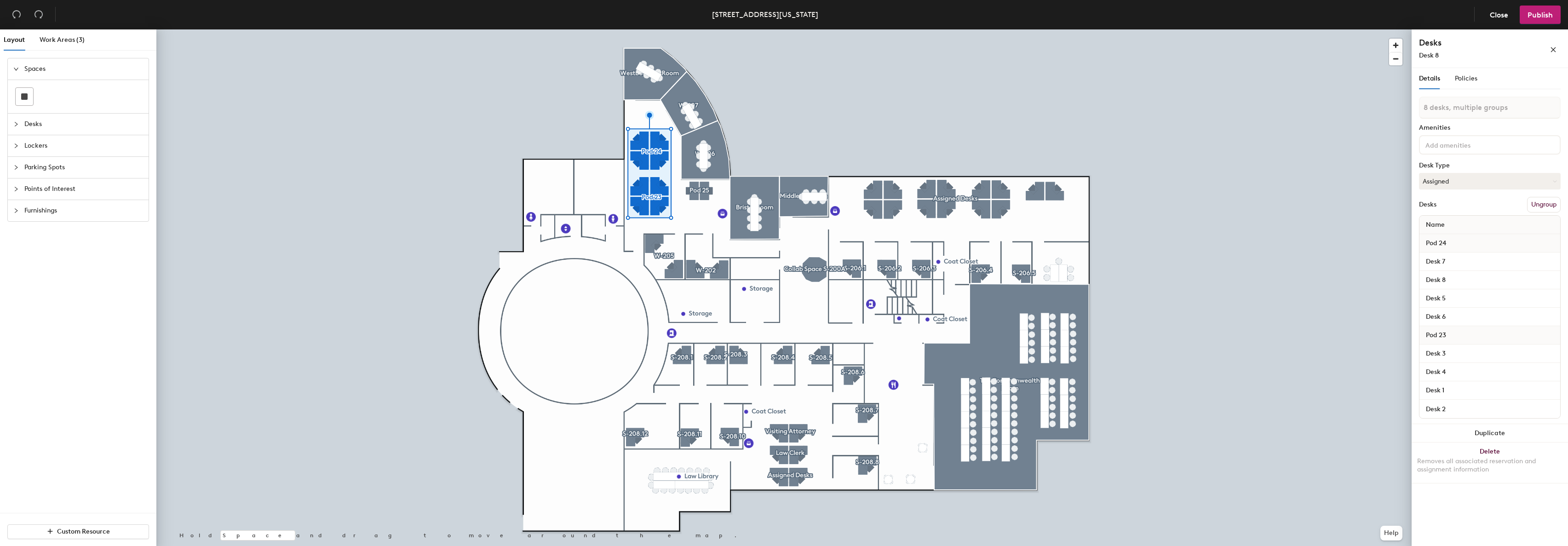
click at [1555, 206] on button "Ungroup" at bounding box center [1543, 205] width 34 height 15
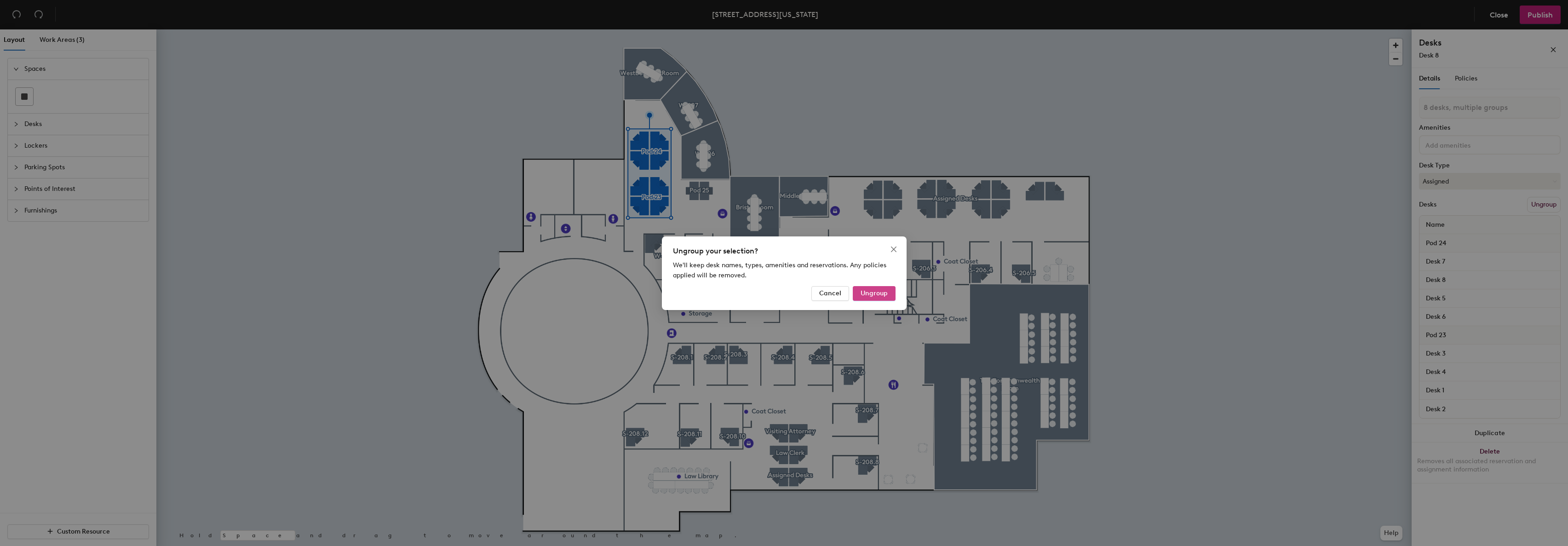
click at [868, 294] on span "Ungroup" at bounding box center [874, 293] width 27 height 8
type input "8 desks"
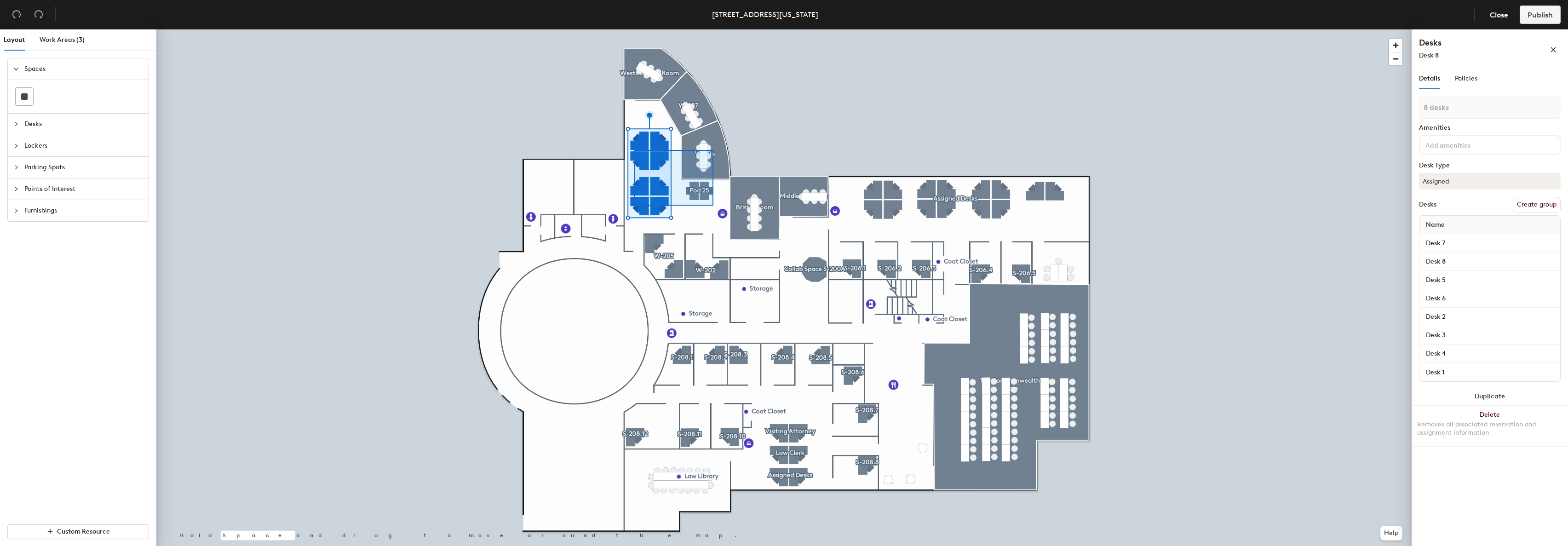
click at [634, 29] on div at bounding box center [784, 29] width 1255 height 0
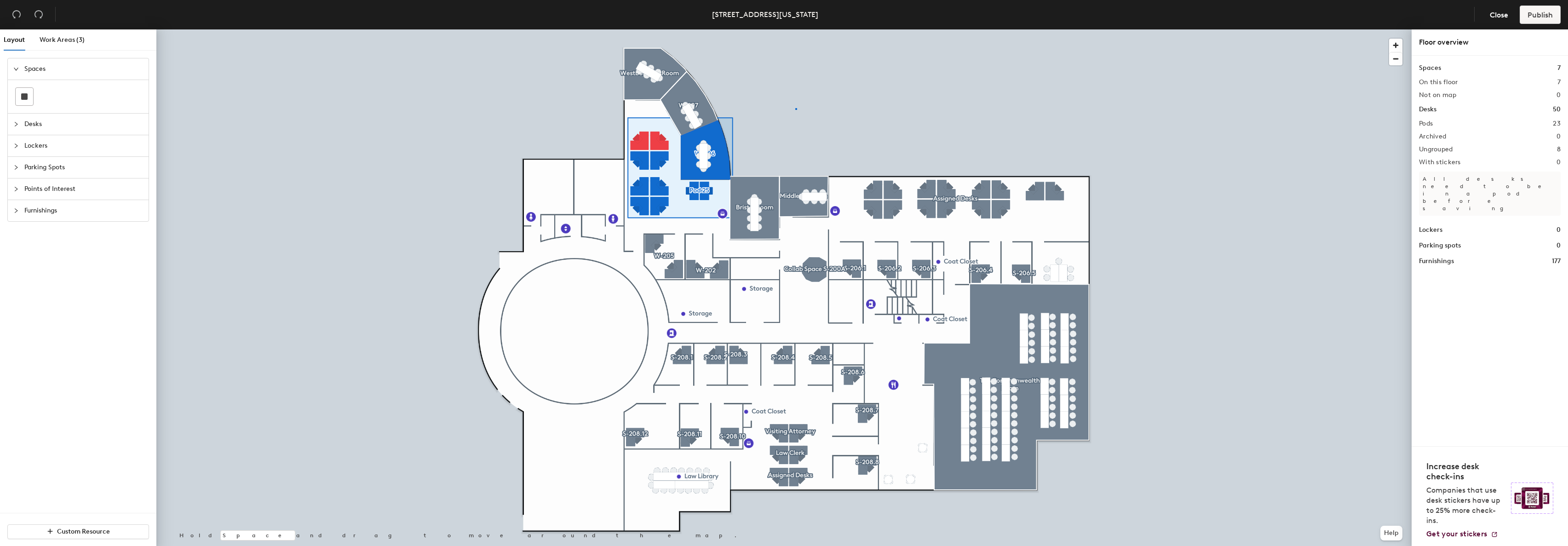
click at [795, 29] on div at bounding box center [784, 29] width 1255 height 0
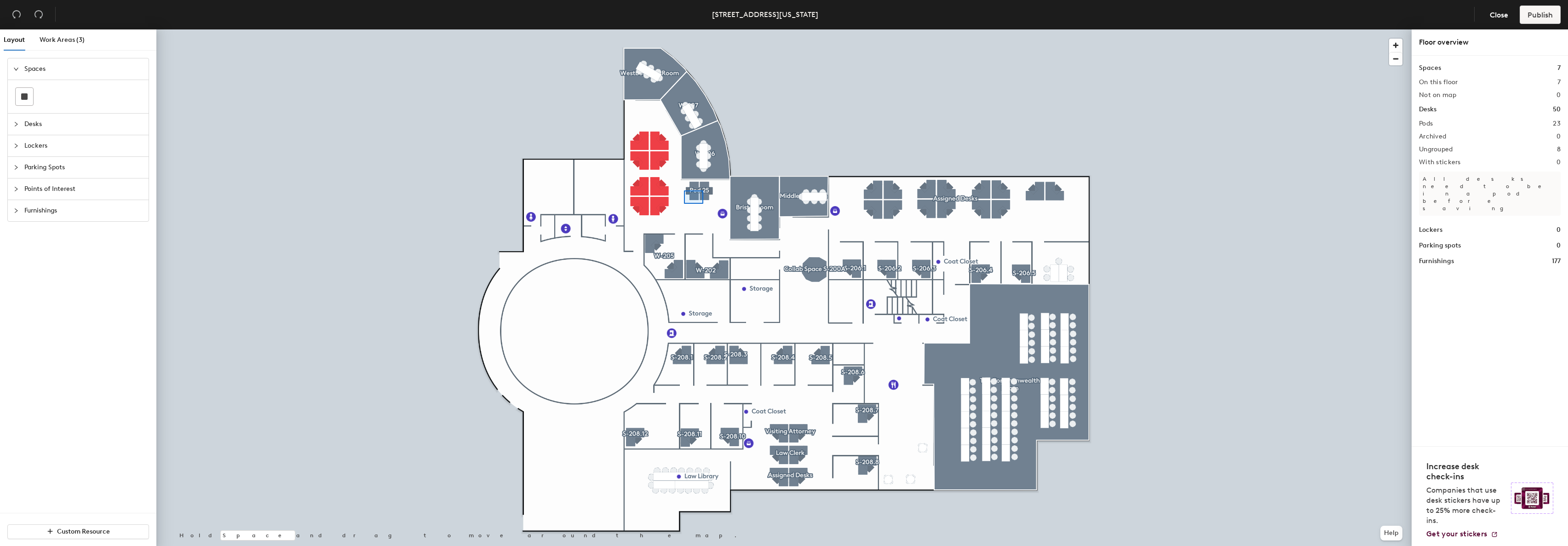
click at [684, 29] on div at bounding box center [784, 29] width 1255 height 0
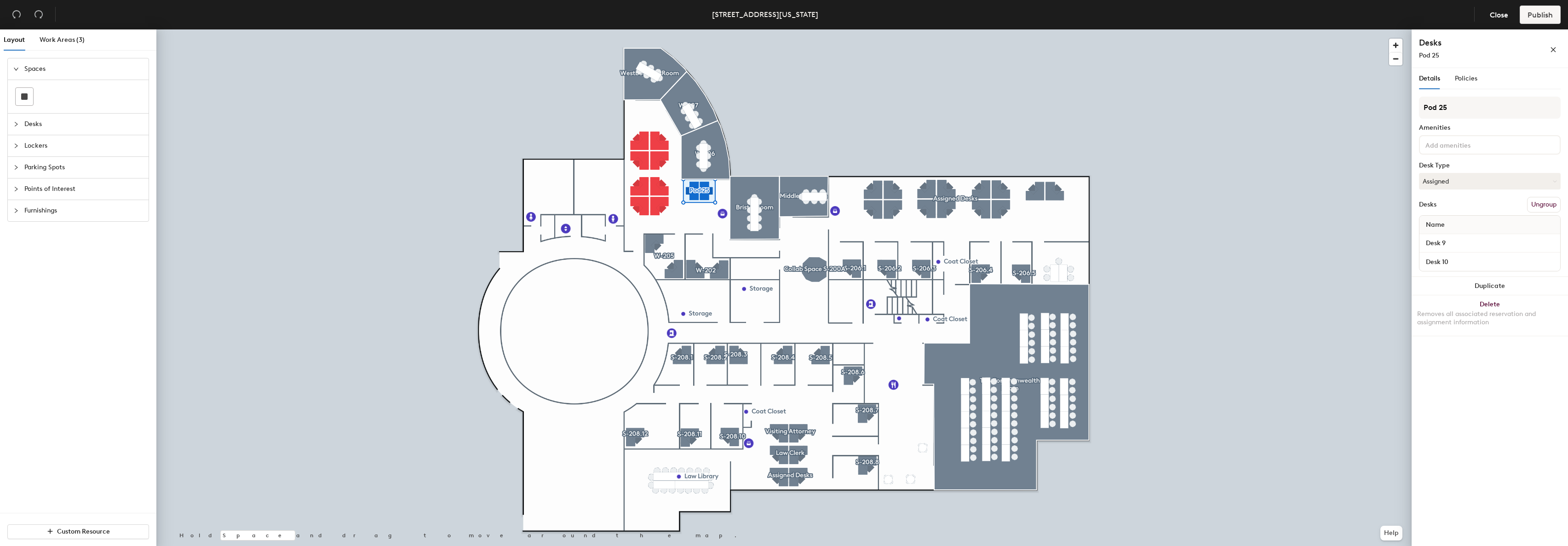
click at [1546, 205] on button "Ungroup" at bounding box center [1543, 205] width 34 height 15
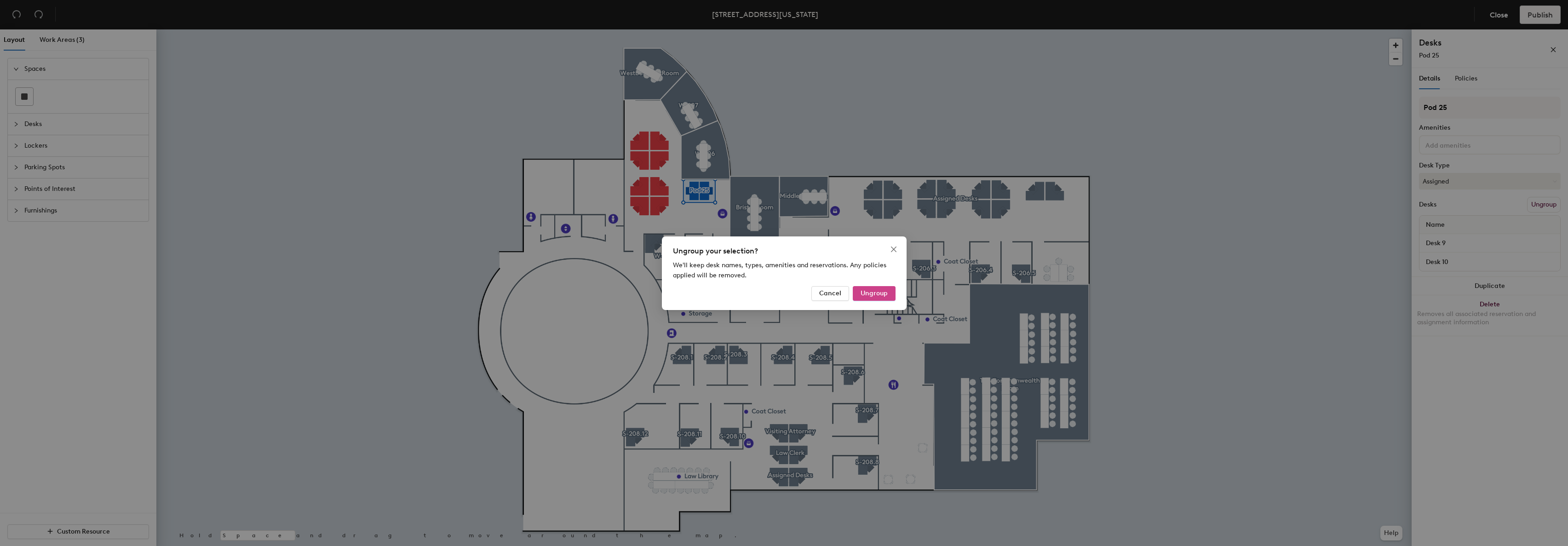
click at [883, 292] on span "Ungroup" at bounding box center [874, 293] width 27 height 8
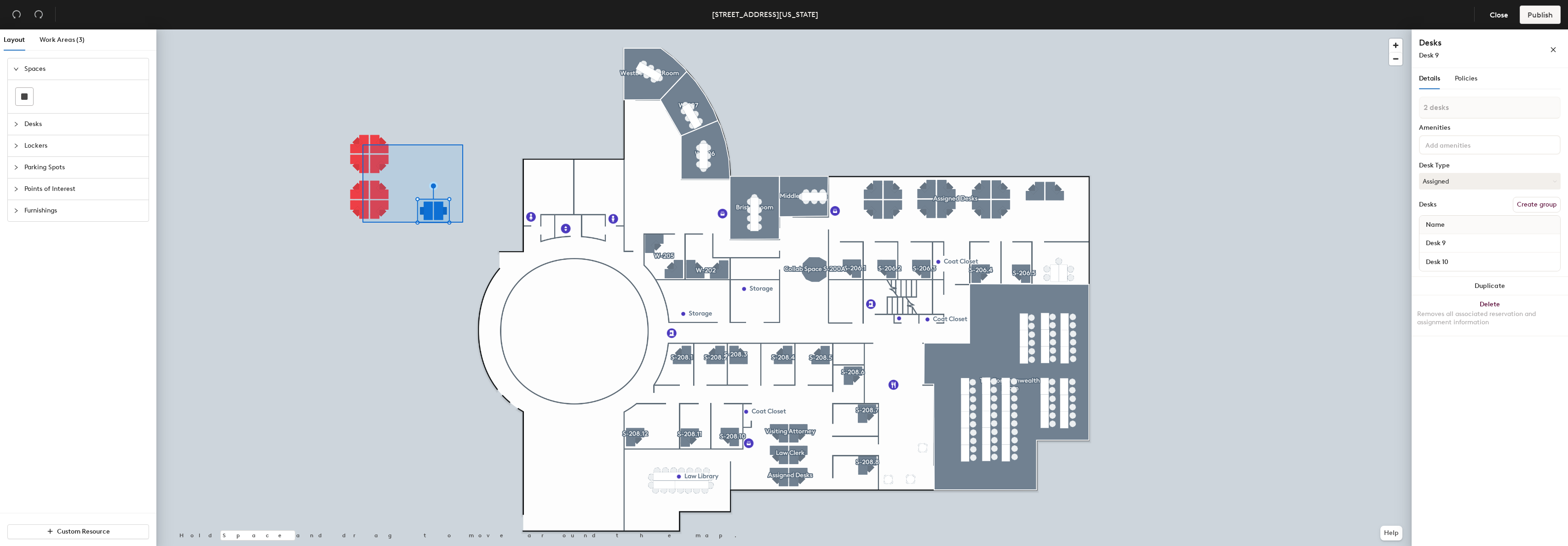
click at [362, 29] on div at bounding box center [784, 29] width 1255 height 0
type input "10 desks"
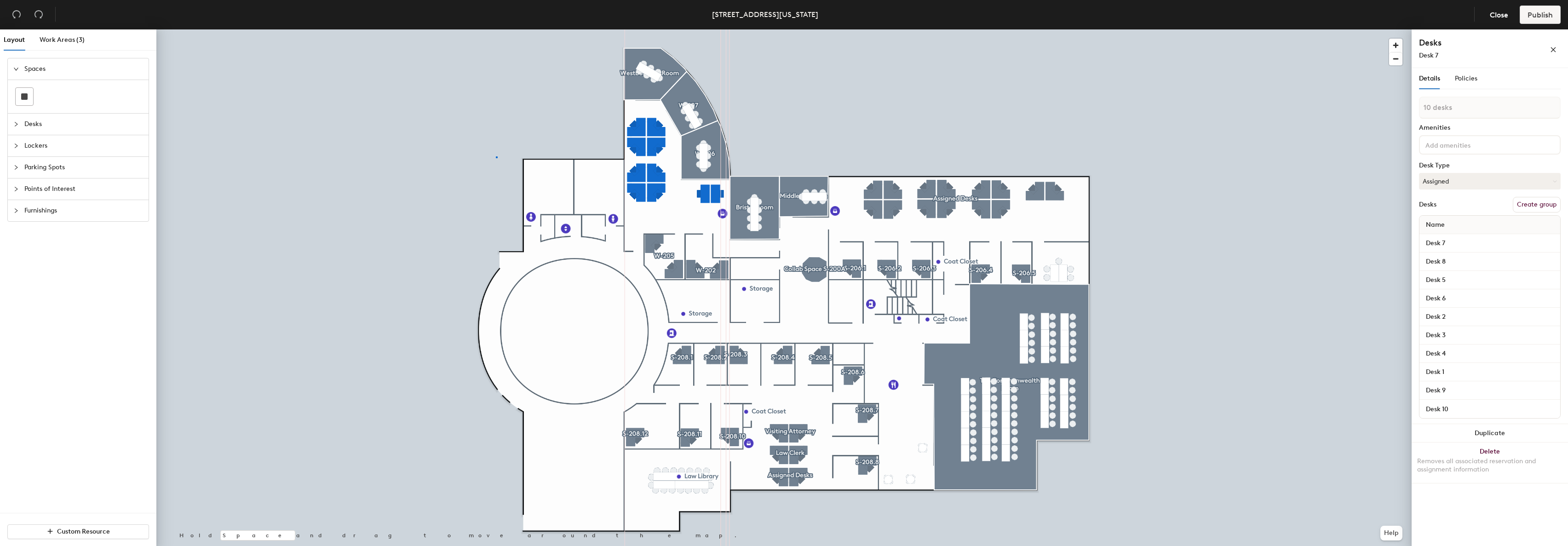
click at [496, 29] on div at bounding box center [784, 29] width 1255 height 0
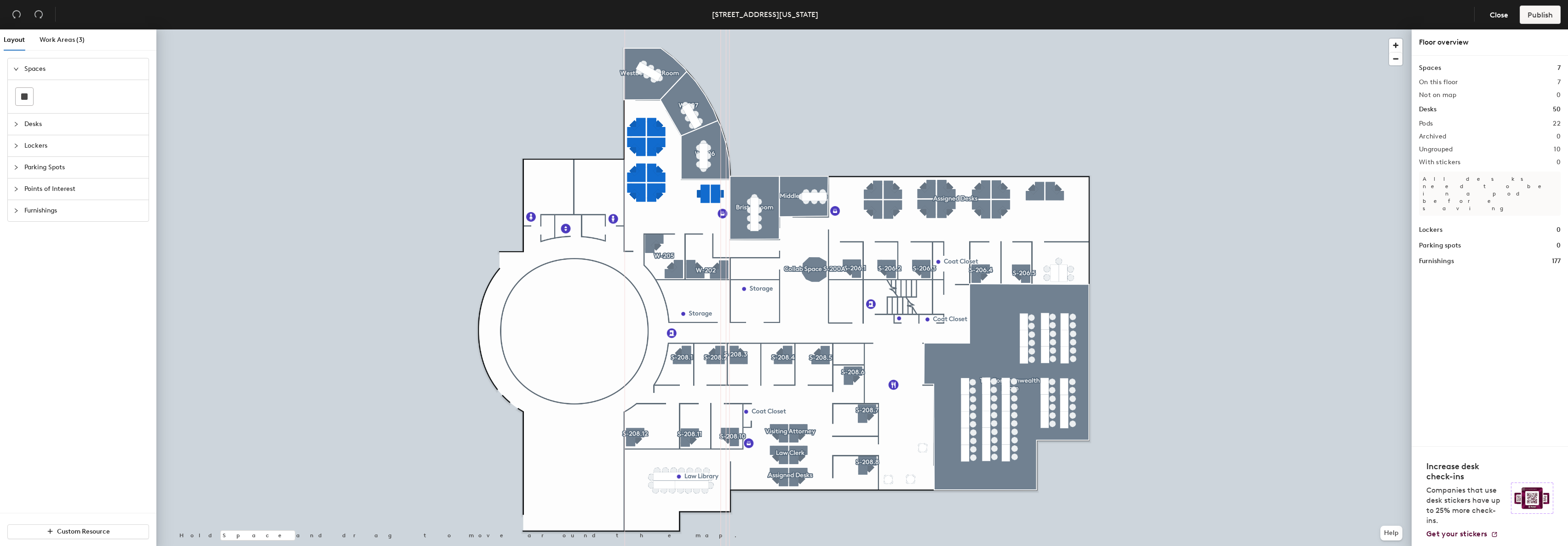
click at [453, 29] on div at bounding box center [784, 29] width 1255 height 0
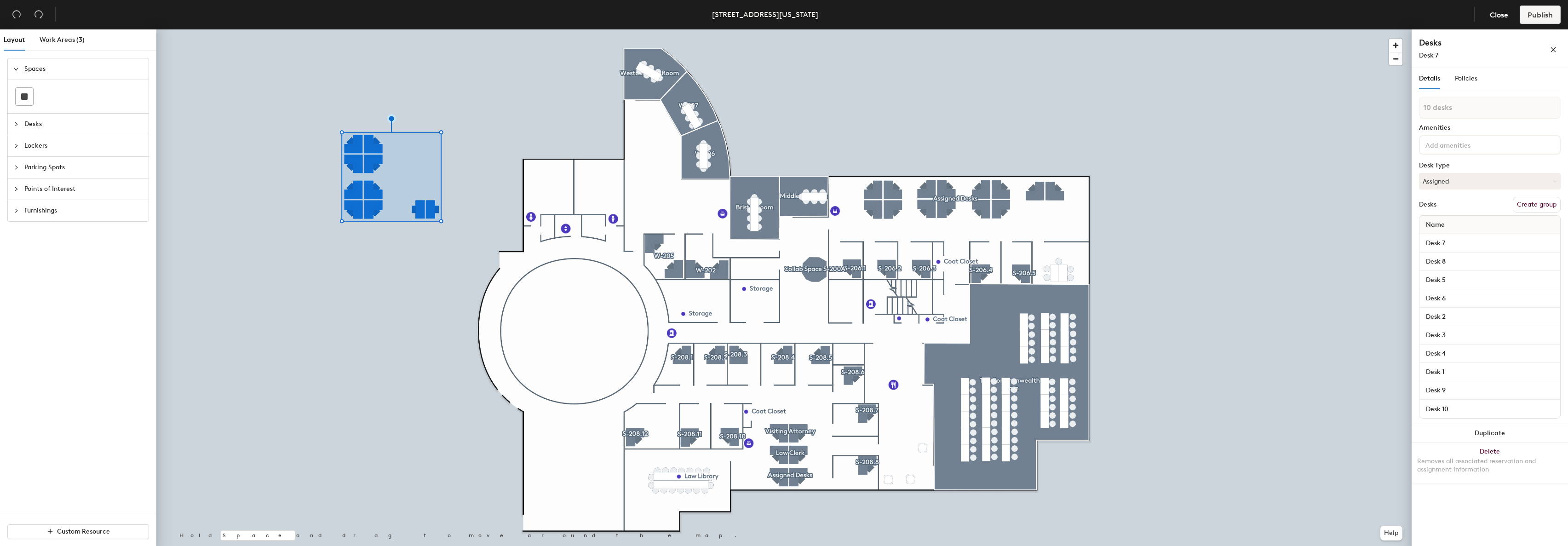
click at [1539, 202] on button "Create group" at bounding box center [1537, 205] width 48 height 15
click at [1362, 97] on div "Layout Work Areas (3) Spaces Desks Lockers Parking Spots Points of Interest Fur…" at bounding box center [784, 289] width 1568 height 520
type input "Westborough"
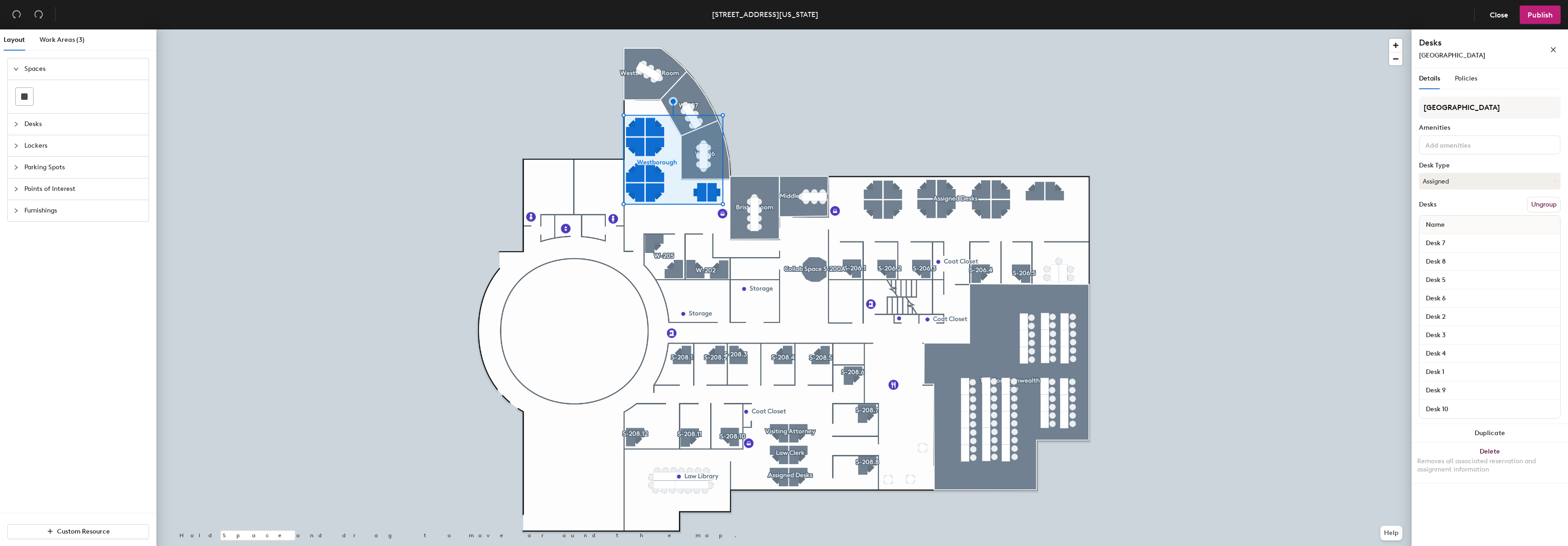
click at [871, 29] on div at bounding box center [784, 29] width 1255 height 0
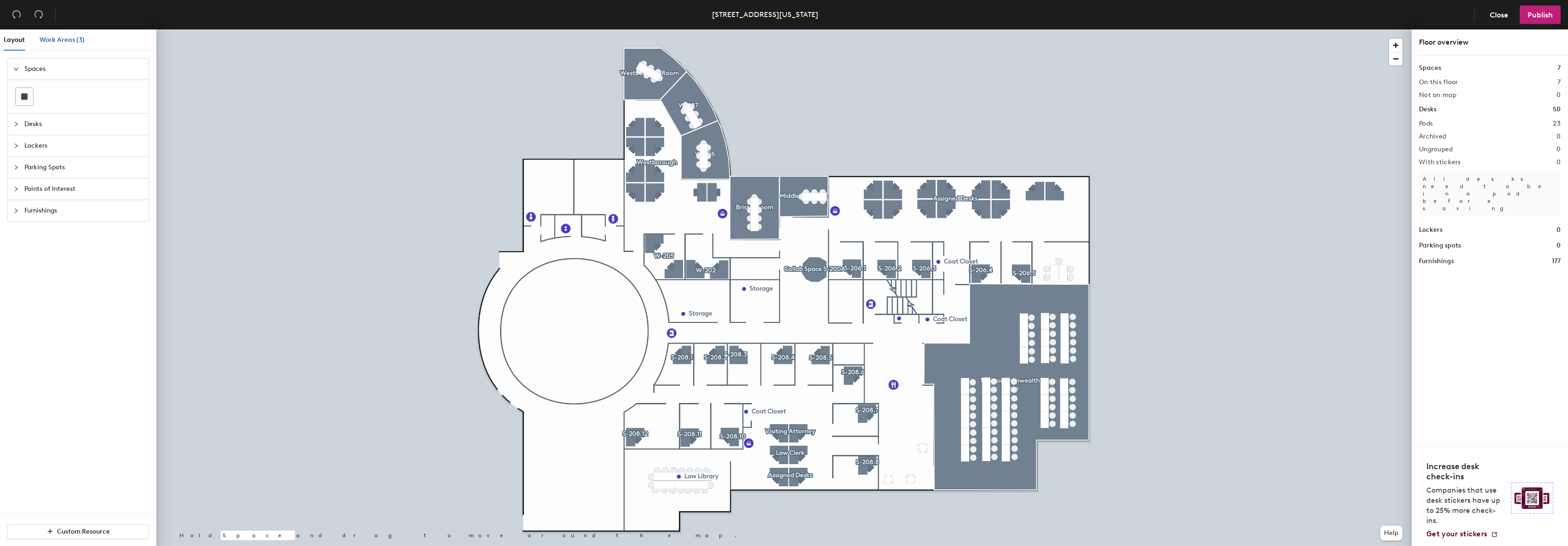
click at [59, 42] on span "Work Areas (3)" at bounding box center [62, 40] width 45 height 8
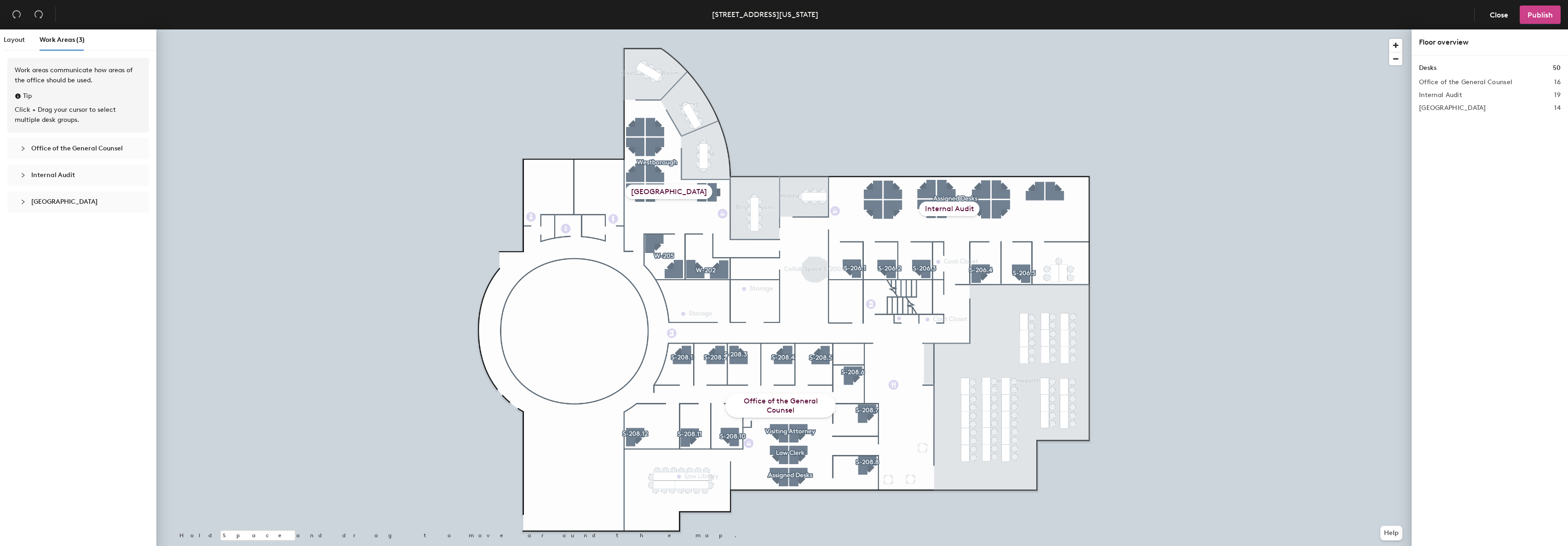
click at [1547, 12] on span "Publish" at bounding box center [1540, 15] width 25 height 8
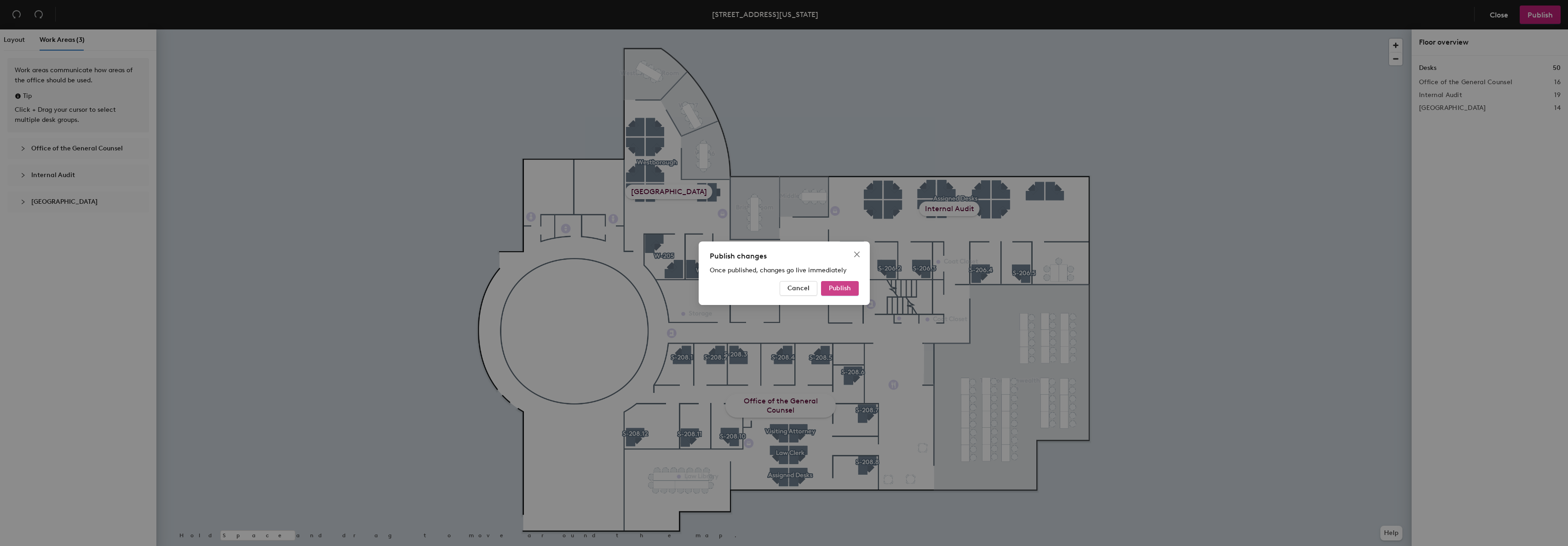
click at [833, 286] on span "Publish" at bounding box center [839, 288] width 22 height 8
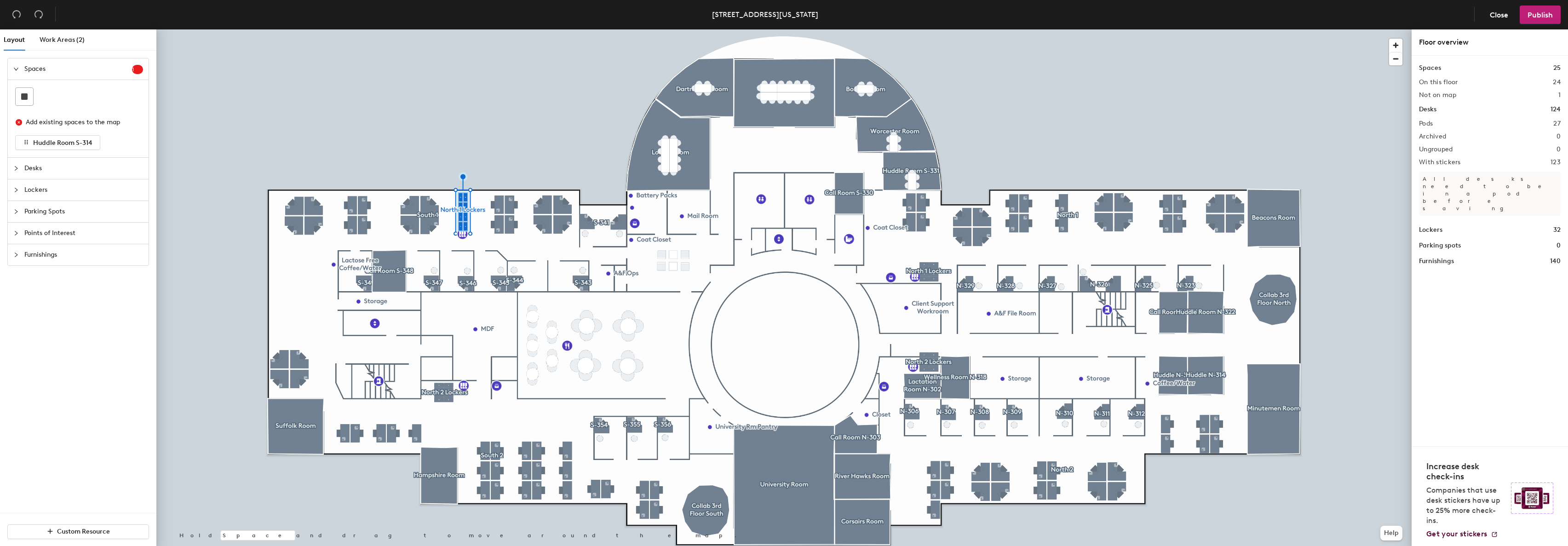
click at [465, 29] on div at bounding box center [784, 29] width 1255 height 0
click at [18, 188] on icon "collapsed" at bounding box center [15, 189] width 5 height 5
click at [38, 78] on span "Spaces" at bounding box center [78, 69] width 107 height 21
click at [38, 71] on span "Spaces" at bounding box center [78, 69] width 107 height 21
click at [39, 70] on span "Spaces" at bounding box center [78, 69] width 107 height 21
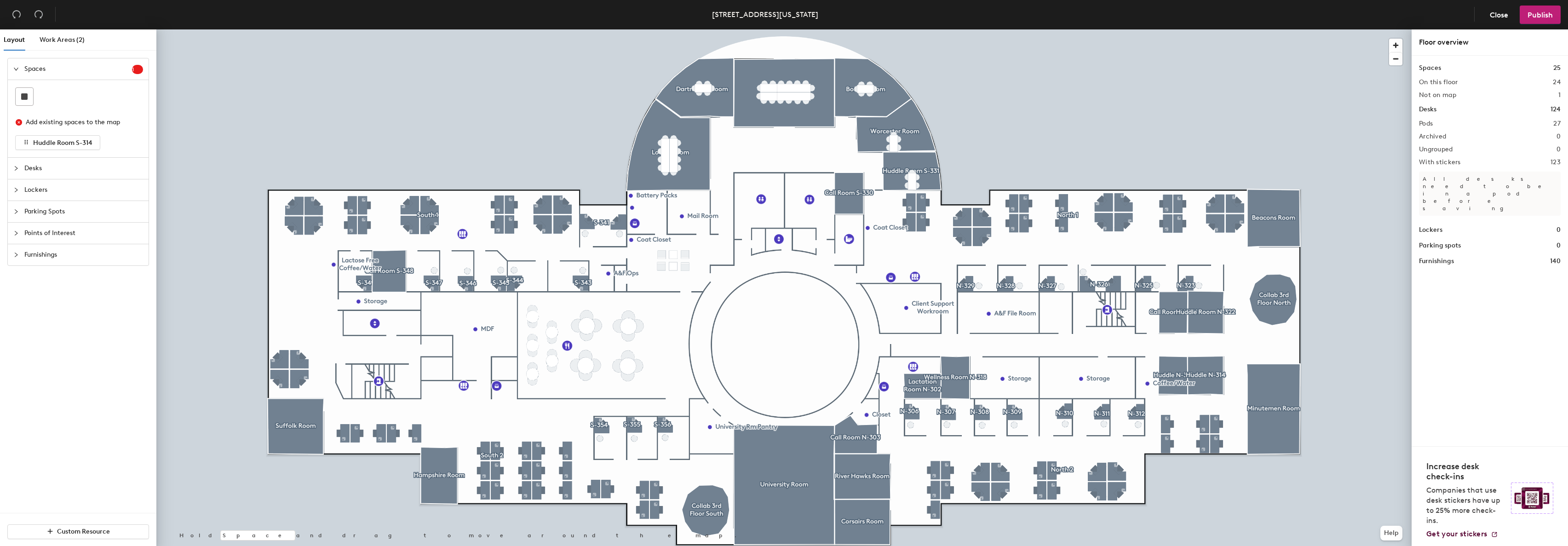
click at [15, 190] on icon "collapsed" at bounding box center [15, 189] width 5 height 5
click at [68, 142] on icon at bounding box center [64, 139] width 11 height 4
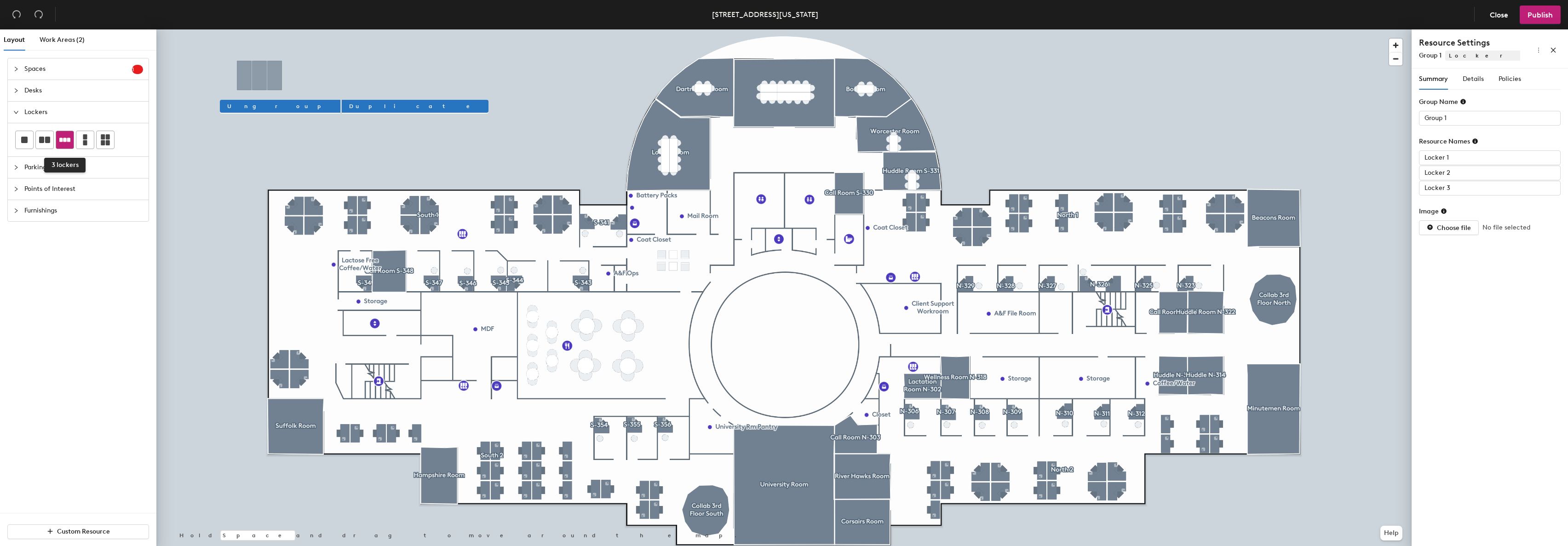
click at [66, 140] on icon at bounding box center [64, 139] width 11 height 4
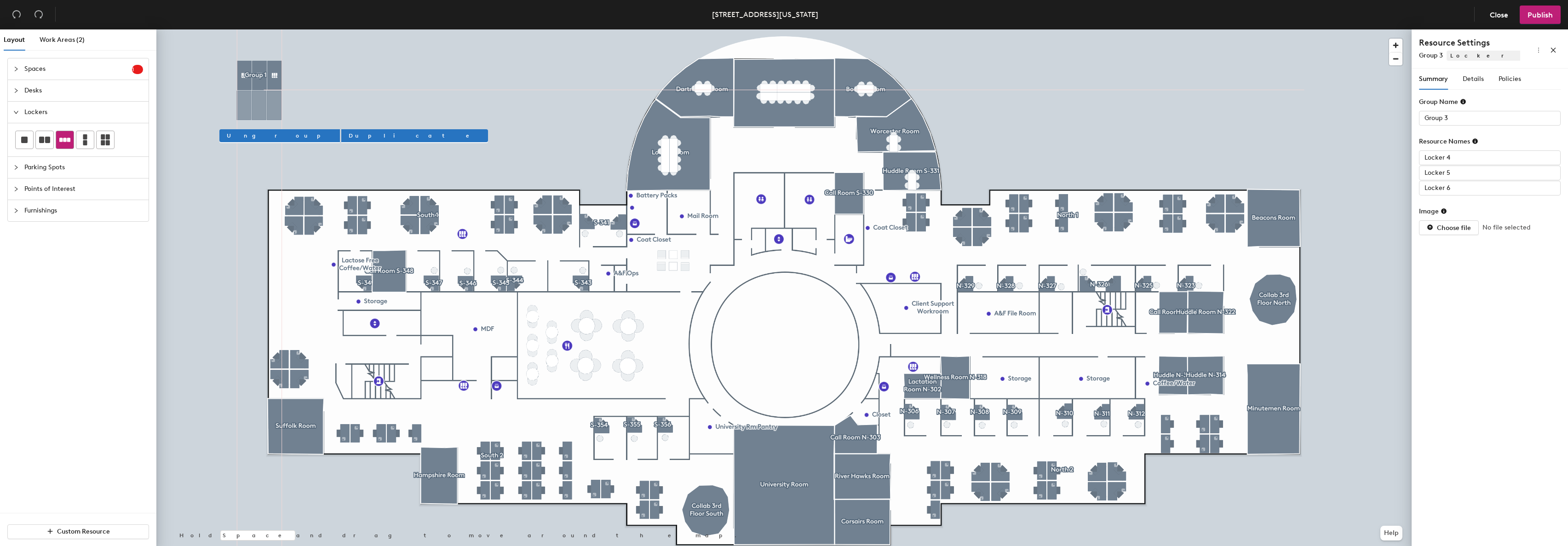
click at [65, 145] on icon at bounding box center [64, 140] width 11 height 11
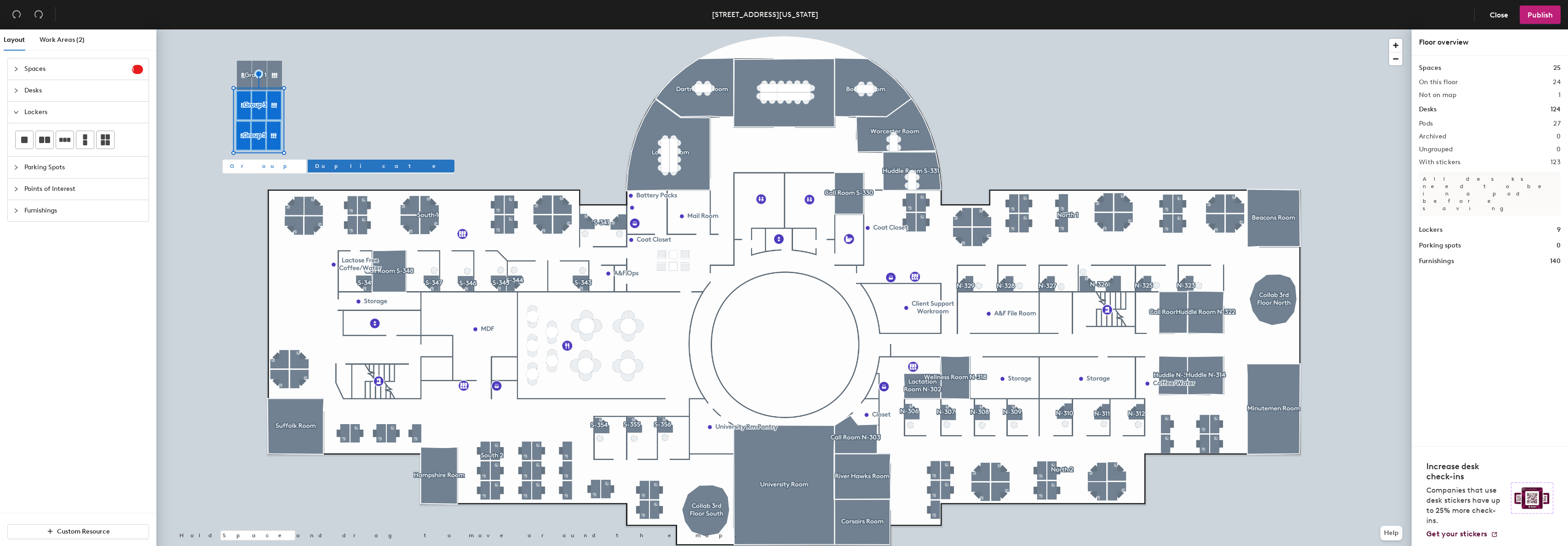
click at [232, 164] on span "Group" at bounding box center [265, 166] width 69 height 8
click at [267, 29] on div at bounding box center [784, 29] width 1255 height 0
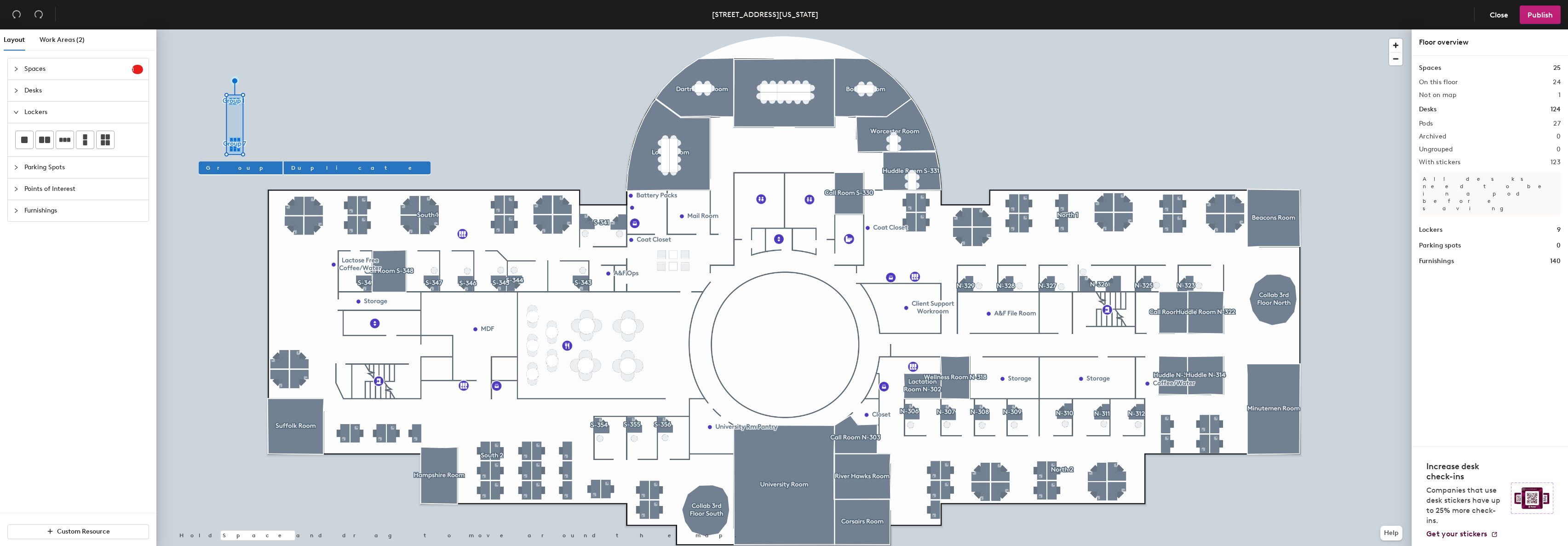
click at [322, 29] on div at bounding box center [784, 29] width 1255 height 0
click at [202, 29] on div at bounding box center [784, 29] width 1255 height 0
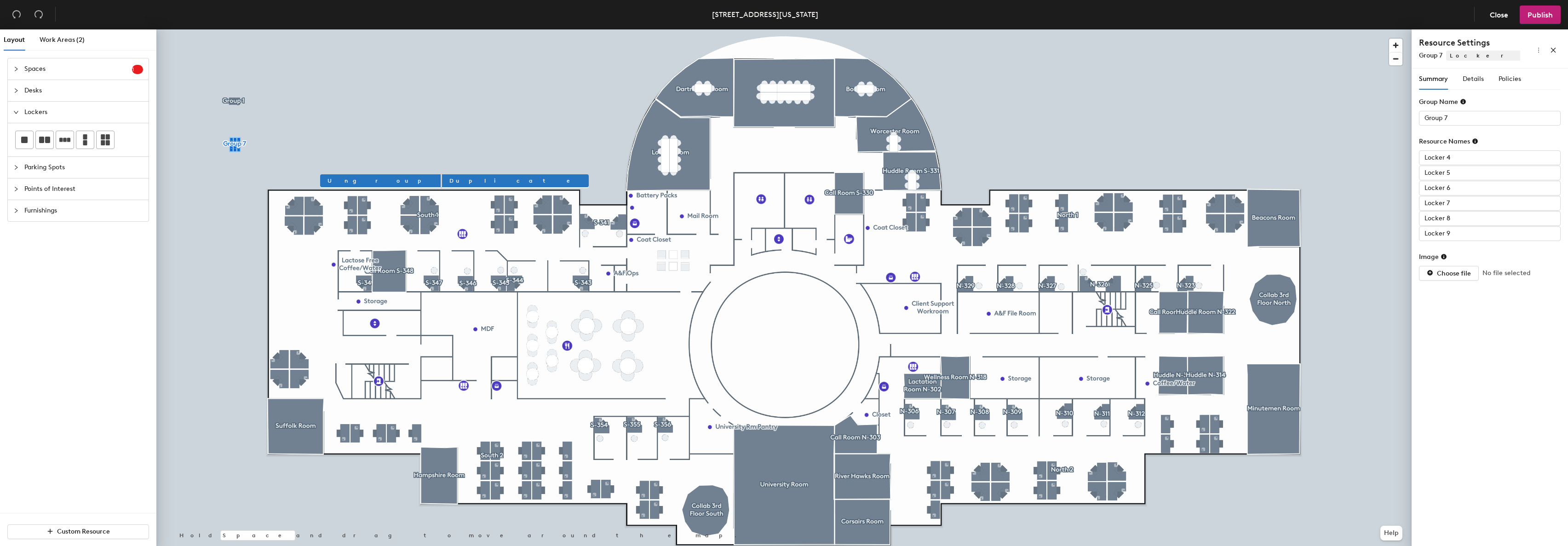
type input "Group 1"
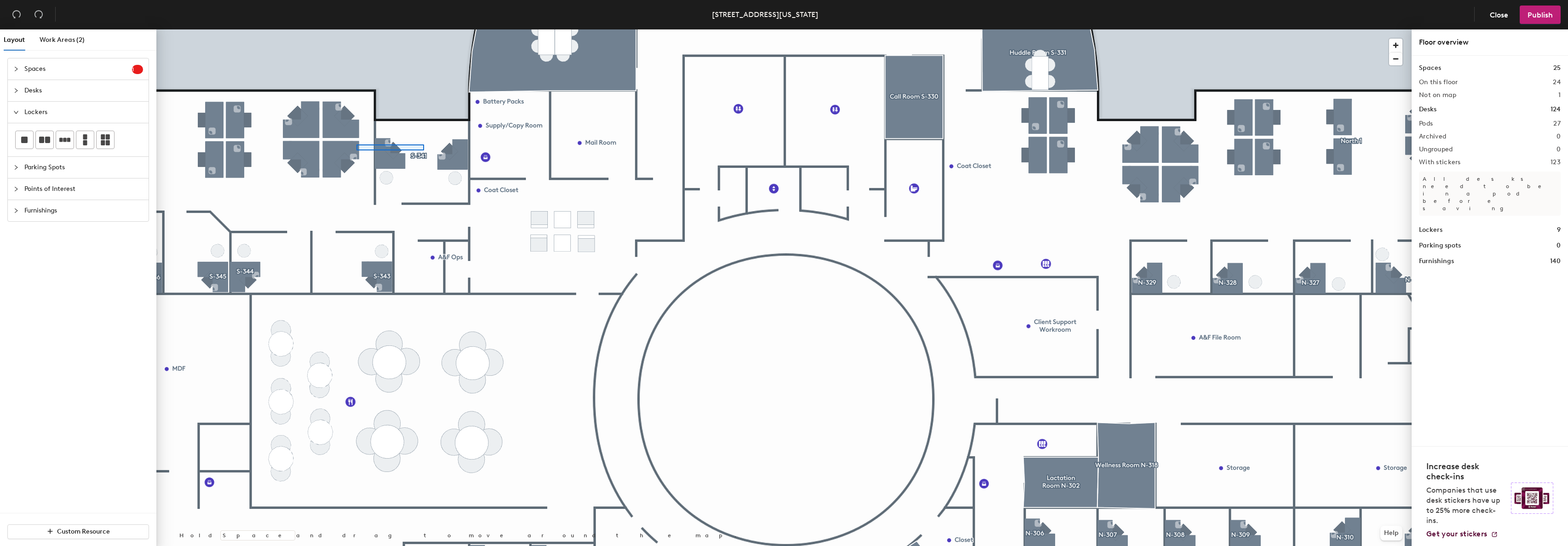
click at [357, 29] on div at bounding box center [784, 29] width 1255 height 0
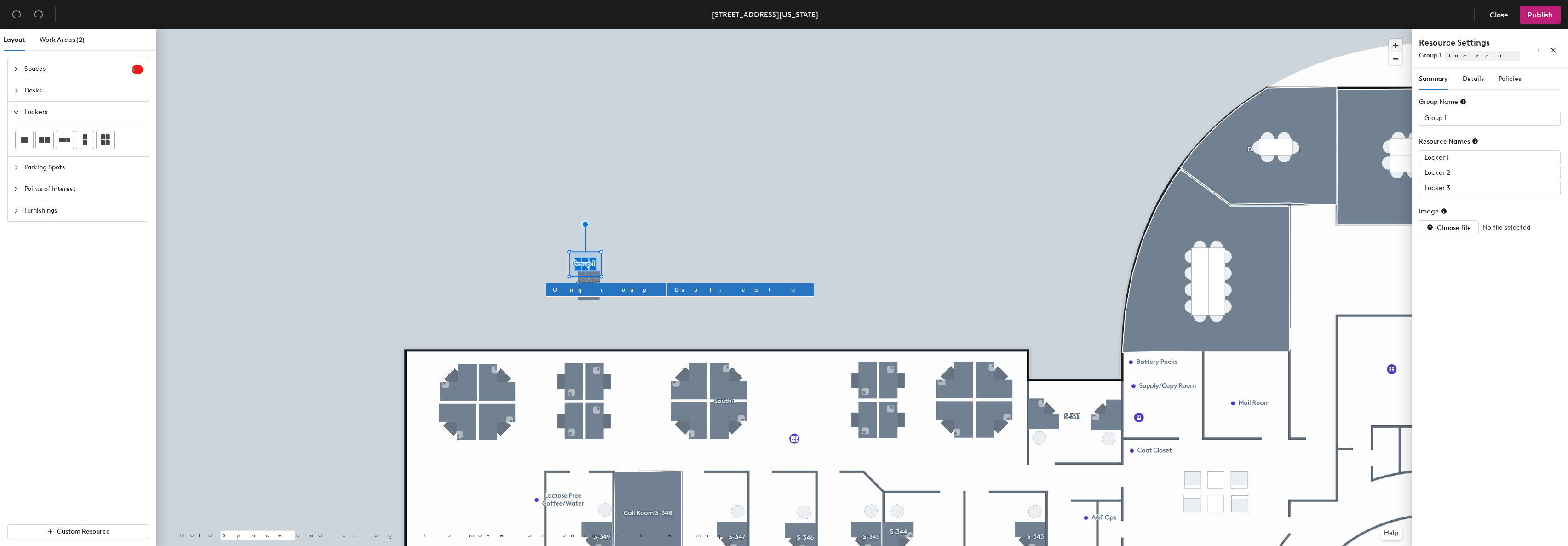
click at [1393, 43] on span "button" at bounding box center [1395, 44] width 13 height 13
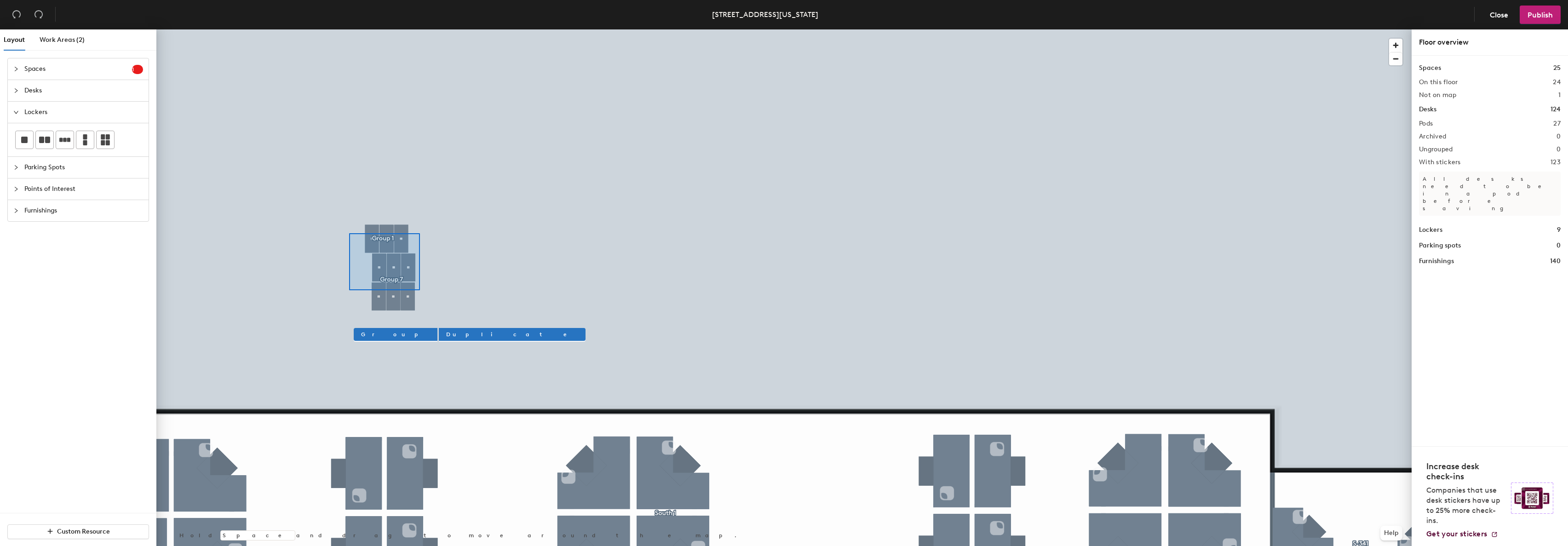
click at [495, 29] on div at bounding box center [784, 29] width 1255 height 0
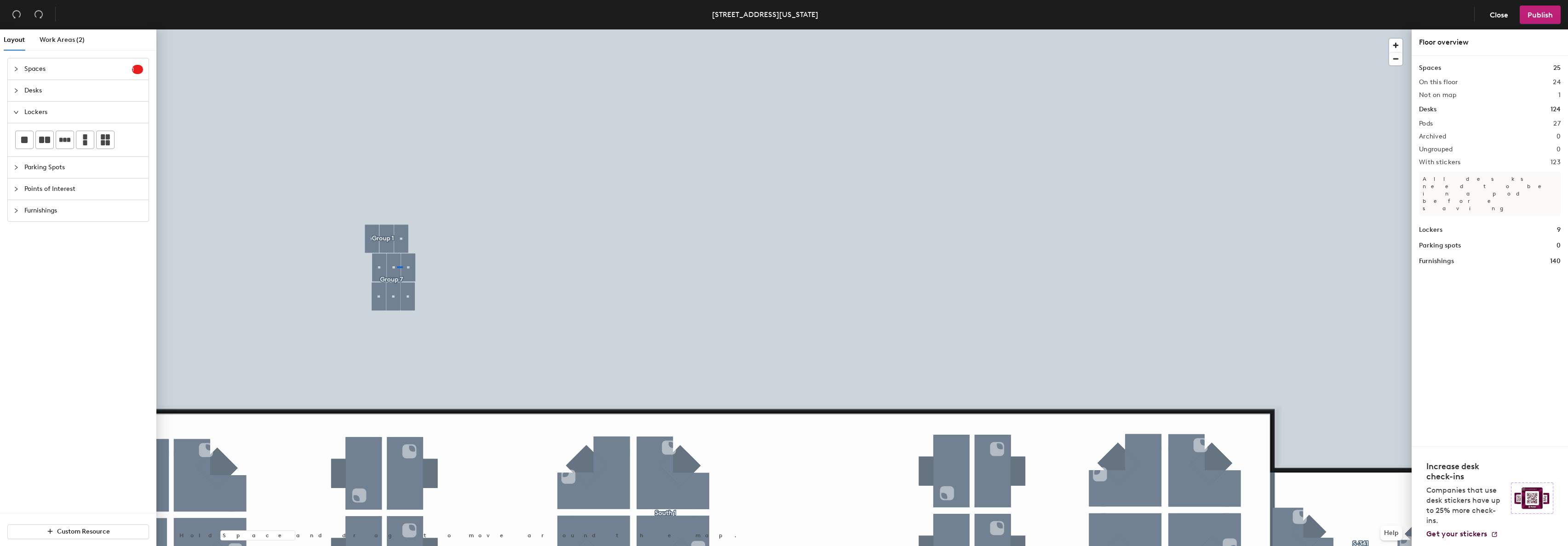
click at [397, 29] on div at bounding box center [784, 29] width 1255 height 0
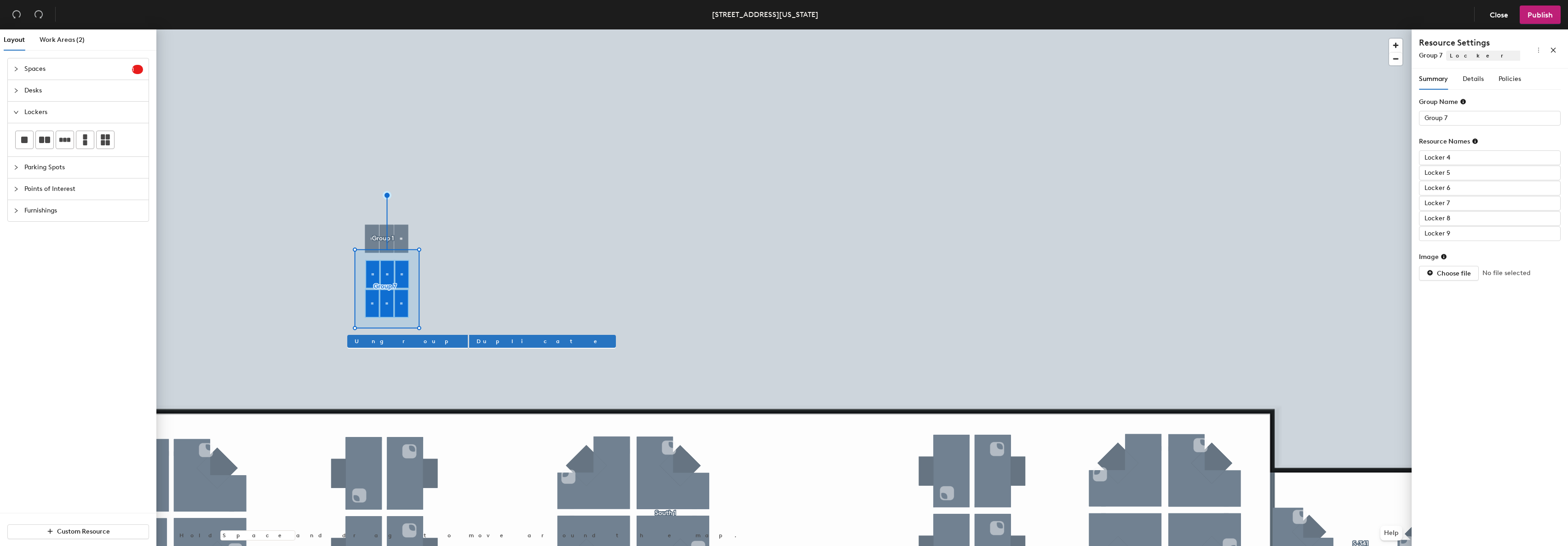
click at [451, 29] on div at bounding box center [784, 29] width 1255 height 0
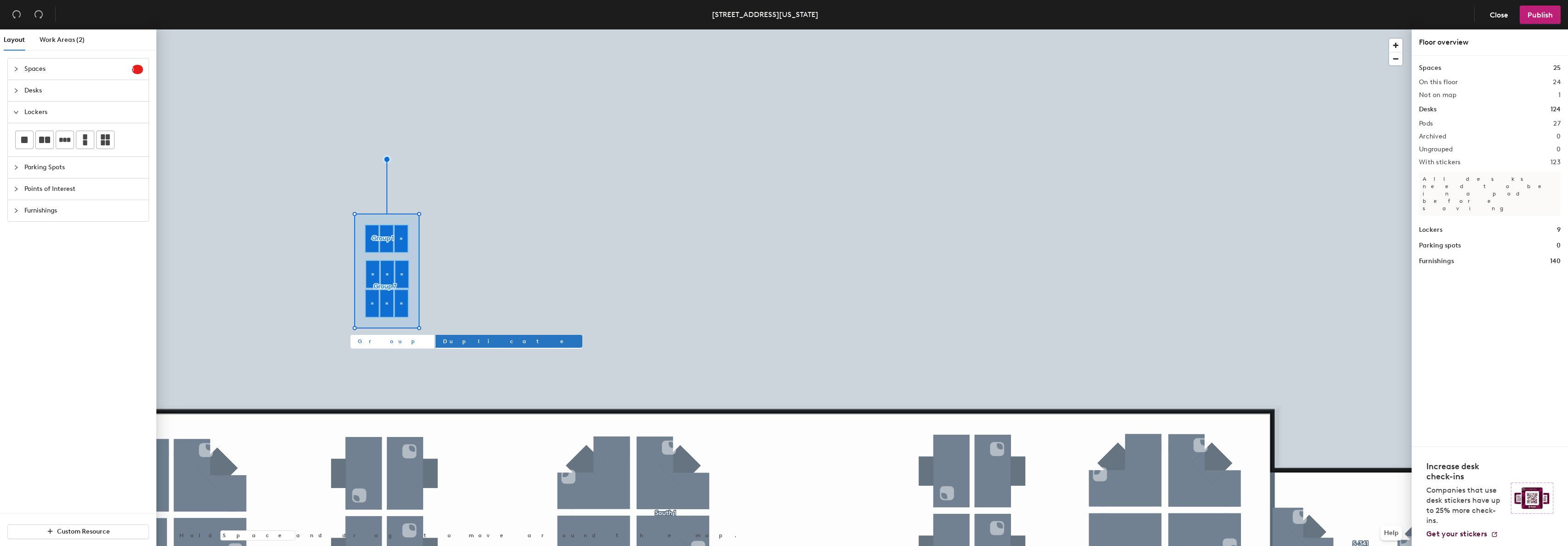
click at [367, 343] on span "Group" at bounding box center [392, 340] width 69 height 8
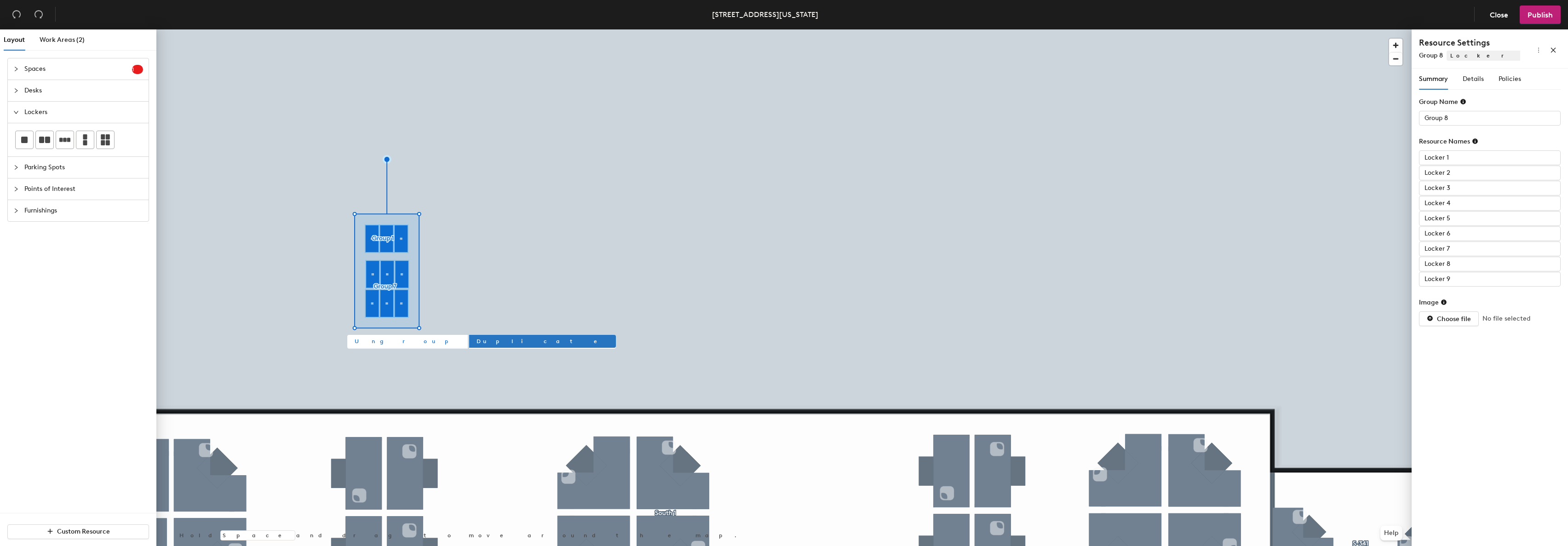
click at [362, 340] on span "Ungroup" at bounding box center [407, 340] width 106 height 8
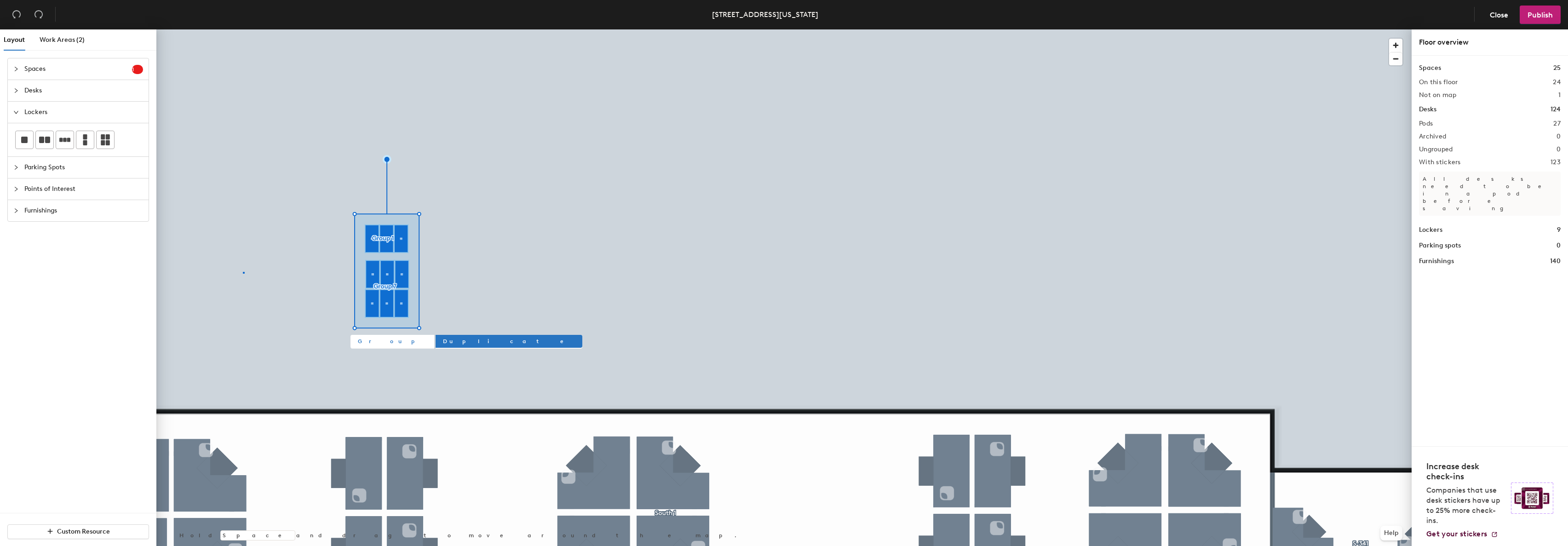
click at [243, 29] on div at bounding box center [784, 29] width 1255 height 0
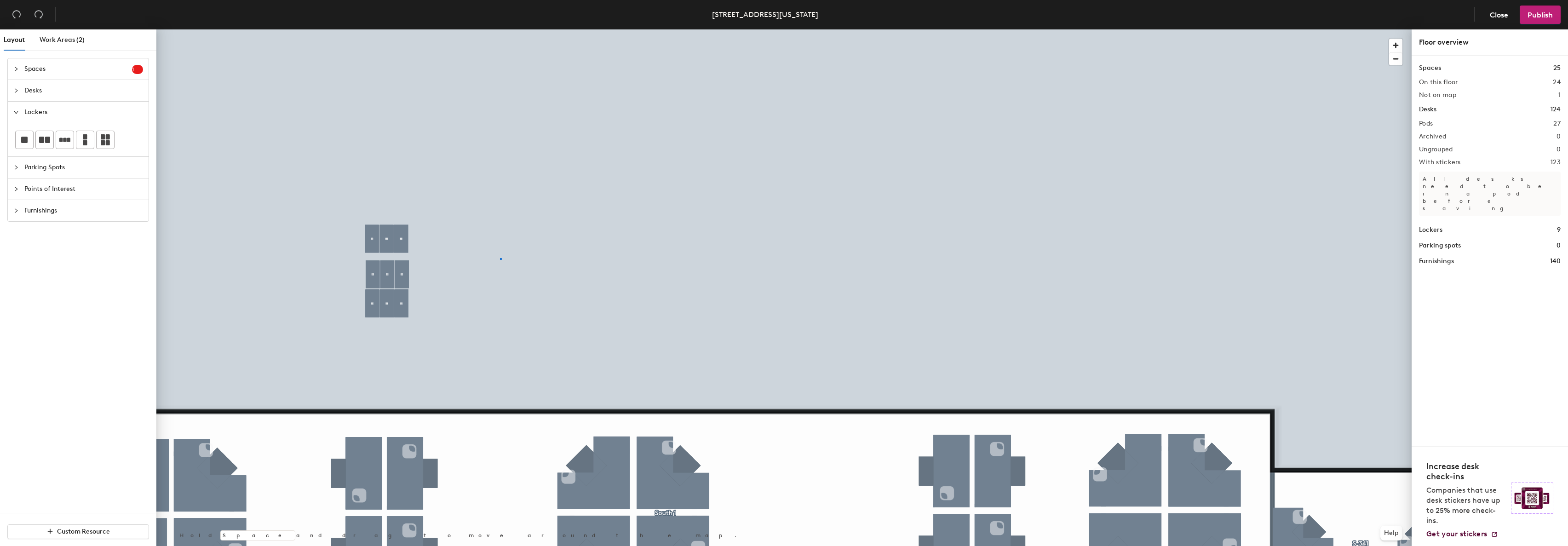
click at [500, 29] on div at bounding box center [784, 29] width 1255 height 0
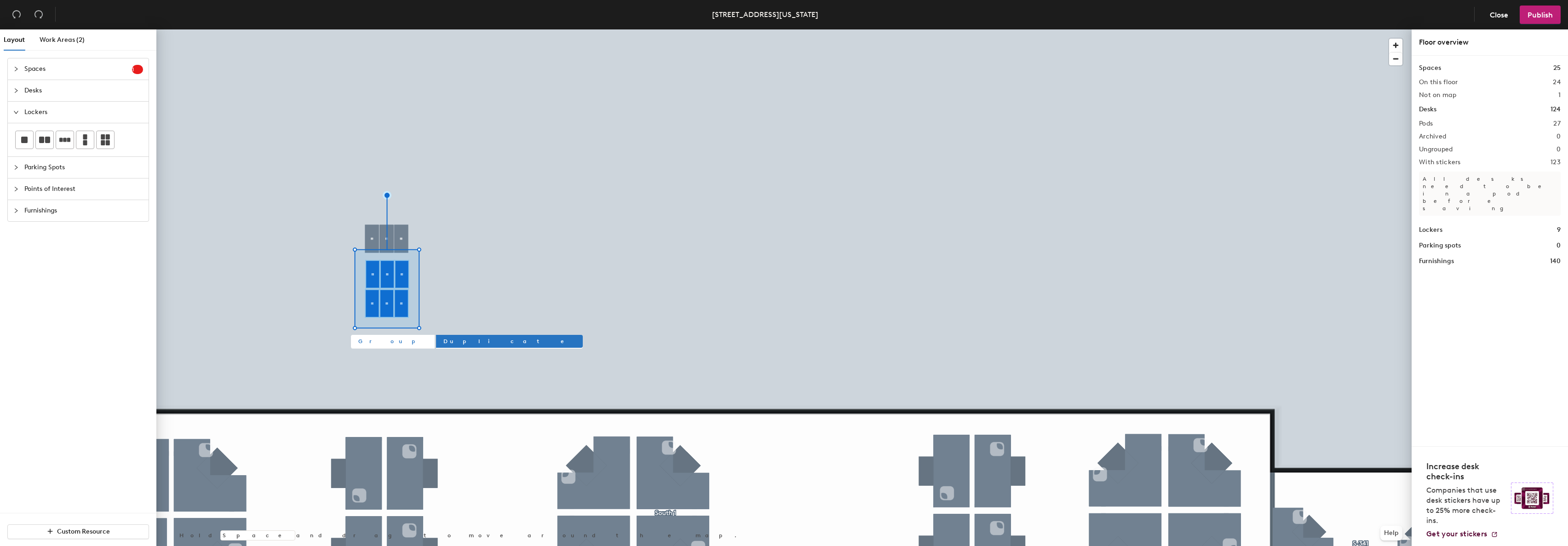
click at [512, 29] on div at bounding box center [784, 29] width 1255 height 0
click at [371, 340] on span "Group" at bounding box center [389, 340] width 69 height 8
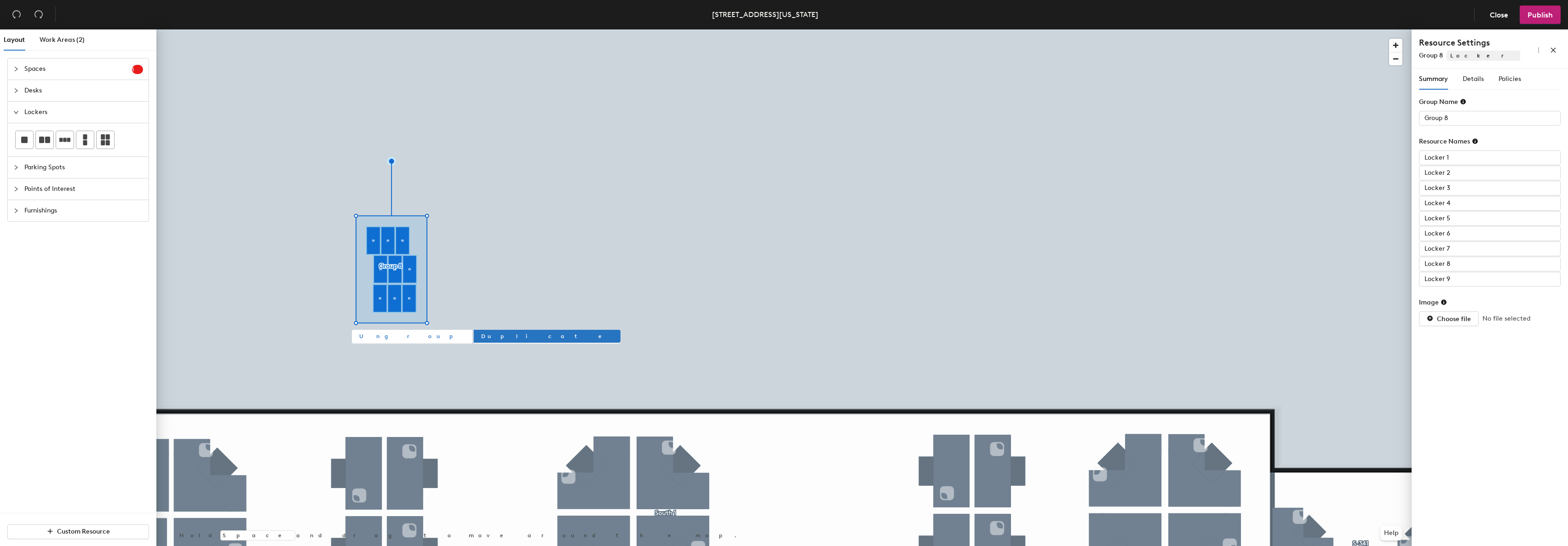
click at [375, 338] on span "Ungroup" at bounding box center [412, 336] width 106 height 8
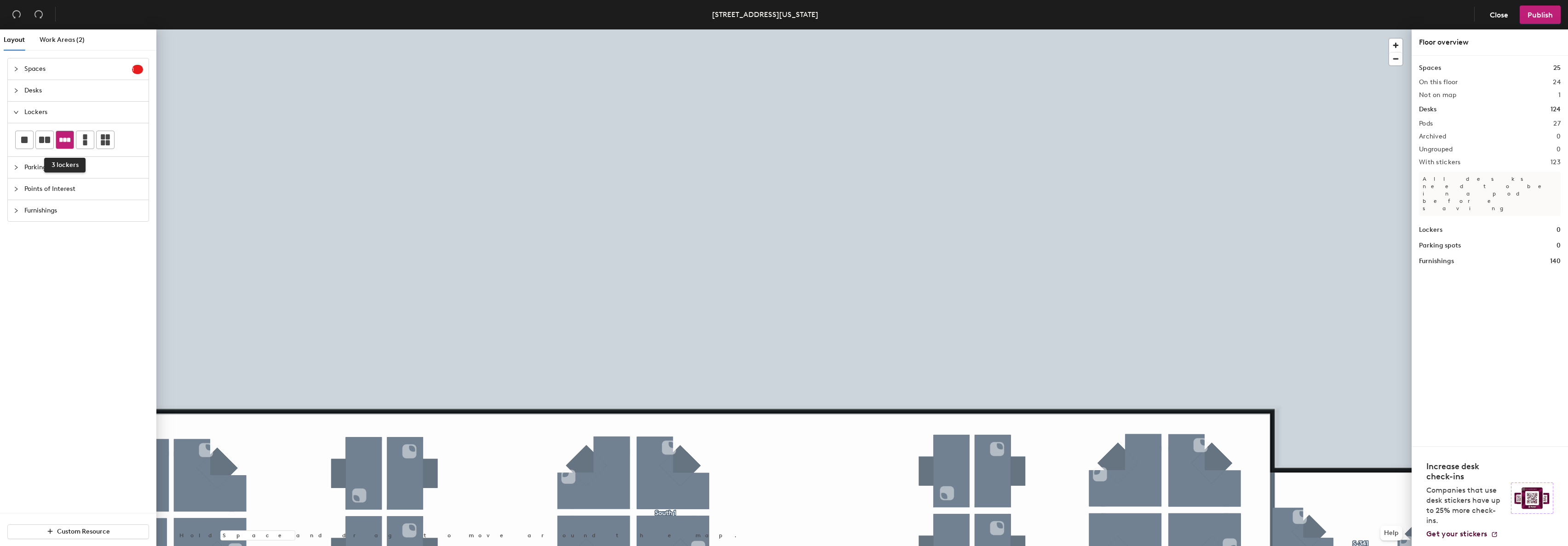
click at [58, 133] on div at bounding box center [64, 140] width 18 height 18
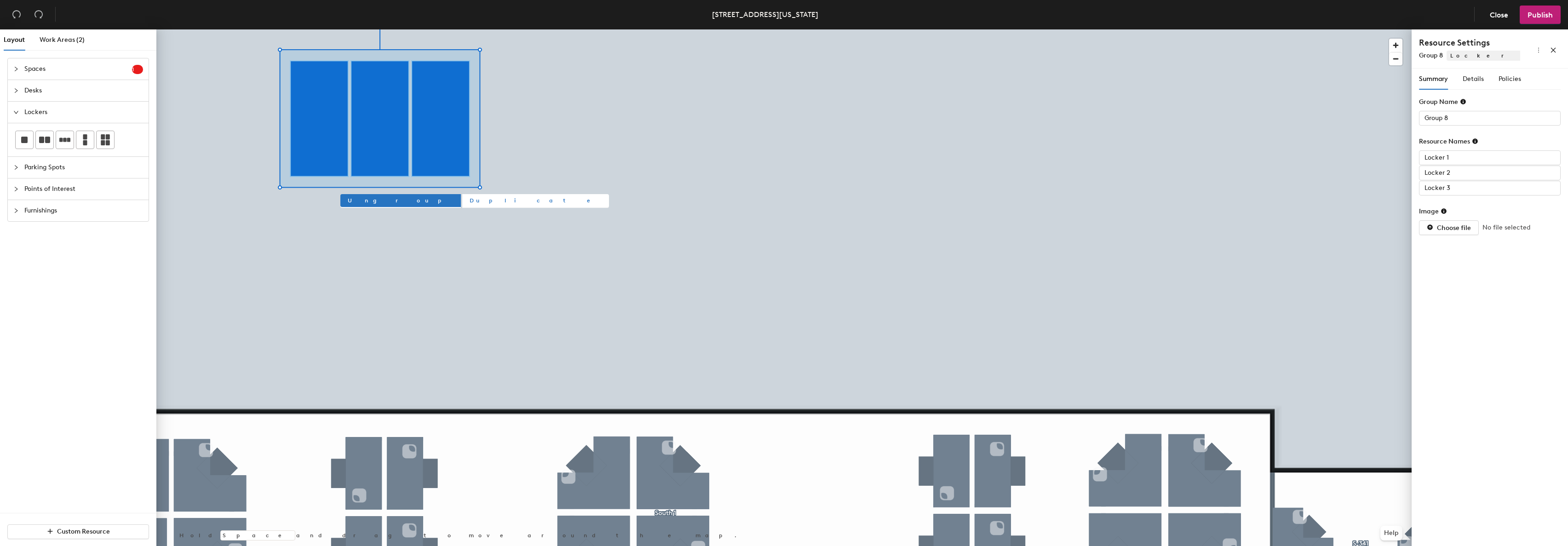
click at [469, 202] on span "Duplicate" at bounding box center [535, 200] width 132 height 8
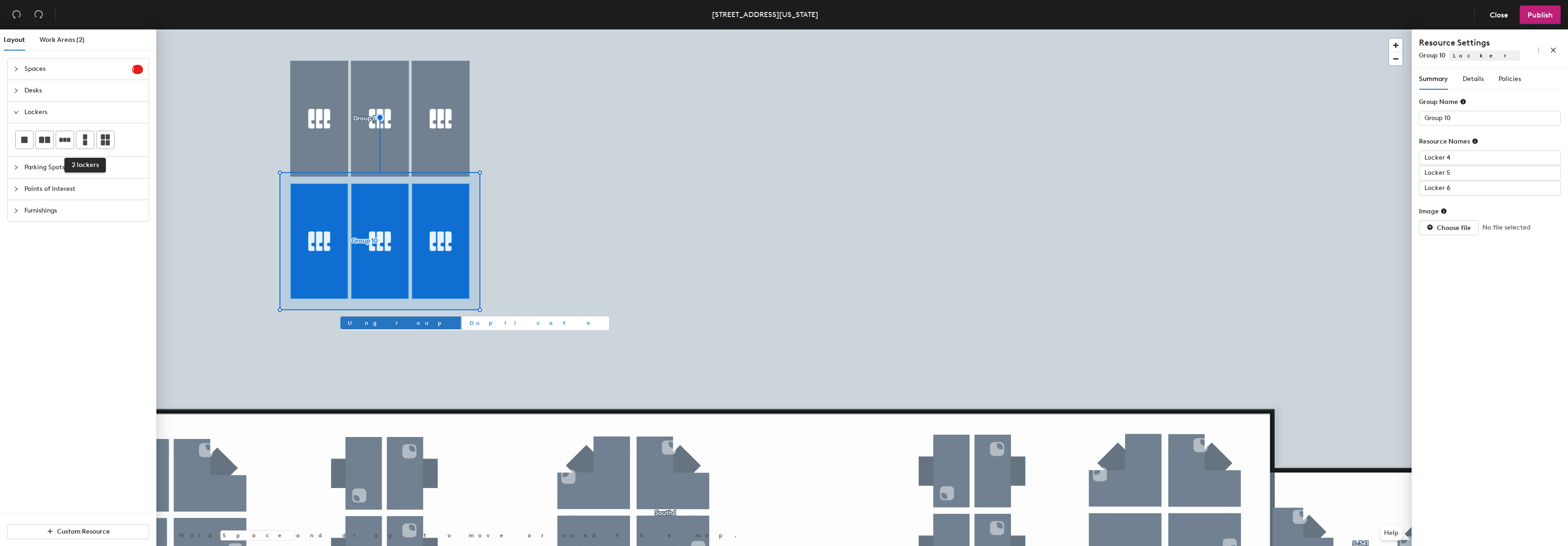
click at [469, 321] on span "Duplicate" at bounding box center [535, 322] width 132 height 8
type input "Group 11"
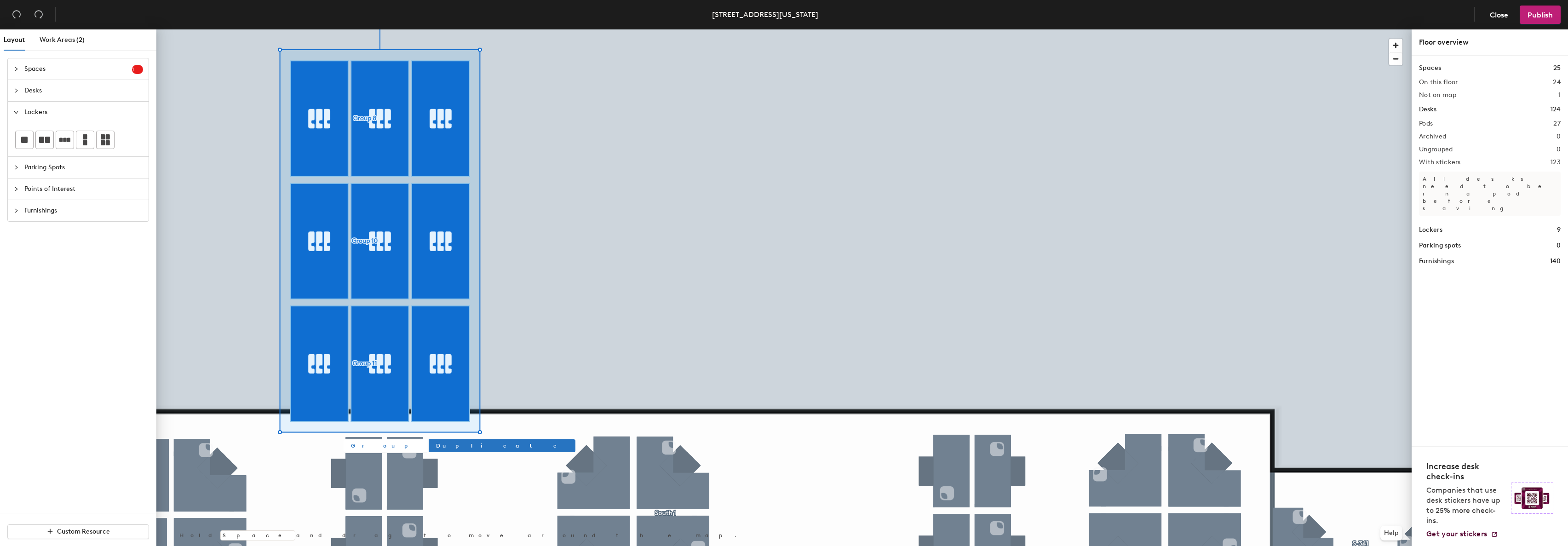
click at [363, 442] on span "Group" at bounding box center [385, 446] width 69 height 8
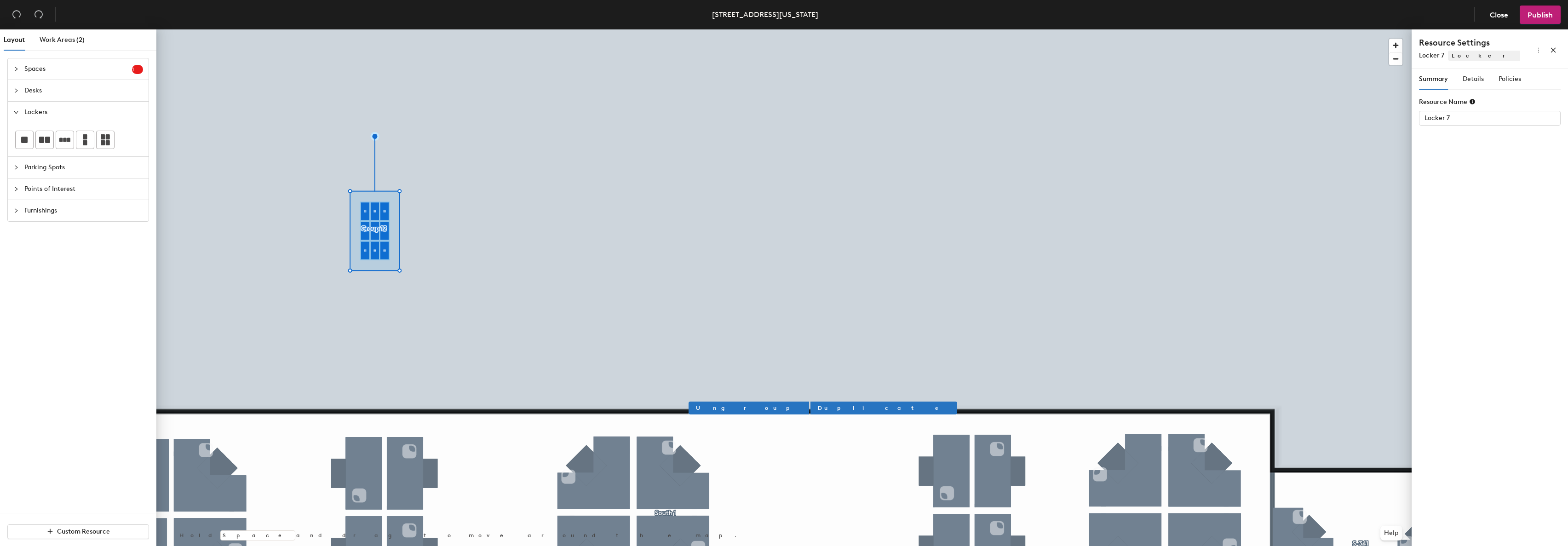
type input "Locker 7"
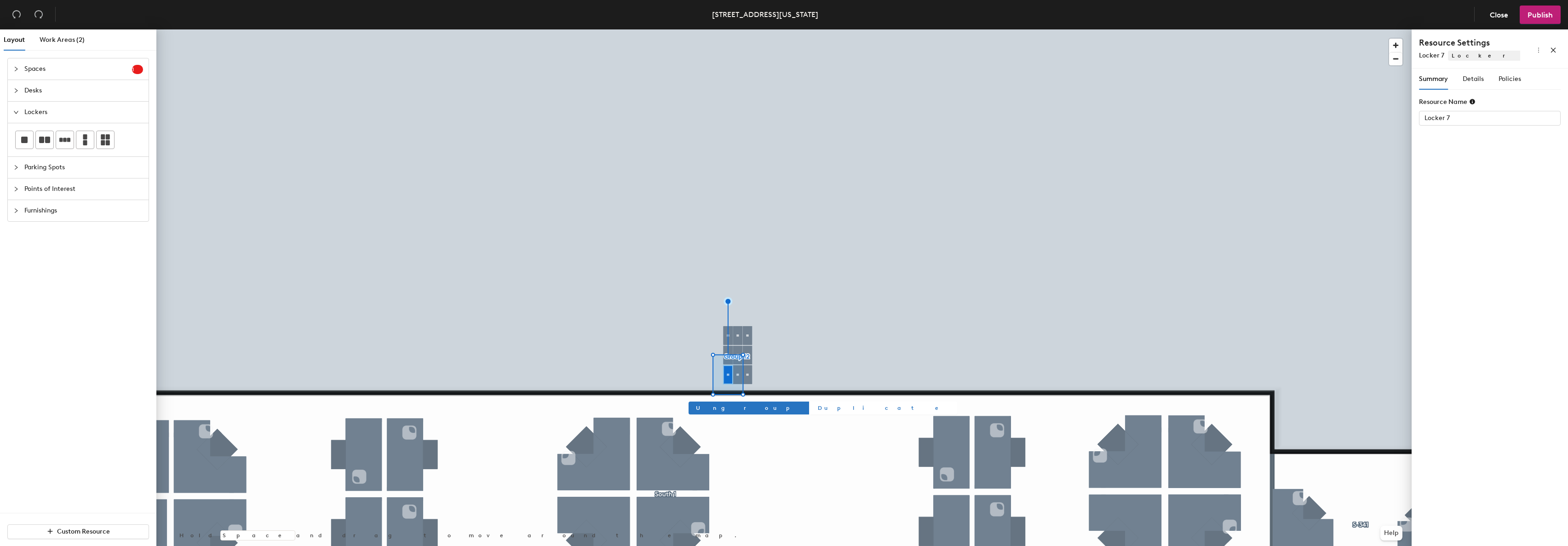
click at [899, 302] on div "Ungroup Duplicate Hold Space and drag to move around the map. Help" at bounding box center [784, 289] width 1255 height 520
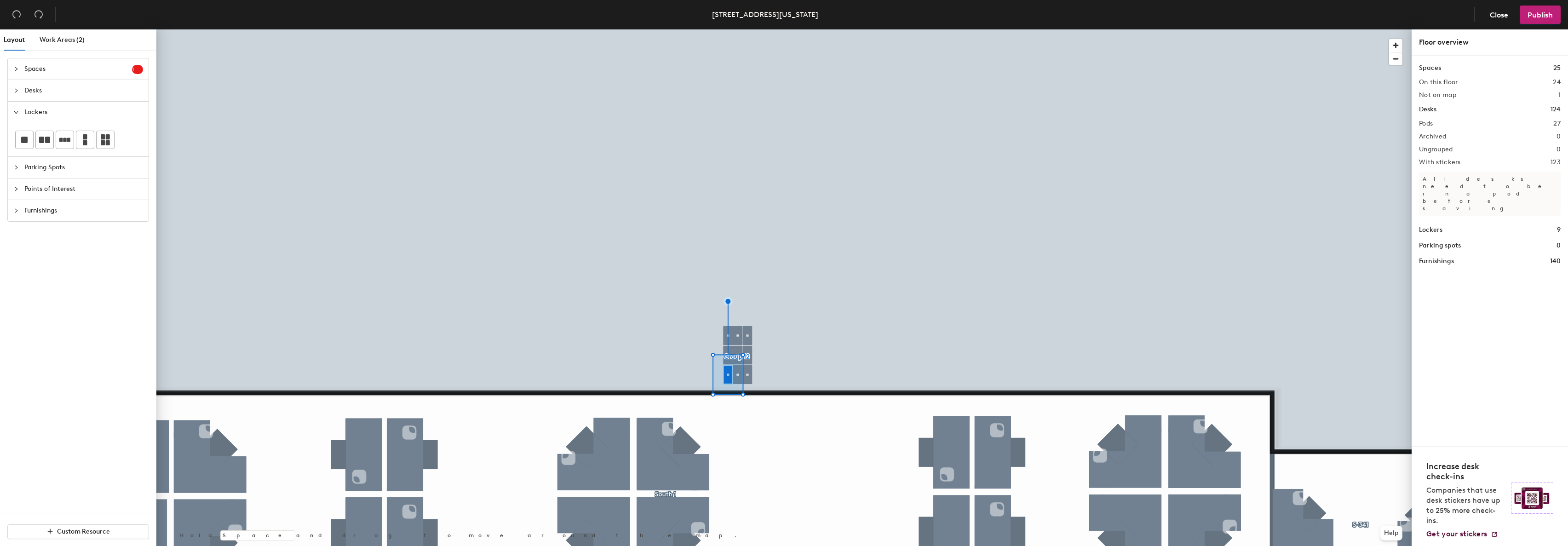
click at [842, 29] on div at bounding box center [784, 29] width 1255 height 0
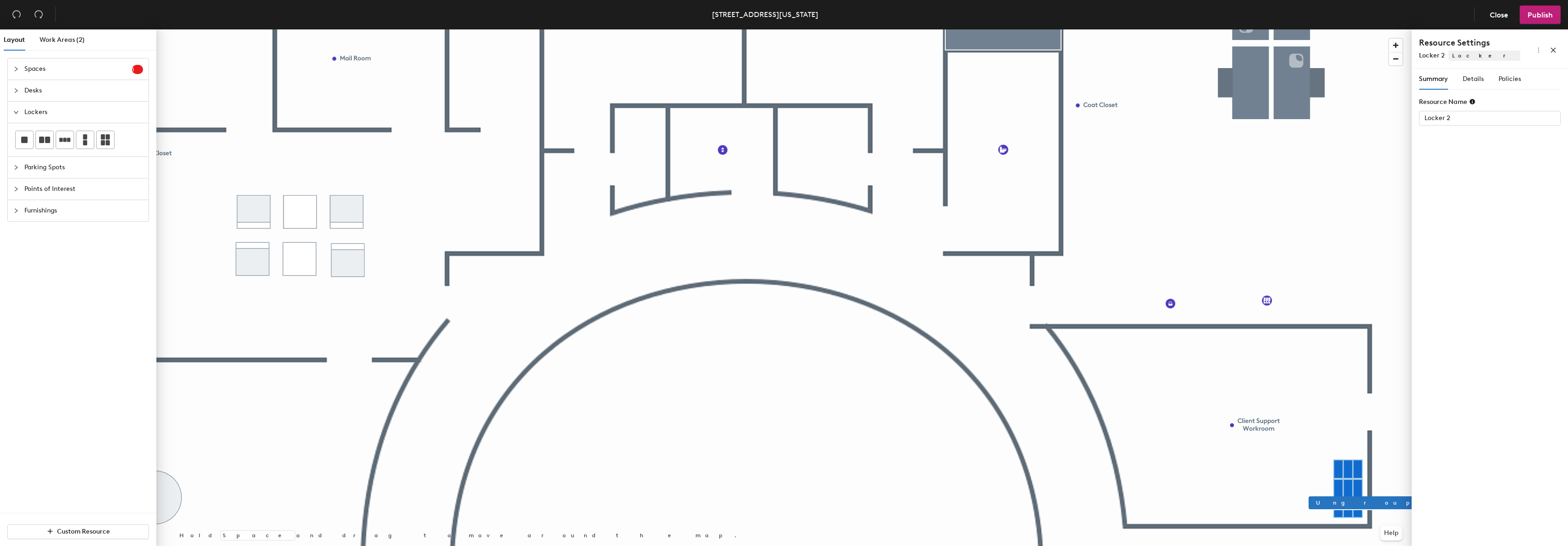
type input "Locker 2"
drag, startPoint x: 757, startPoint y: 407, endPoint x: 1135, endPoint y: 423, distance: 378.3
click at [1135, 29] on div at bounding box center [784, 29] width 1255 height 0
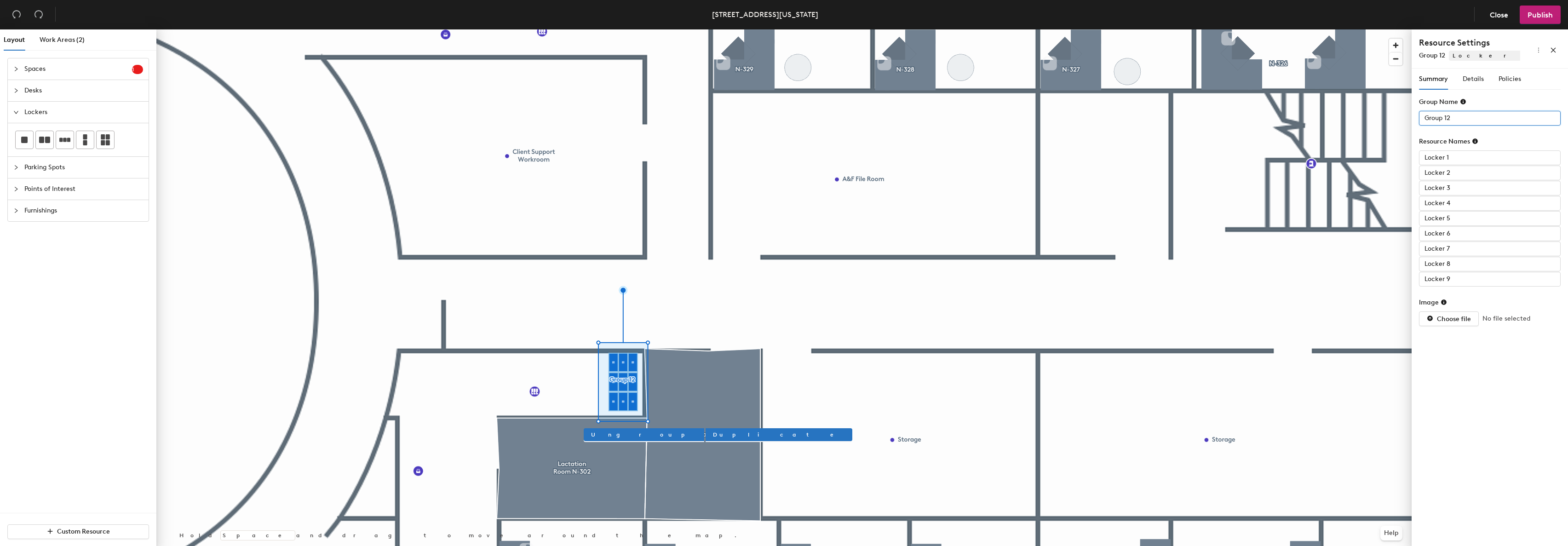
click at [1471, 121] on input "Group 12" at bounding box center [1490, 117] width 142 height 15
click at [1354, 115] on div "Layout Work Areas (2) Spaces 1 Add existing spaces to the map Huddle Room S-314…" at bounding box center [784, 289] width 1568 height 520
type input "North 2 Lockers"
click at [1385, 153] on div "Layout Work Areas (2) Spaces 1 Add existing spaces to the map Huddle Room S-314…" at bounding box center [784, 289] width 1568 height 520
type input "L-01"
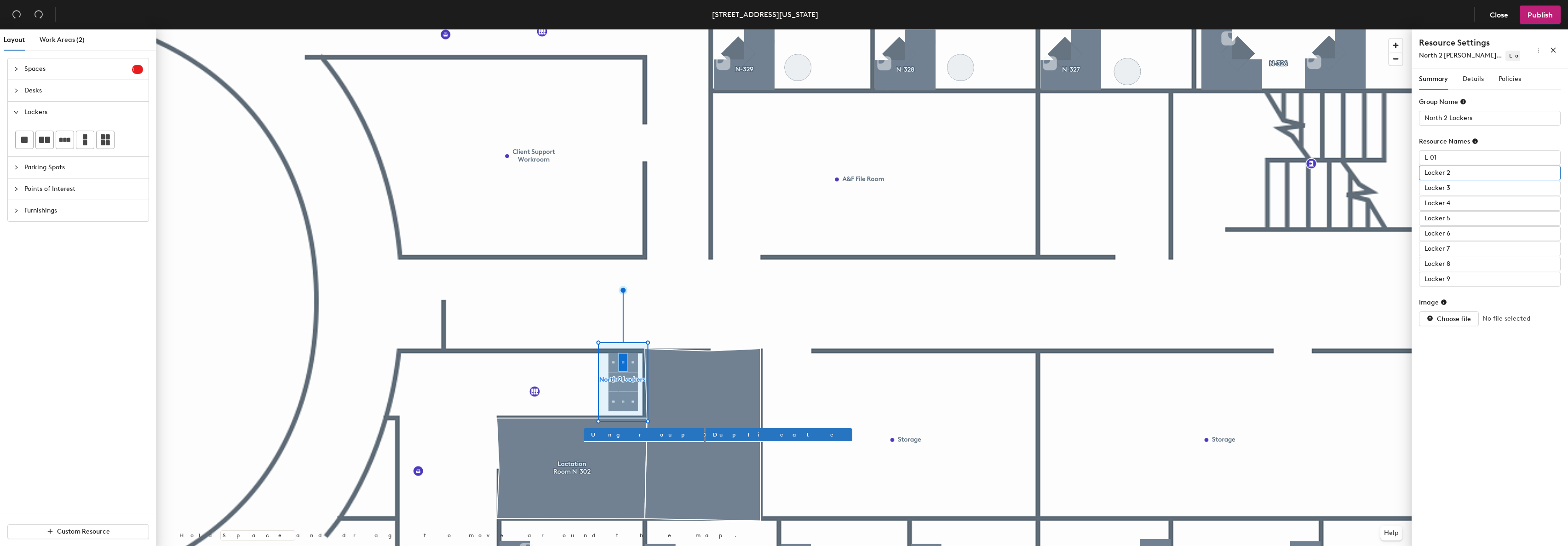
paste input "-0"
type input "L-02"
paste input "-0"
type input "L-03"
paste input "-0"
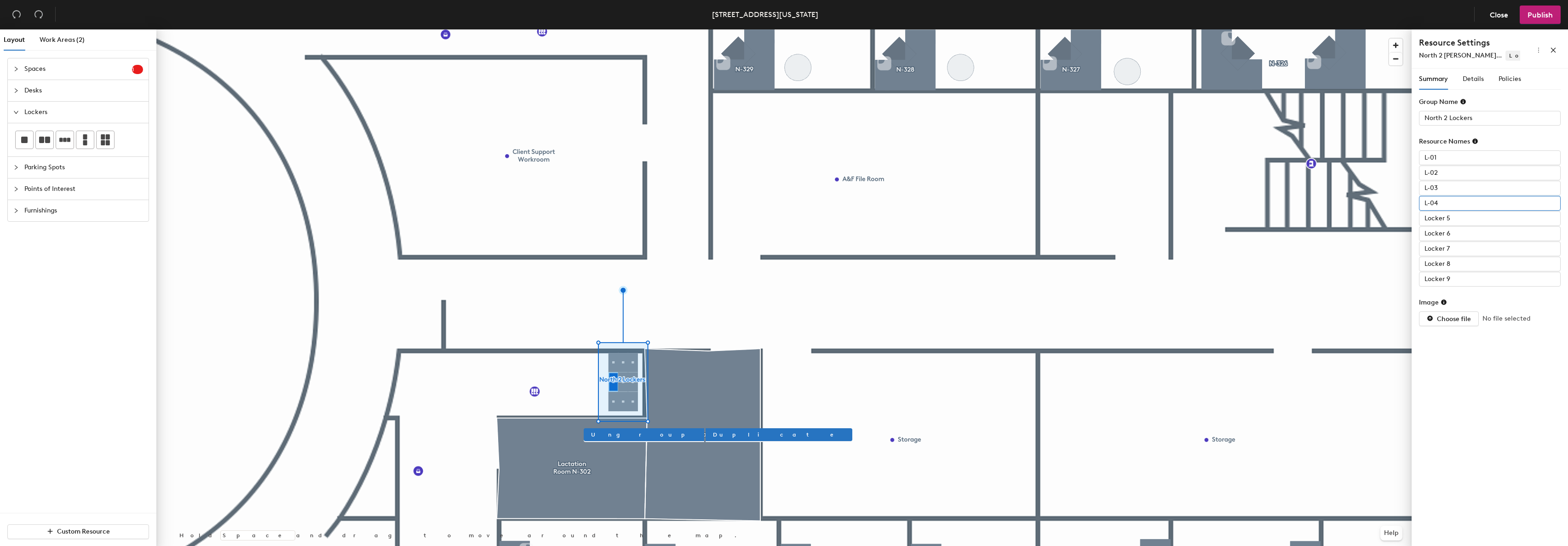
type input "L-04"
paste input "-0"
type input "L-05"
paste input "-0"
type input "L-06"
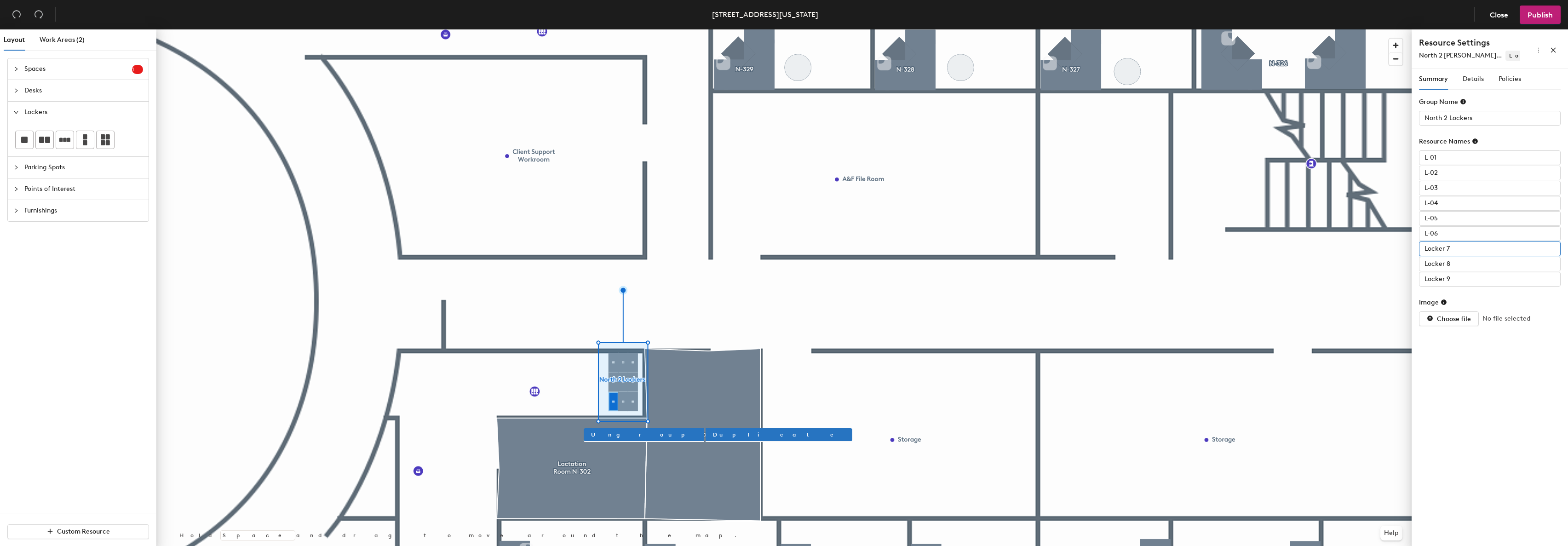
paste input "-0"
type input "L-07"
paste input "-0"
type input "L-08"
type input "q"
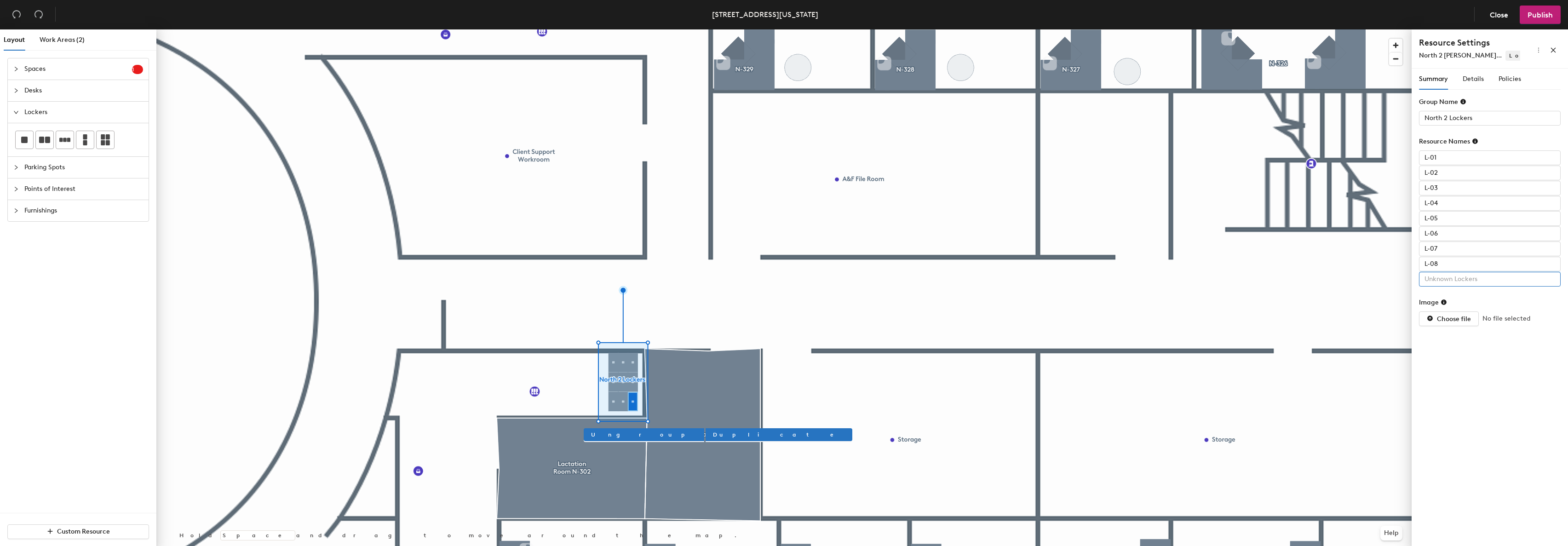
paste input "L-0"
type input "L-09"
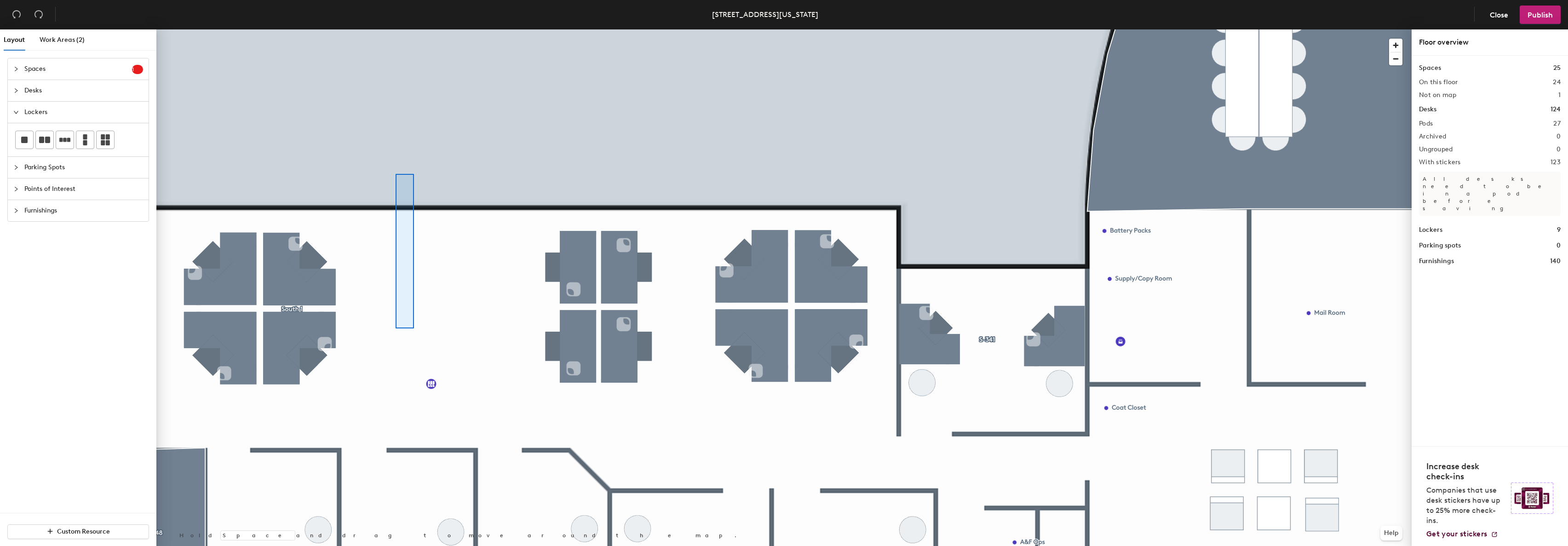
click at [399, 29] on div at bounding box center [784, 29] width 1255 height 0
click at [476, 29] on div at bounding box center [784, 29] width 1255 height 0
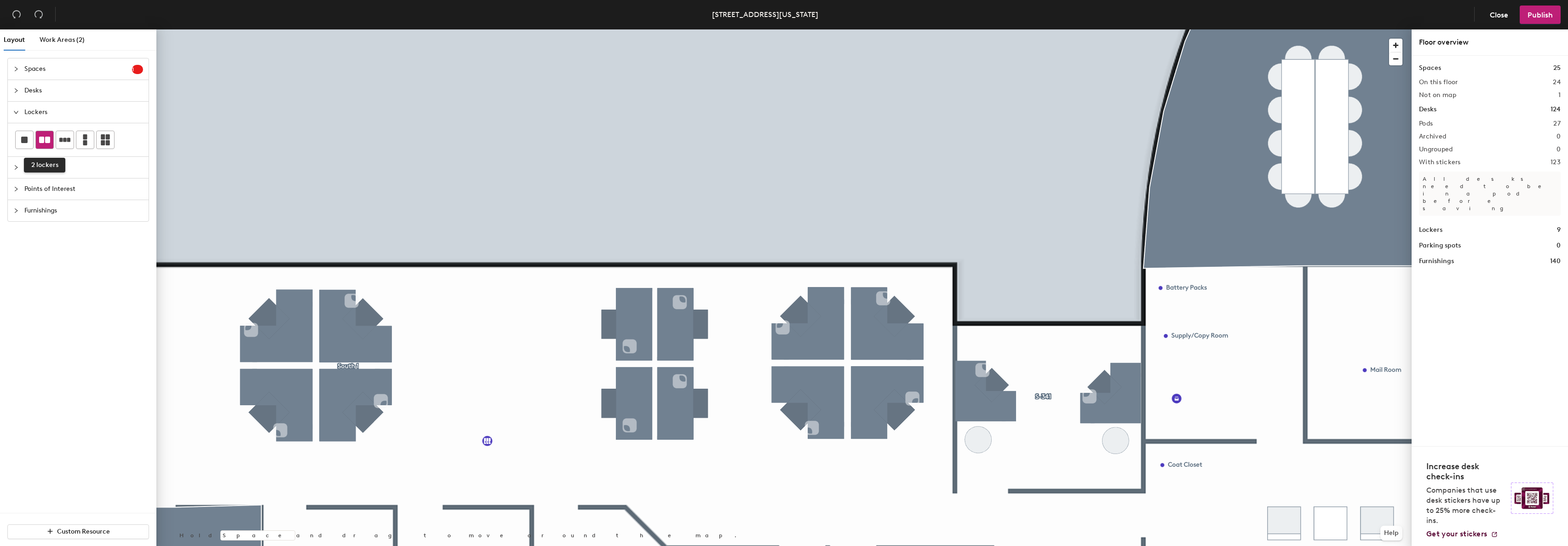
click at [40, 136] on icon at bounding box center [44, 140] width 11 height 11
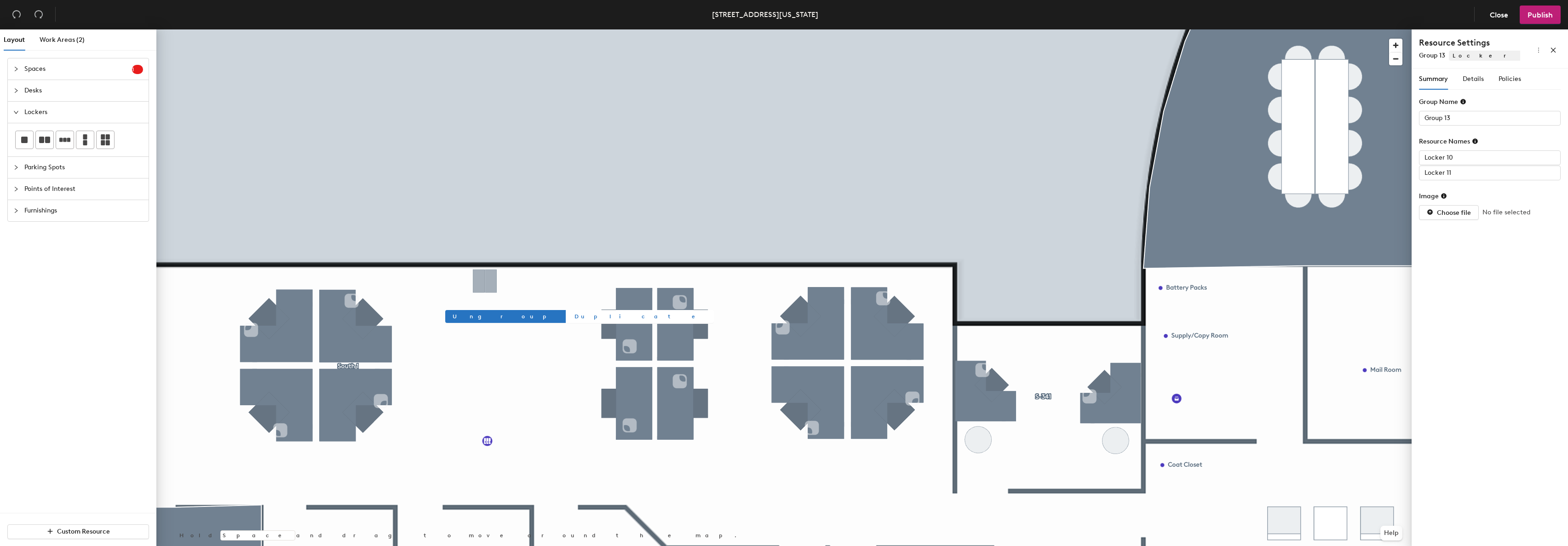
click at [575, 316] on span "Duplicate" at bounding box center [641, 316] width 132 height 8
type input "Group 15"
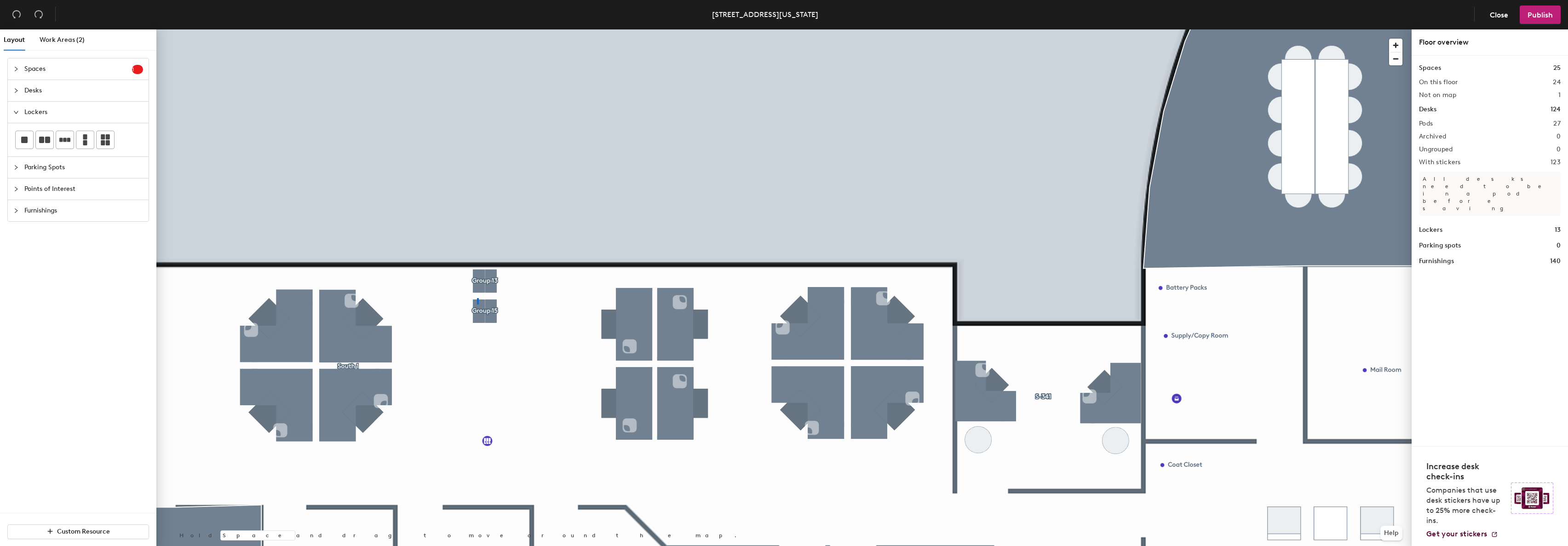
click at [477, 29] on div at bounding box center [784, 29] width 1255 height 0
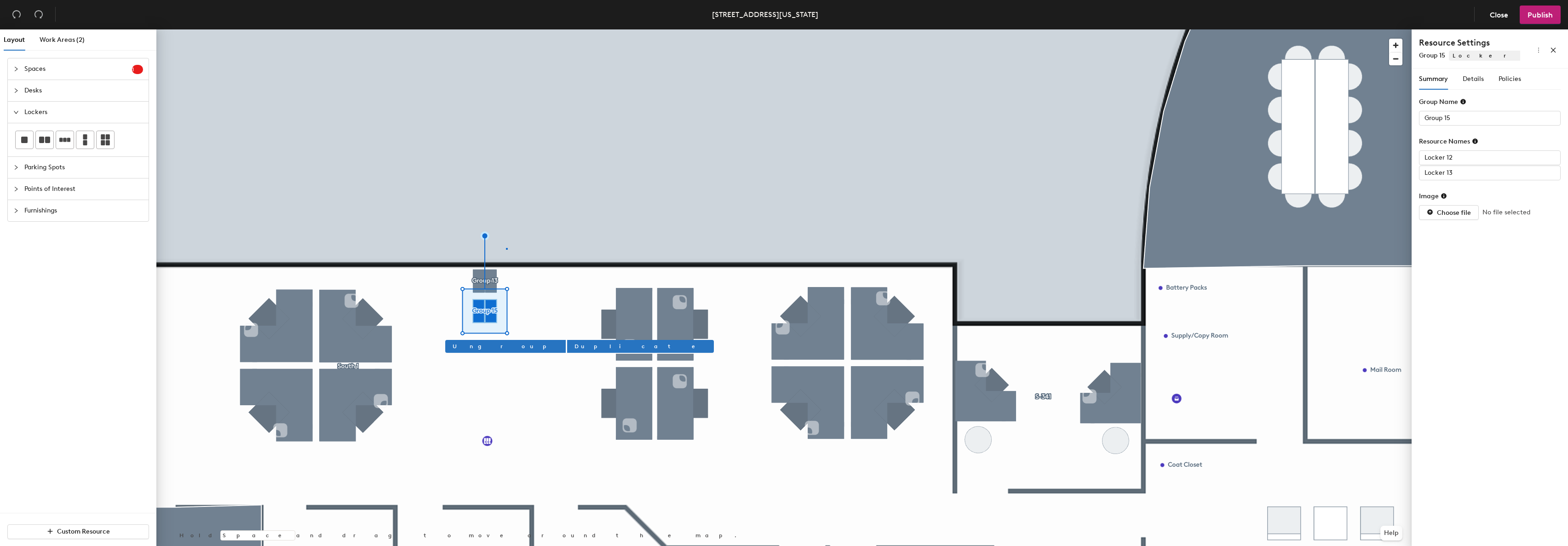
click at [506, 29] on div at bounding box center [784, 29] width 1255 height 0
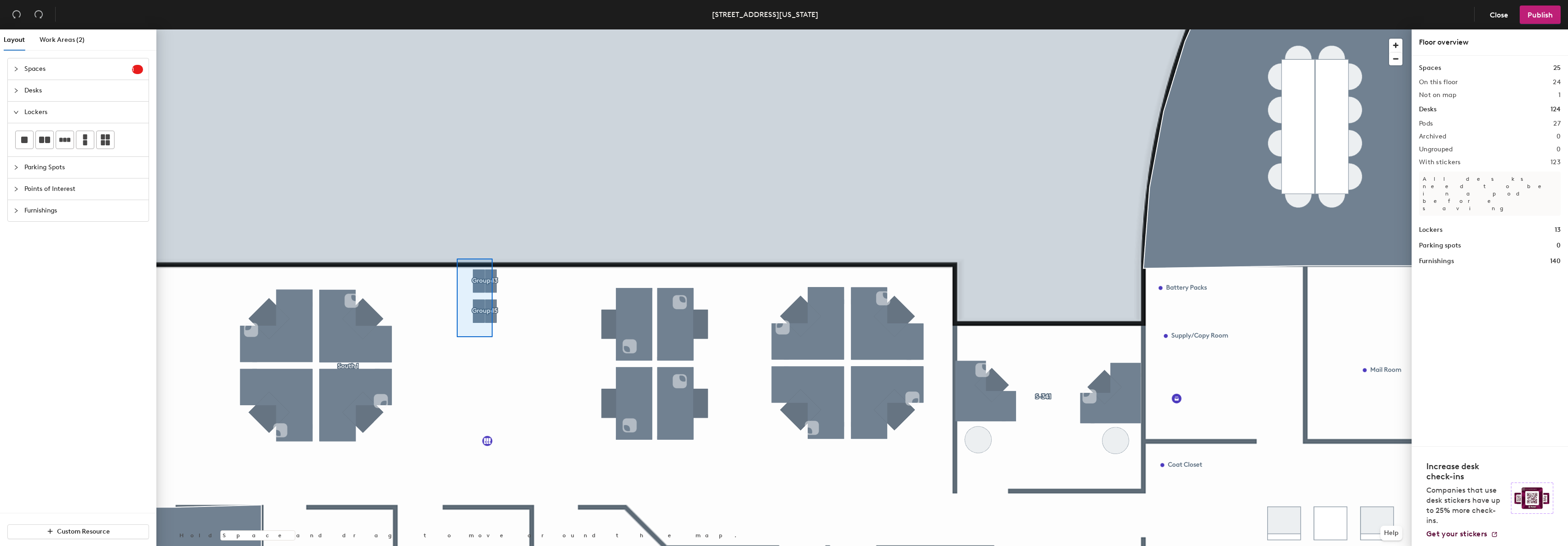
click at [456, 29] on div at bounding box center [784, 29] width 1255 height 0
click at [464, 29] on div at bounding box center [784, 29] width 1255 height 0
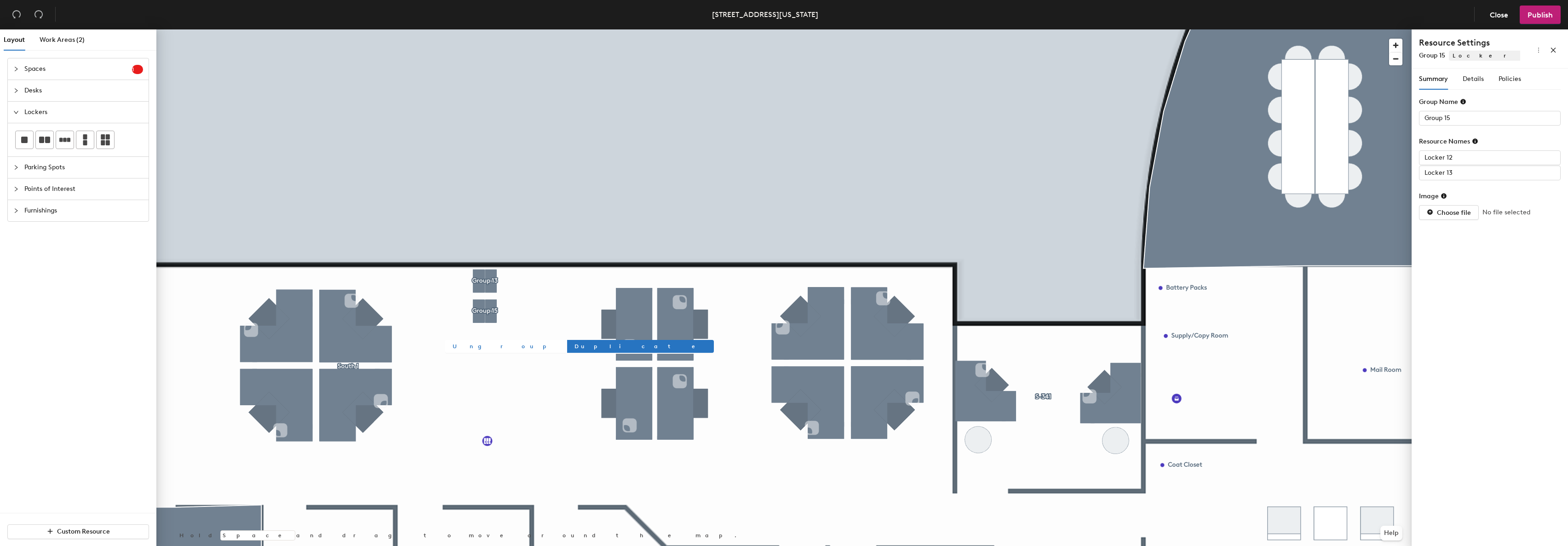
click at [470, 343] on span "Ungroup" at bounding box center [506, 346] width 106 height 8
click at [467, 315] on span "Ungroup" at bounding box center [506, 316] width 106 height 8
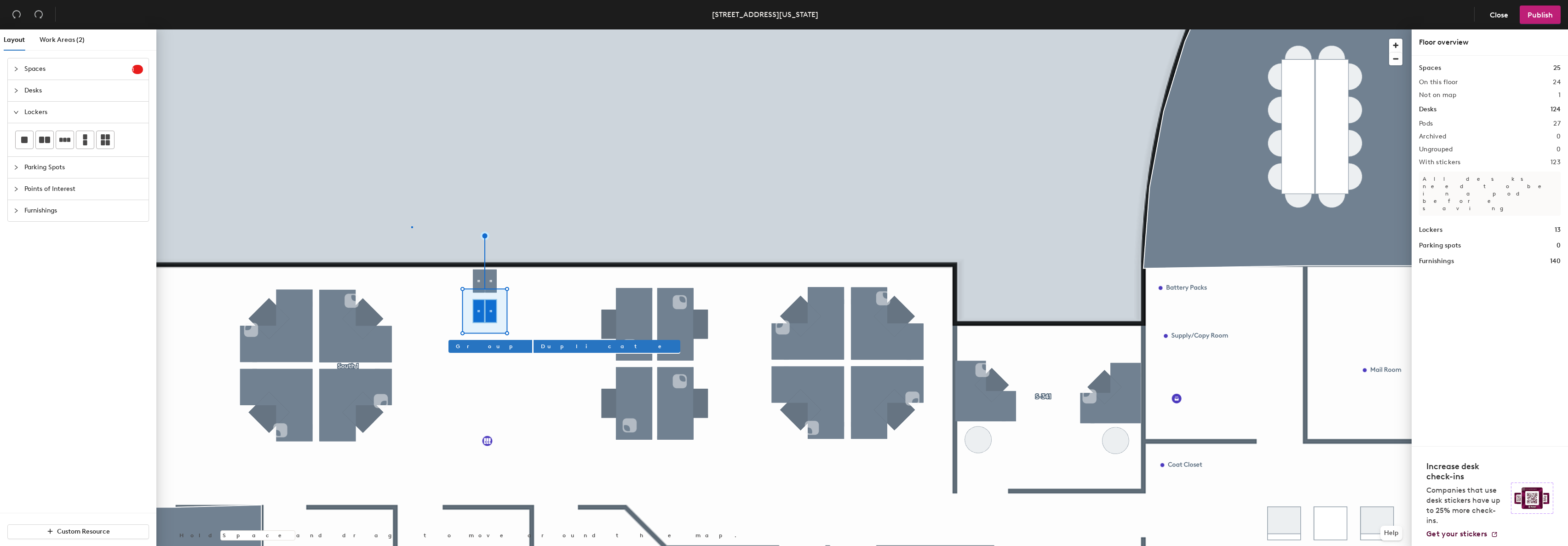
click at [411, 29] on div at bounding box center [784, 29] width 1255 height 0
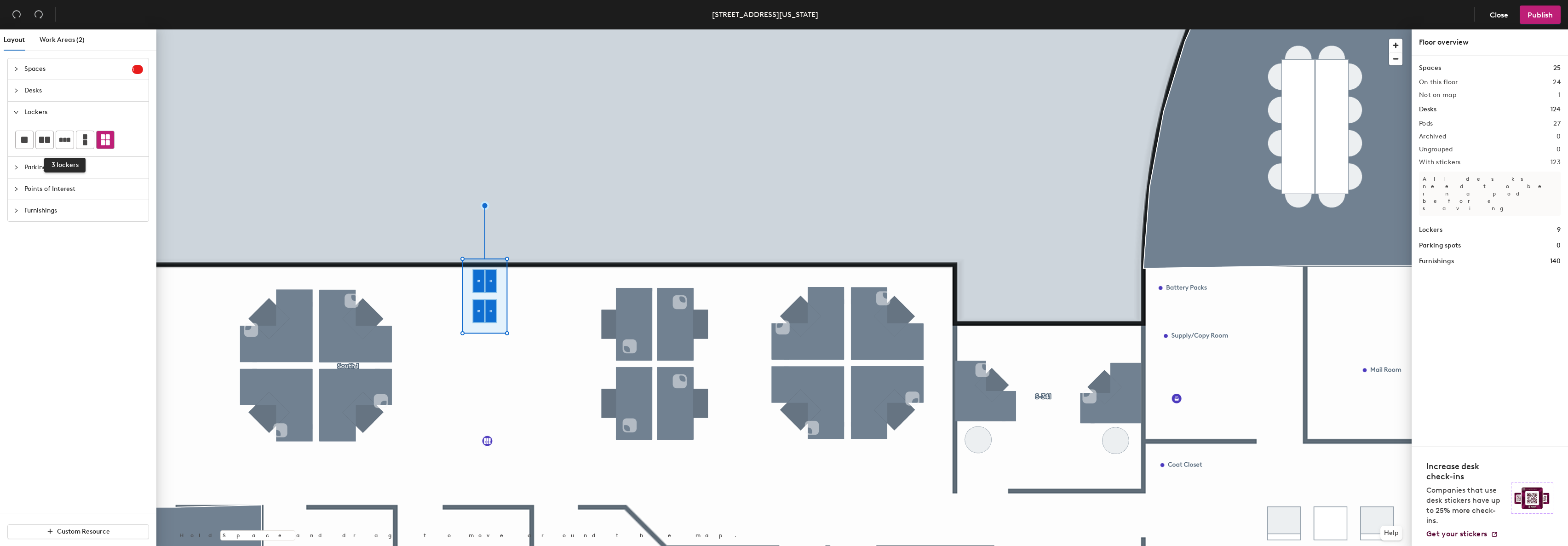
click at [109, 138] on icon at bounding box center [105, 140] width 9 height 11
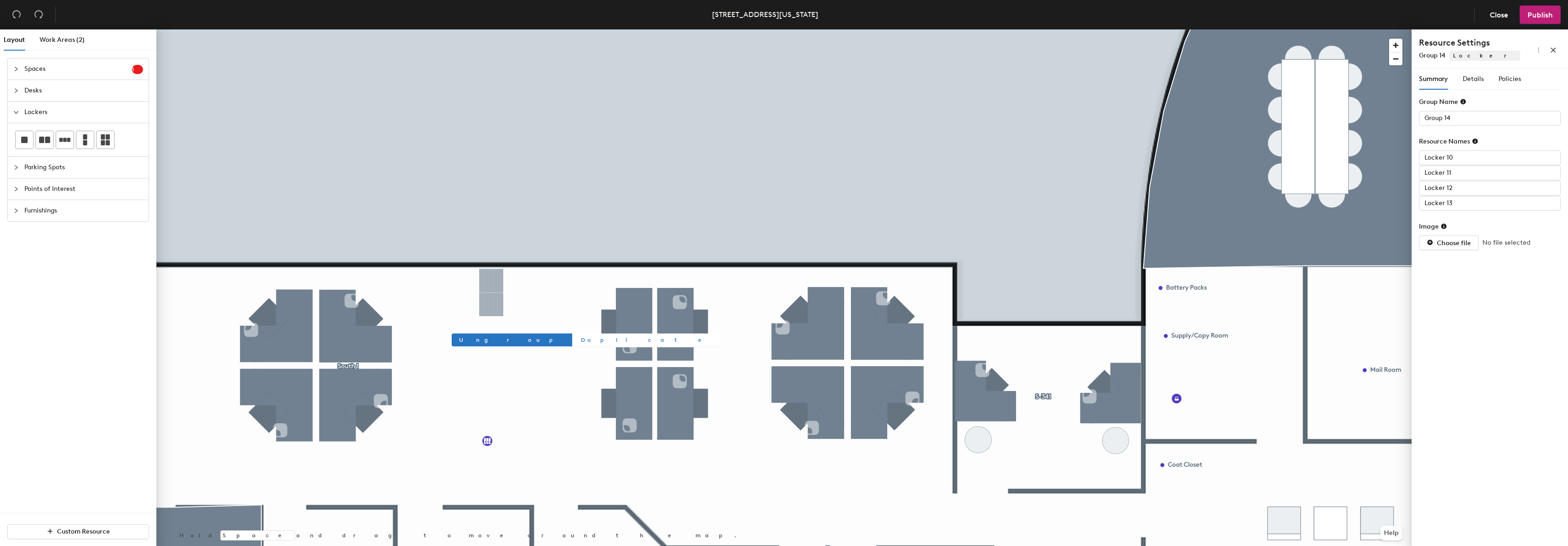
click at [581, 340] on span "Duplicate" at bounding box center [647, 340] width 132 height 8
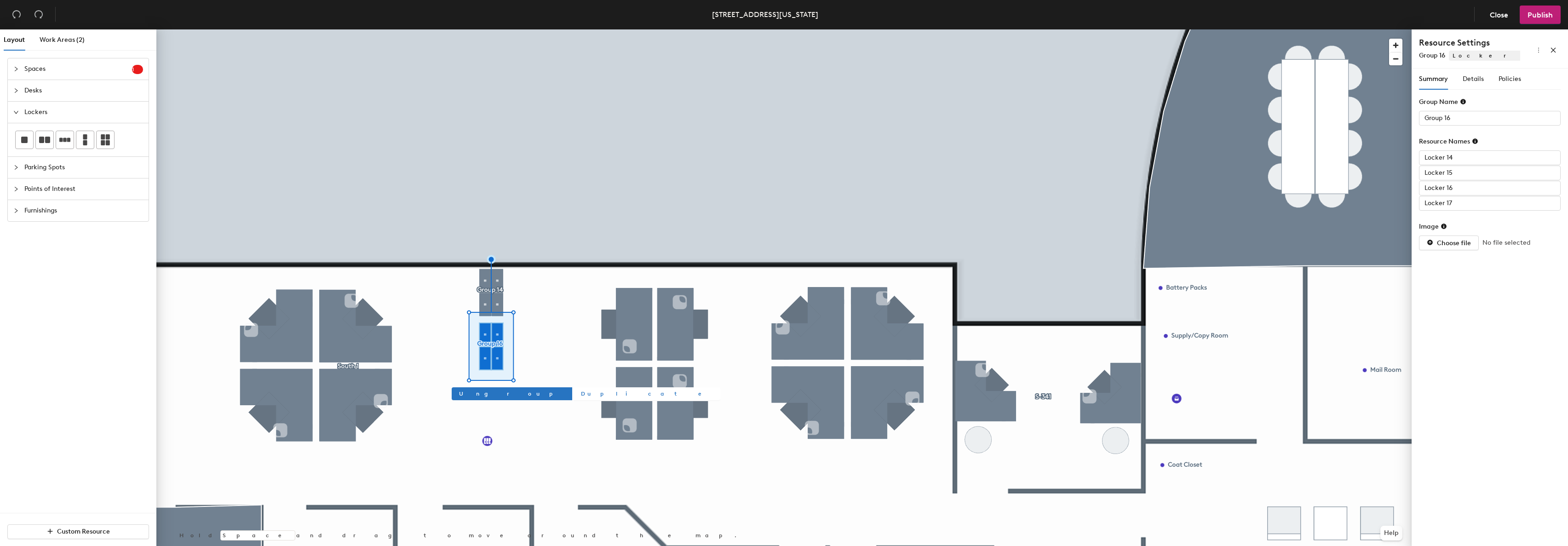
click at [581, 391] on span "Duplicate" at bounding box center [647, 393] width 132 height 8
type input "Group 17"
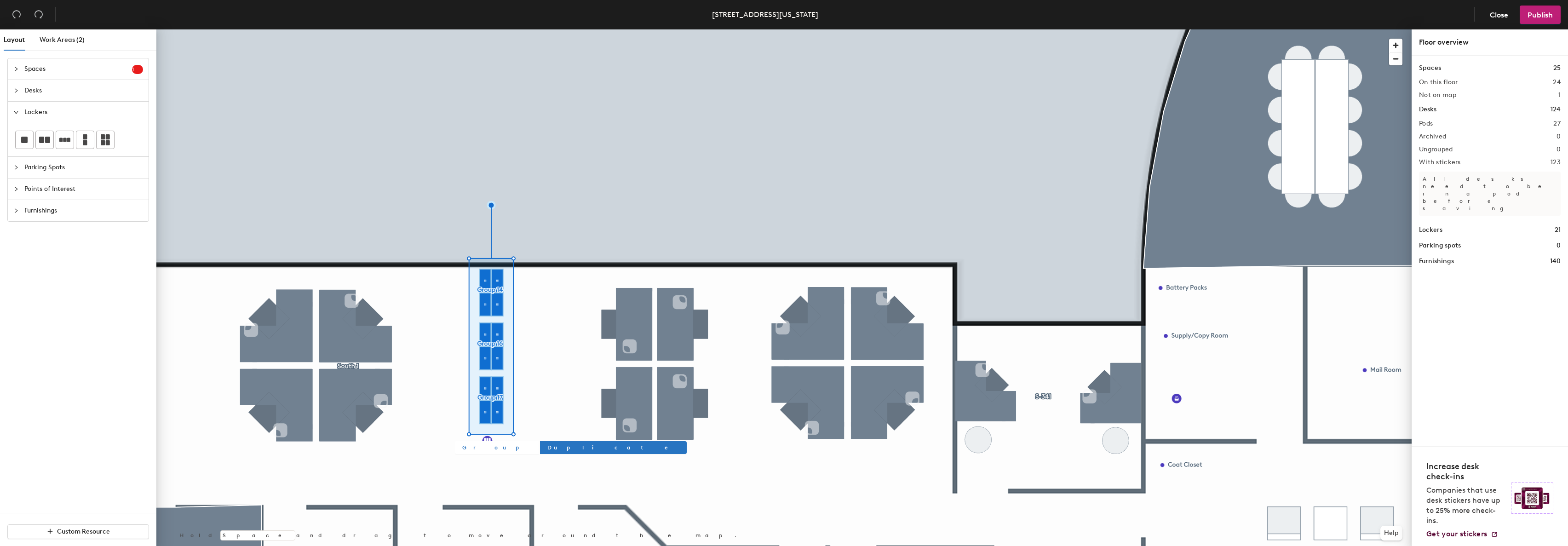
click at [479, 448] on span "Group" at bounding box center [497, 447] width 69 height 8
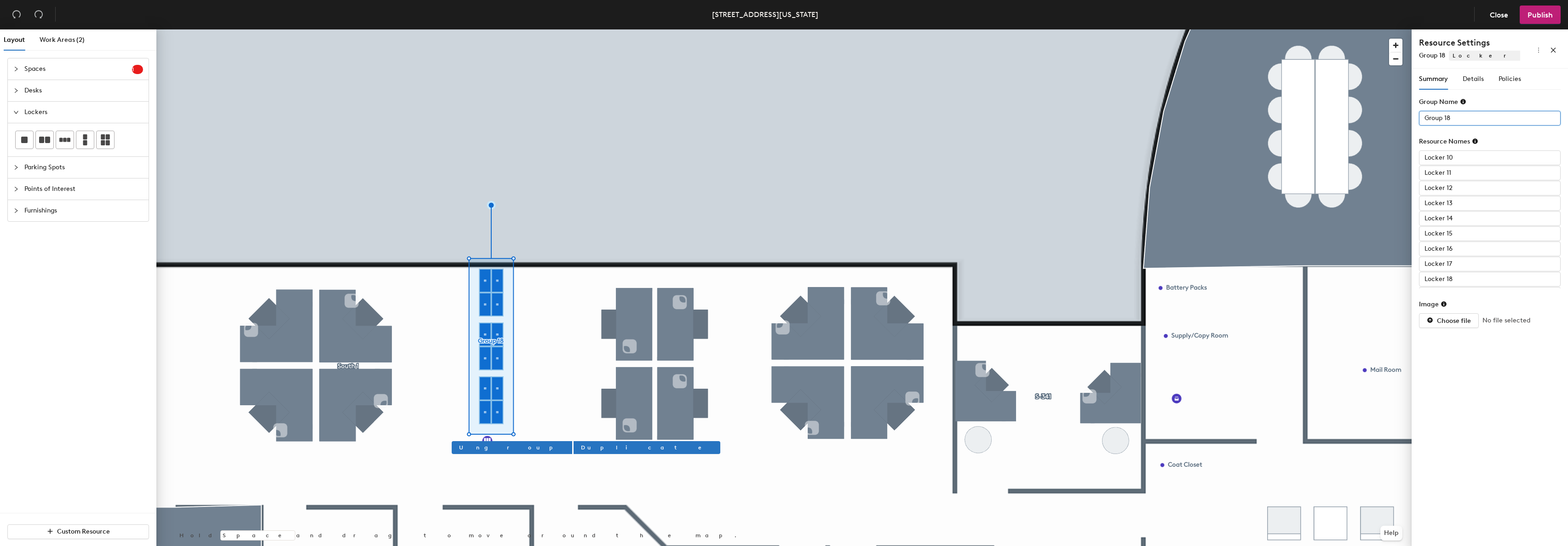
click at [1344, 119] on div "Layout Work Areas (2) Spaces 1 Add existing spaces to the map Huddle Room S-314…" at bounding box center [784, 289] width 1568 height 520
type input "South 1 Lo"
click at [1464, 158] on input "Locker 10" at bounding box center [1490, 157] width 142 height 15
type input "Akers"
drag, startPoint x: 1467, startPoint y: 158, endPoint x: 1477, endPoint y: 117, distance: 42.2
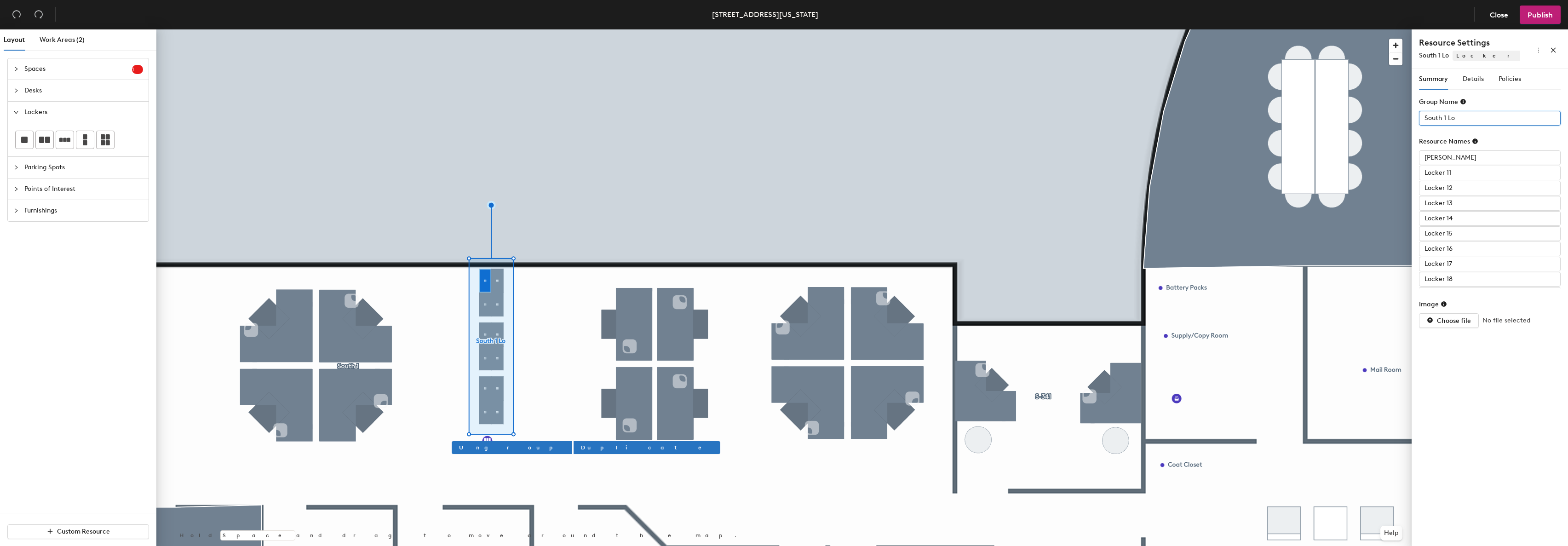
click at [1477, 117] on input "South 1 Lo" at bounding box center [1490, 117] width 142 height 15
type input "South 1 Lockers"
paste input "L-0"
type input "L-01"
paste input "-0"
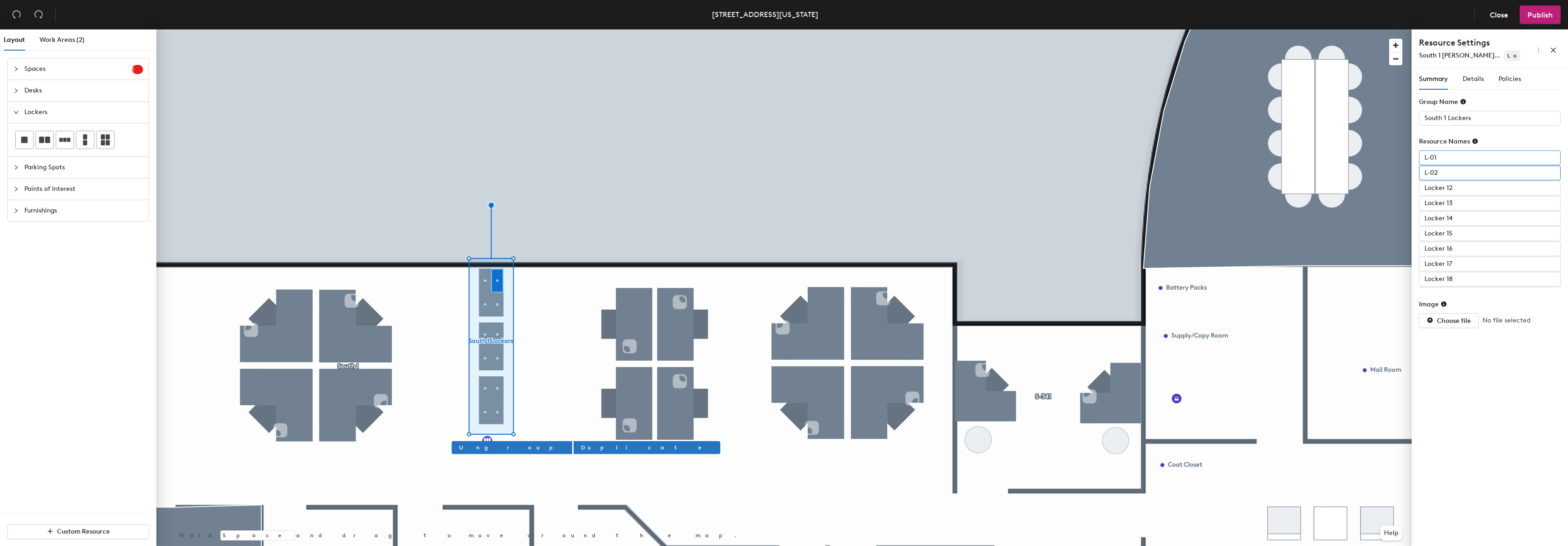
type input "L-02"
paste input "-0"
type input "L-03"
paste input "-0"
type input "L-04"
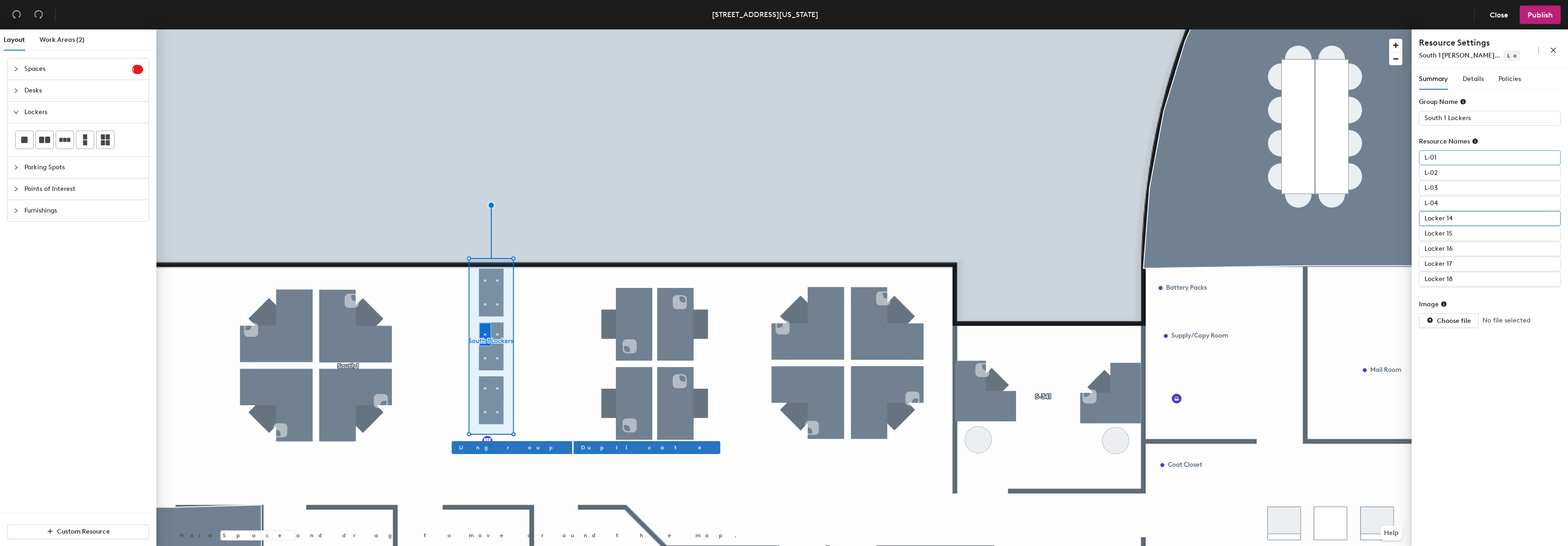
paste input "-0"
type input "L-05"
paste input "-0"
type input "L-06"
paste input "-0"
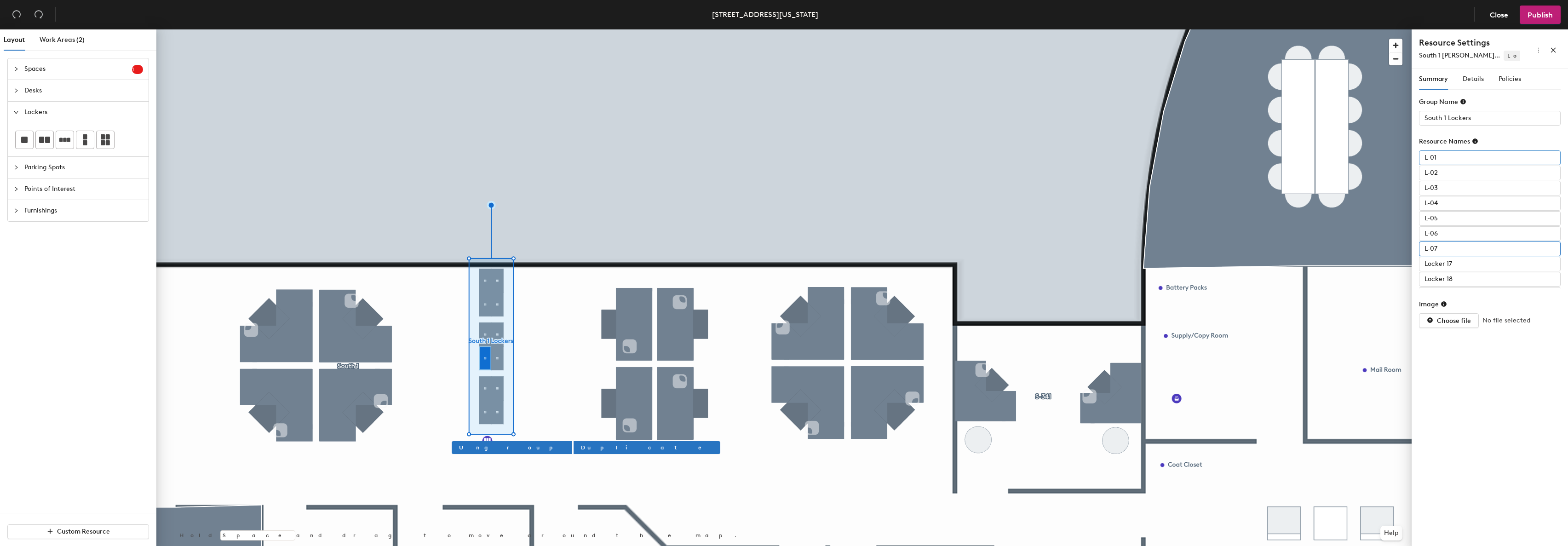
type input "L-07"
paste input "-0"
type input "L-08"
paste input "-0"
type input "L-09"
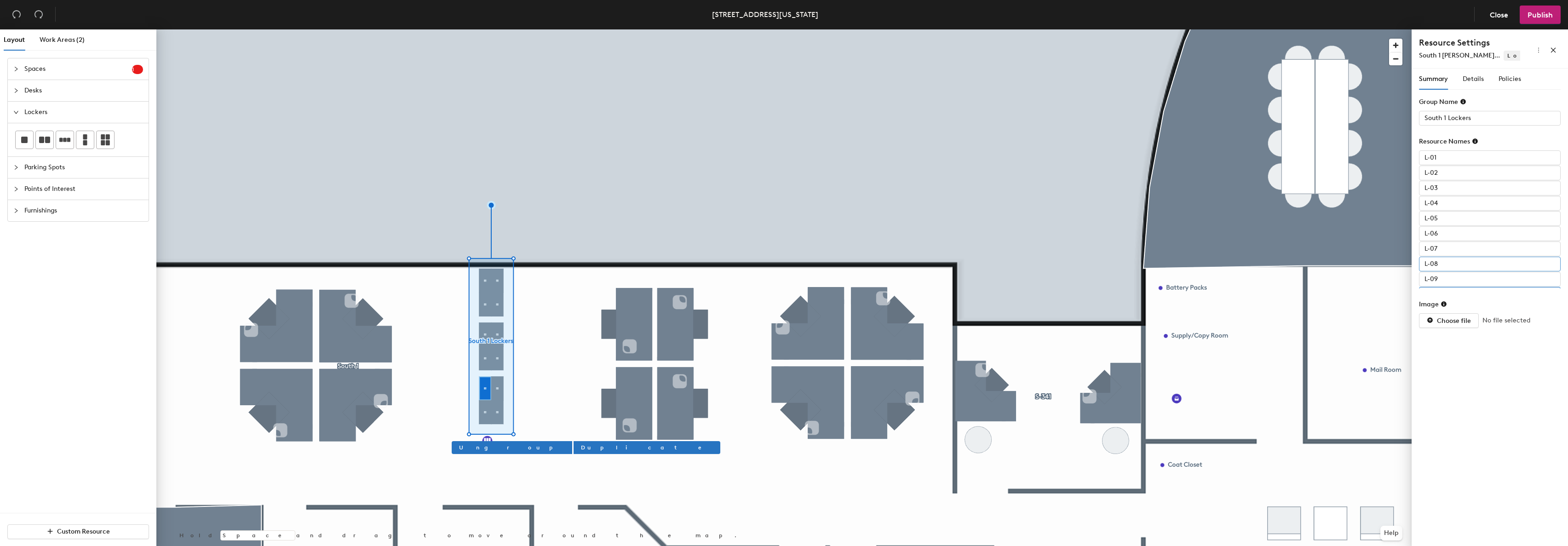
scroll to position [44, 0]
paste input "-0"
type input "L-10"
paste input "-"
type input "L-11"
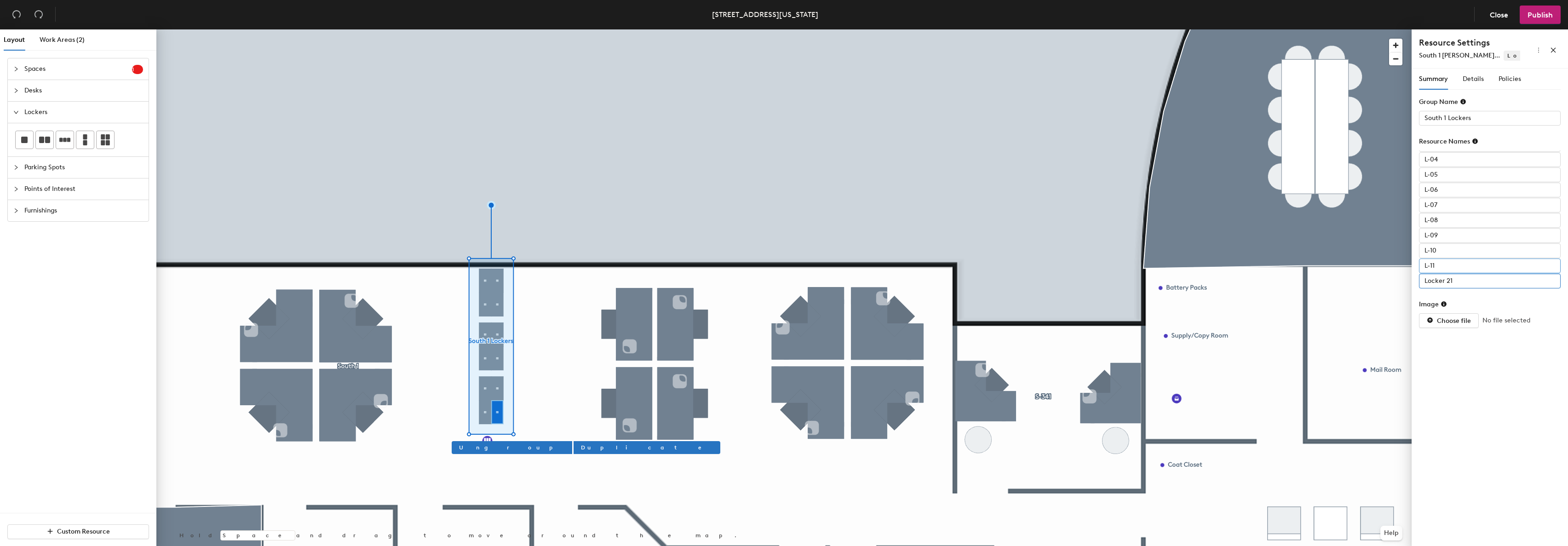
paste input "-0"
type input "L-12"
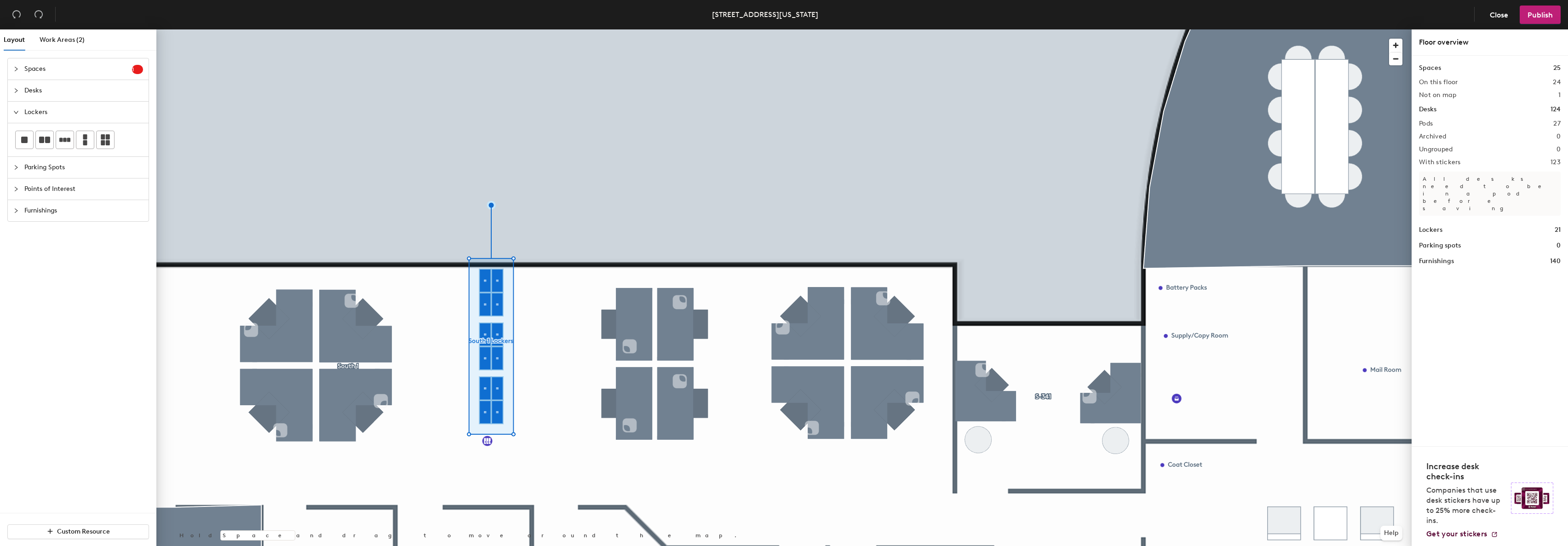
click at [484, 29] on div at bounding box center [784, 29] width 1255 height 0
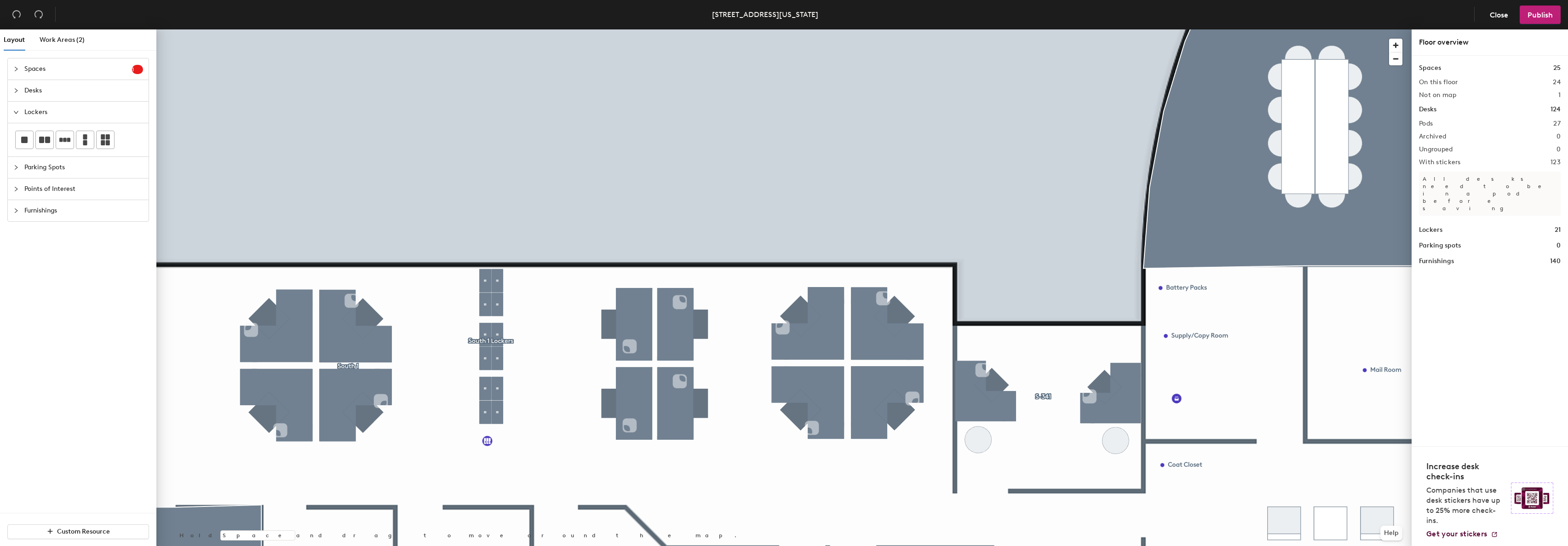
click at [490, 0] on html "Skip navigation Schedule Office People Analytics Visits Deliveries Services Man…" at bounding box center [784, 273] width 1568 height 546
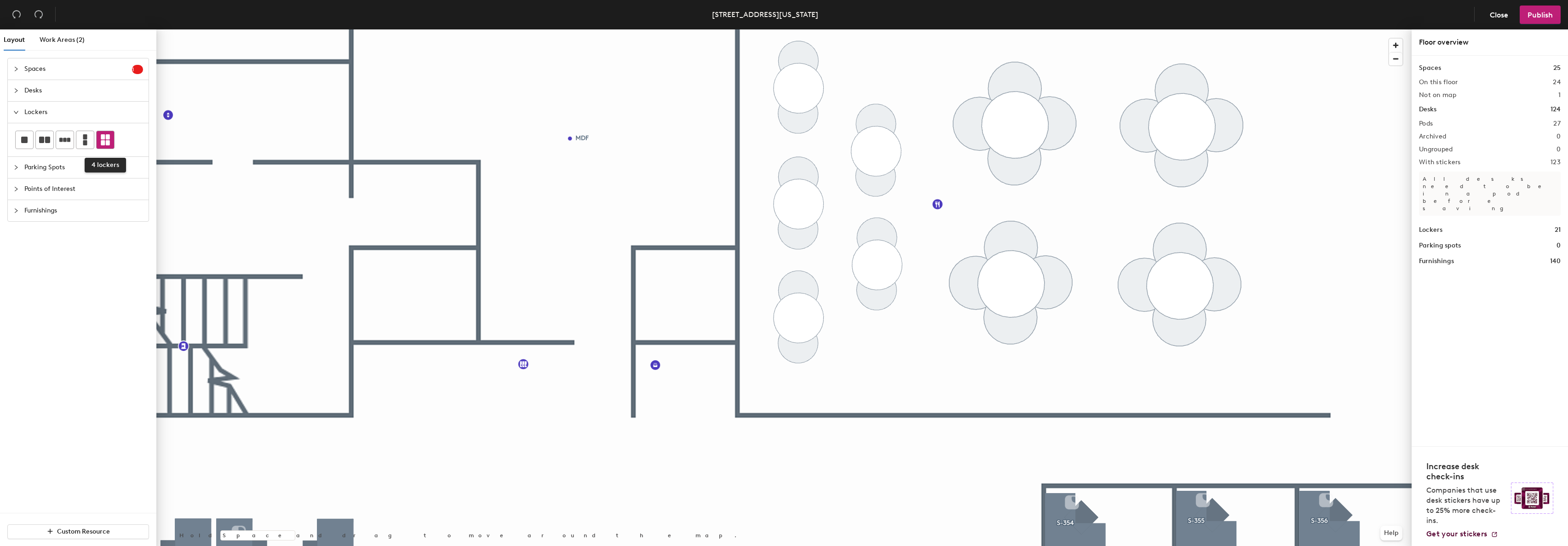
click at [107, 138] on icon at bounding box center [105, 140] width 9 height 11
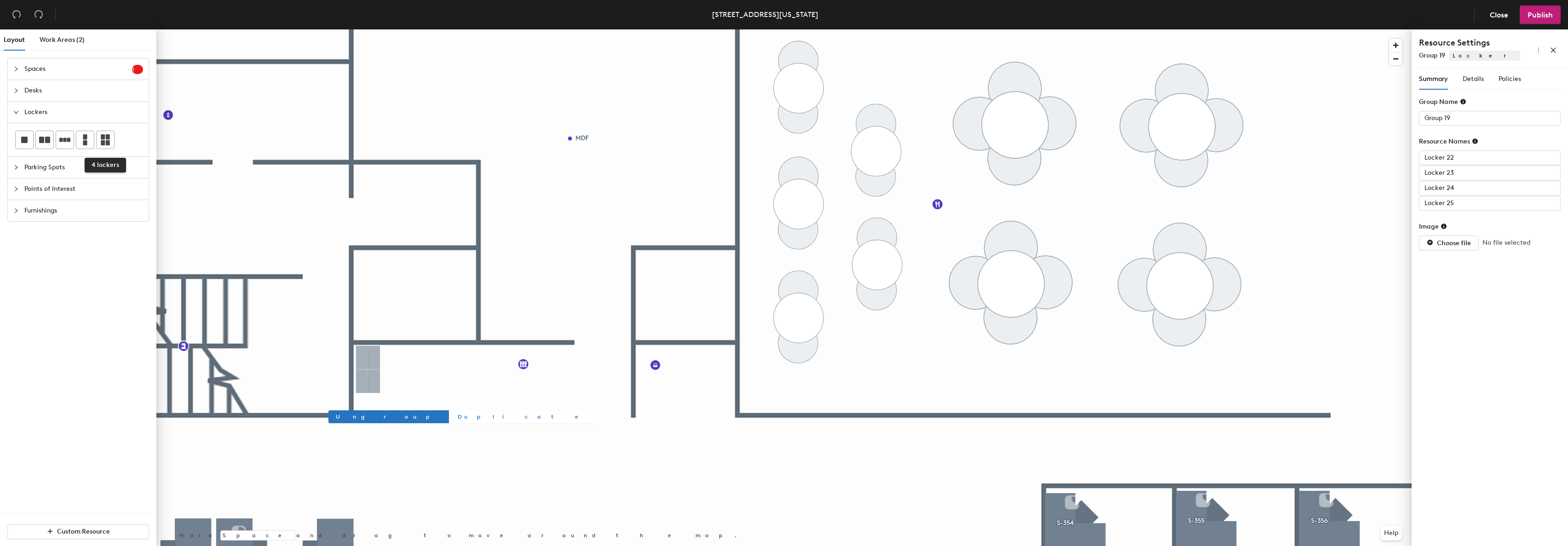
click at [458, 417] on span "Duplicate" at bounding box center [524, 416] width 132 height 8
click at [488, 414] on span "Duplicate" at bounding box center [554, 416] width 132 height 8
type input "Group 22"
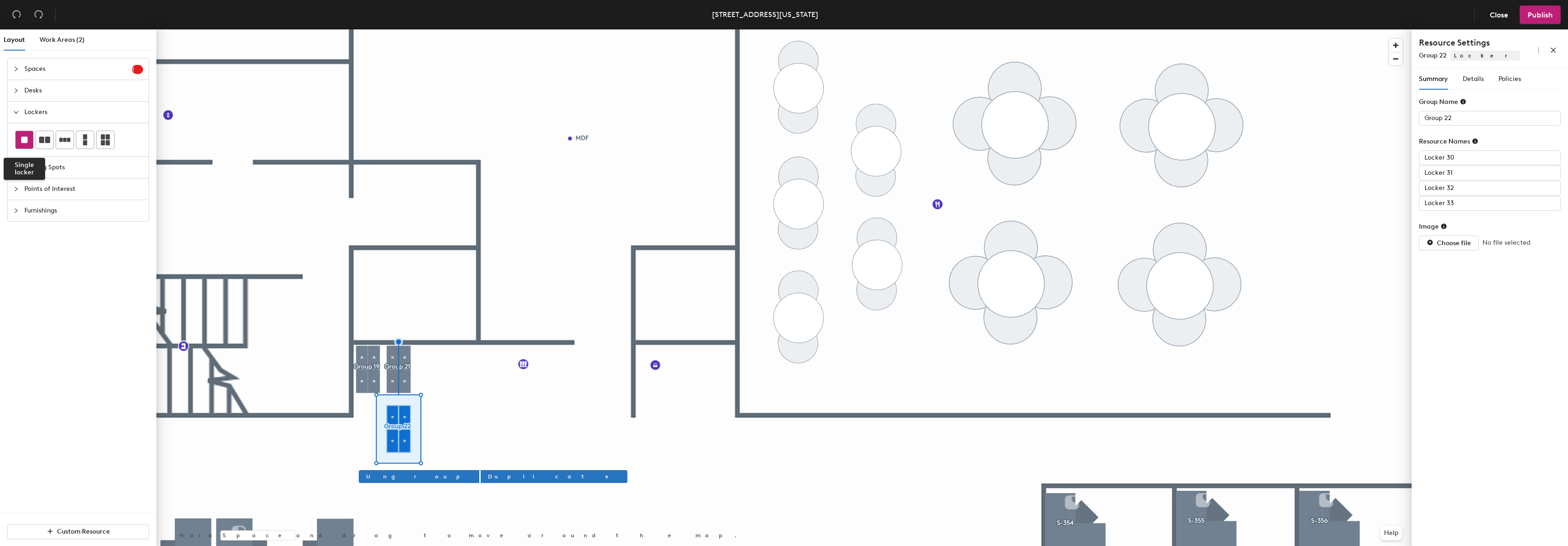
click at [26, 141] on rect at bounding box center [25, 140] width 6 height 6
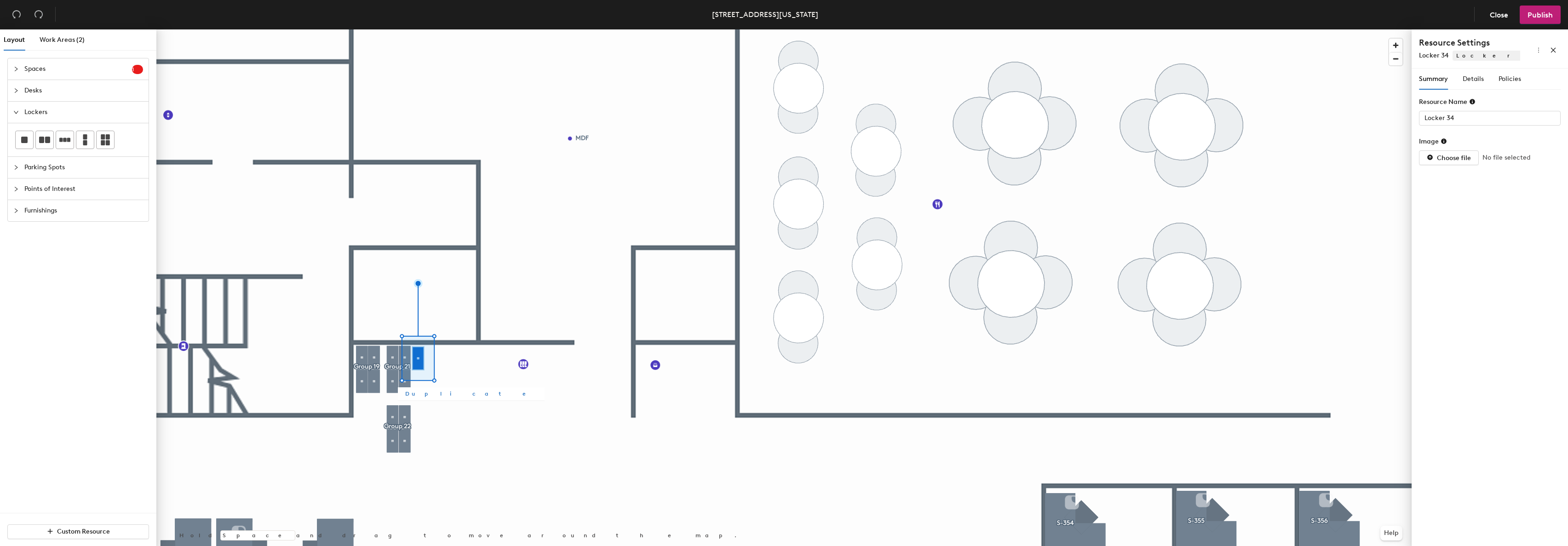
click at [419, 394] on span "Duplicate" at bounding box center [471, 393] width 132 height 8
type input "Locker 35"
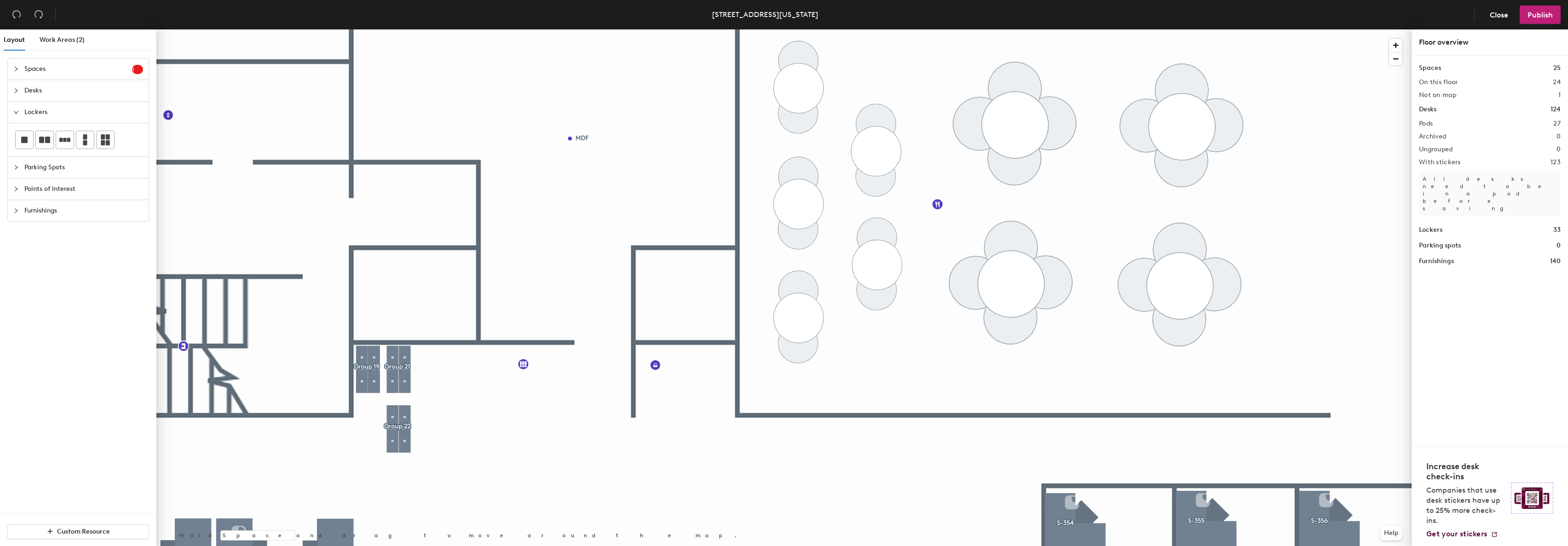
click at [401, 29] on div at bounding box center [784, 29] width 1255 height 0
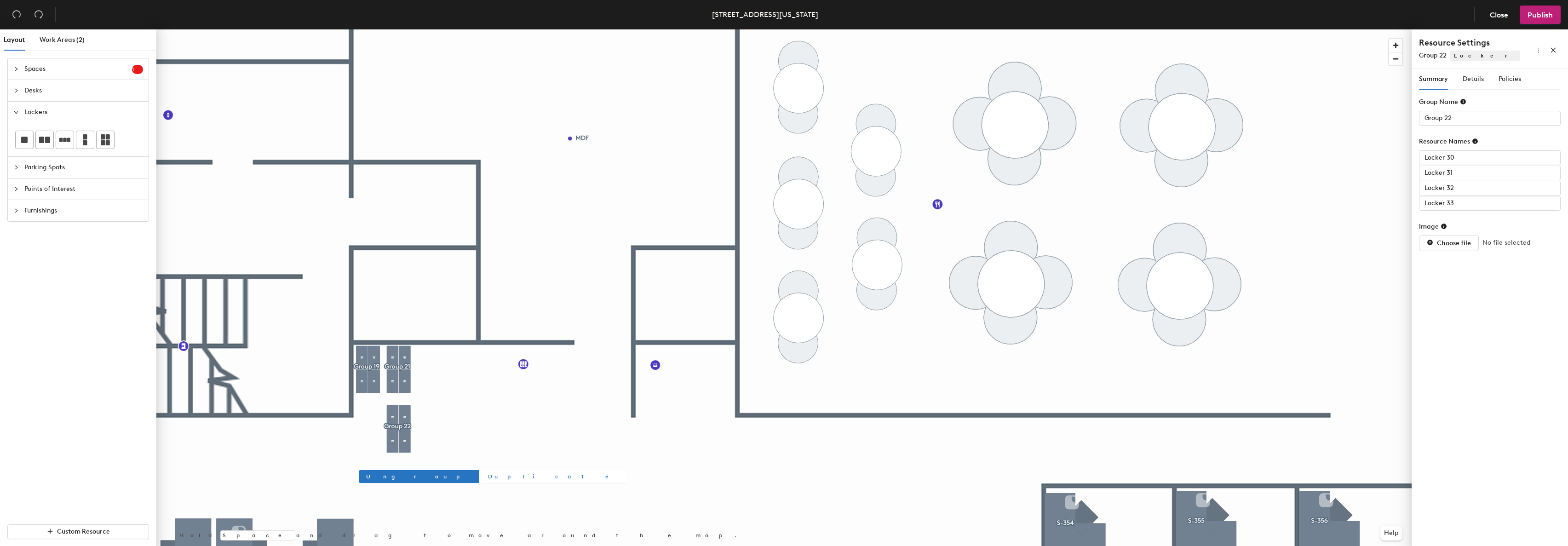
click at [488, 476] on span "Duplicate" at bounding box center [554, 476] width 132 height 8
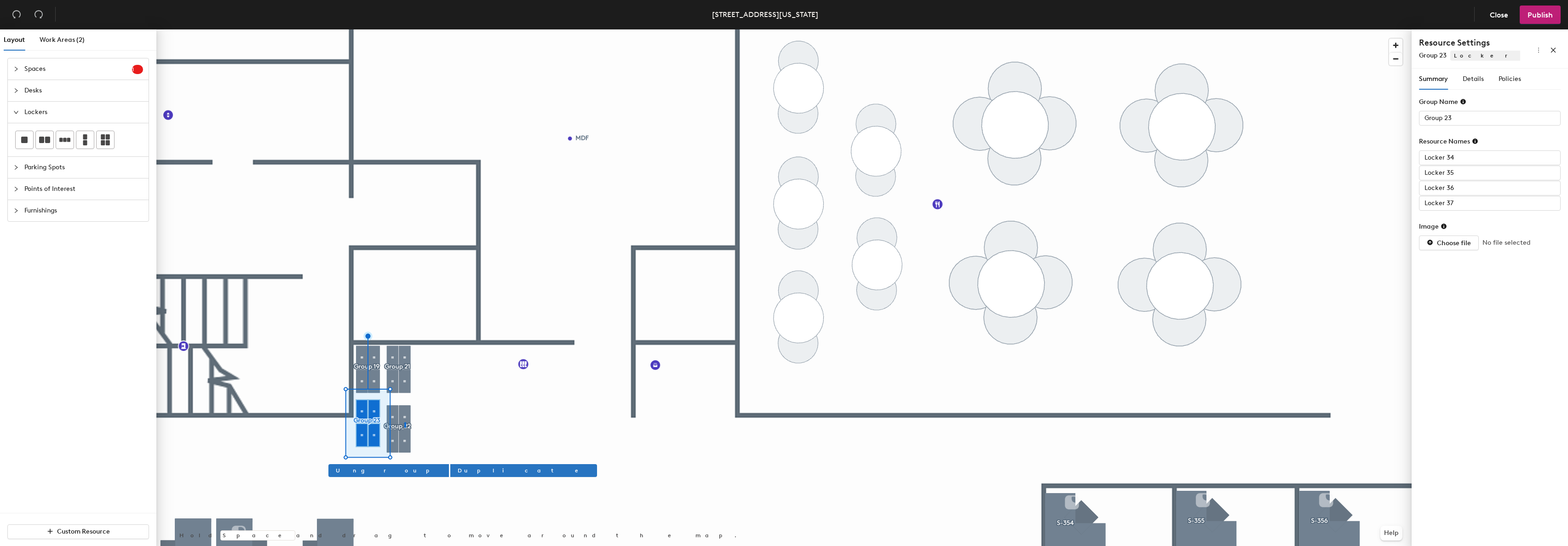
click at [404, 29] on div at bounding box center [784, 29] width 1255 height 0
type input "Group 22"
click at [433, 29] on div at bounding box center [784, 29] width 1255 height 0
click at [375, 469] on span "Ungroup" at bounding box center [418, 470] width 106 height 8
click at [359, 472] on button "Ungroup" at bounding box center [388, 470] width 120 height 13
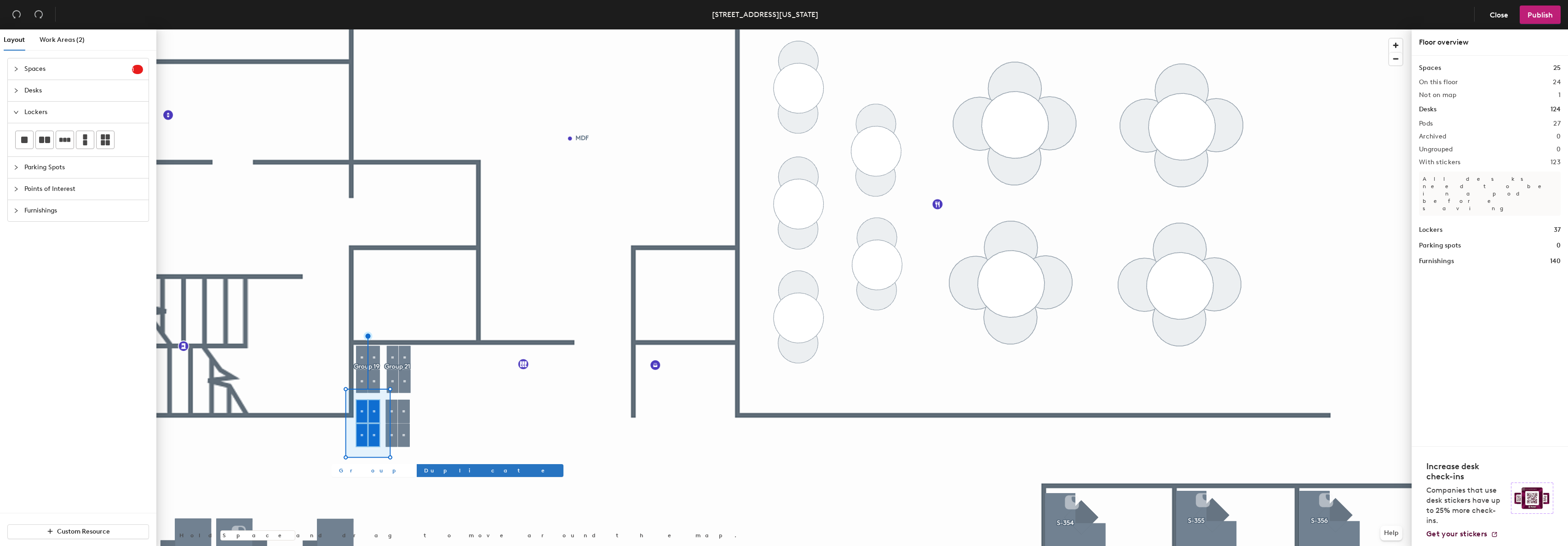
click at [374, 29] on div at bounding box center [784, 29] width 1255 height 0
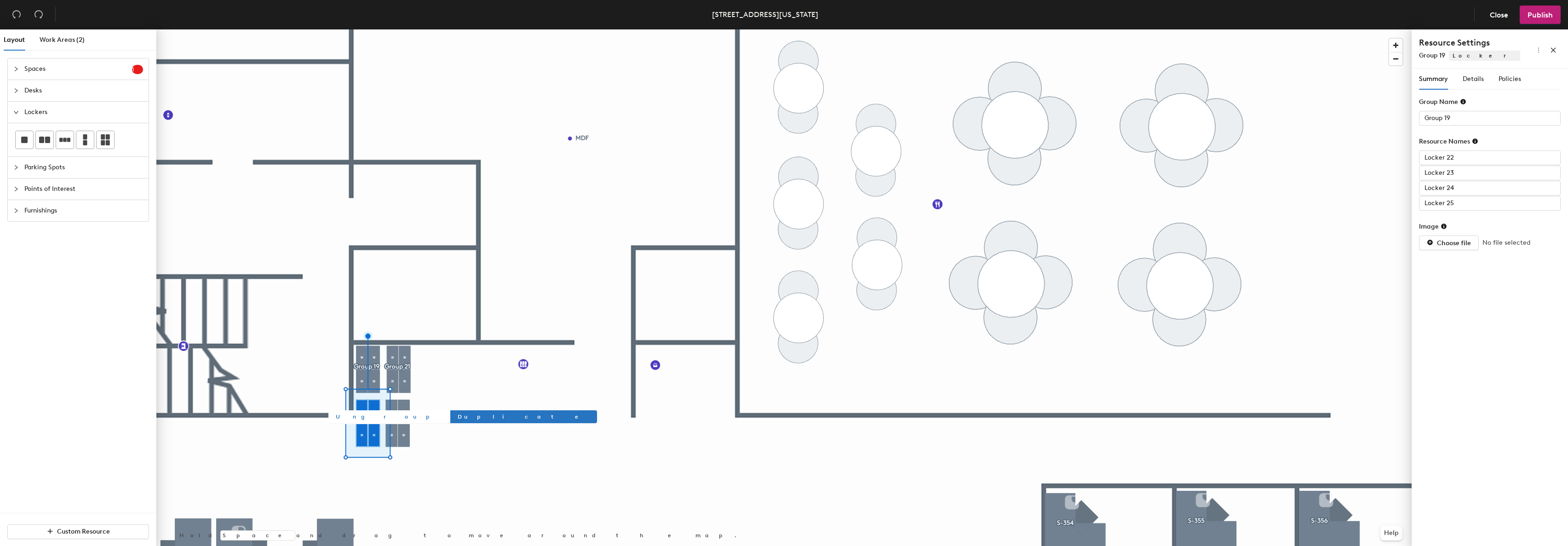
click at [351, 419] on span "Ungroup" at bounding box center [389, 416] width 106 height 8
click at [373, 419] on span "Ungroup" at bounding box center [419, 416] width 106 height 8
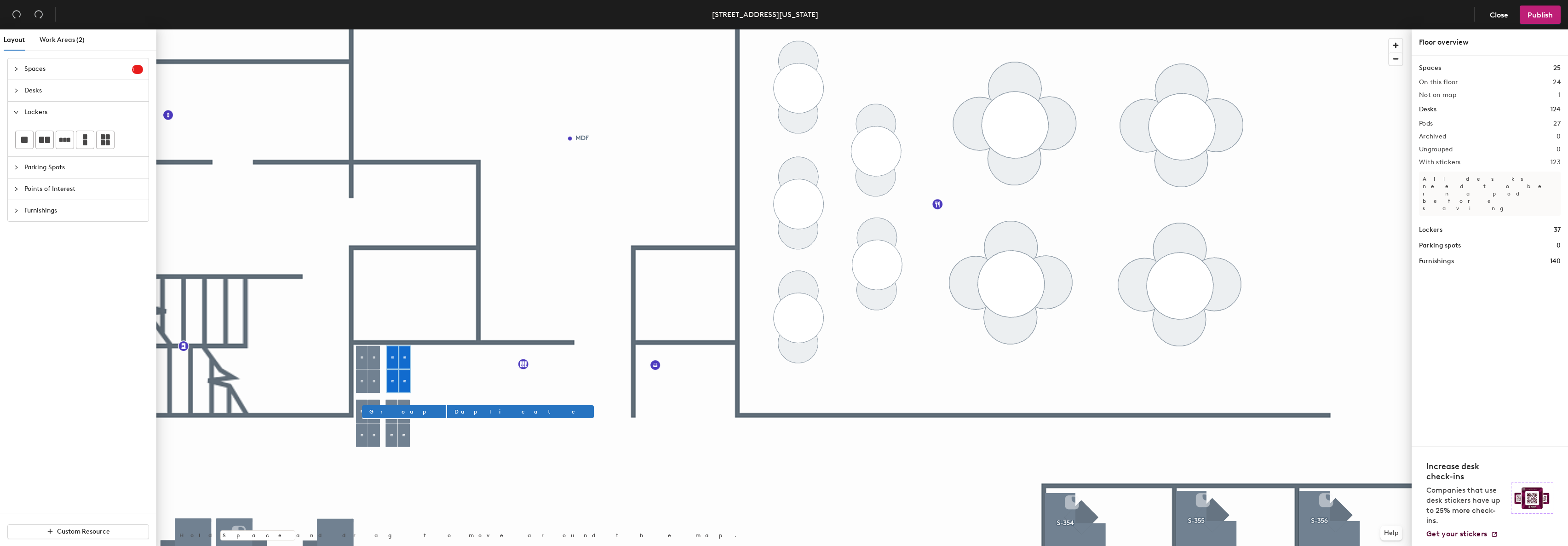
click at [361, 29] on div at bounding box center [784, 29] width 1255 height 0
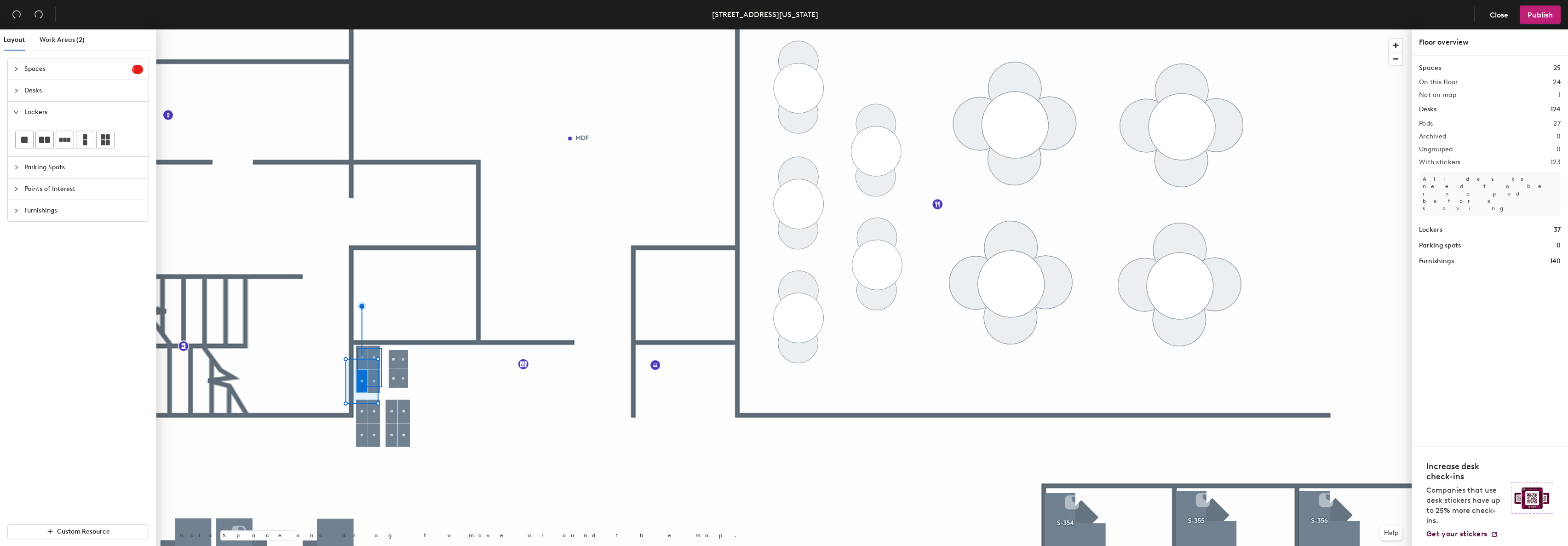
click at [357, 29] on div at bounding box center [784, 29] width 1255 height 0
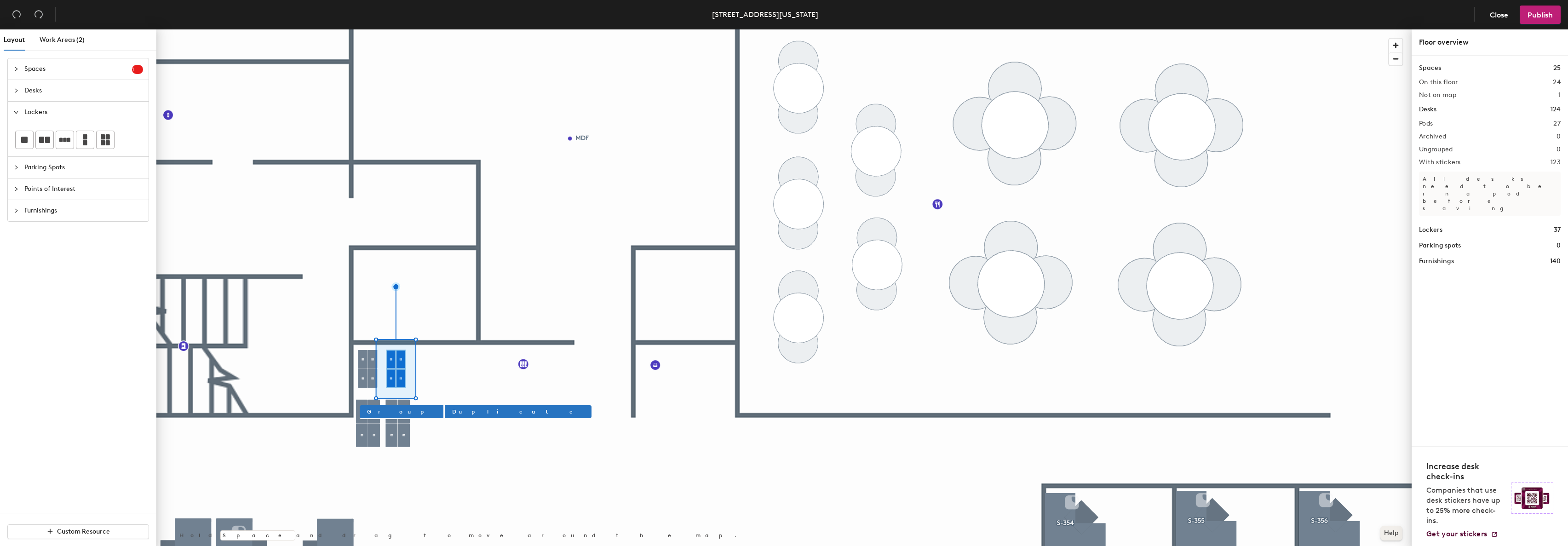
click at [1388, 534] on button "Help" at bounding box center [1391, 532] width 22 height 15
click at [1392, 530] on button "Help" at bounding box center [1391, 532] width 22 height 15
click at [1390, 495] on div "ESC" at bounding box center [1379, 495] width 35 height 9
click at [479, 29] on div at bounding box center [784, 29] width 1255 height 0
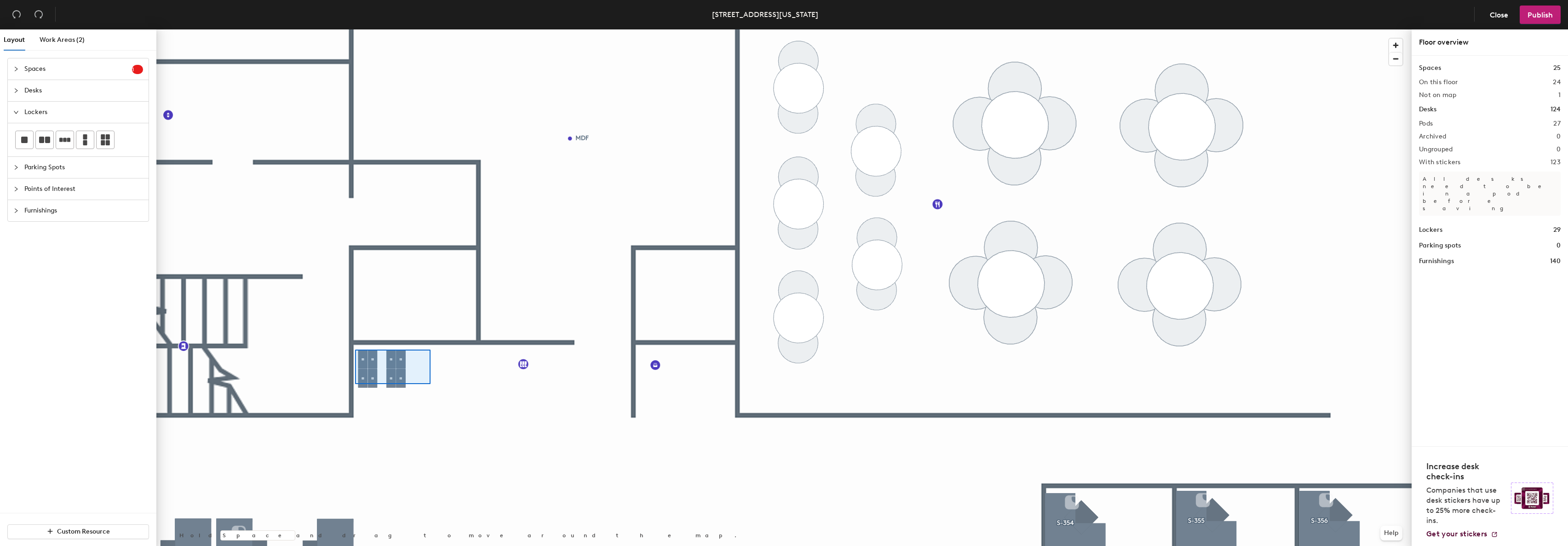
click at [355, 29] on div at bounding box center [784, 29] width 1255 height 0
click at [438, 413] on span "Duplicate" at bounding box center [504, 411] width 132 height 8
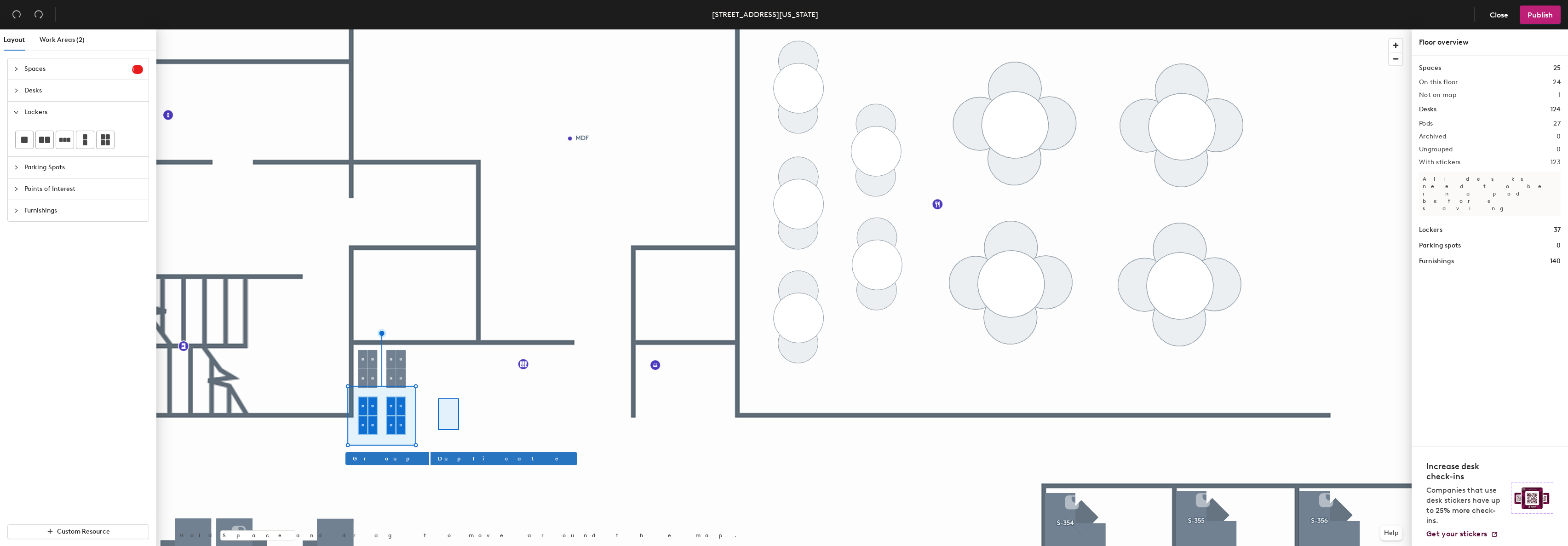
click at [438, 29] on div at bounding box center [784, 29] width 1255 height 0
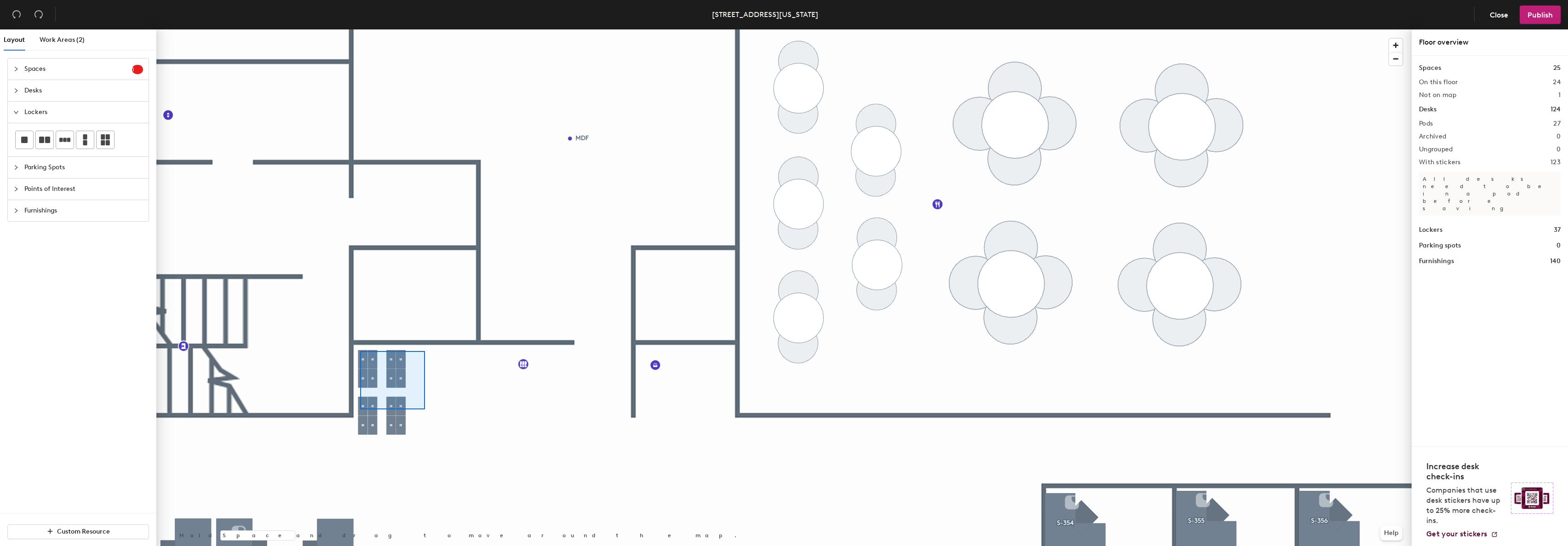
click at [360, 29] on div at bounding box center [784, 29] width 1255 height 0
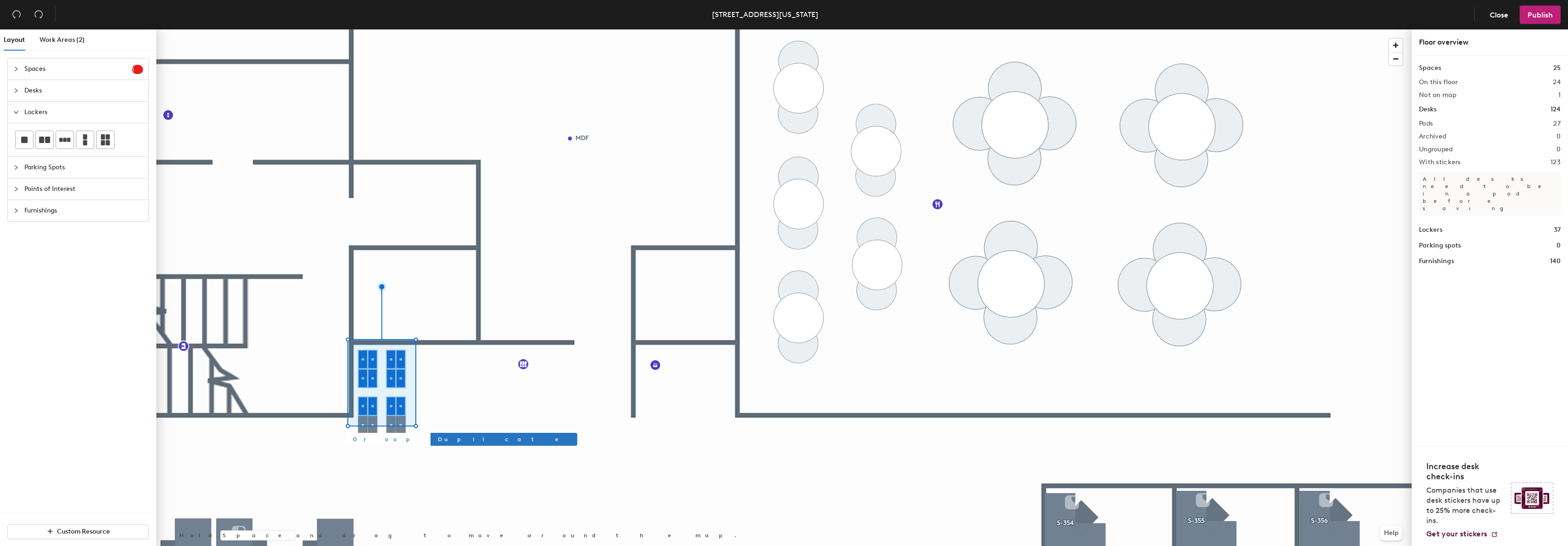
click at [354, 439] on span "Group" at bounding box center [387, 439] width 69 height 8
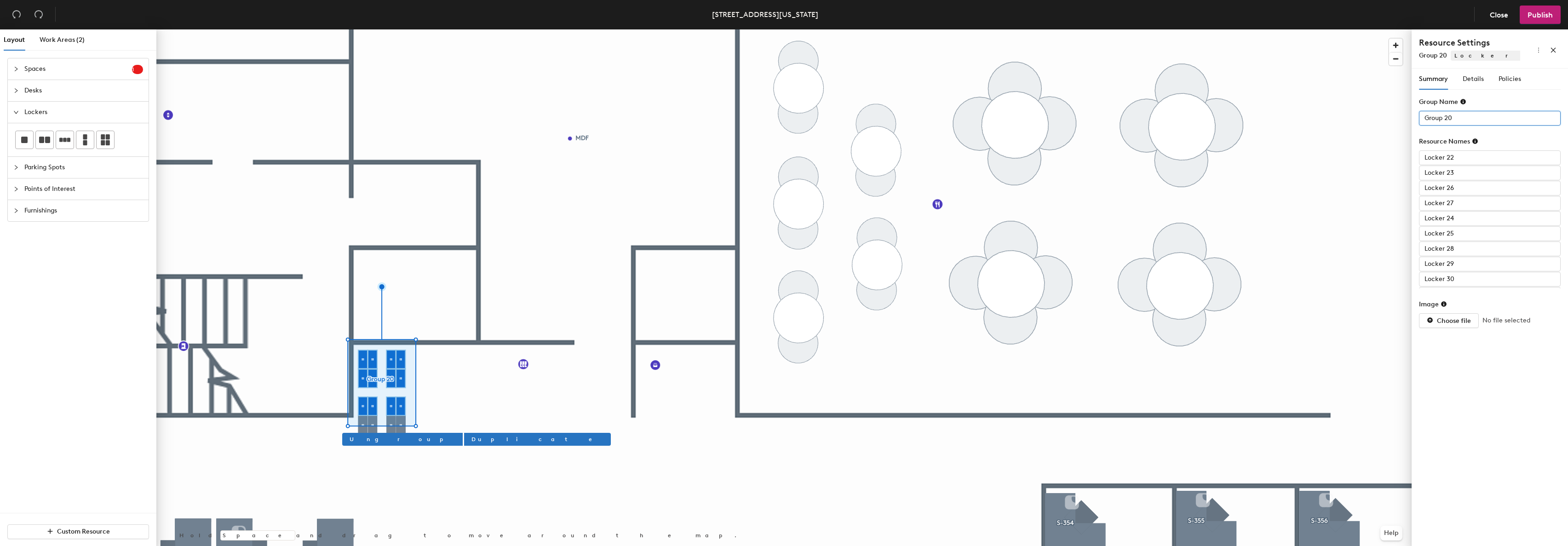
click at [1343, 119] on div "Layout Work Areas (2) Spaces 1 Add existing spaces to the map Huddle Room S-314…" at bounding box center [784, 289] width 1568 height 520
type input "South 2 Lockers"
click at [1459, 157] on input "Locker 22" at bounding box center [1490, 157] width 142 height 15
paste input "-0"
type input "L-01"
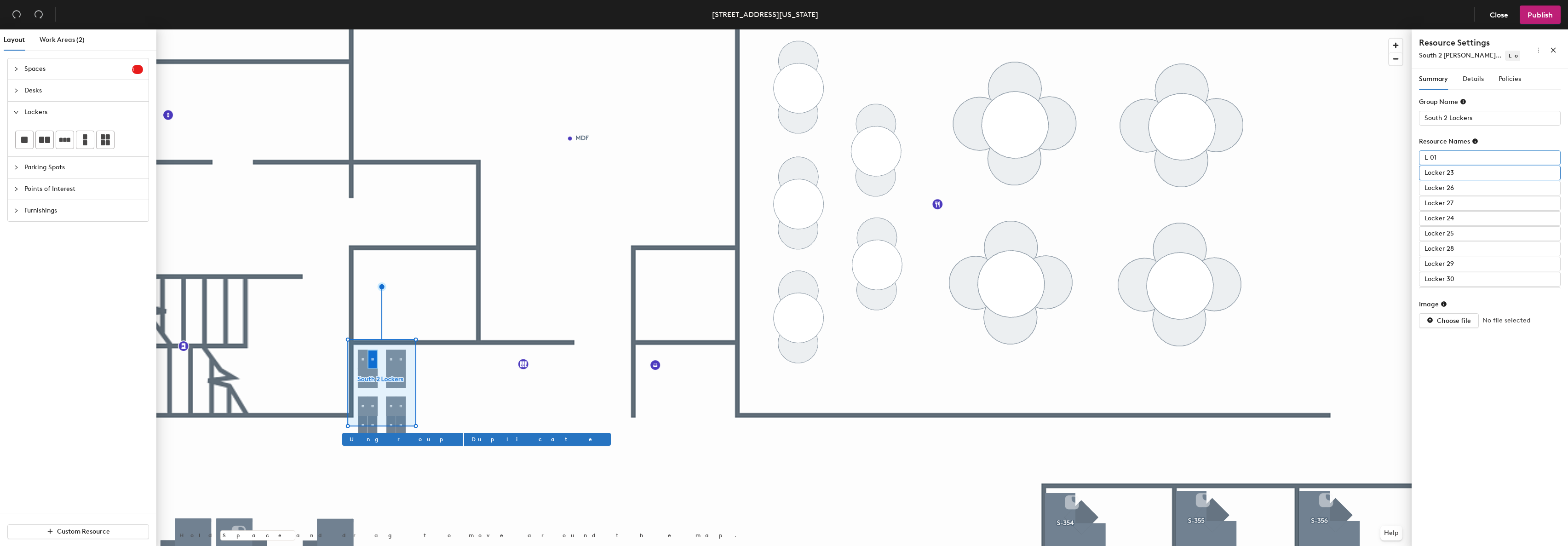
paste input "-0"
type input "L-02"
paste input "-0"
type input "L-03"
paste input "-0"
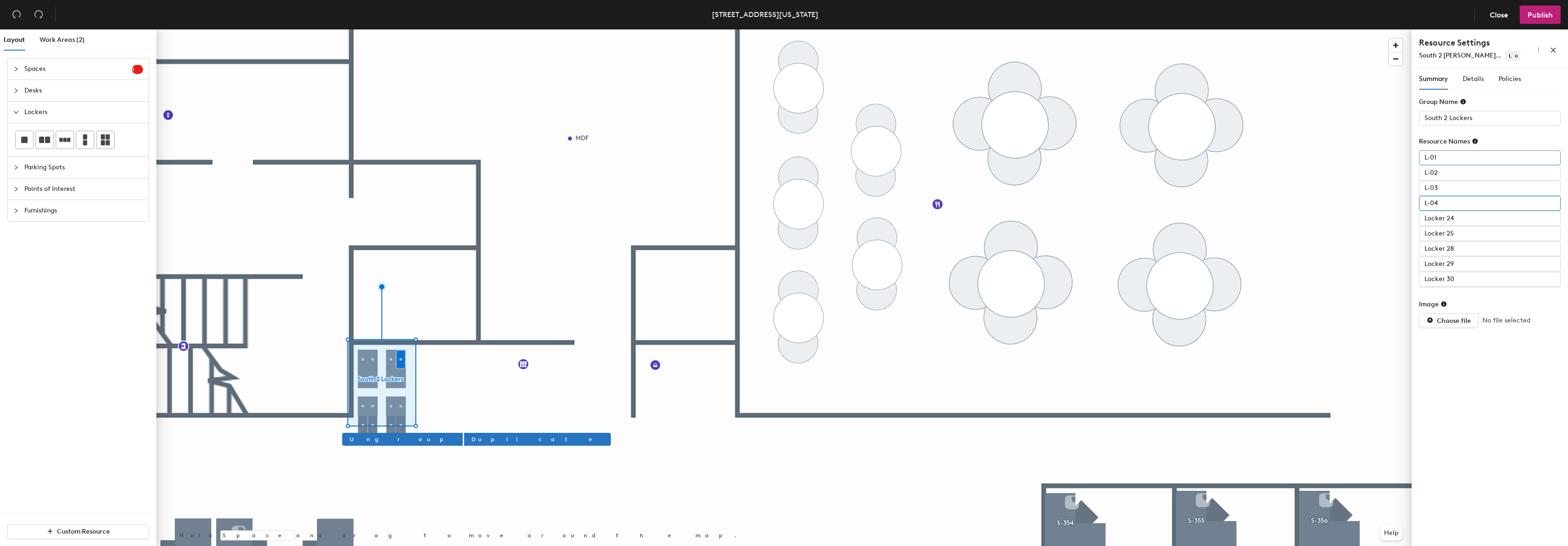
type input "L-04"
paste input "-0"
type input "L-05"
paste input "-0"
type input "L-06"
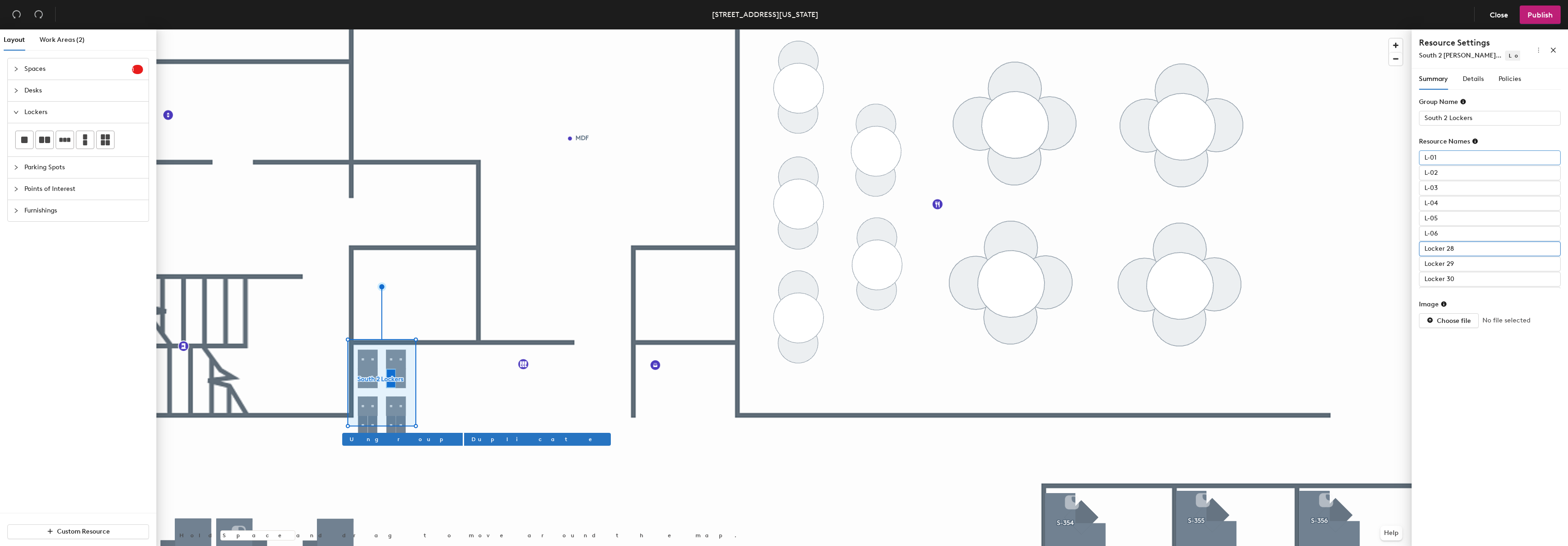
paste input "-0"
type input "L-07"
paste input "-0"
type input "L-08"
paste input "-"
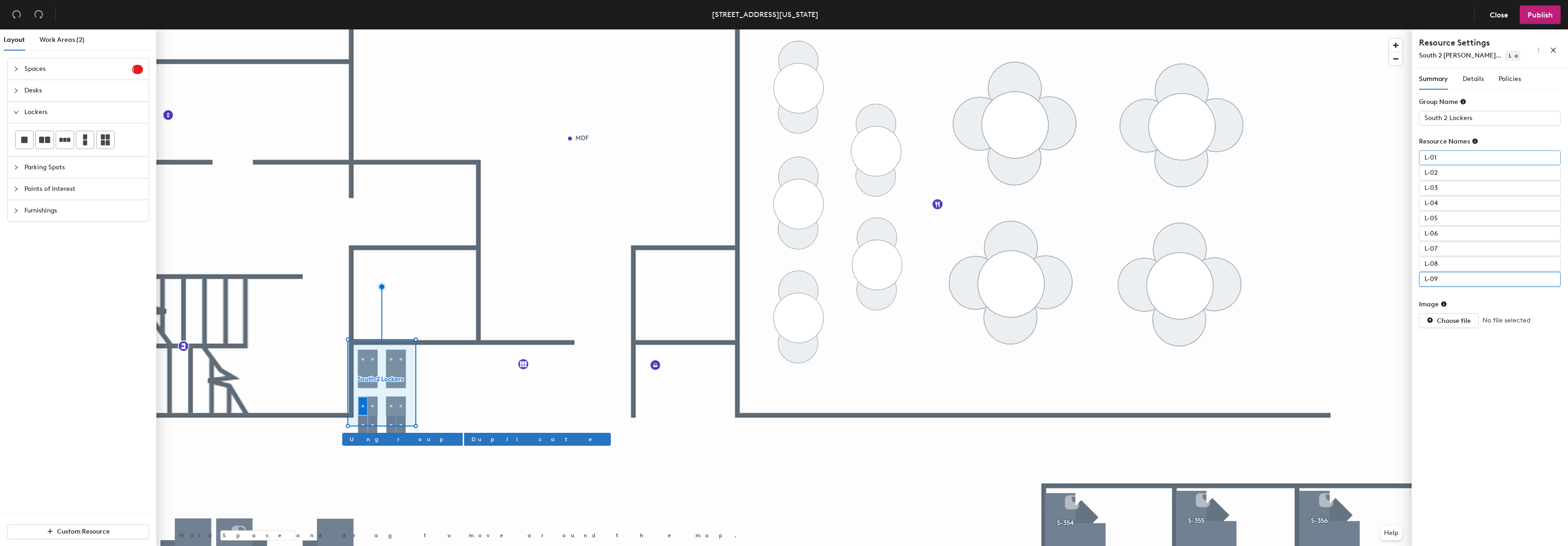
type input "L-09"
paste input "-0"
type input "L-10"
paste input "-0"
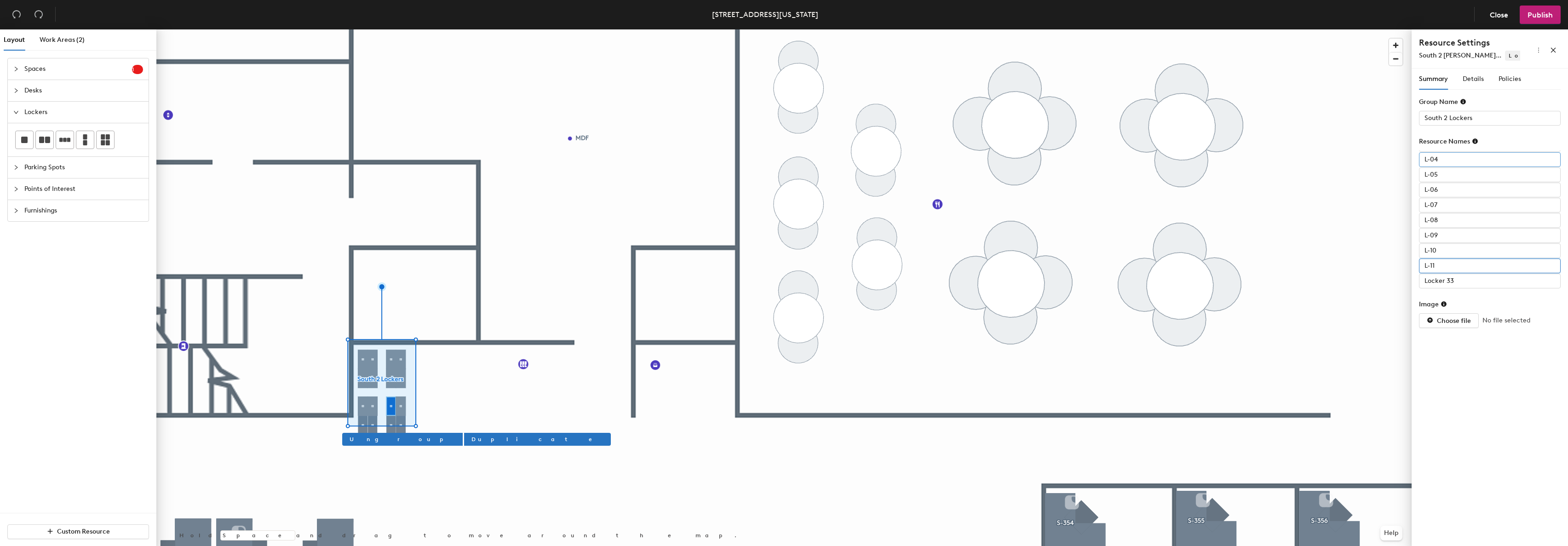
type input "L-11"
paste input "-0"
type input "L-12"
click at [529, 29] on div at bounding box center [784, 29] width 1255 height 0
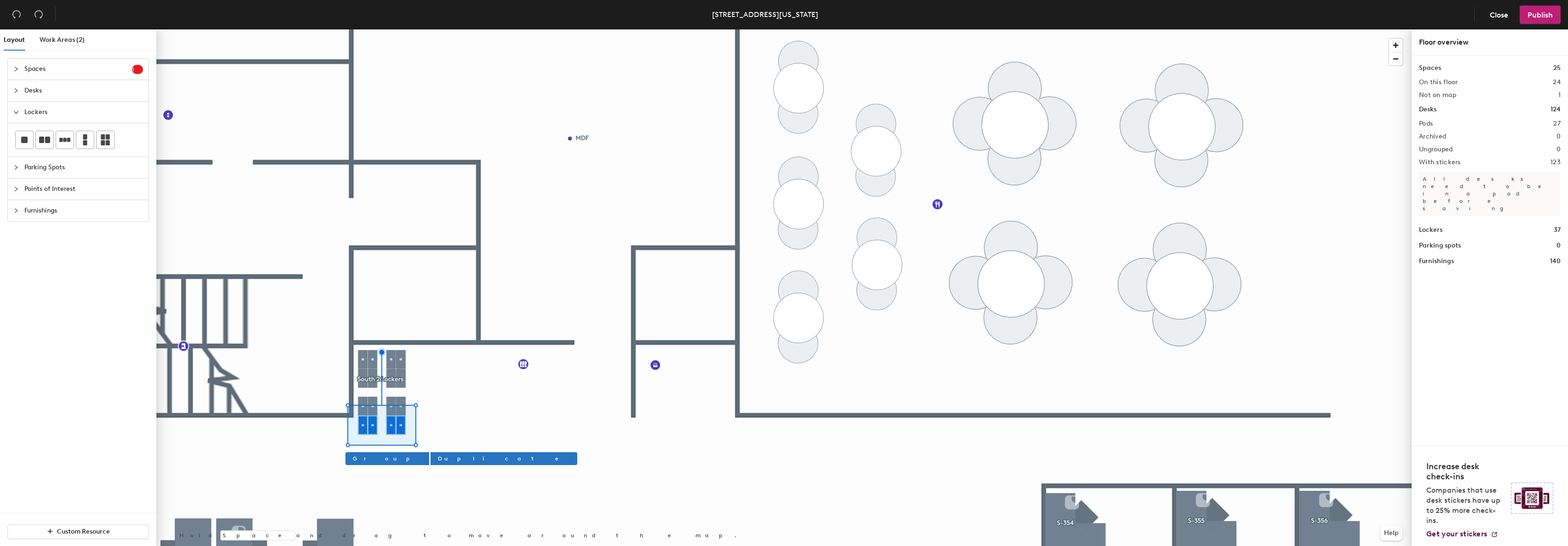
click at [450, 29] on div at bounding box center [784, 29] width 1255 height 0
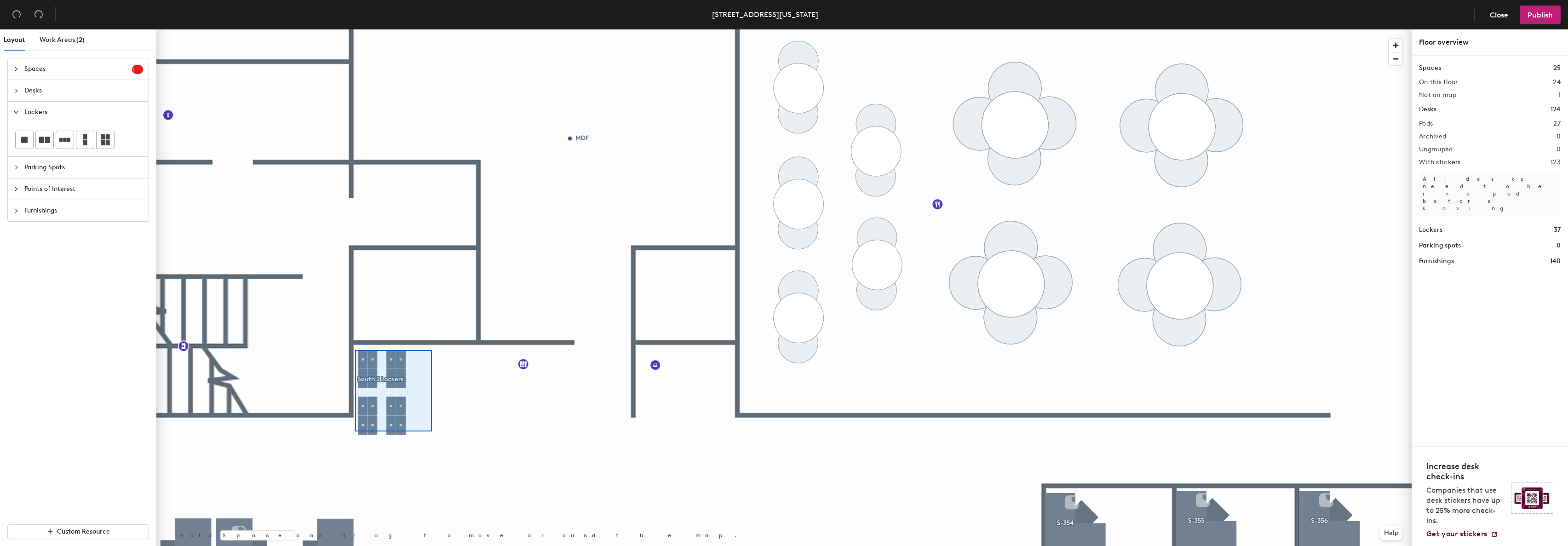
click at [355, 29] on div at bounding box center [784, 29] width 1255 height 0
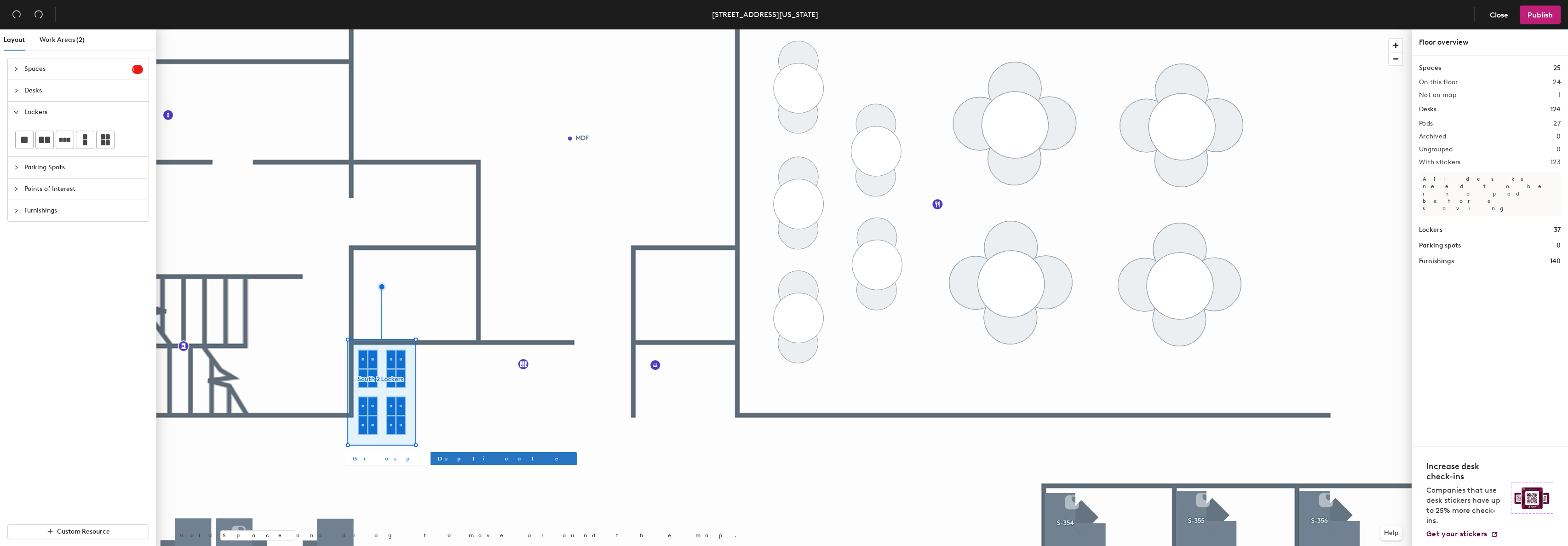
click at [361, 459] on span "Group" at bounding box center [387, 458] width 69 height 8
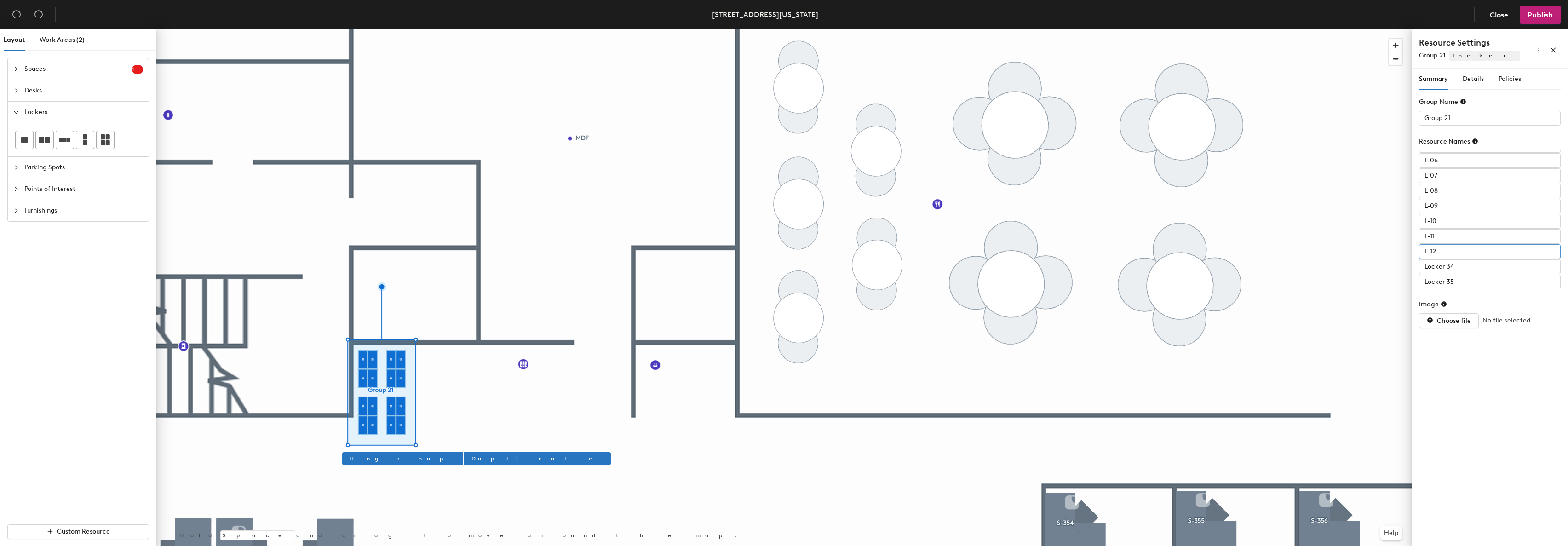
scroll to position [104, 0]
click at [1369, 235] on div "Layout Work Areas (2) Spaces 1 Add existing spaces to the map Huddle Room S-314…" at bounding box center [784, 289] width 1568 height 520
paste input "-0"
type input "L-13"
paste input "-0"
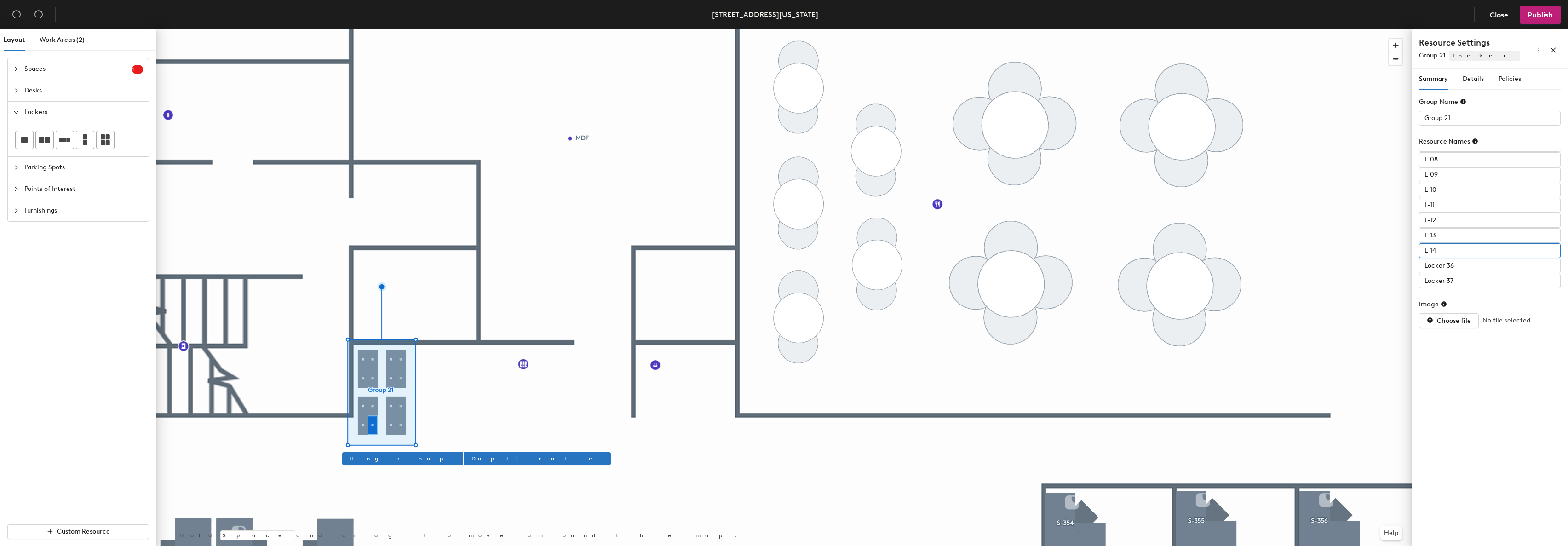
type input "L-14"
paste input "-0"
type input "L-15"
paste input "-0"
type input "L-16"
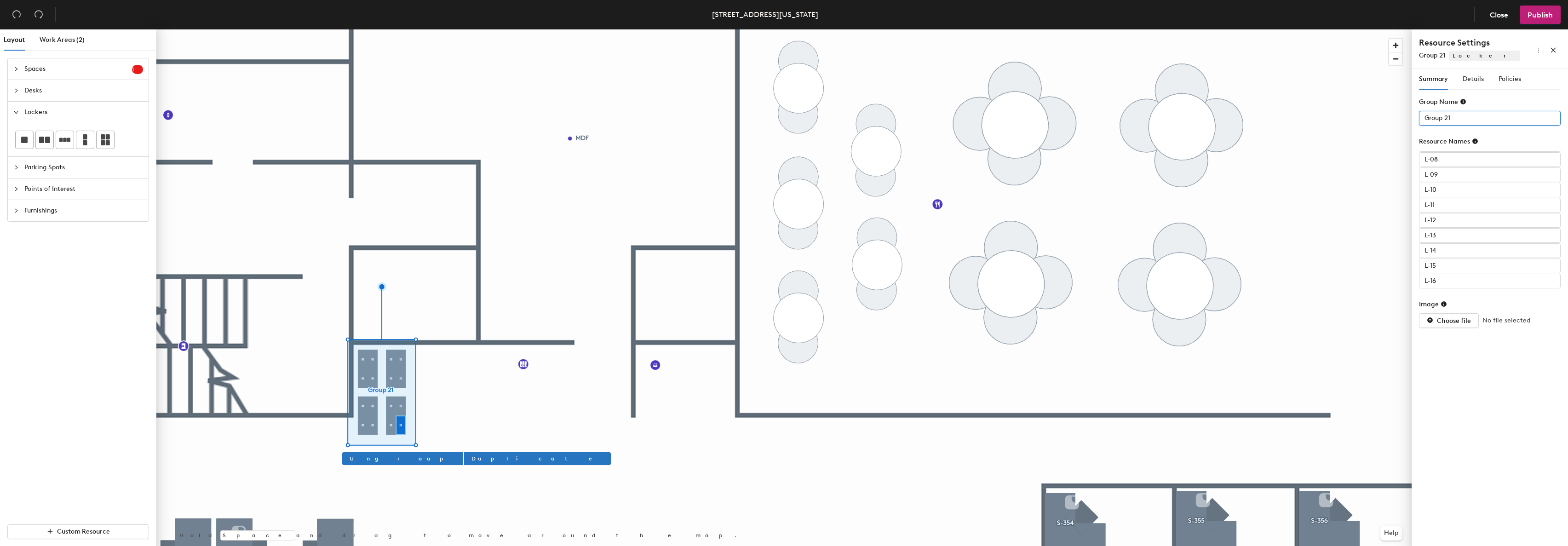
click at [1320, 115] on div "Layout Work Areas (2) Spaces 1 Add existing spaces to the map Huddle Room S-314…" at bounding box center [784, 289] width 1568 height 520
type input "South 2 Lockers"
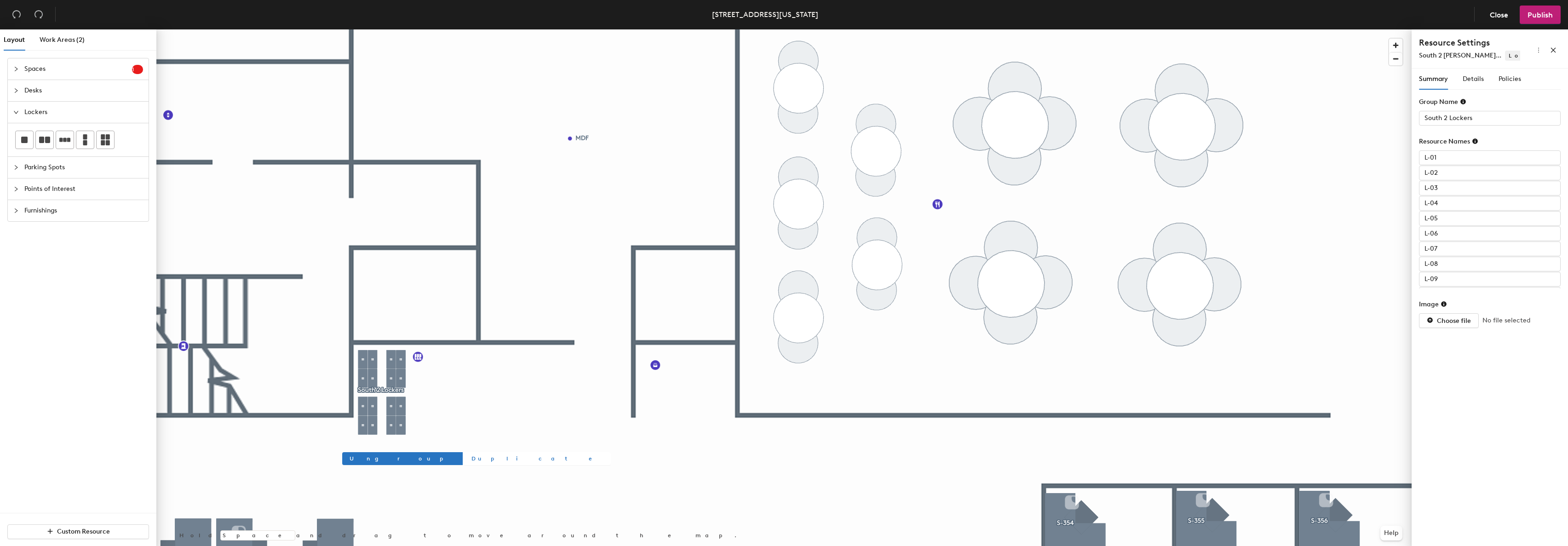
click at [472, 461] on span "Duplicate" at bounding box center [538, 458] width 132 height 8
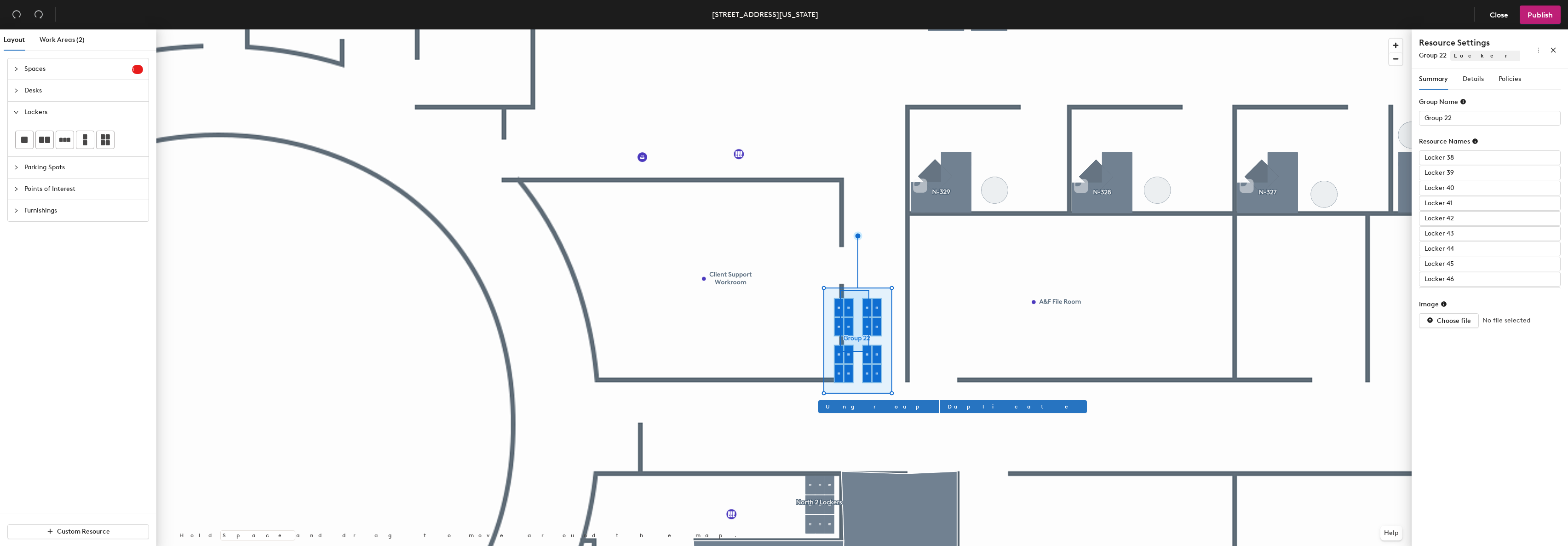
click at [840, 29] on div at bounding box center [784, 29] width 1255 height 0
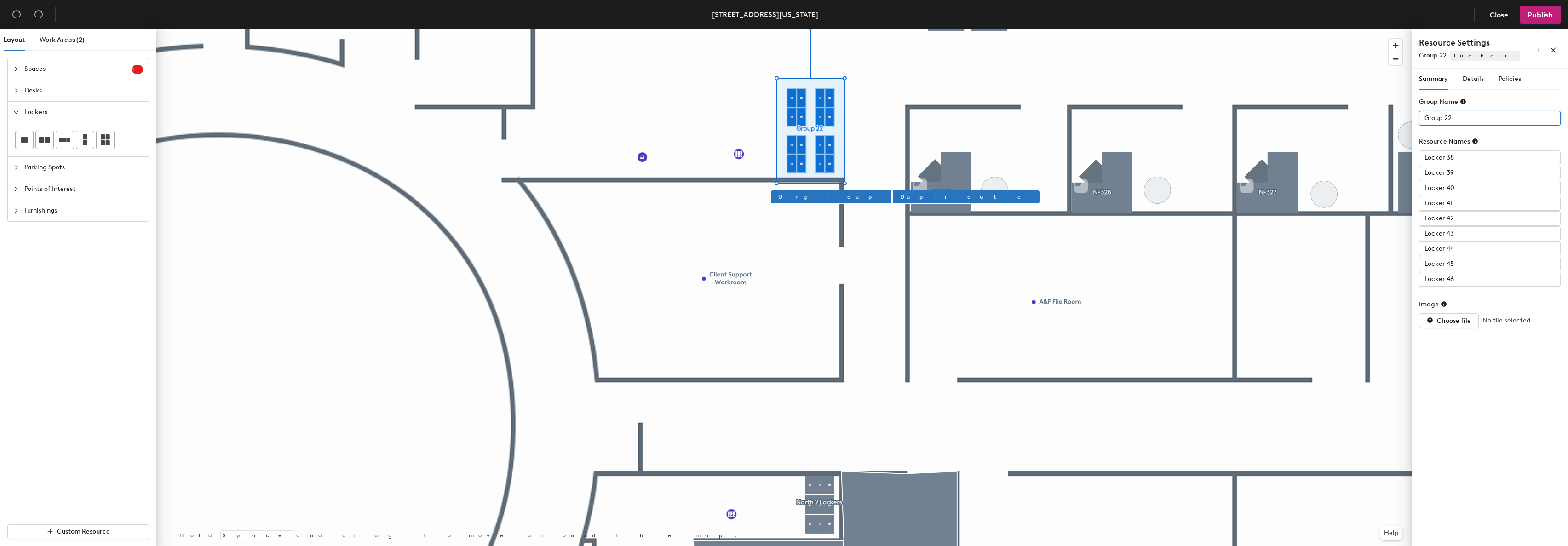
click at [1301, 117] on div "Layout Work Areas (2) Spaces 1 Add existing spaces to the map Huddle Room S-314…" at bounding box center [784, 289] width 1568 height 520
type input "North 1 Lockers"
paste input "-0"
type input "L-01"
paste input "-0"
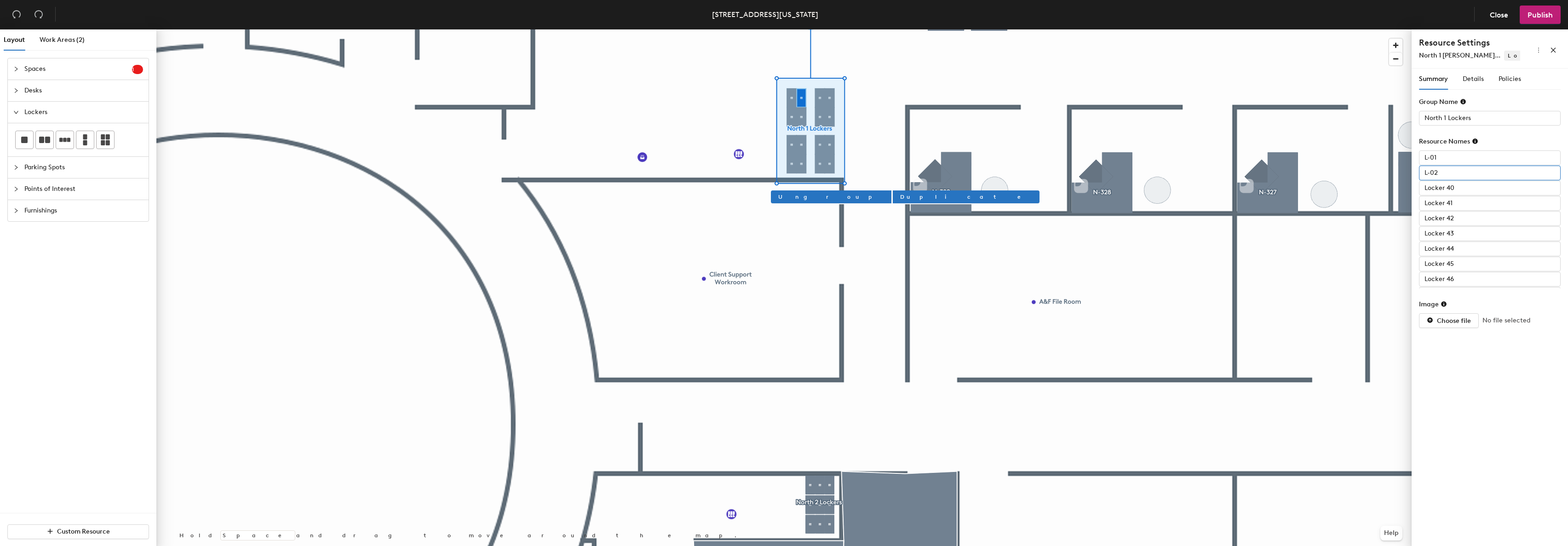
type input "L-02"
paste input "-"
type input "L-03"
paste input "-0"
type input "L-04"
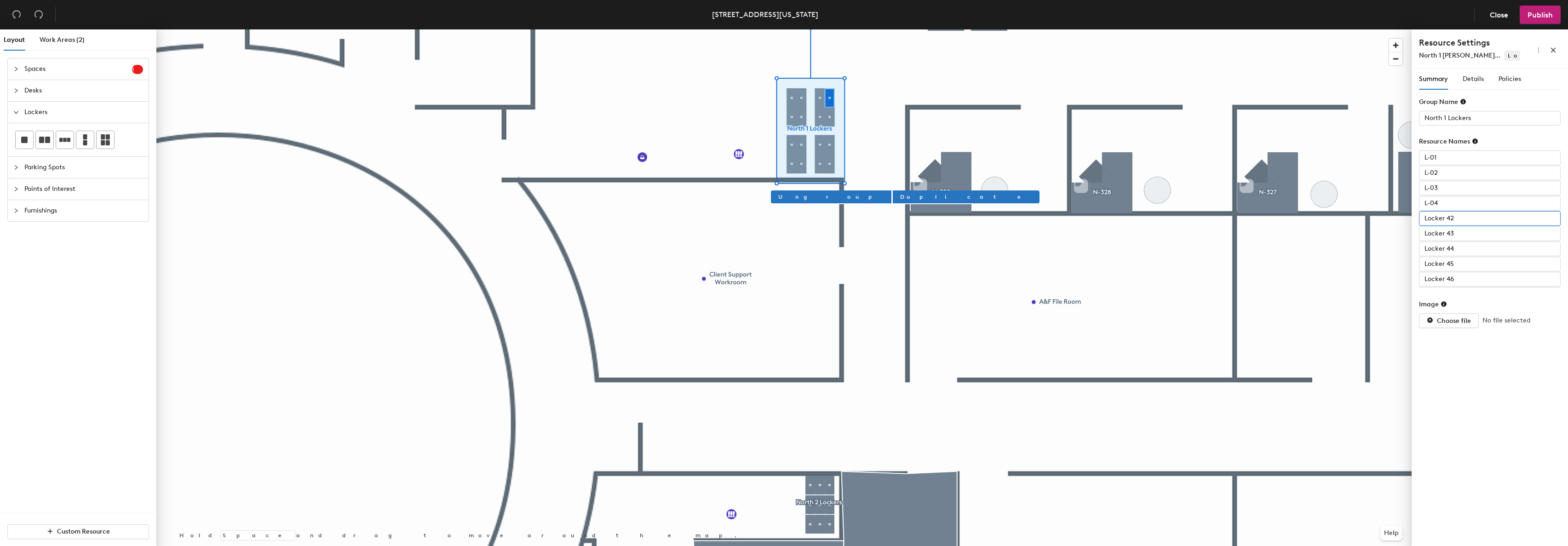
paste input "-0"
type input "L-05"
paste input "-0"
type input "L-06"
paste input "-0"
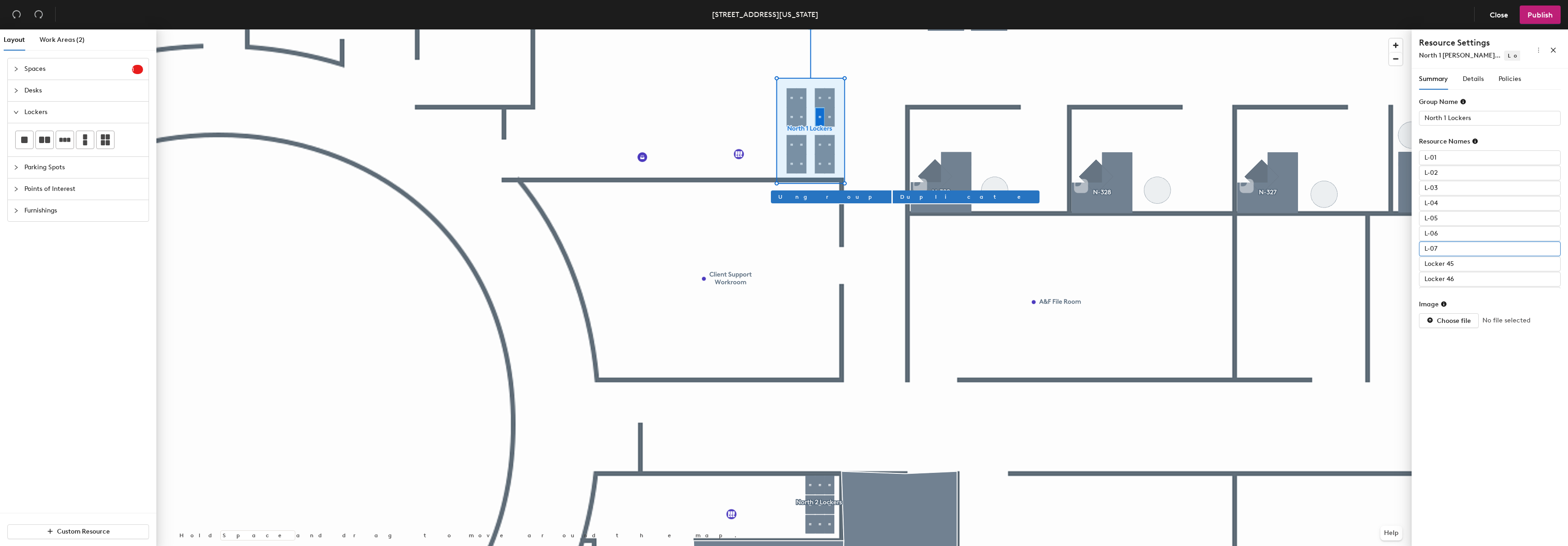
type input "L-07"
paste input "-0"
type input "L-08"
paste input "-0"
type input "L-09"
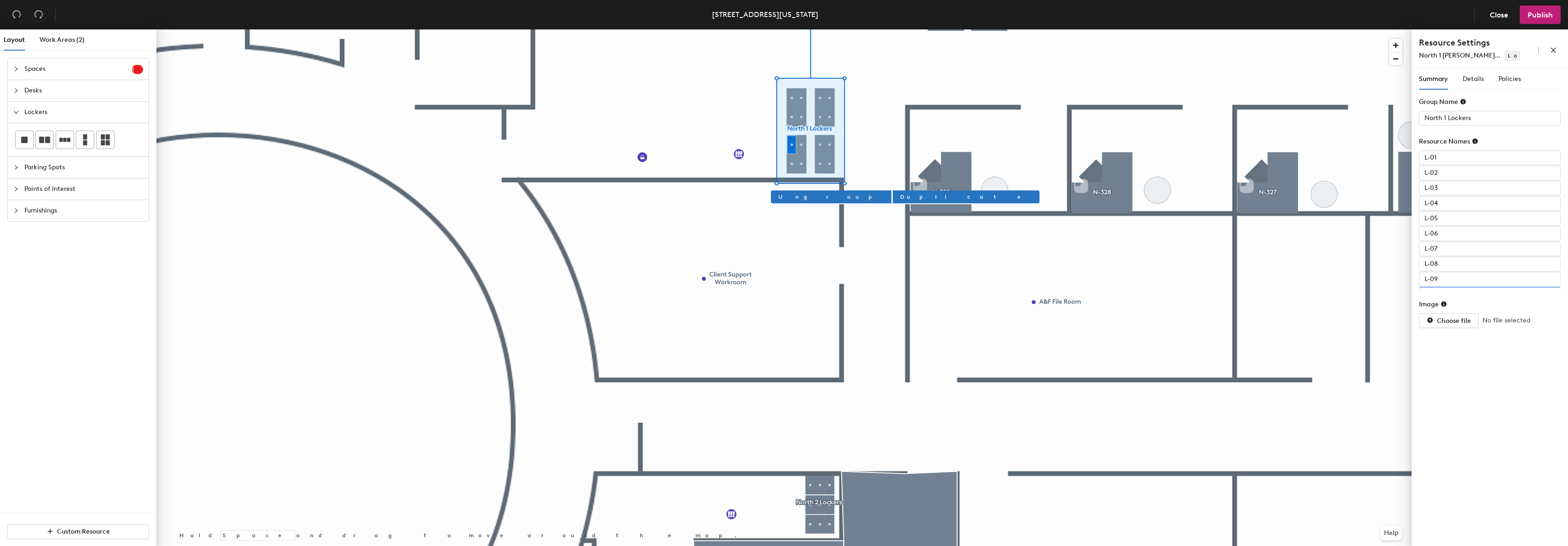
scroll to position [75, 0]
paste input "-0"
type input "L-10"
paste input "-0"
type input "L-11"
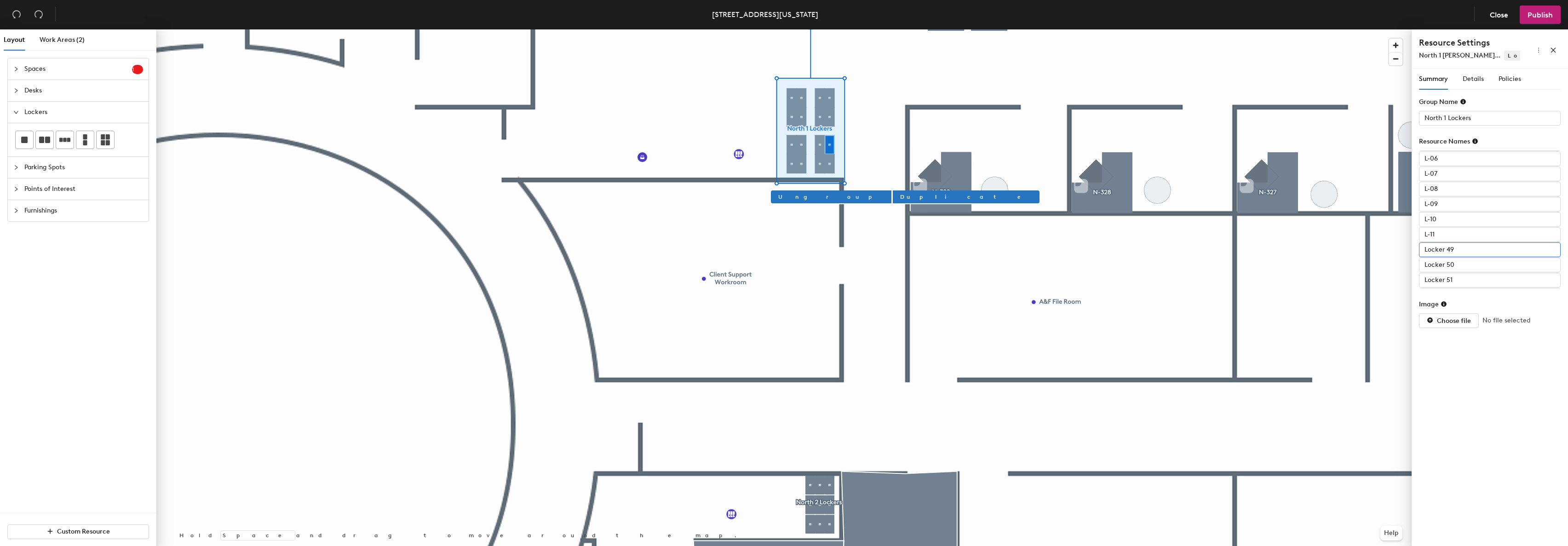
paste input "-0"
type input "L-12"
paste input "-"
type input "L-13"
paste input "-0"
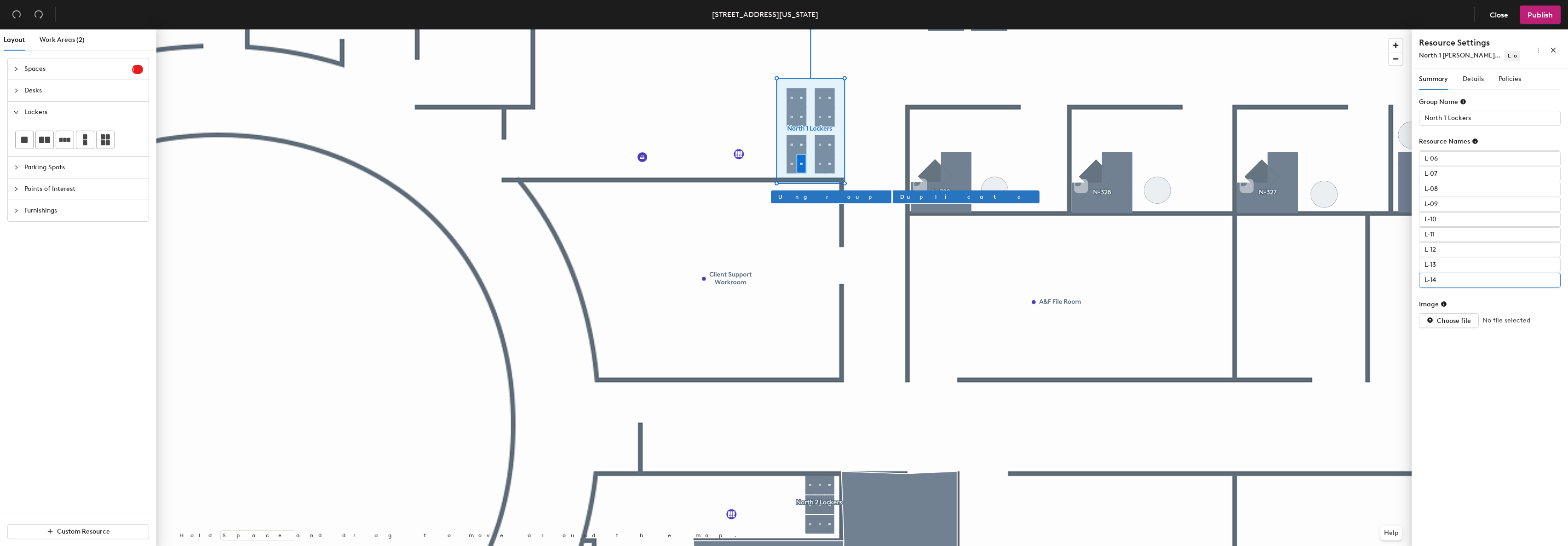
type input "L-14"
paste input "-0"
type input "L-15"
paste input "-0"
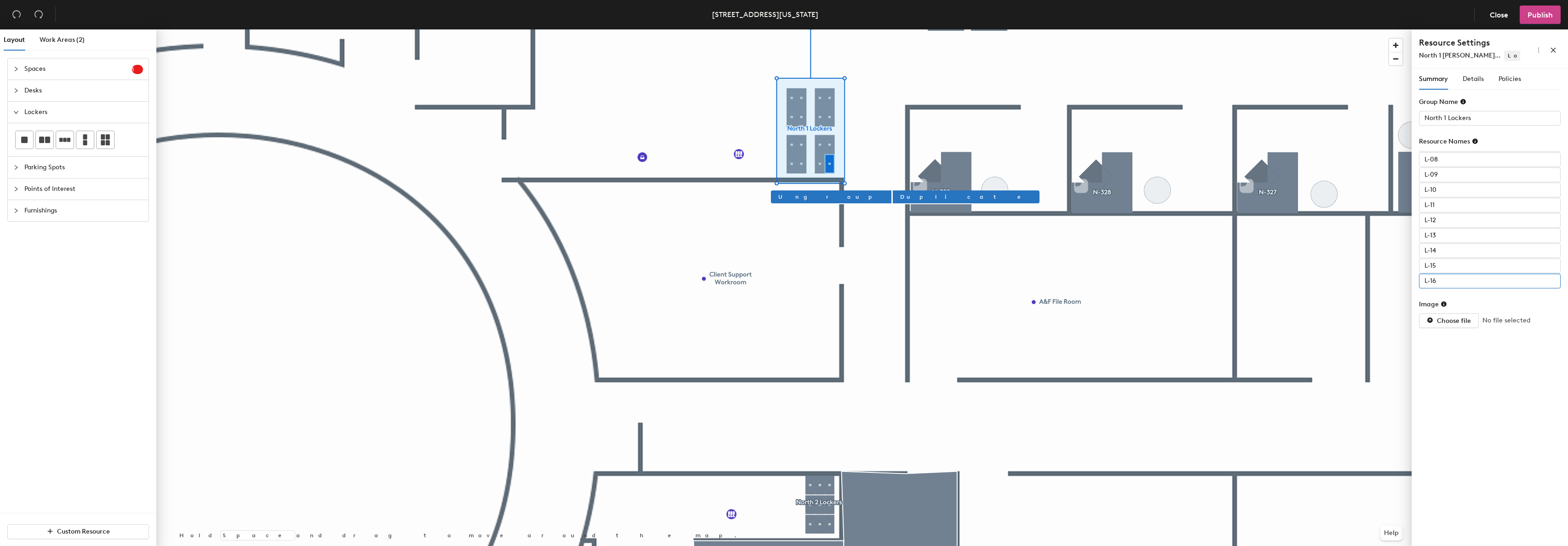
type input "L-16"
click at [1550, 18] on span "Publish" at bounding box center [1540, 15] width 25 height 8
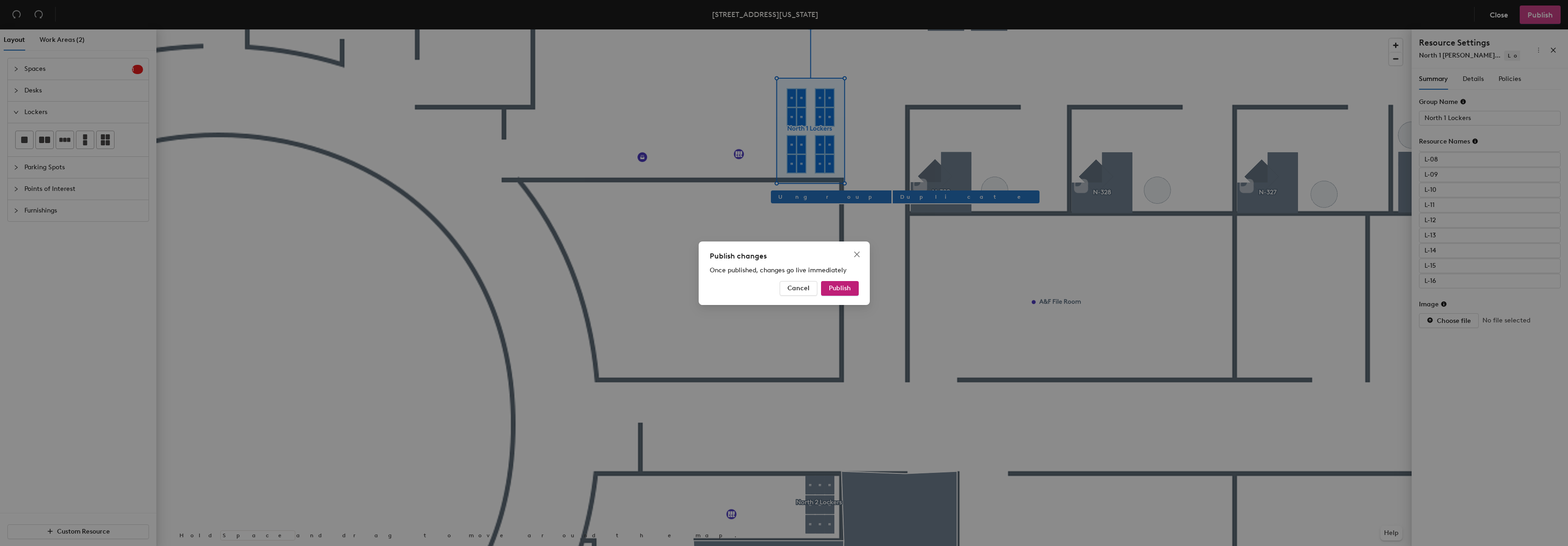
click at [848, 289] on span "Publish" at bounding box center [839, 288] width 22 height 8
click at [848, 289] on span "Publish" at bounding box center [839, 288] width 22 height 8
